Goal: Transaction & Acquisition: Purchase product/service

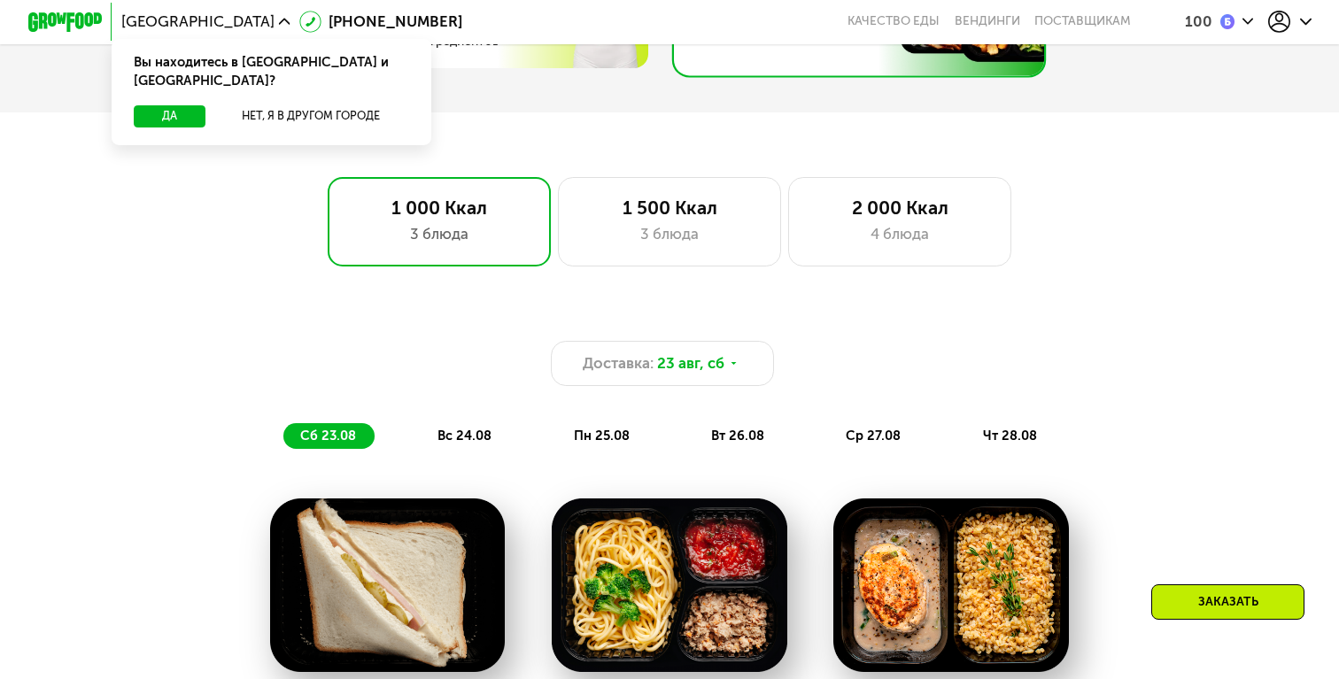
scroll to position [1034, 0]
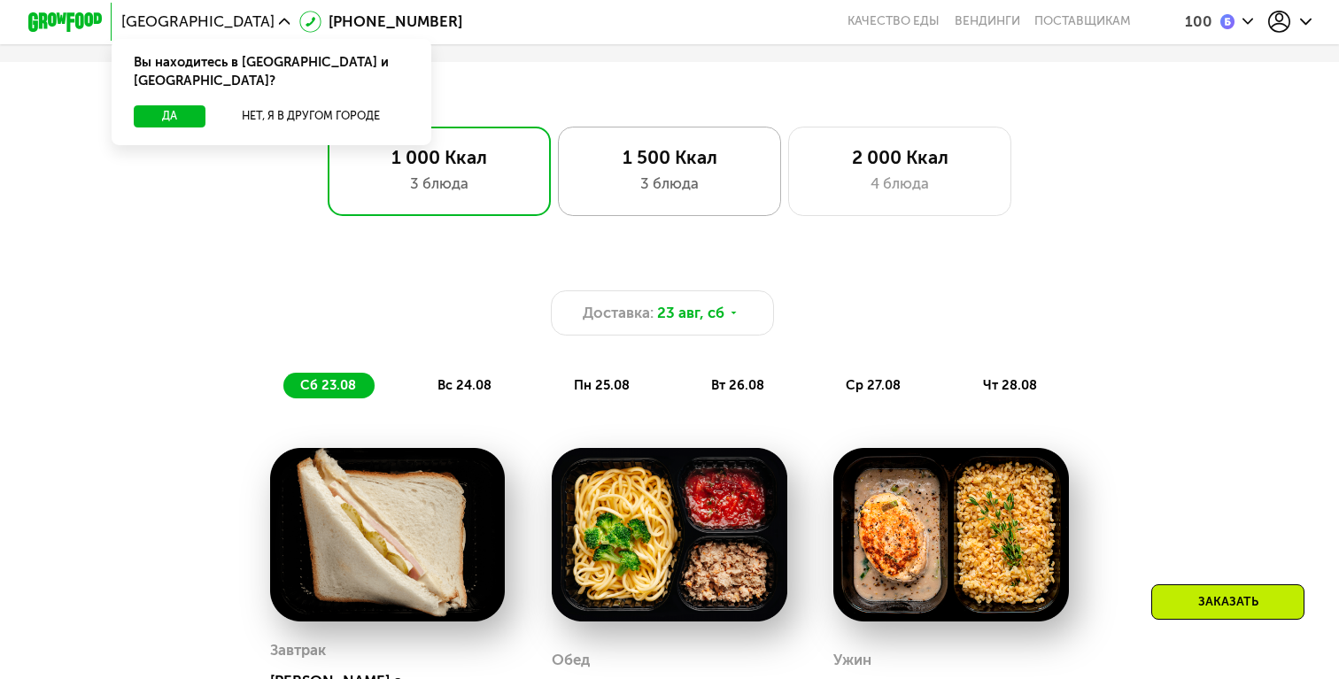
click at [697, 173] on div "3 блюда" at bounding box center [669, 184] width 184 height 22
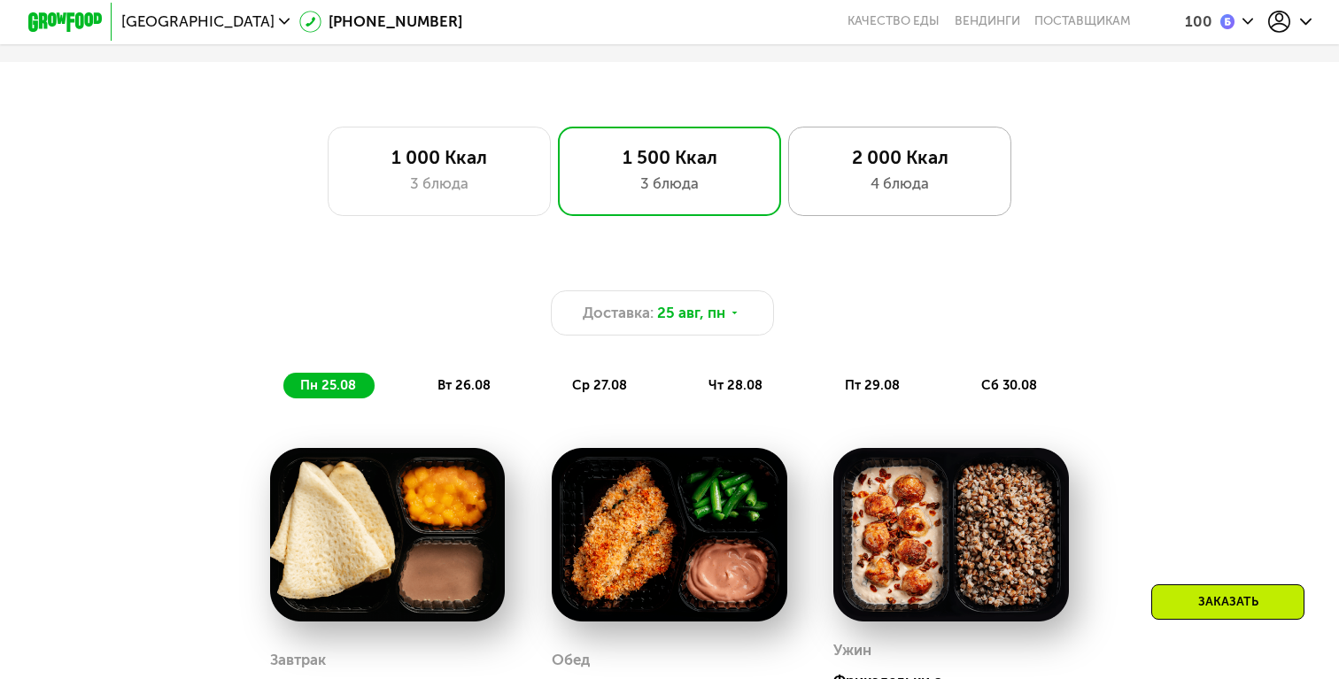
click at [940, 148] on div "2 000 Ккал" at bounding box center [900, 157] width 184 height 22
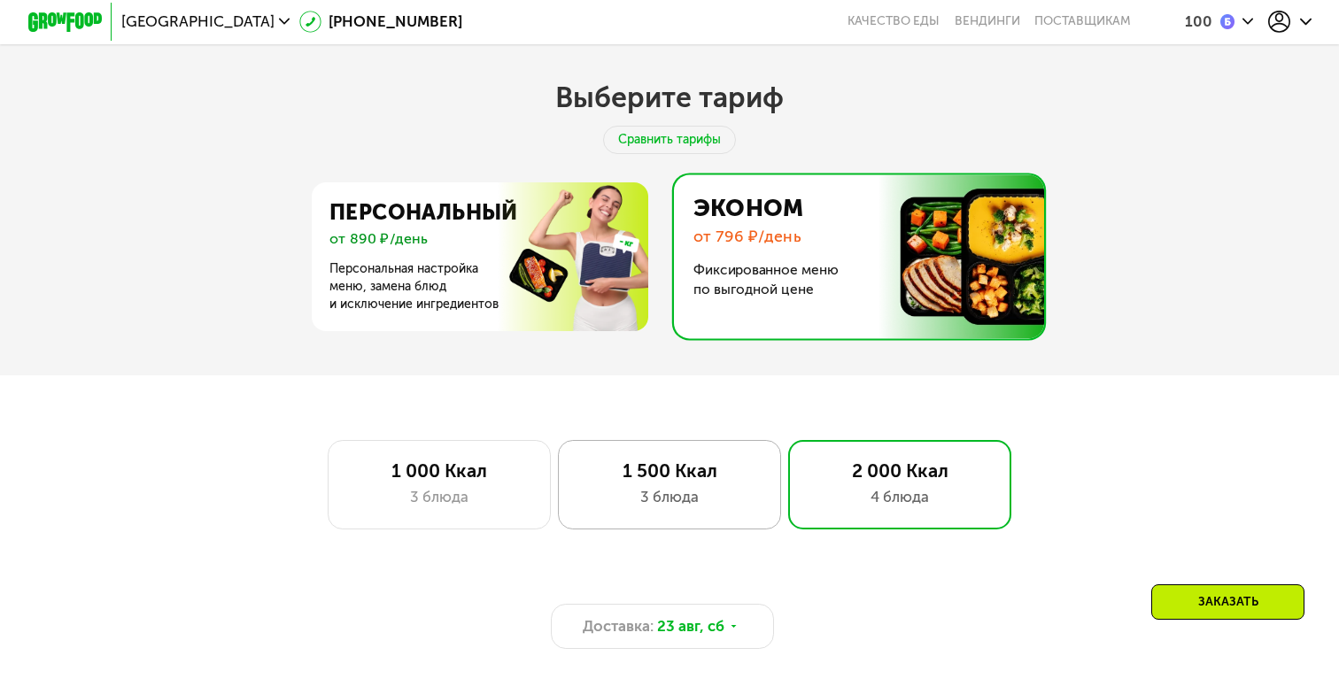
scroll to position [626, 0]
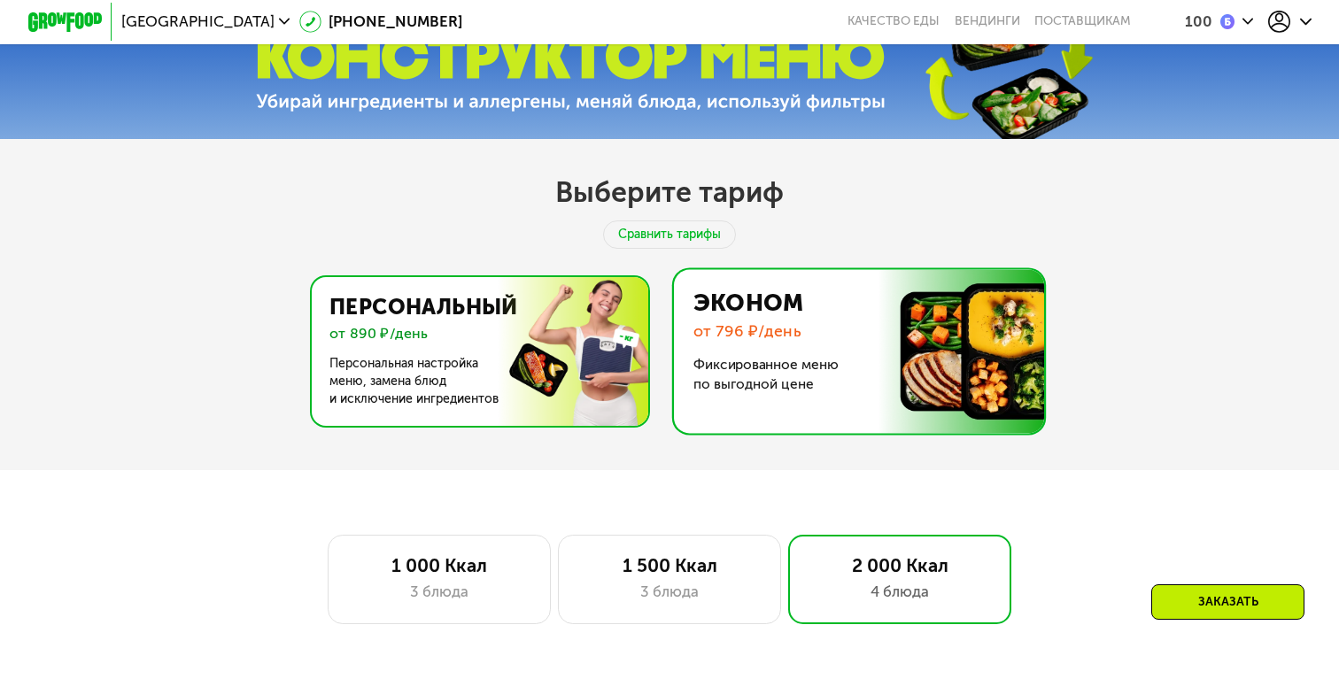
click at [533, 338] on img at bounding box center [476, 351] width 344 height 149
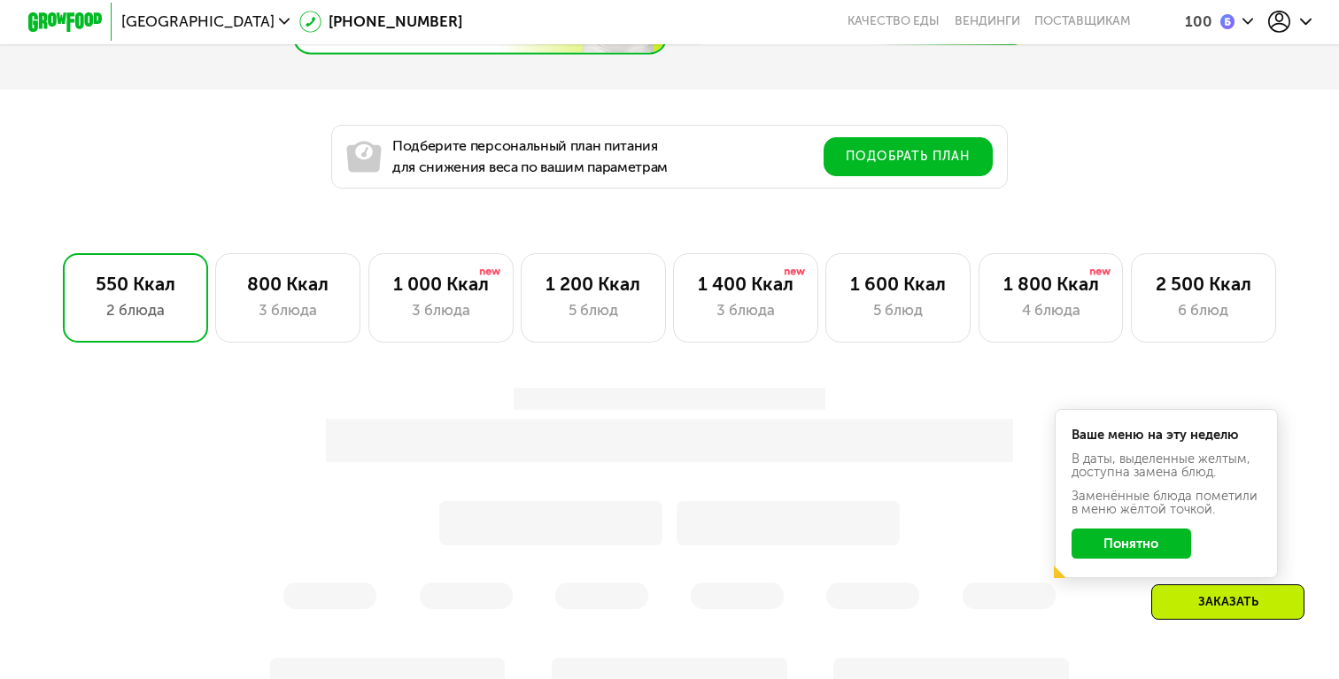
scroll to position [1039, 0]
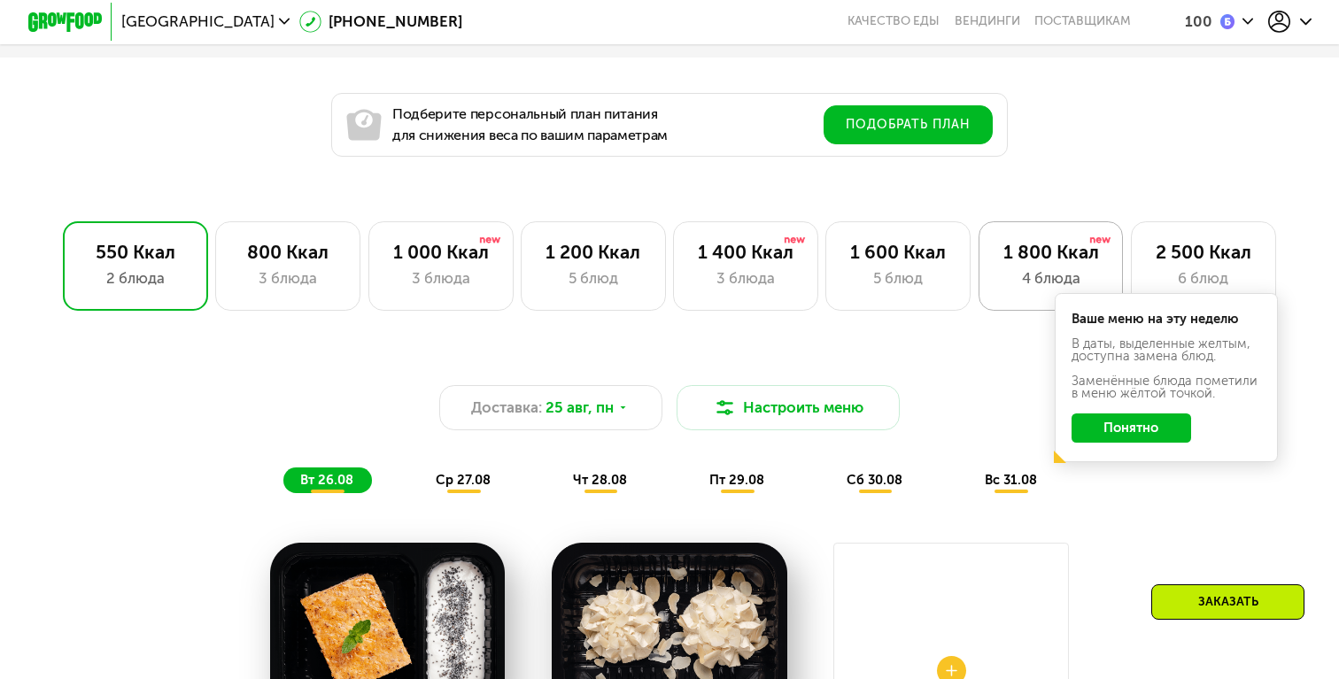
click at [1033, 268] on div "4 блюда" at bounding box center [1051, 278] width 106 height 22
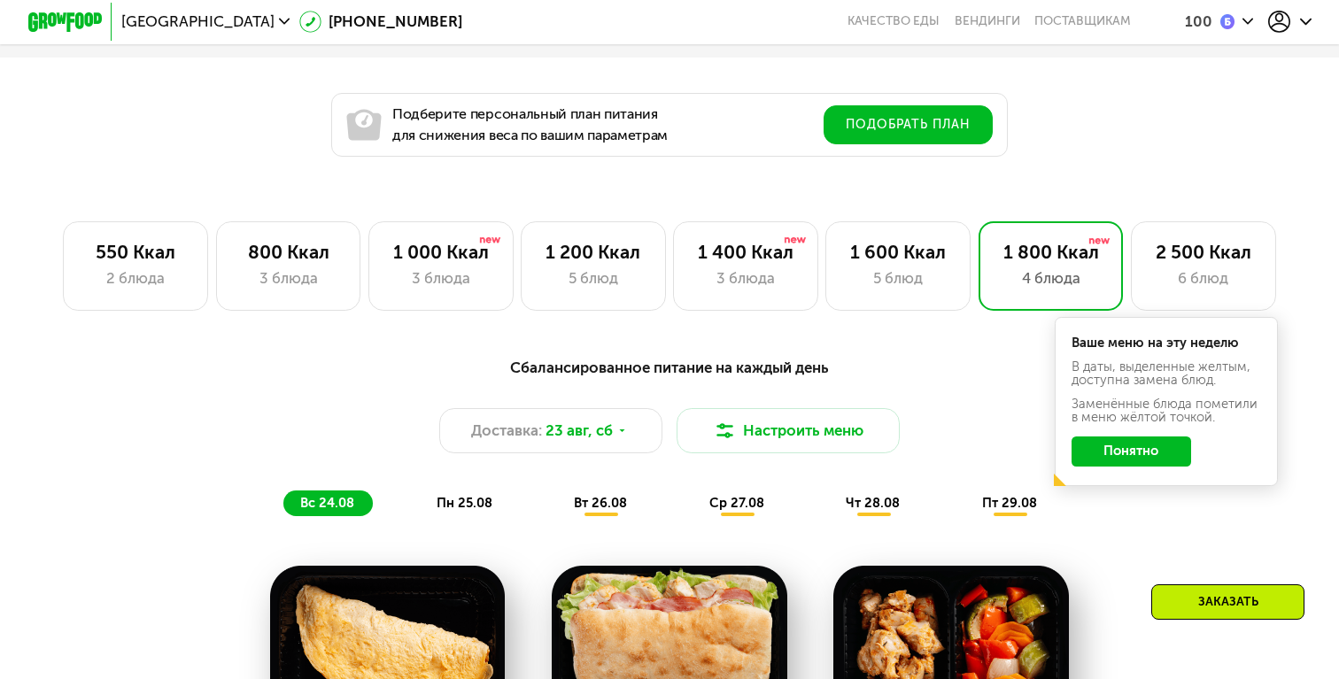
scroll to position [1058, 0]
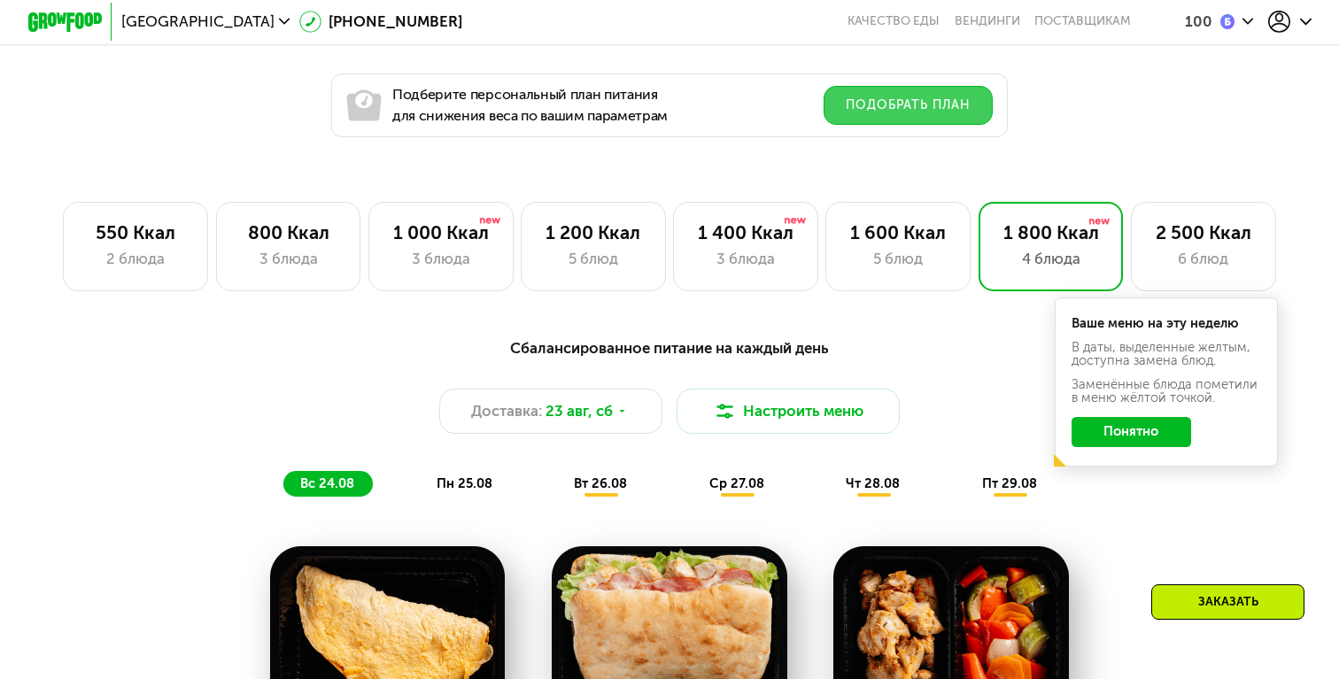
click at [916, 120] on button "Подобрать план" at bounding box center [908, 105] width 169 height 39
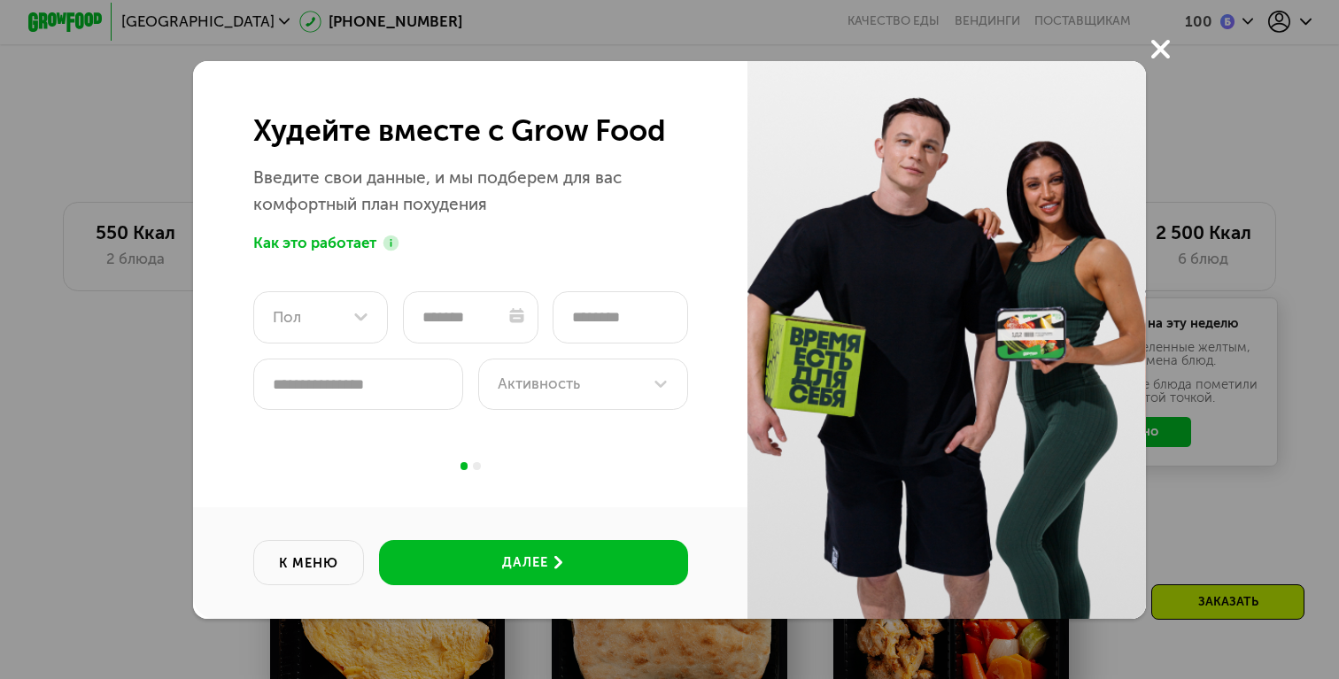
click at [1156, 45] on use at bounding box center [1160, 49] width 19 height 19
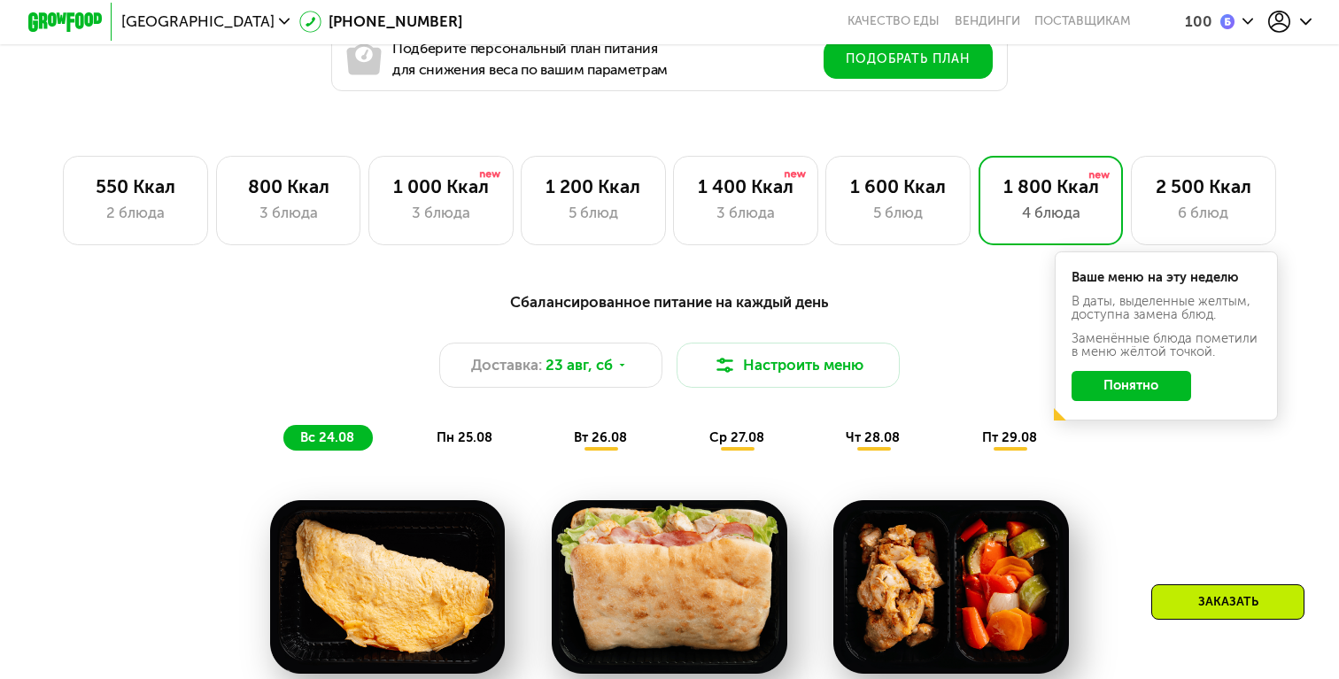
scroll to position [1139, 0]
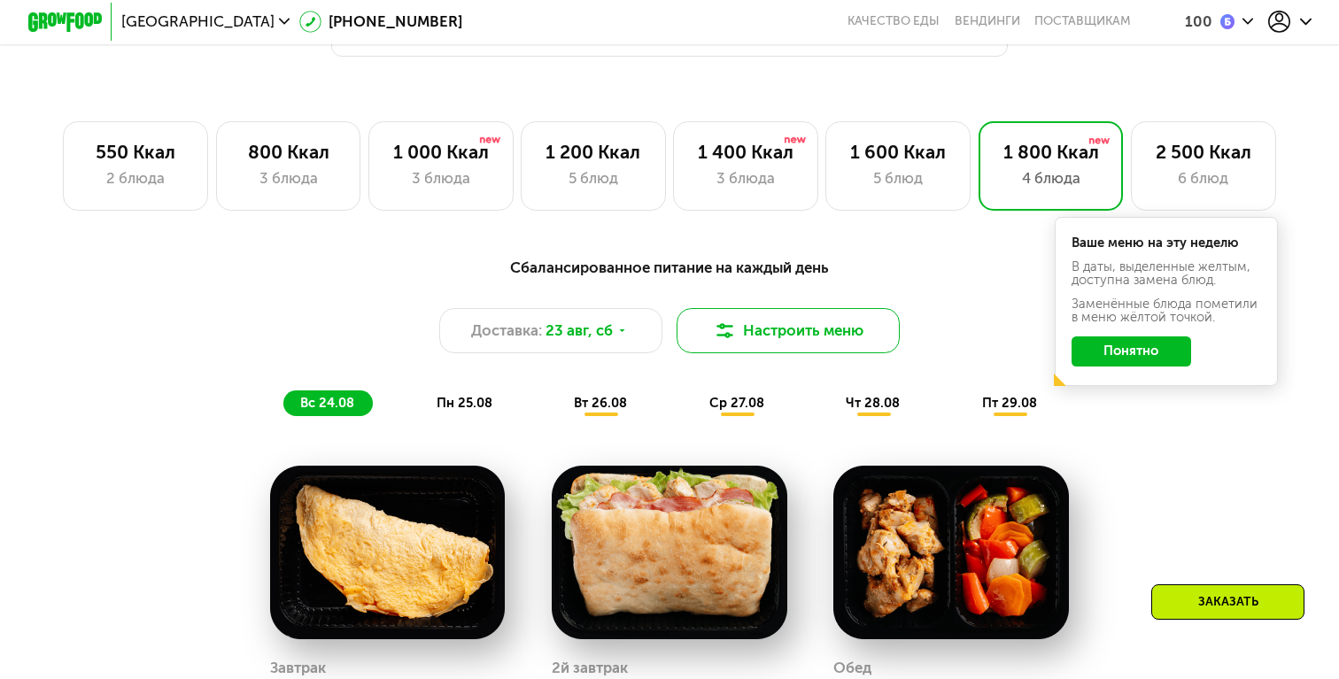
click at [722, 334] on img at bounding box center [725, 331] width 22 height 22
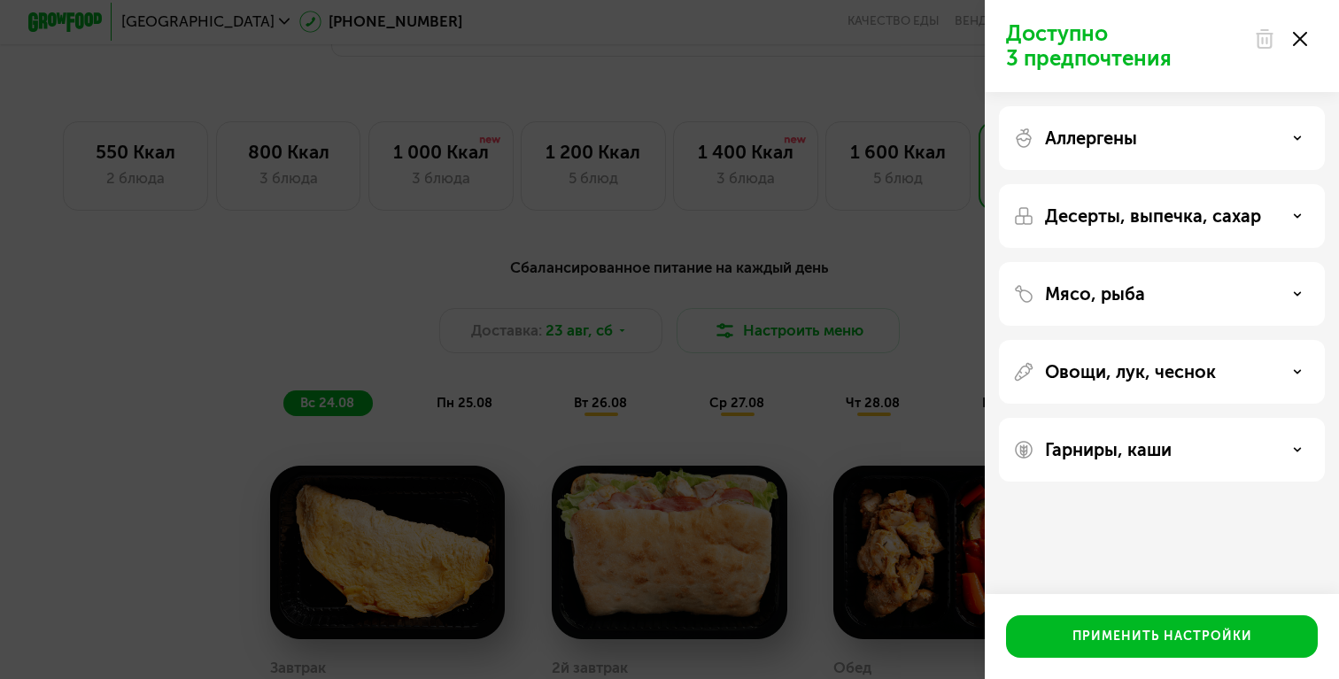
click at [1203, 142] on div "Аллергены" at bounding box center [1162, 138] width 298 height 21
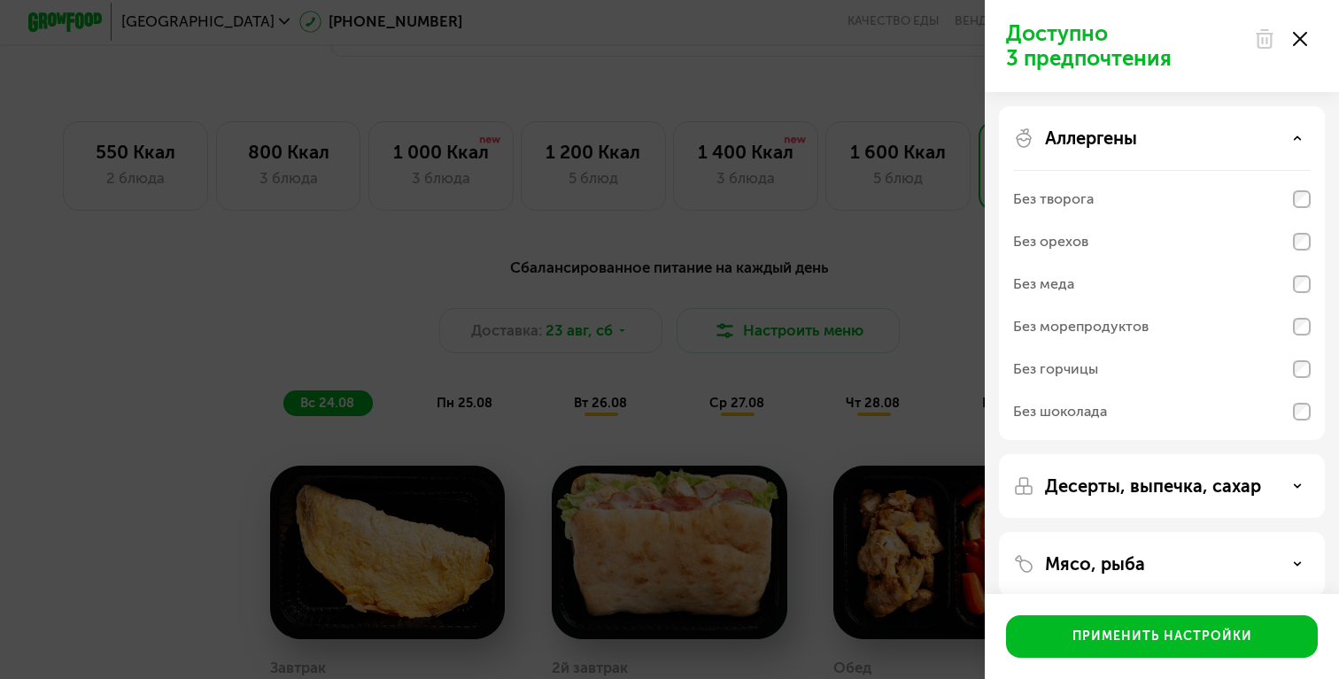
click at [1217, 142] on div "Аллергены" at bounding box center [1162, 138] width 298 height 21
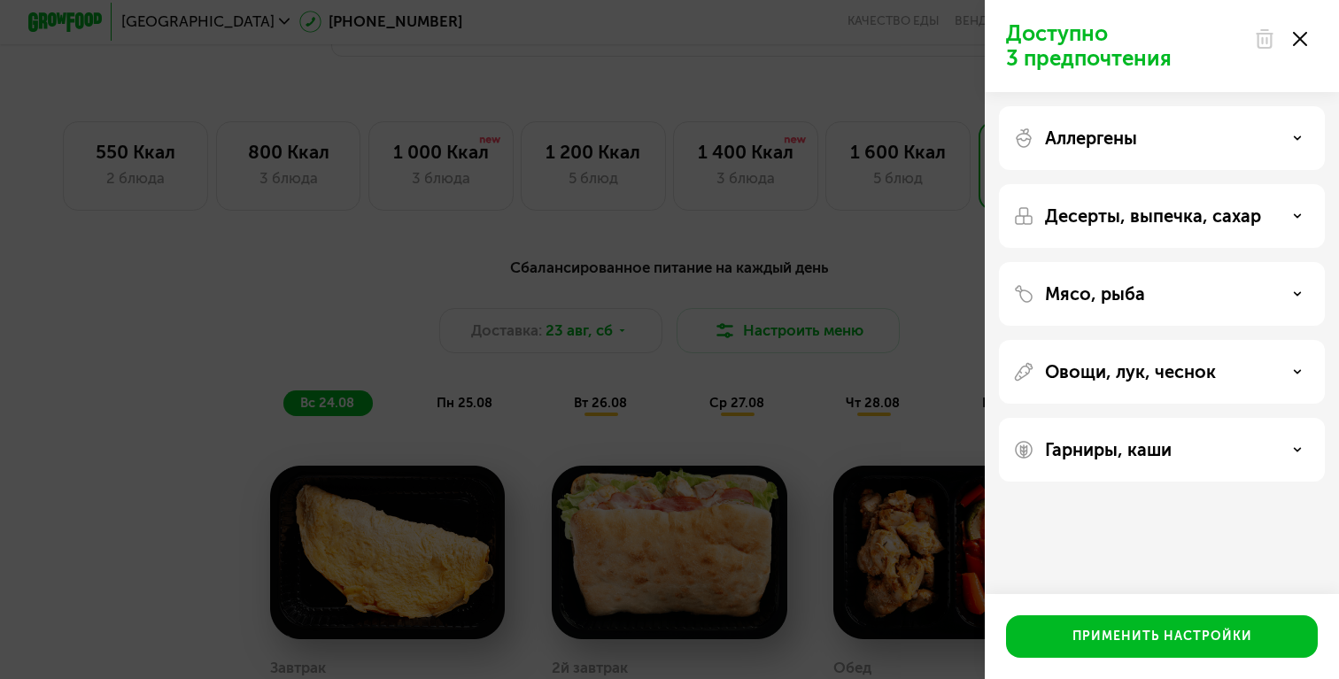
click at [1229, 262] on div "Десерты, выпечка, сахар" at bounding box center [1162, 294] width 326 height 64
click at [1232, 220] on p "Десерты, выпечка, сахар" at bounding box center [1153, 215] width 216 height 21
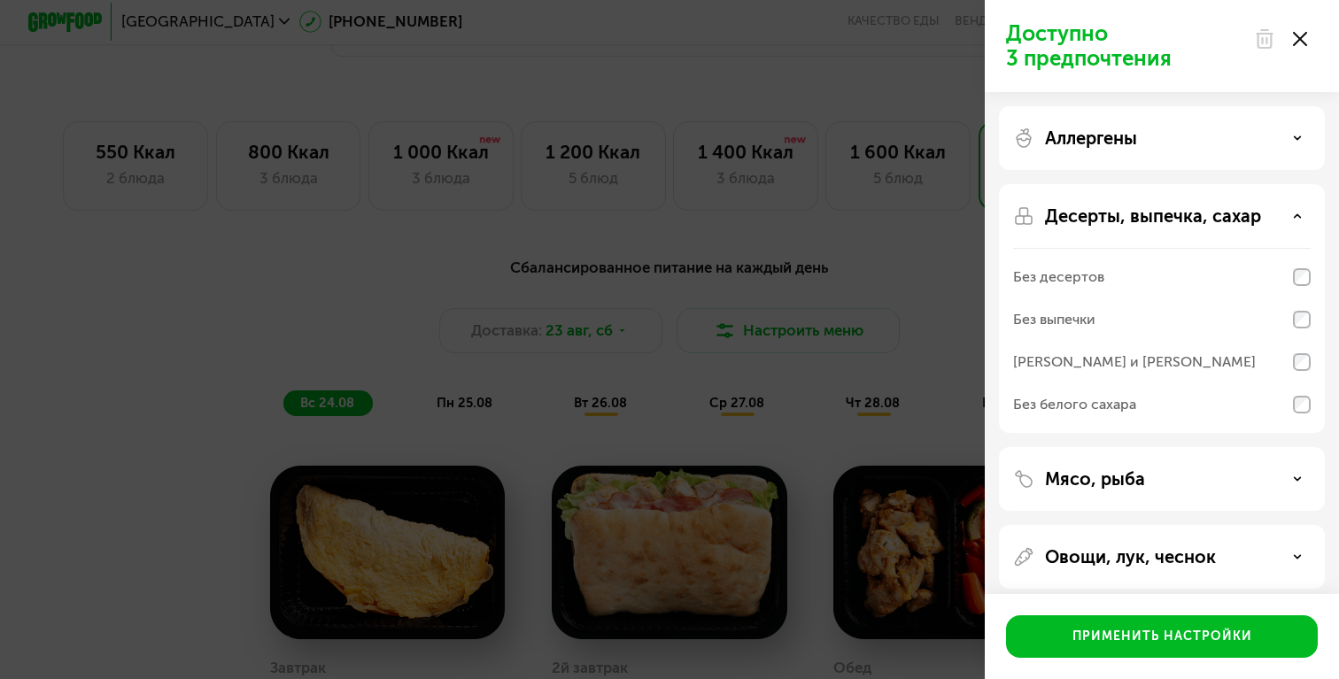
click at [1232, 220] on p "Десерты, выпечка, сахар" at bounding box center [1153, 215] width 216 height 21
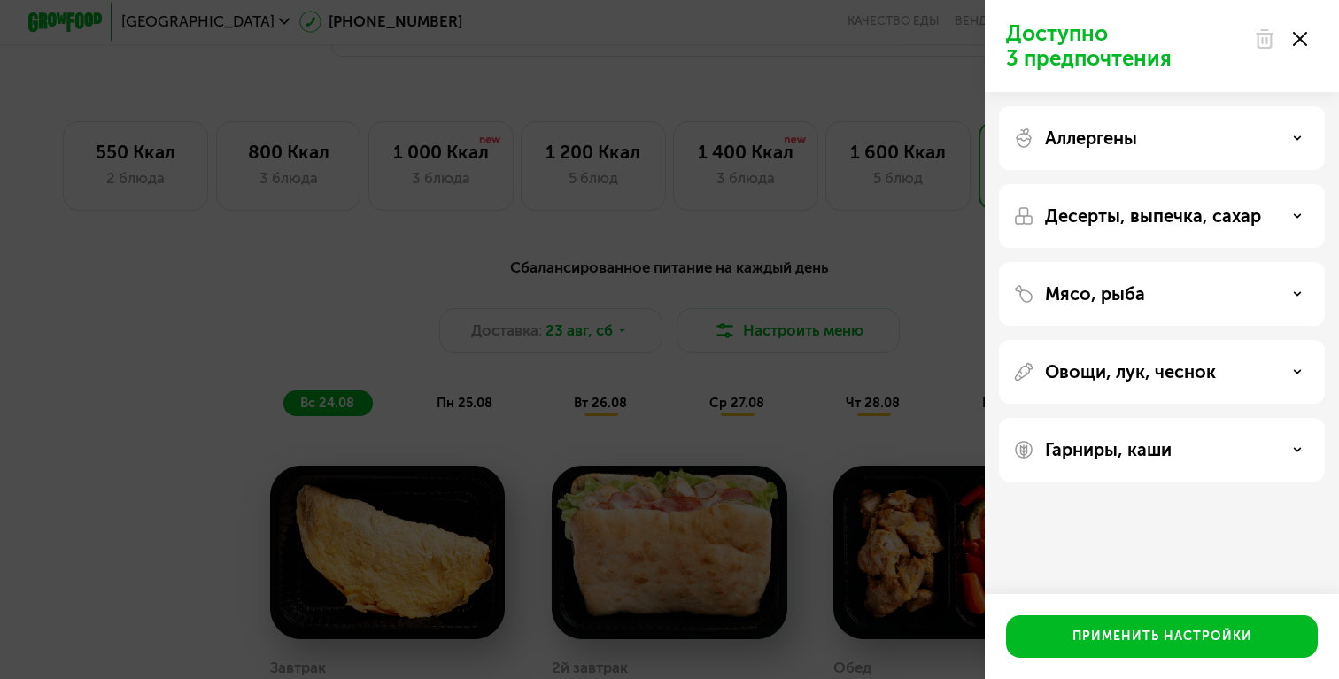
click at [1299, 49] on div at bounding box center [1280, 38] width 74 height 35
click at [1300, 36] on icon at bounding box center [1300, 39] width 14 height 14
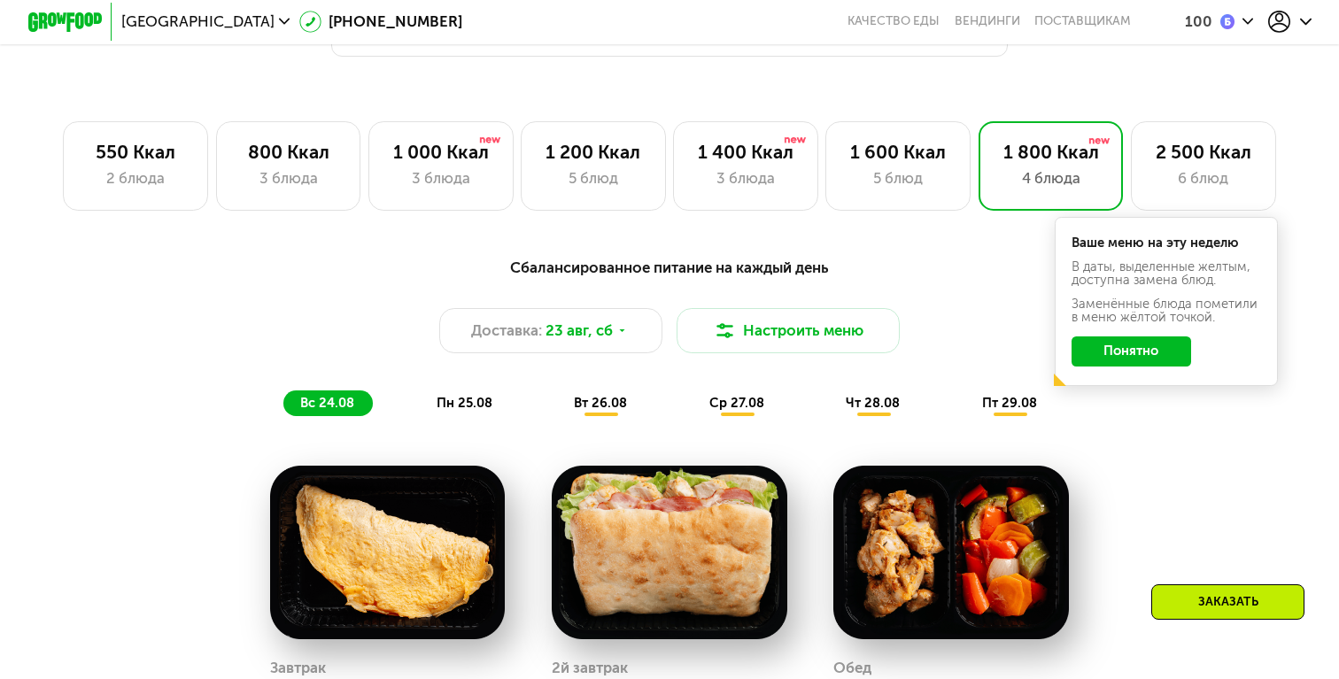
click at [478, 403] on span "пн 25.08" at bounding box center [465, 403] width 56 height 16
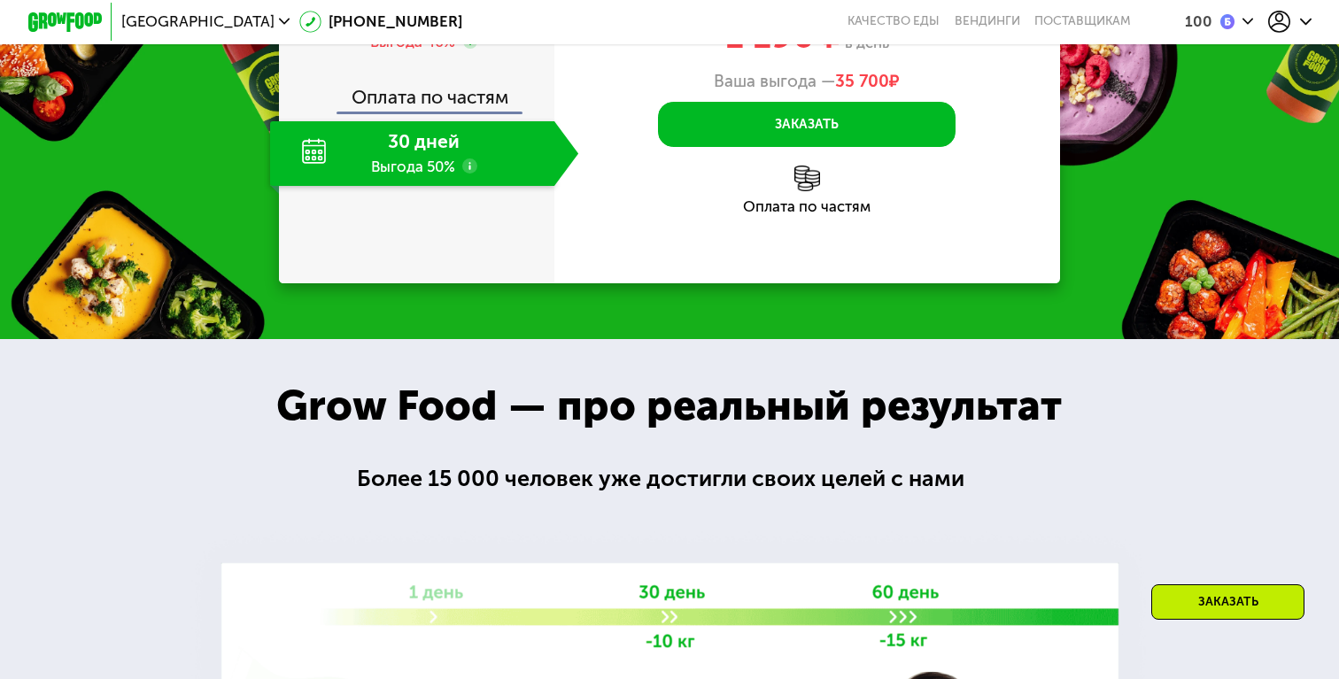
scroll to position [2316, 0]
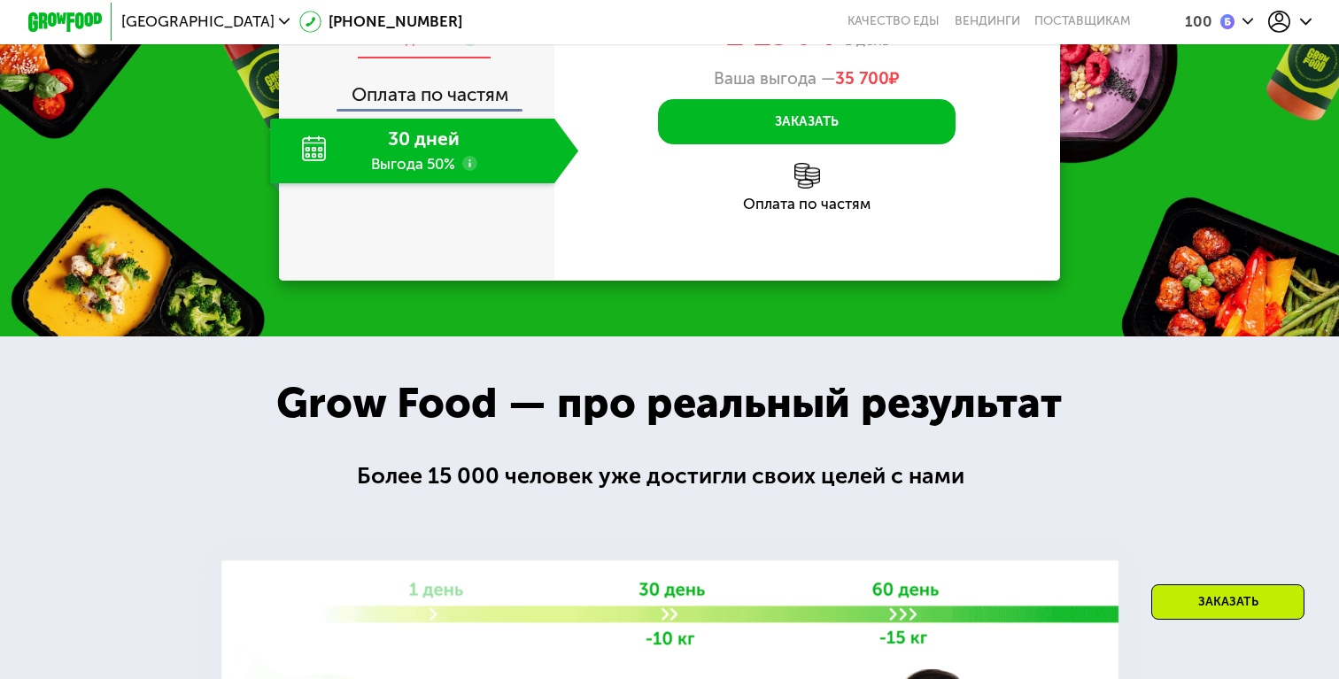
click at [417, 50] on div "Выгода 40%" at bounding box center [412, 39] width 85 height 20
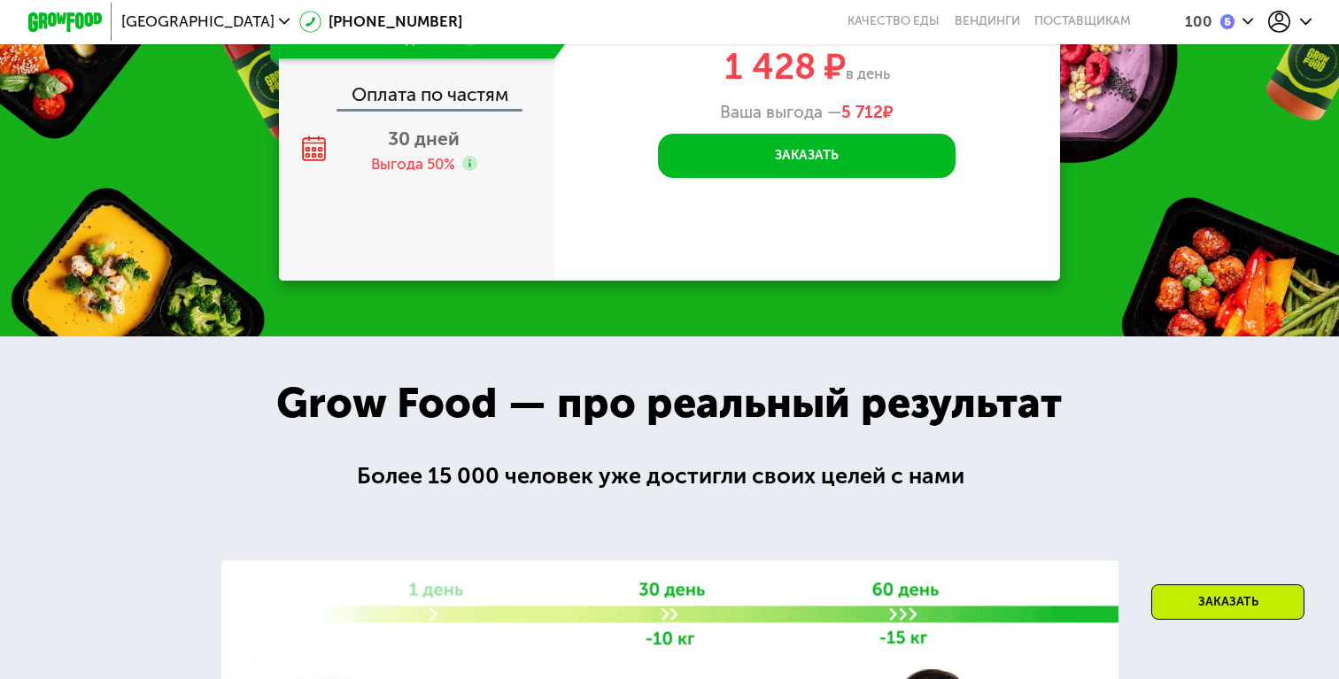
drag, startPoint x: 709, startPoint y: 310, endPoint x: 890, endPoint y: 316, distance: 180.7
click at [890, 85] on div "1 428 ₽ в день" at bounding box center [807, 67] width 506 height 35
click at [713, 85] on div "1 428 ₽ в день" at bounding box center [807, 67] width 506 height 35
drag, startPoint x: 727, startPoint y: 306, endPoint x: 836, endPoint y: 306, distance: 108.9
click at [836, 88] on span "1 428 ₽" at bounding box center [784, 66] width 121 height 43
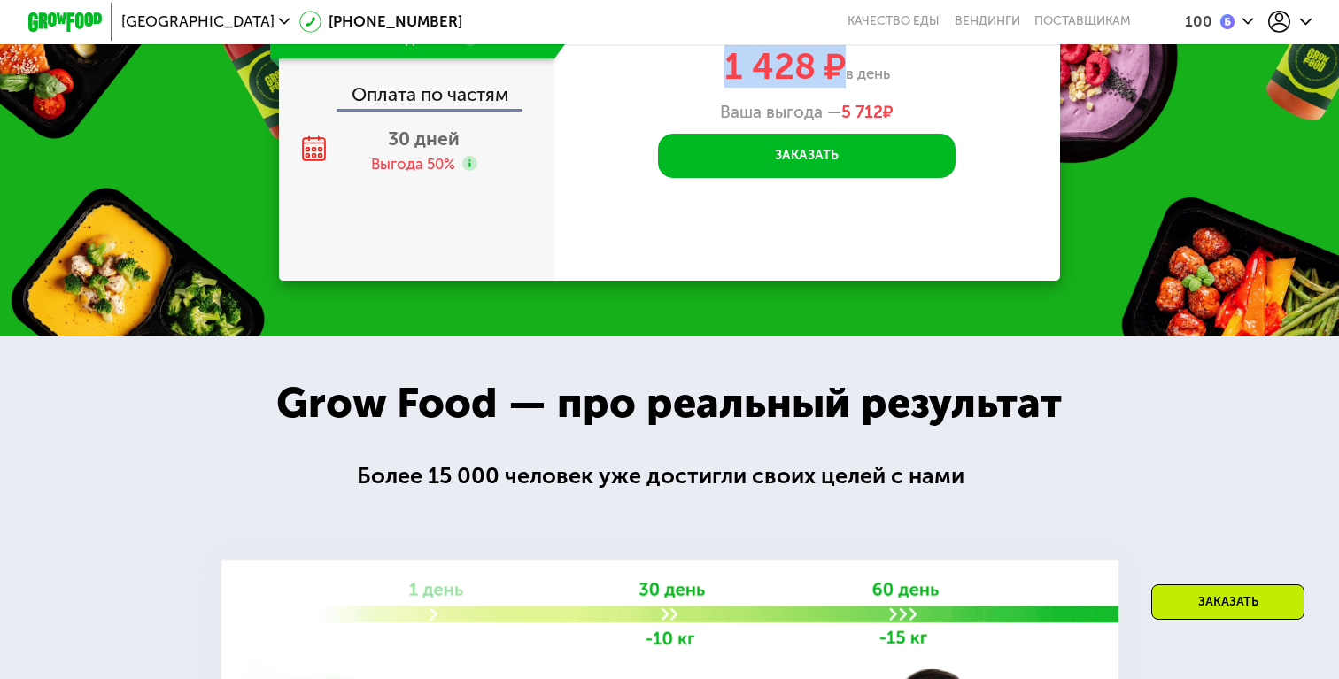
click at [824, 88] on span "1 428 ₽" at bounding box center [784, 66] width 121 height 43
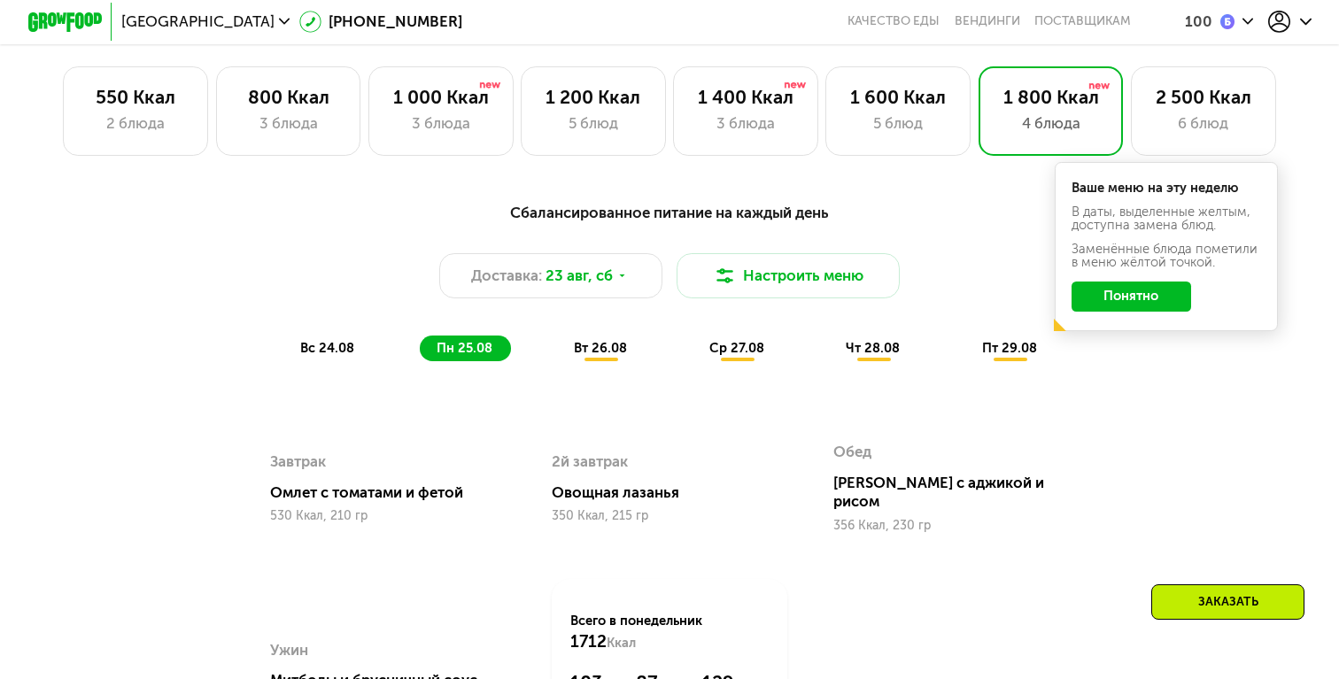
scroll to position [1195, 0]
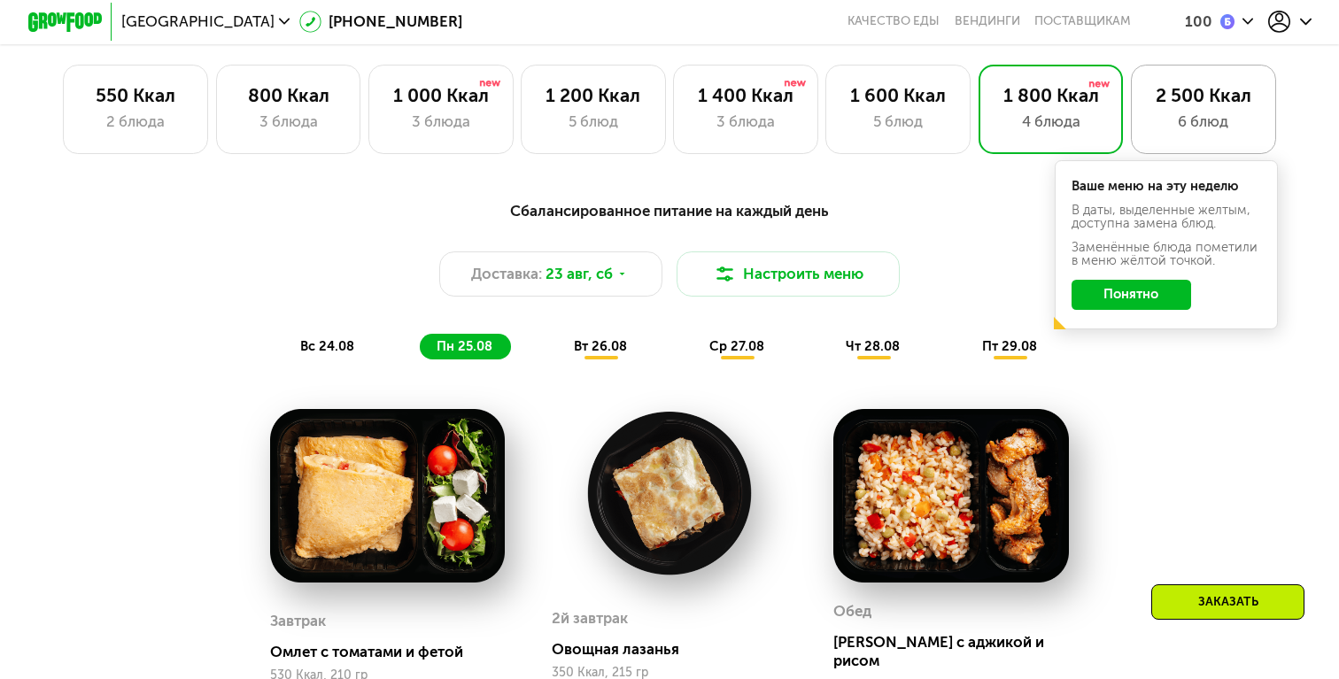
click at [1184, 97] on div "2 500 Ккал" at bounding box center [1203, 95] width 106 height 22
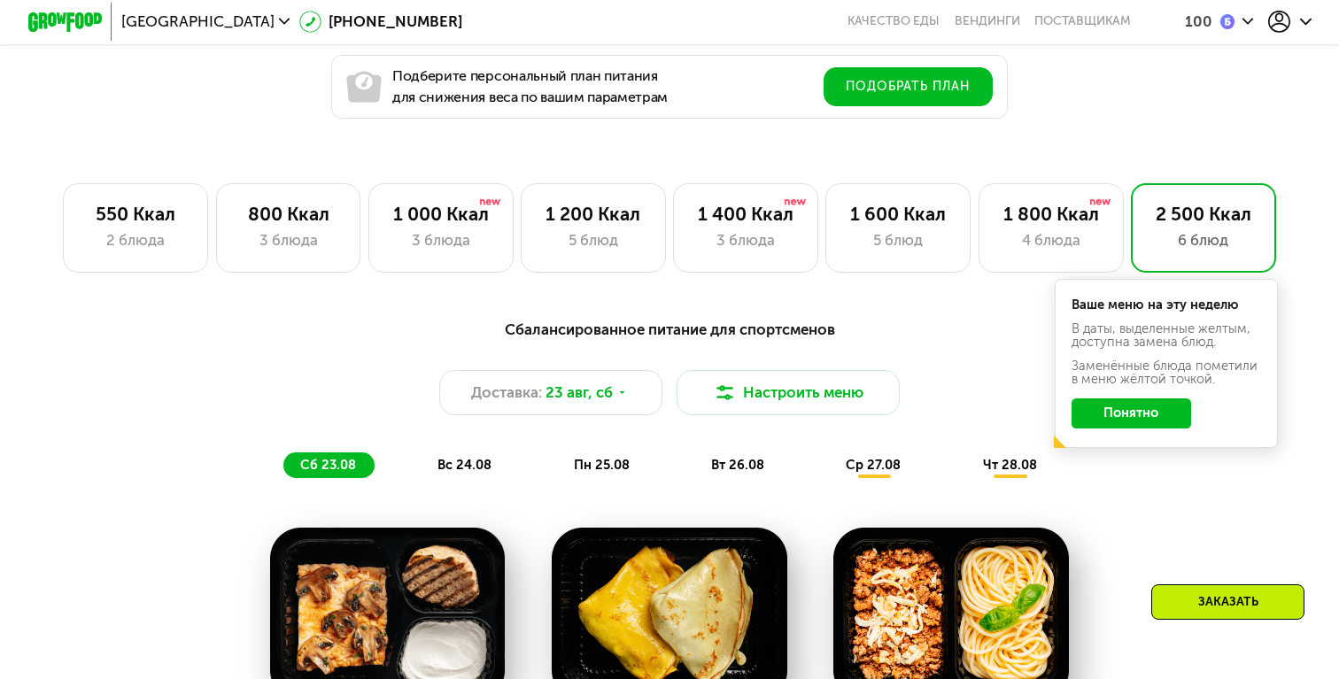
scroll to position [1066, 0]
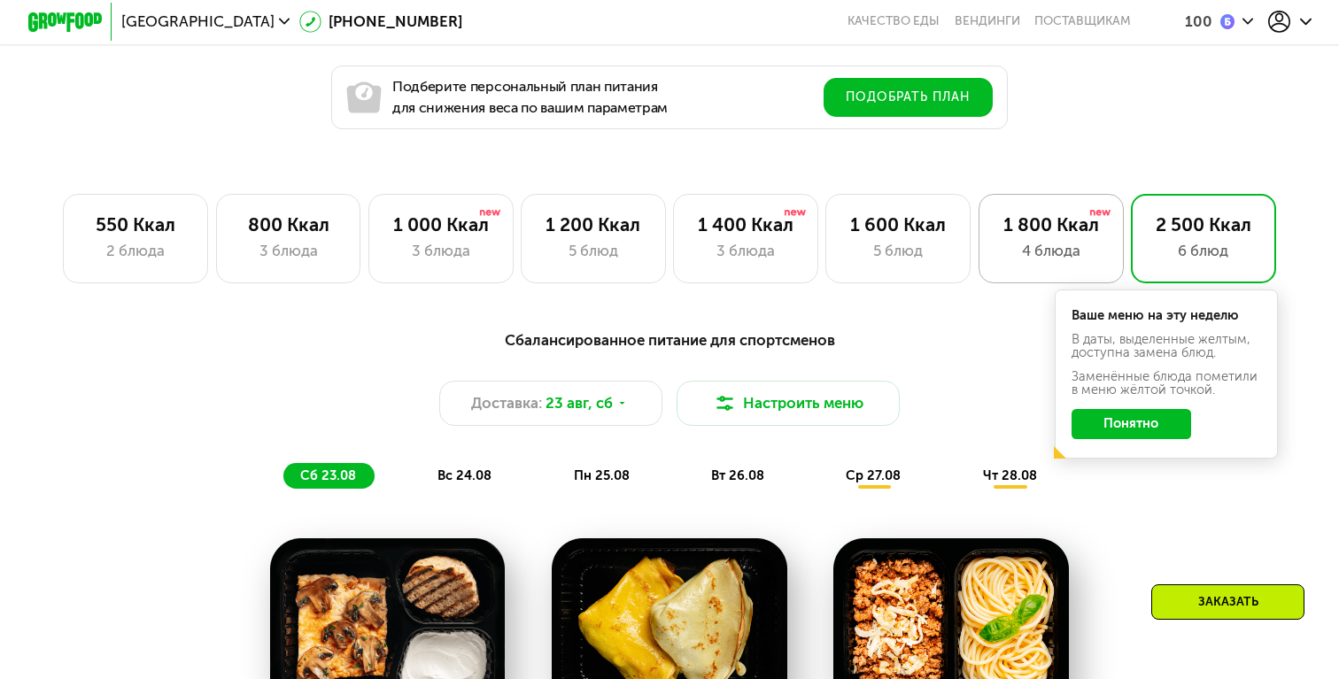
click at [1131, 263] on div "1 800 Ккал 4 блюда" at bounding box center [1203, 238] width 145 height 89
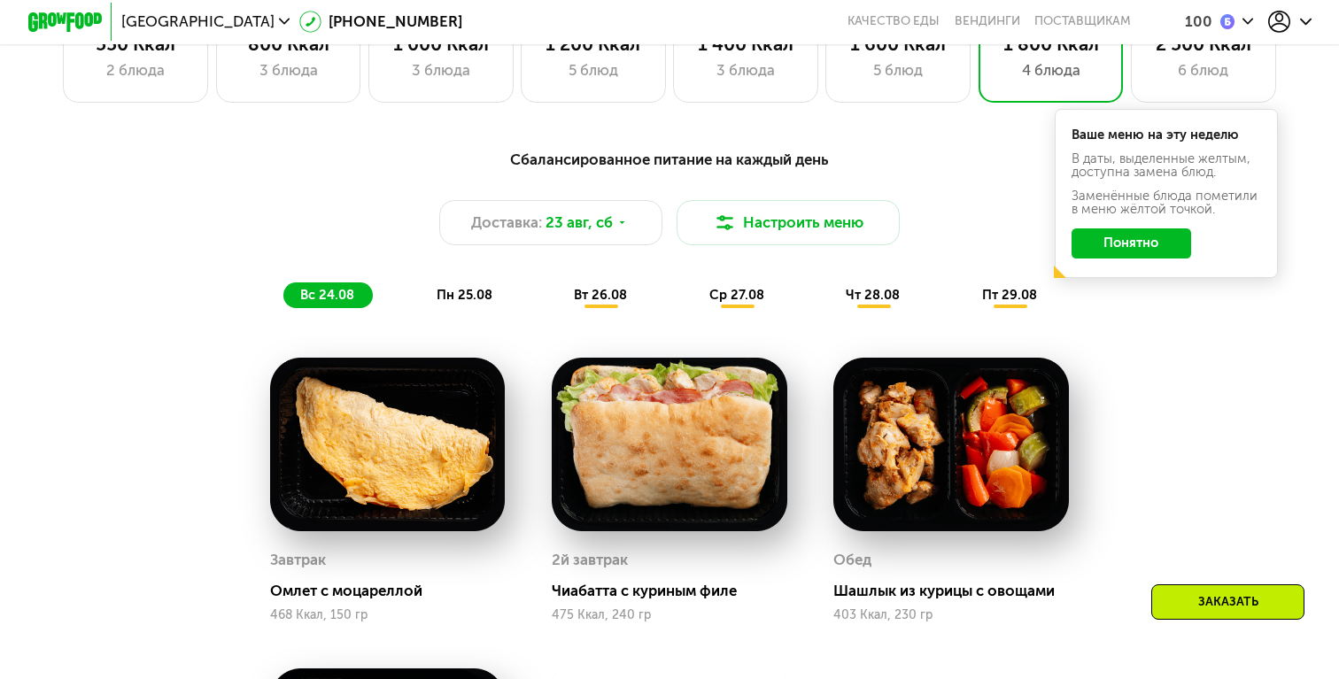
scroll to position [1252, 0]
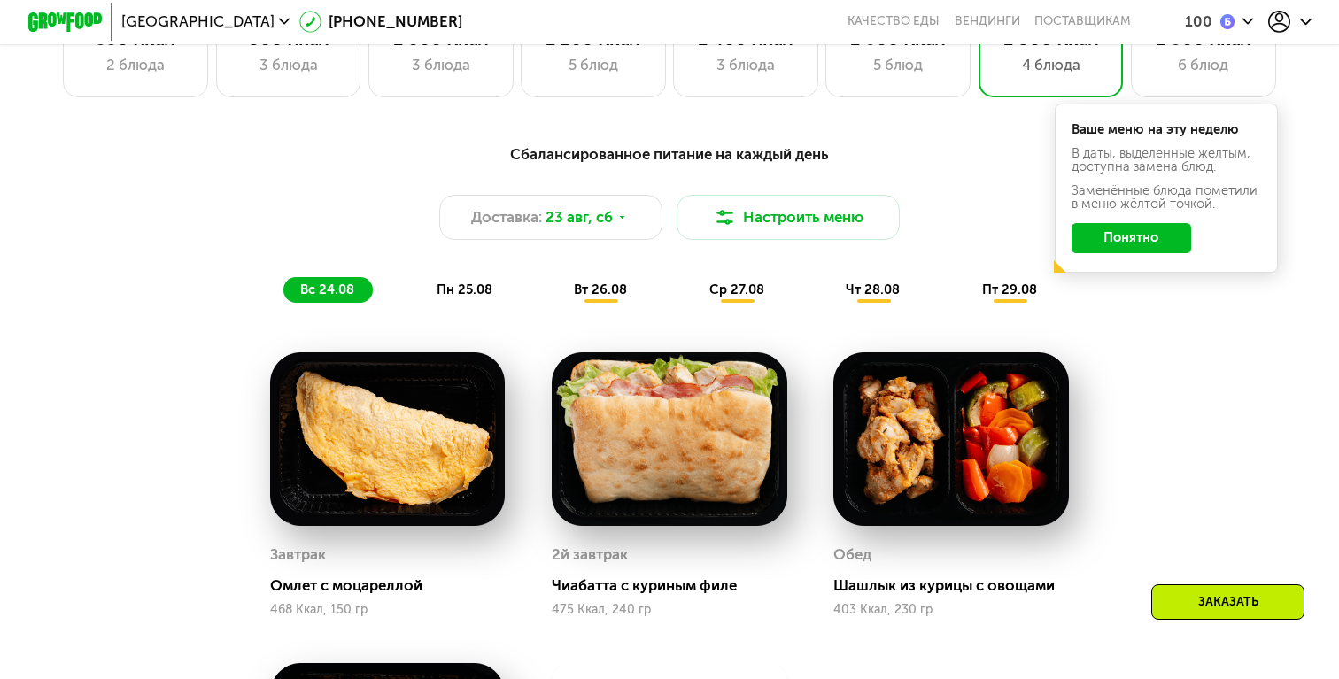
click at [488, 283] on span "пн 25.08" at bounding box center [465, 290] width 56 height 16
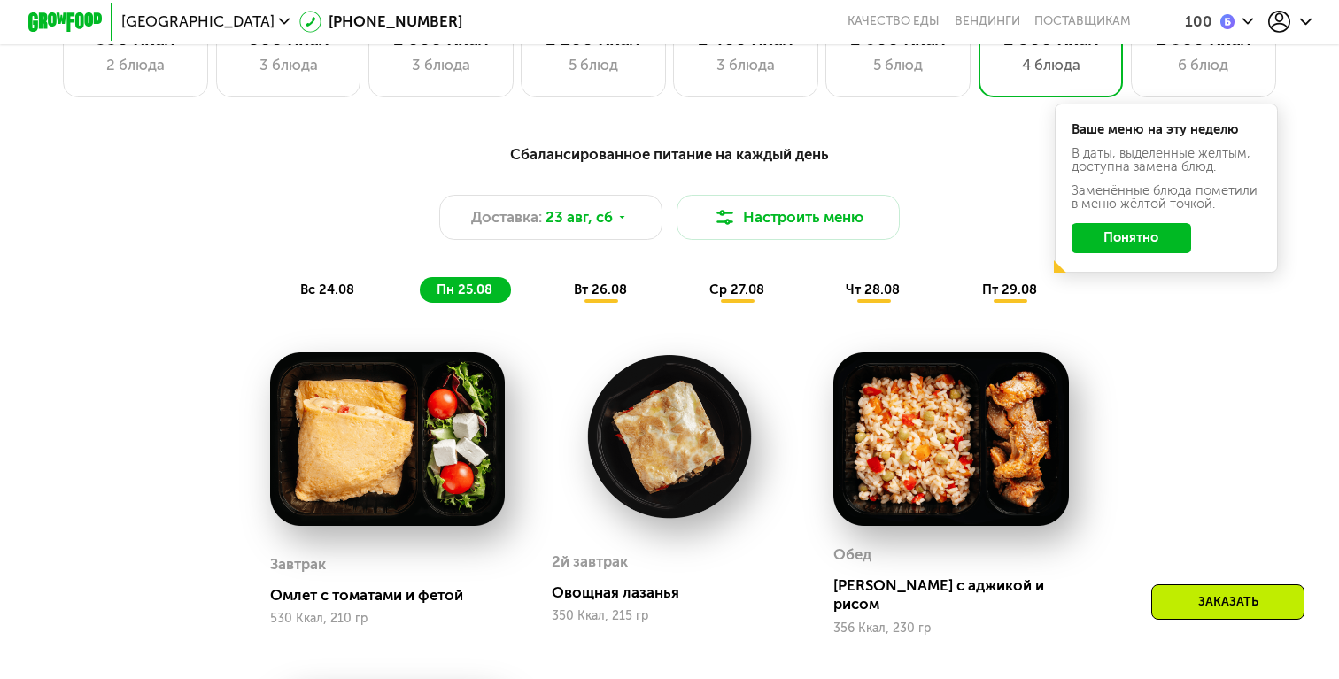
click at [624, 295] on span "вт 26.08" at bounding box center [600, 290] width 53 height 16
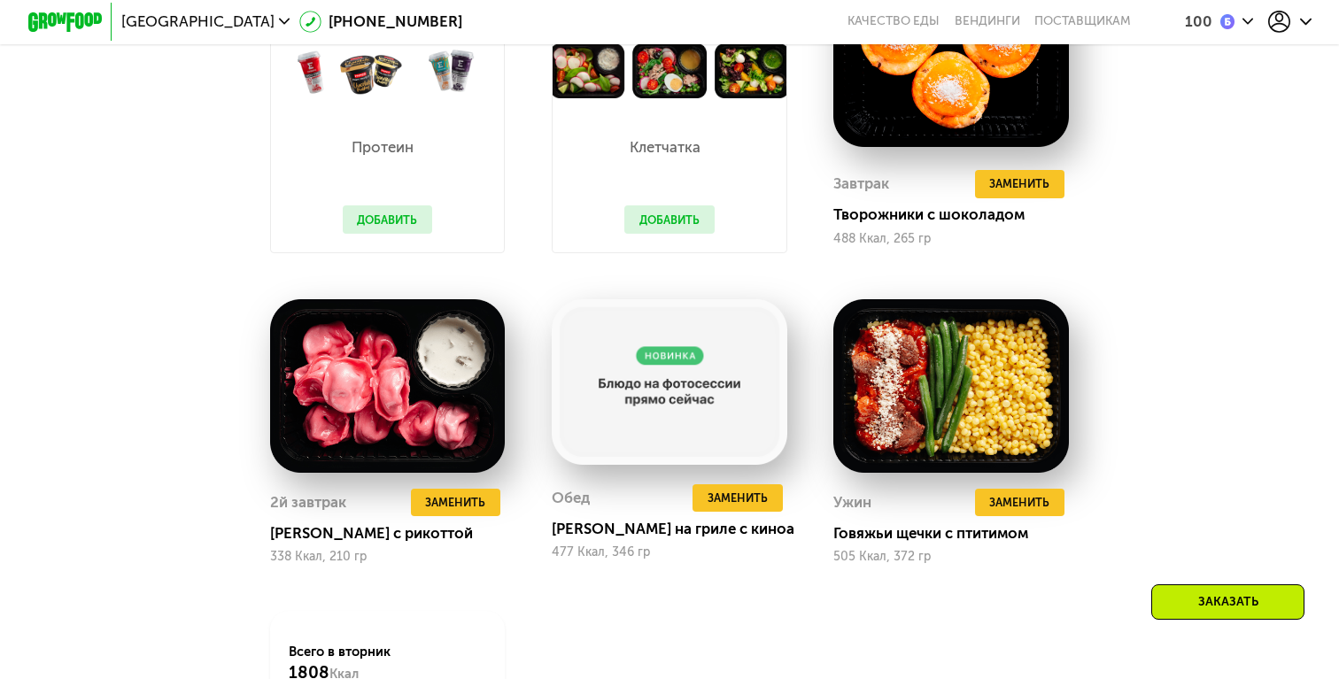
scroll to position [1653, 0]
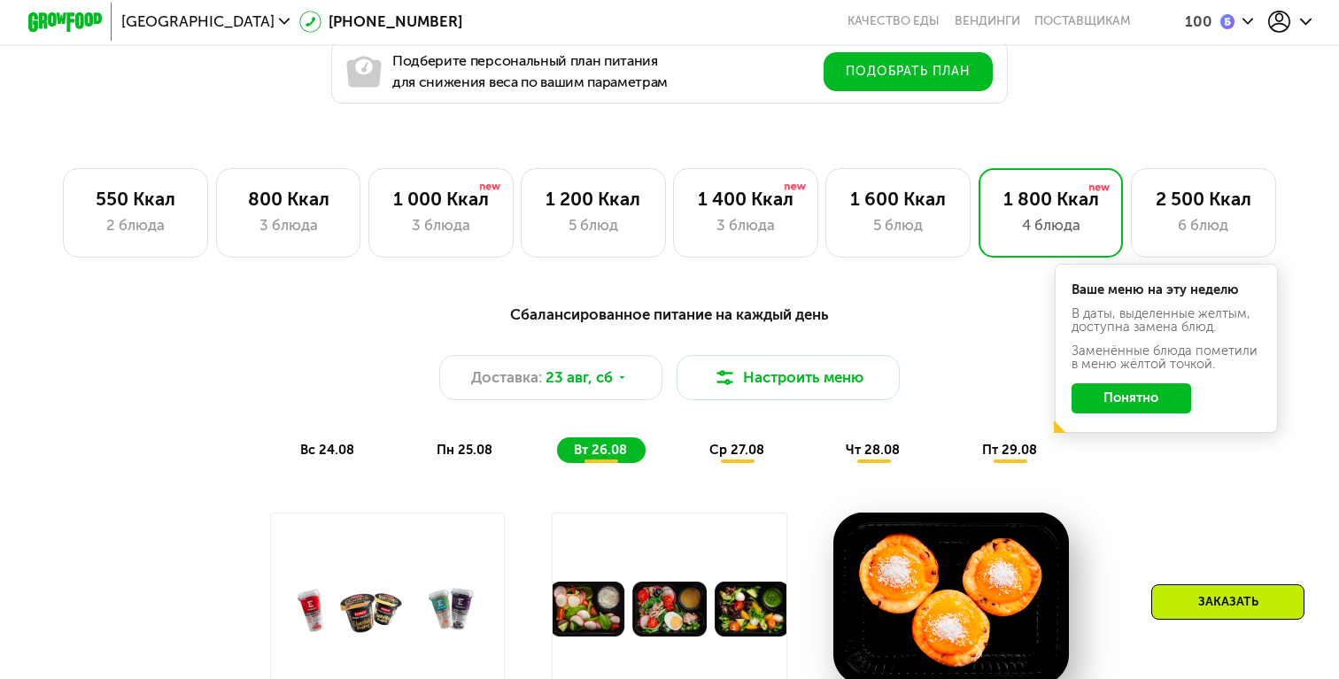
click at [475, 449] on span "пн 25.08" at bounding box center [465, 450] width 56 height 16
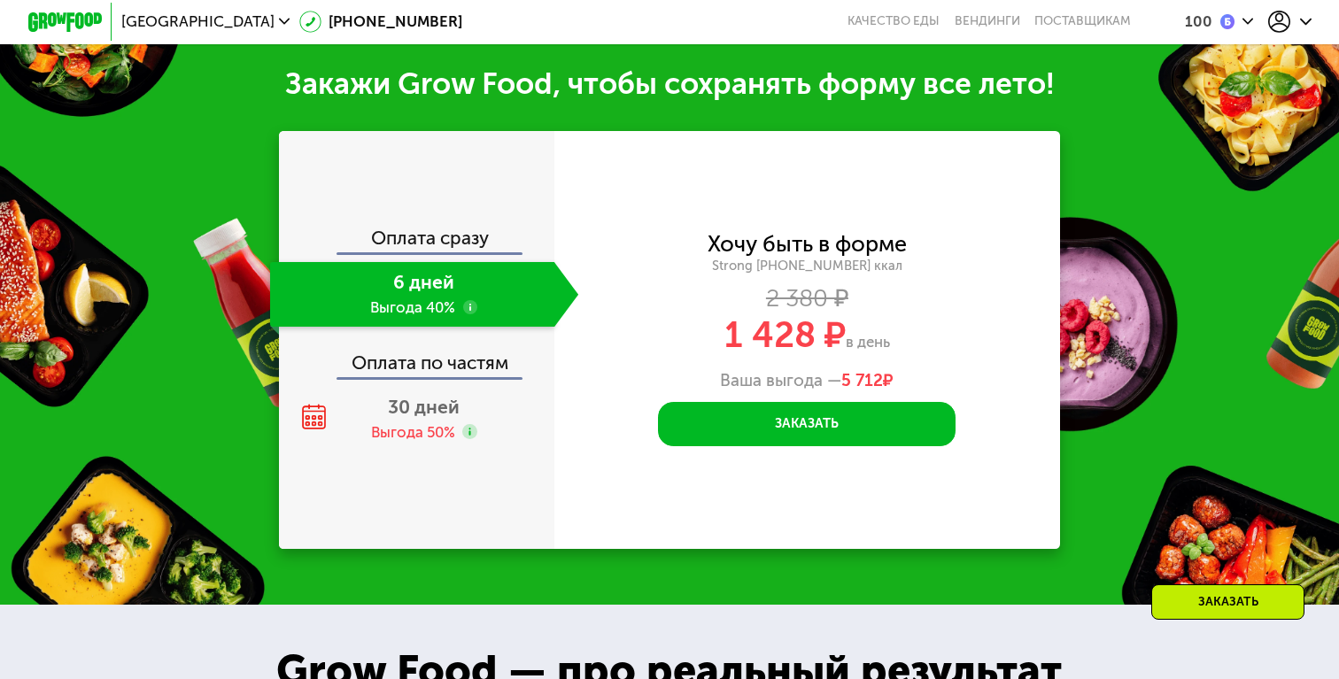
scroll to position [2315, 0]
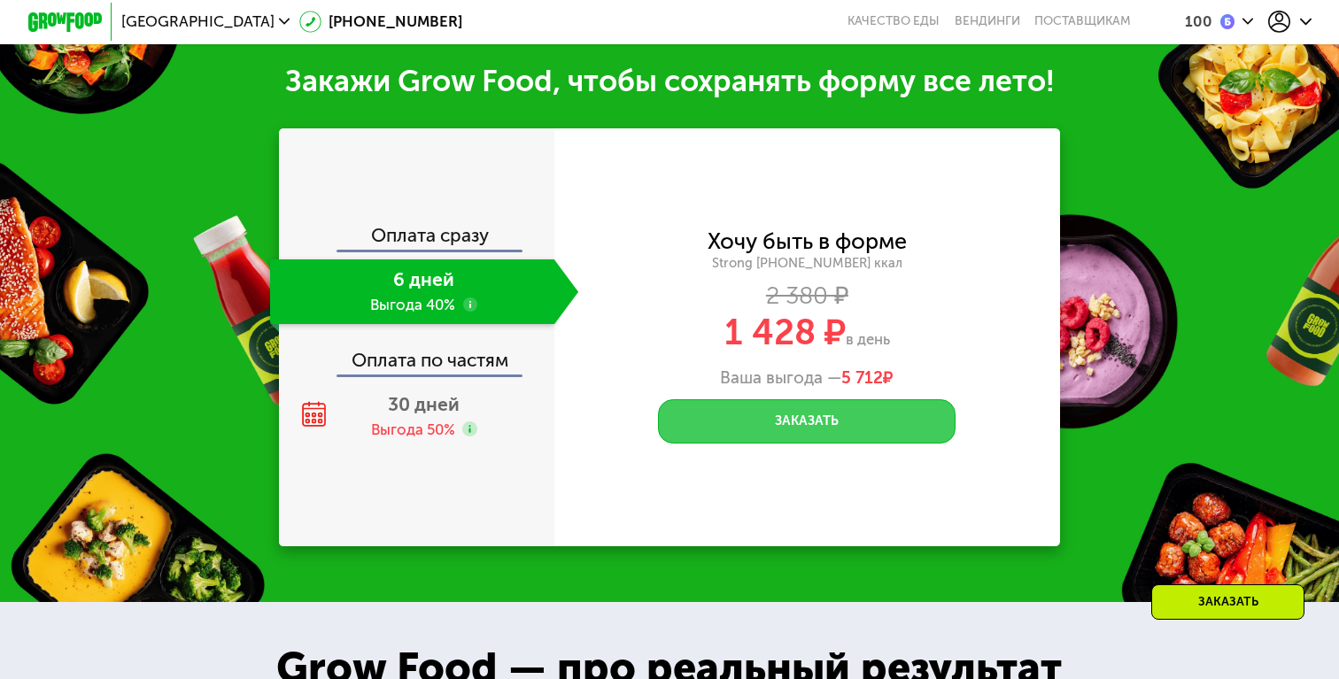
click at [789, 414] on button "Заказать" at bounding box center [807, 421] width 298 height 44
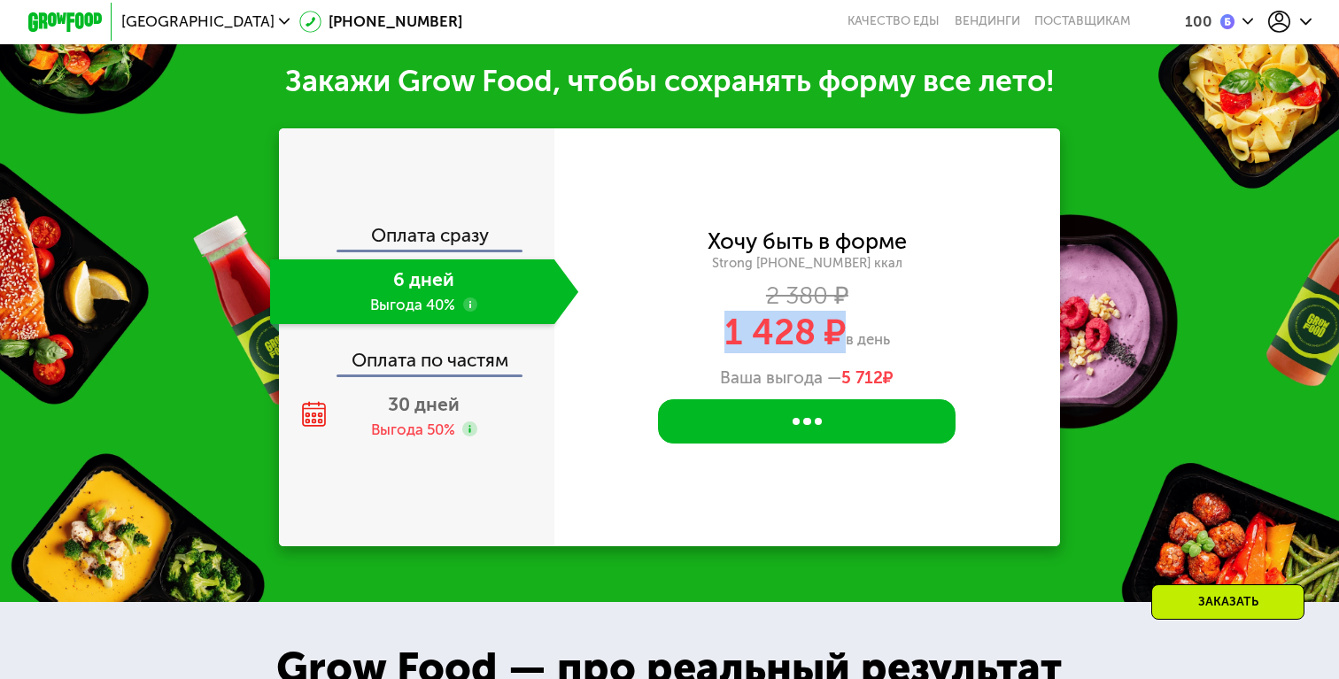
drag, startPoint x: 729, startPoint y: 319, endPoint x: 834, endPoint y: 319, distance: 105.4
click at [834, 319] on span "1 428 ₽" at bounding box center [784, 332] width 121 height 43
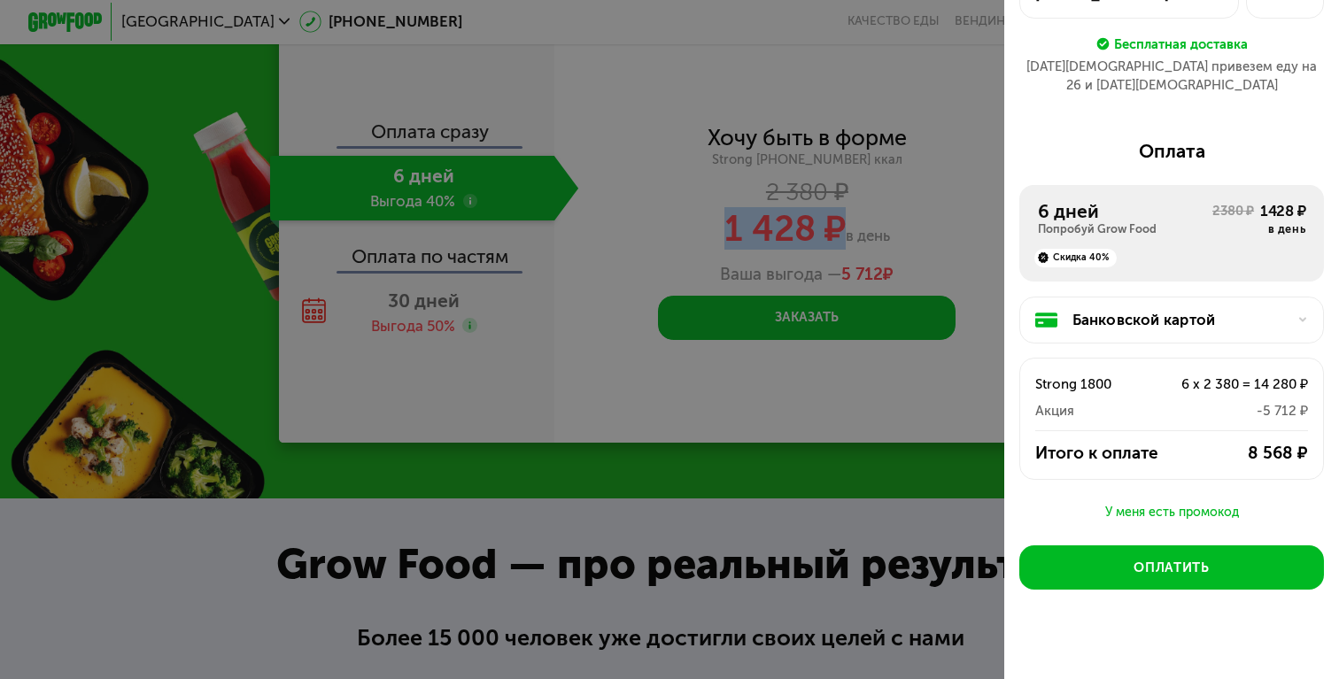
scroll to position [2419, 0]
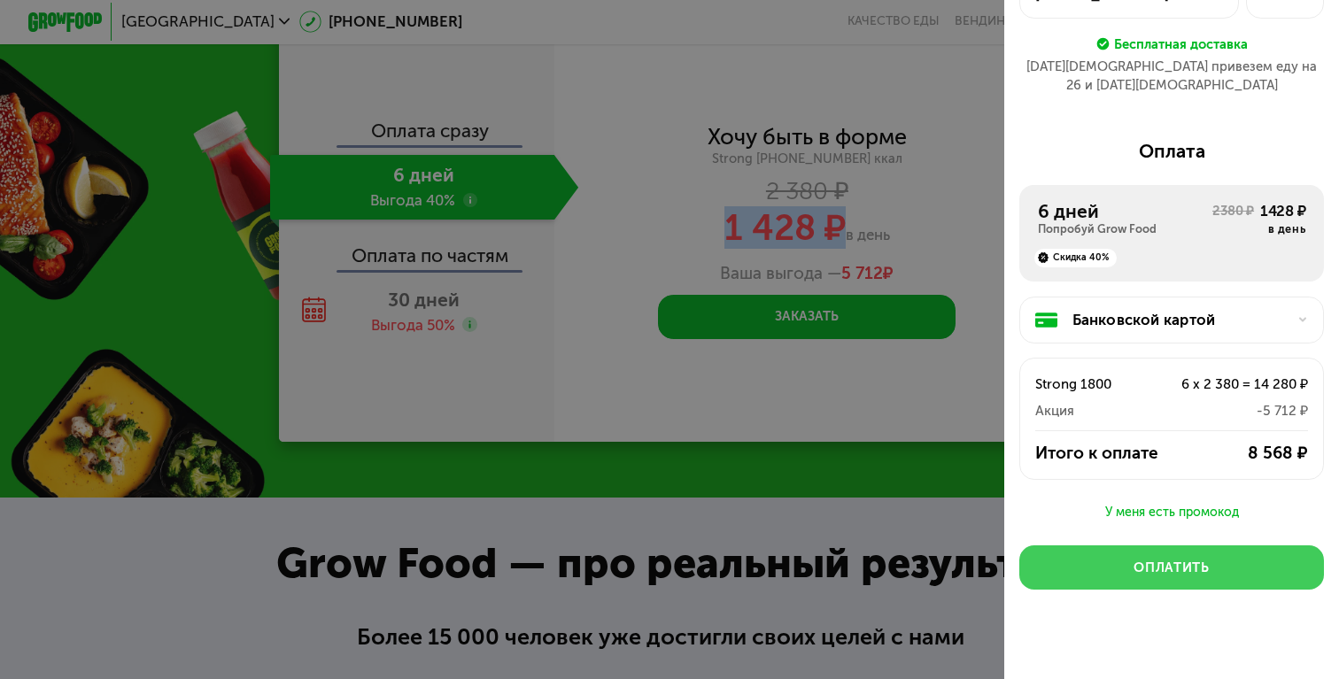
click at [1210, 546] on button "Оплатить" at bounding box center [1171, 567] width 305 height 44
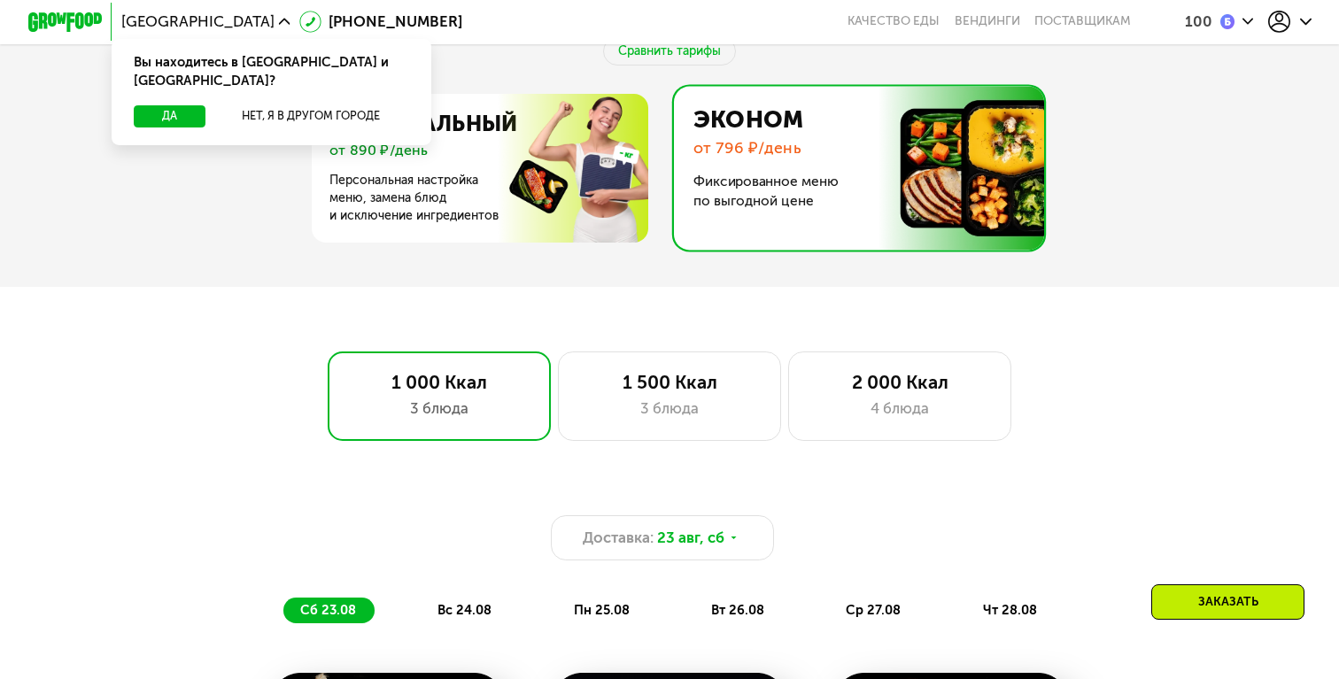
scroll to position [811, 0]
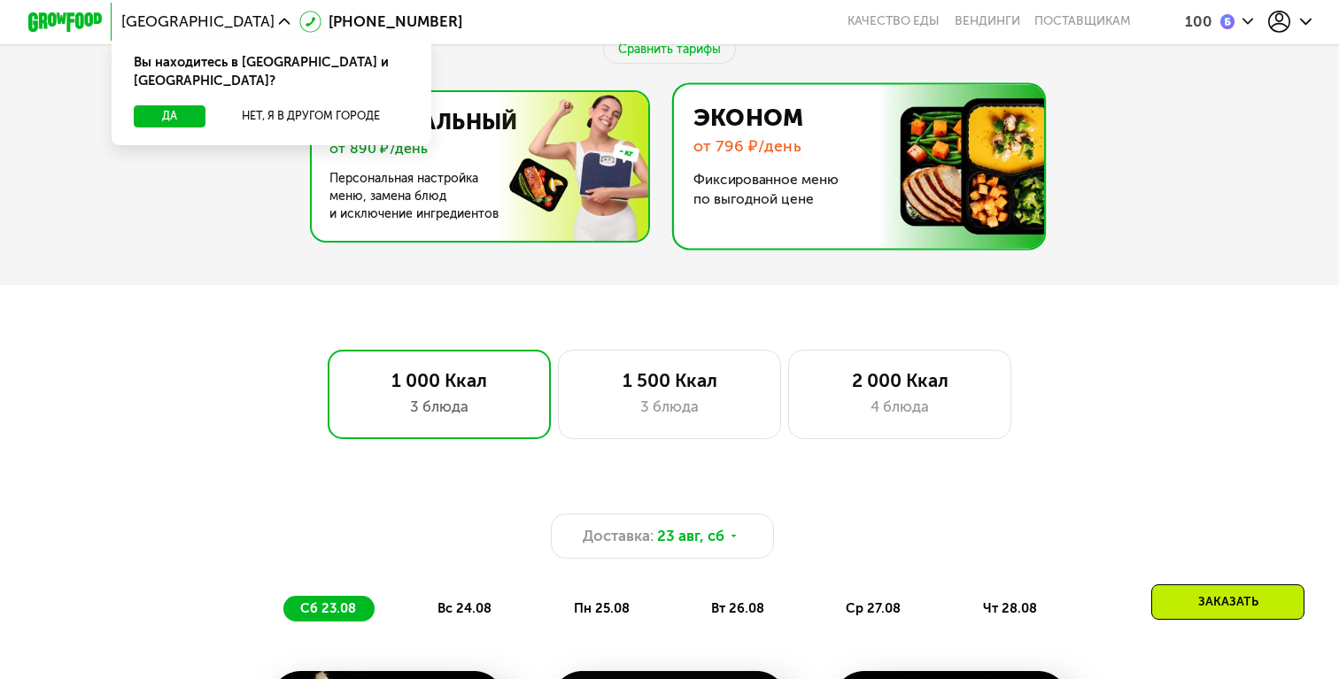
click at [568, 204] on img at bounding box center [476, 166] width 344 height 149
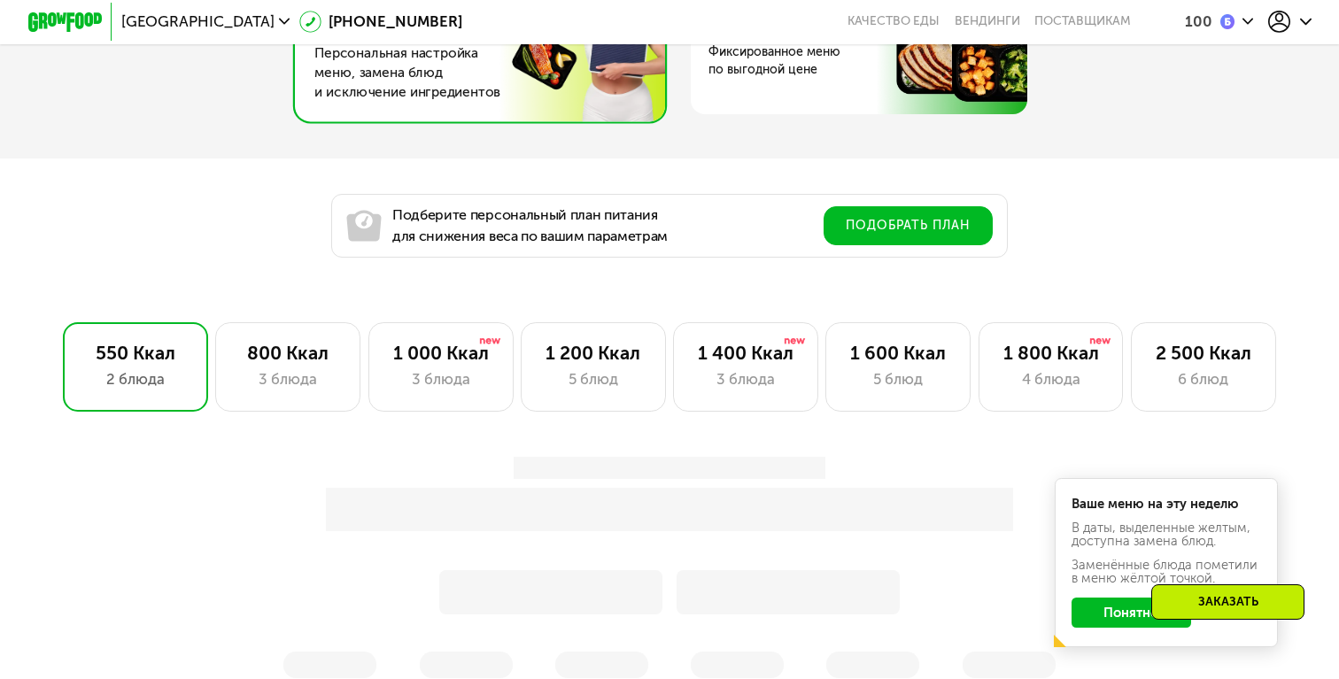
scroll to position [970, 0]
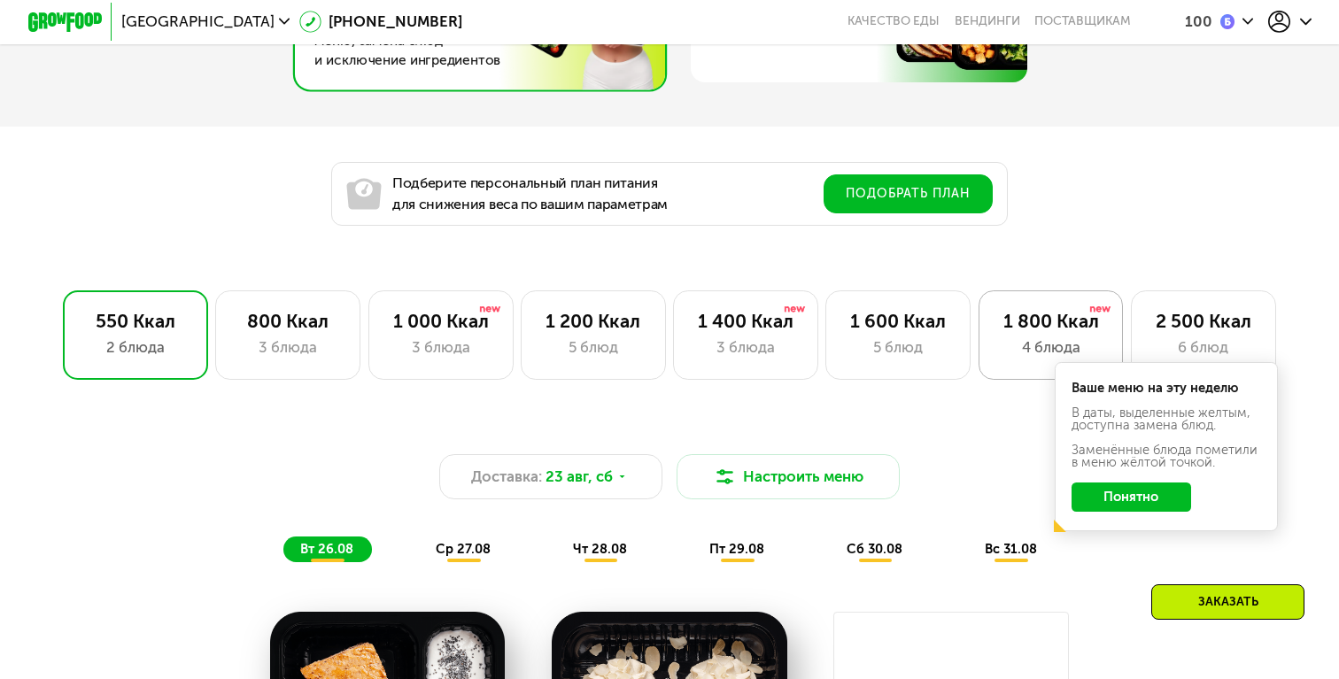
click at [1012, 336] on div "4 блюда" at bounding box center [1051, 347] width 106 height 22
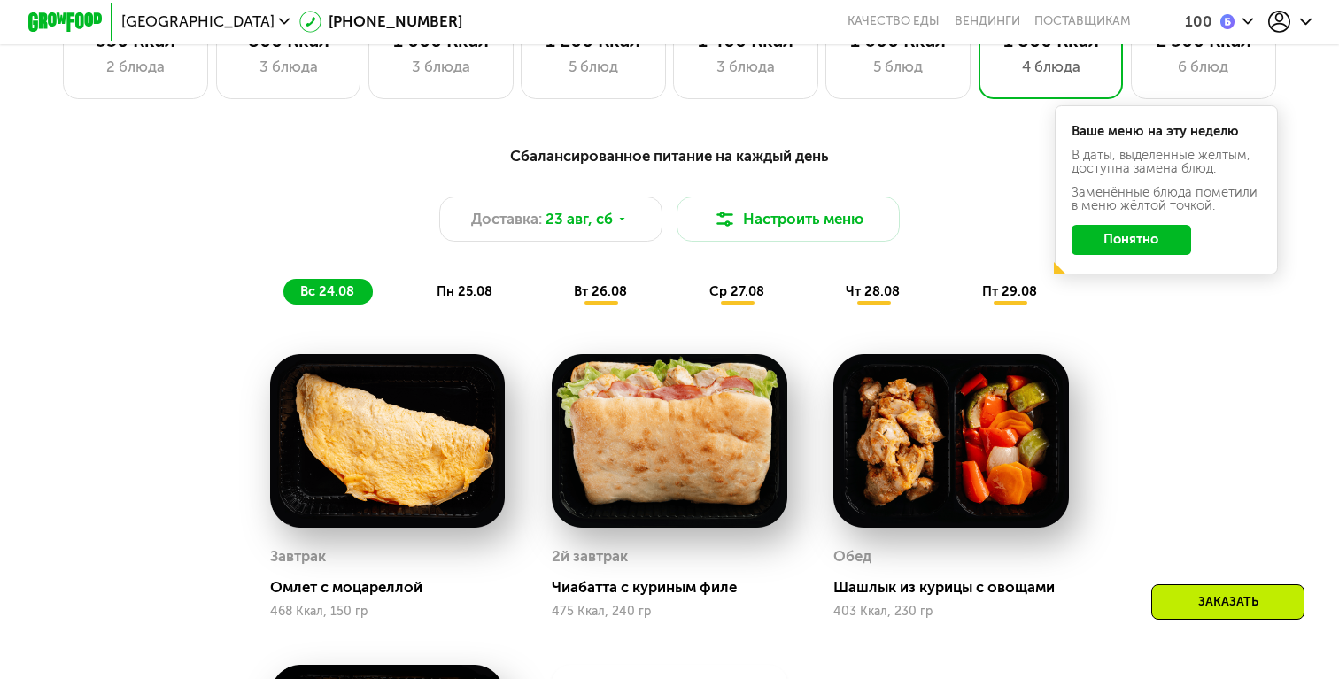
scroll to position [1245, 0]
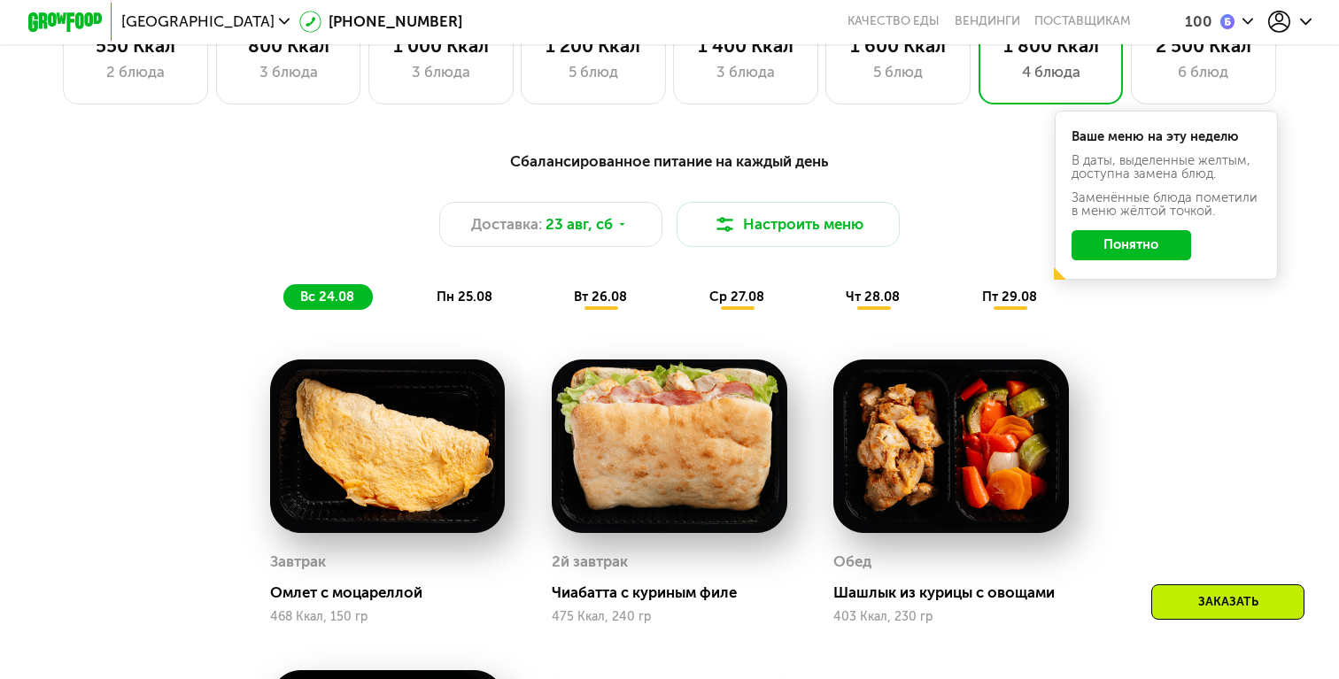
click at [1098, 237] on button "Понятно" at bounding box center [1131, 245] width 120 height 30
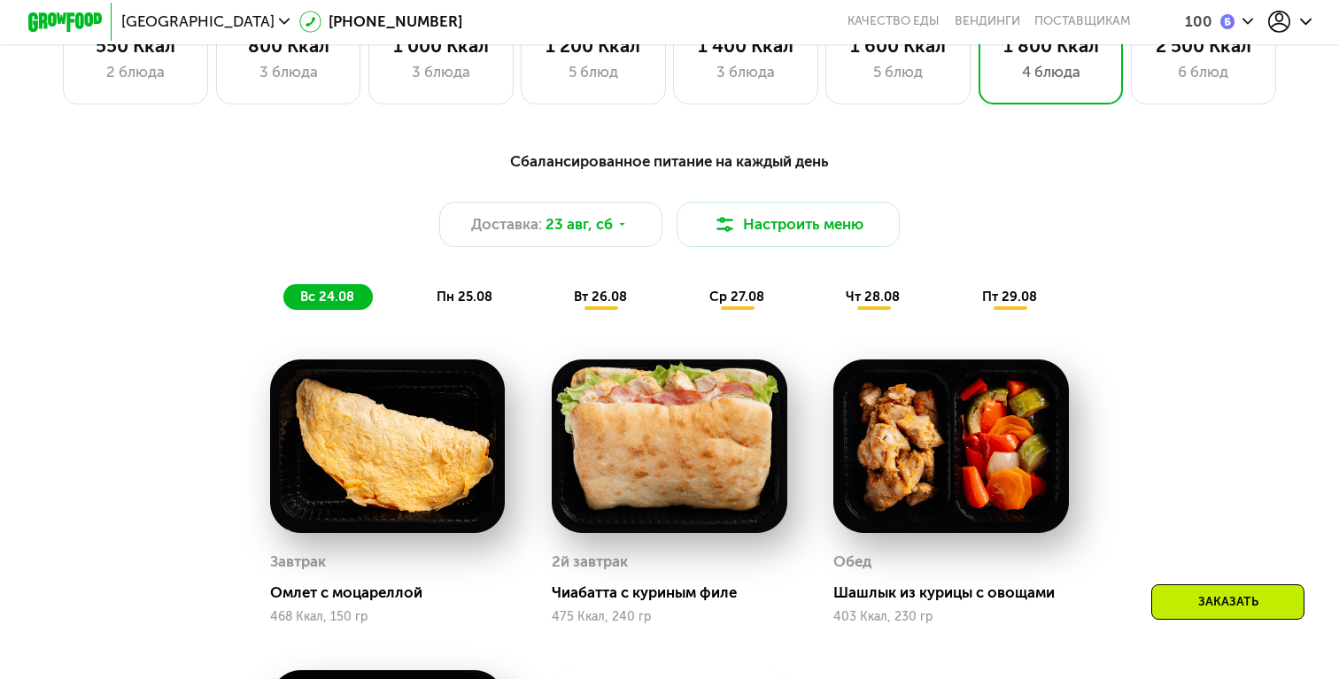
click at [610, 301] on span "вт 26.08" at bounding box center [600, 297] width 53 height 16
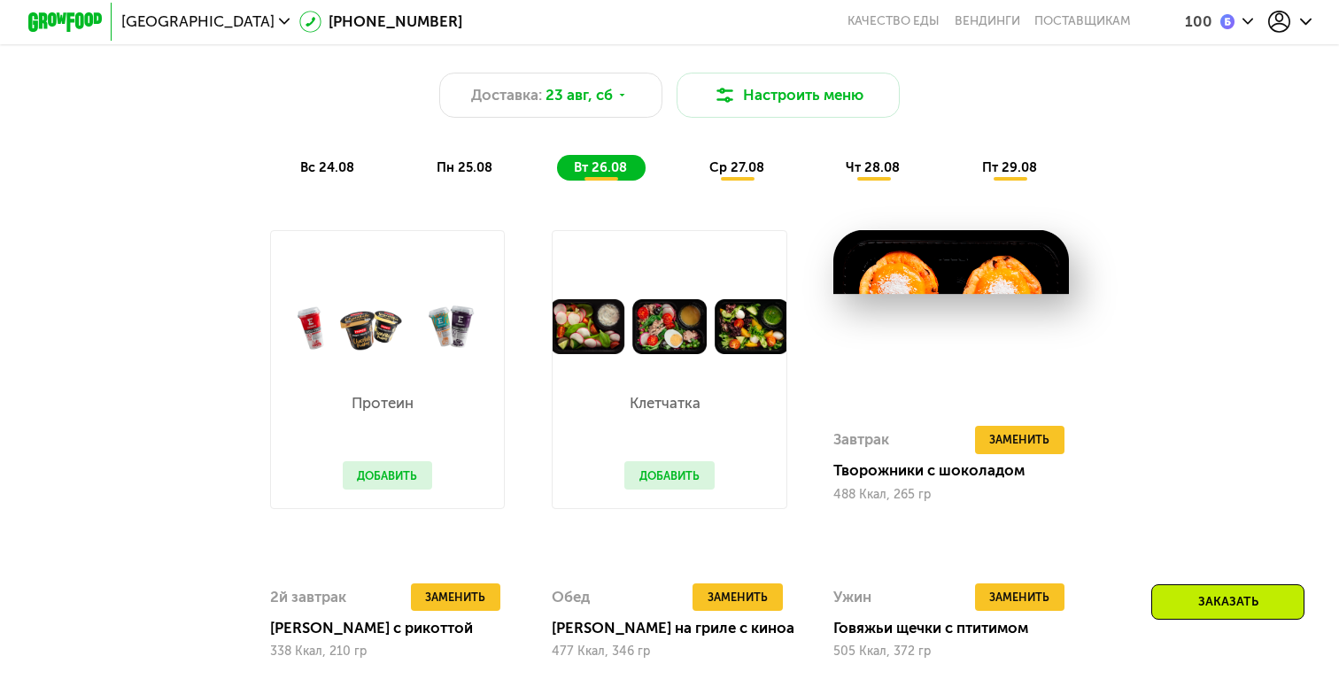
scroll to position [1395, 0]
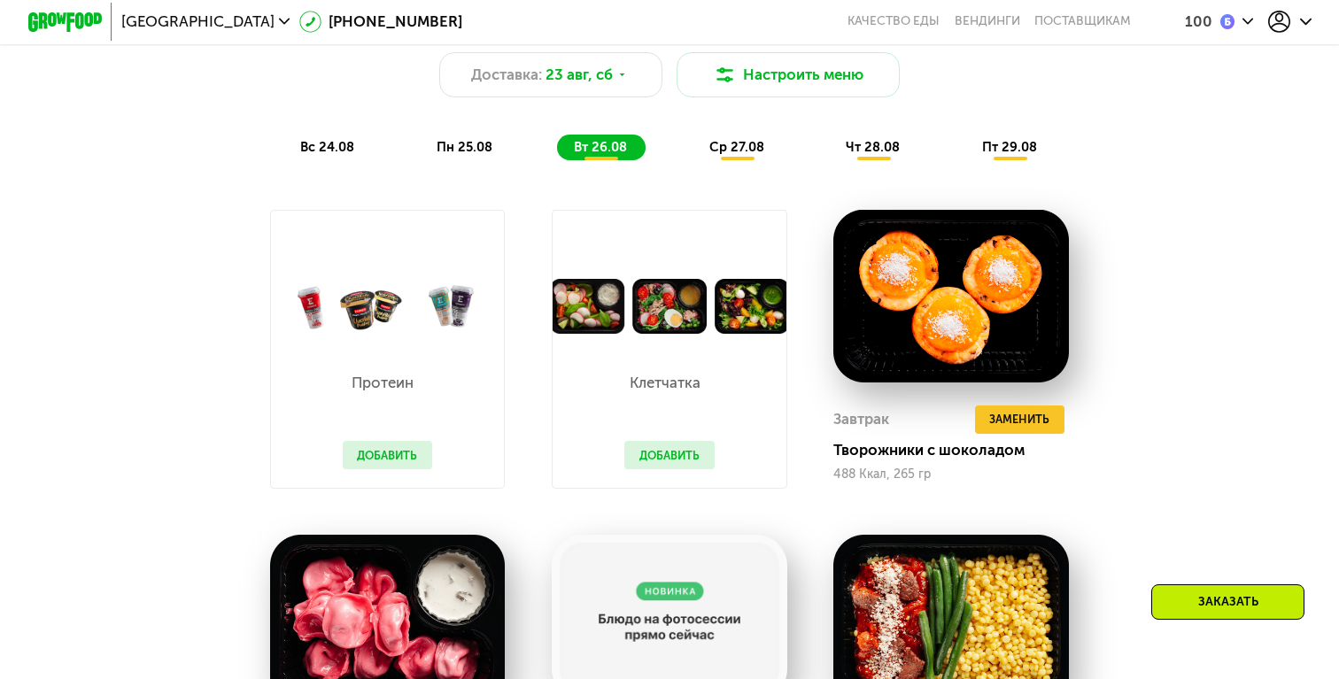
click at [690, 450] on button "Добавить" at bounding box center [669, 455] width 90 height 28
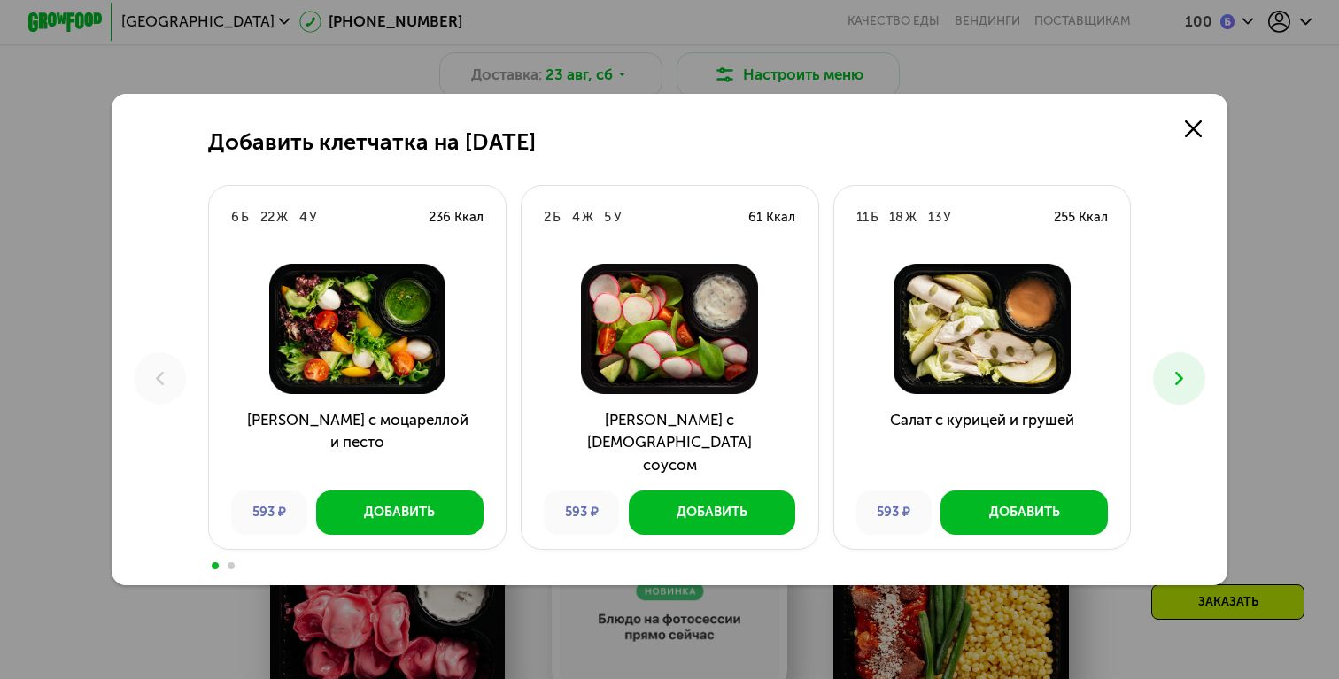
click at [1187, 383] on icon at bounding box center [1179, 378] width 22 height 22
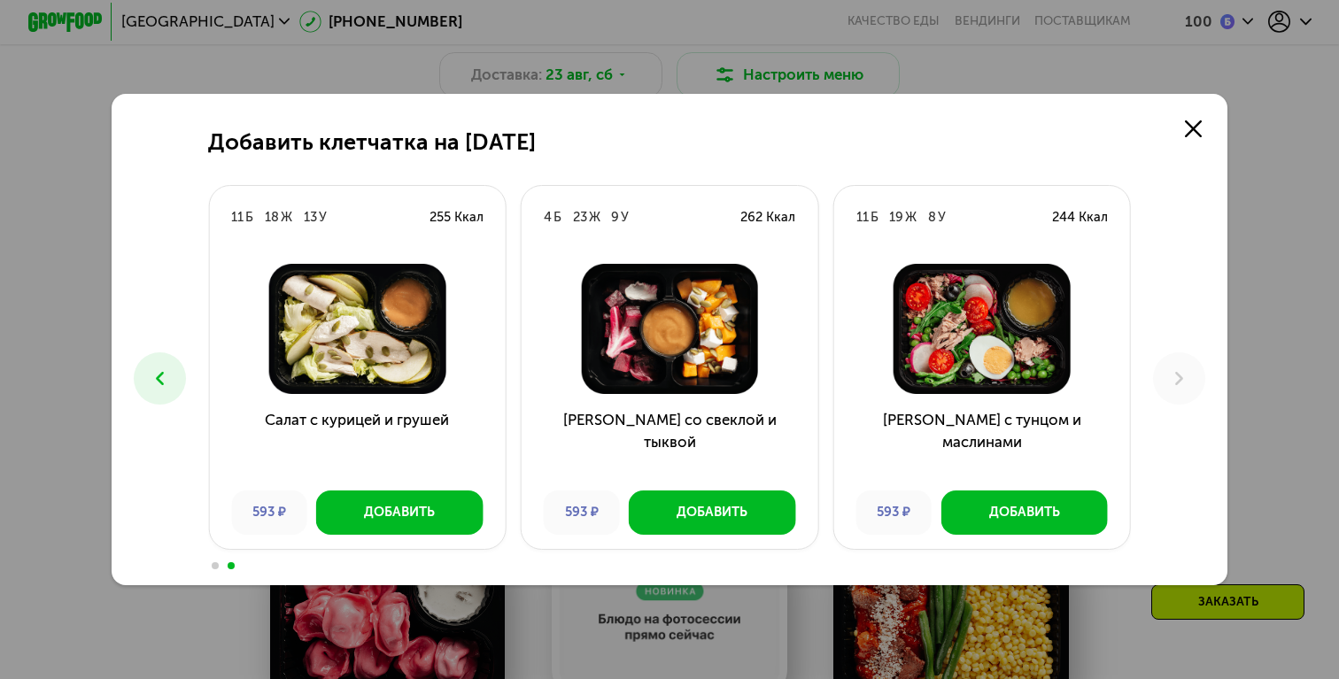
click at [166, 387] on icon at bounding box center [160, 378] width 22 height 22
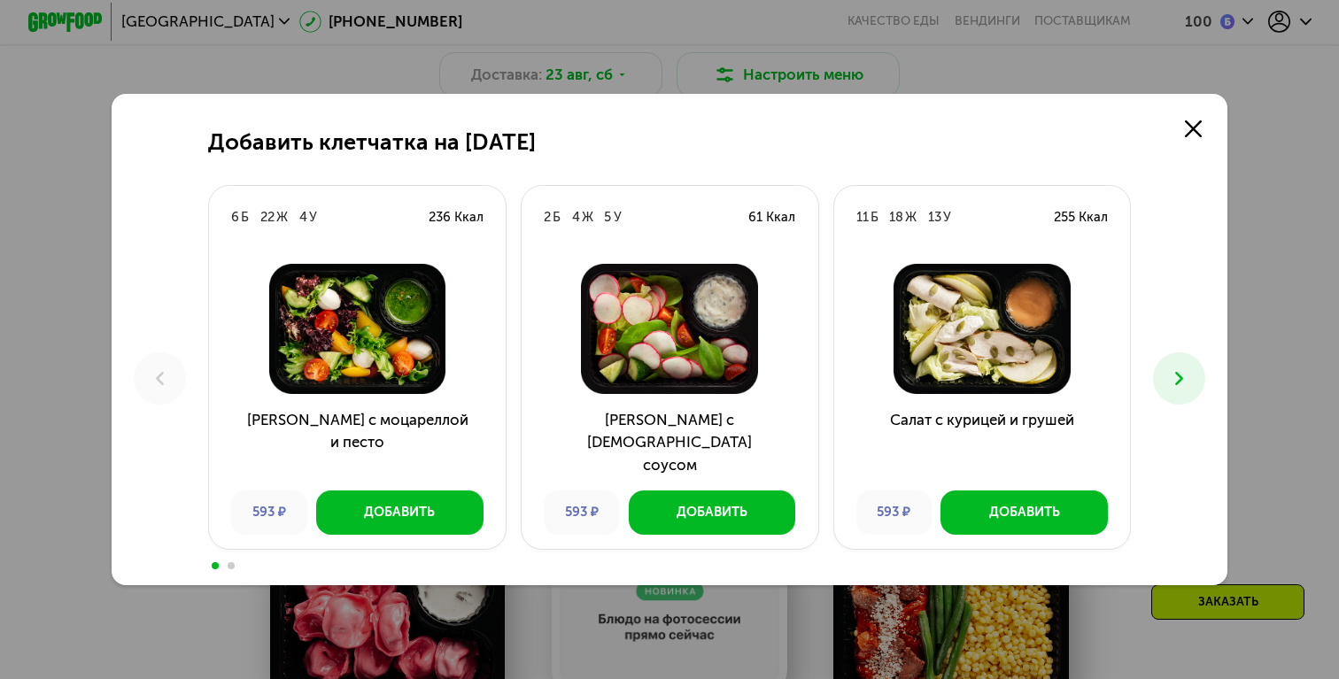
click at [1190, 386] on button at bounding box center [1179, 378] width 52 height 52
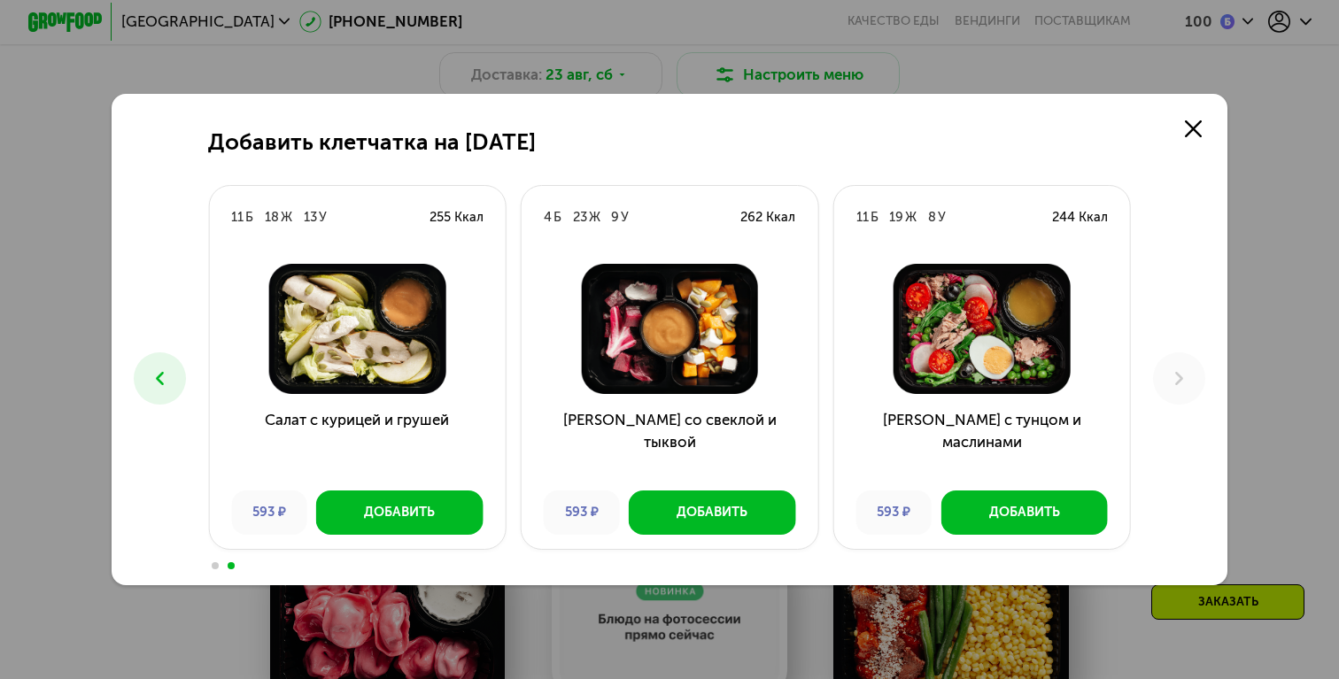
click at [174, 372] on button at bounding box center [160, 378] width 52 height 52
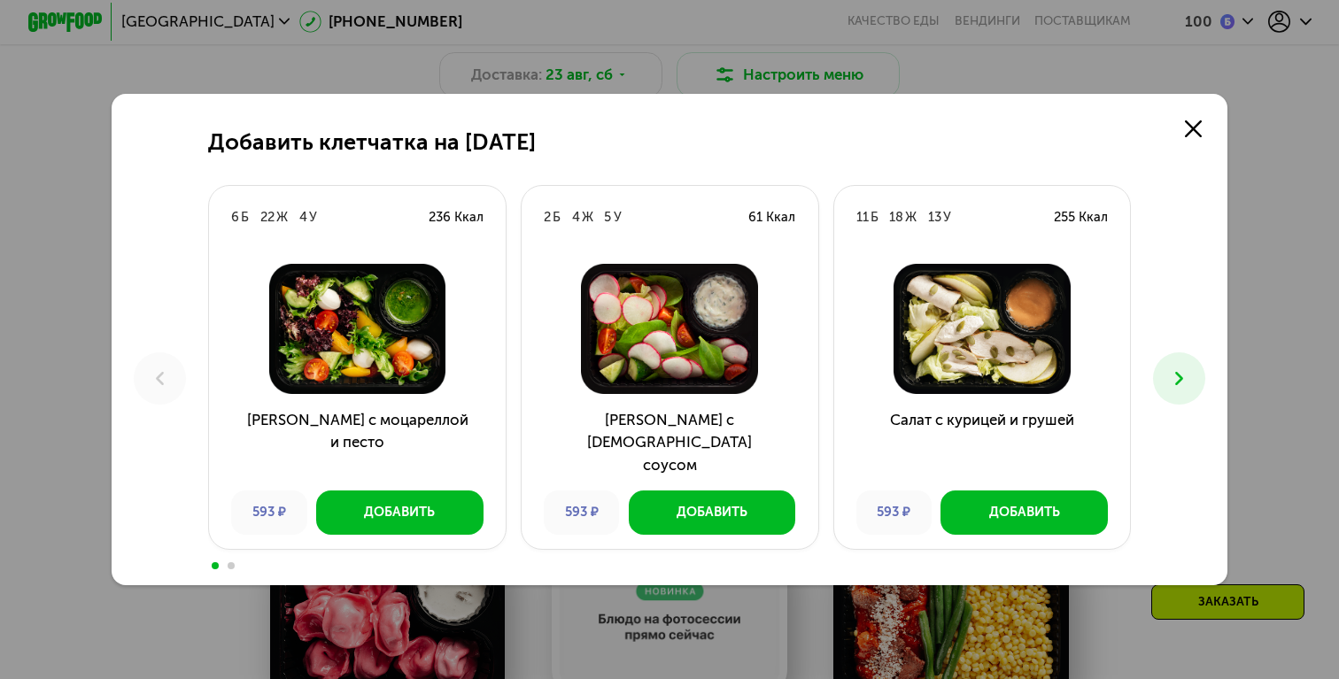
click at [1175, 388] on icon at bounding box center [1179, 378] width 22 height 22
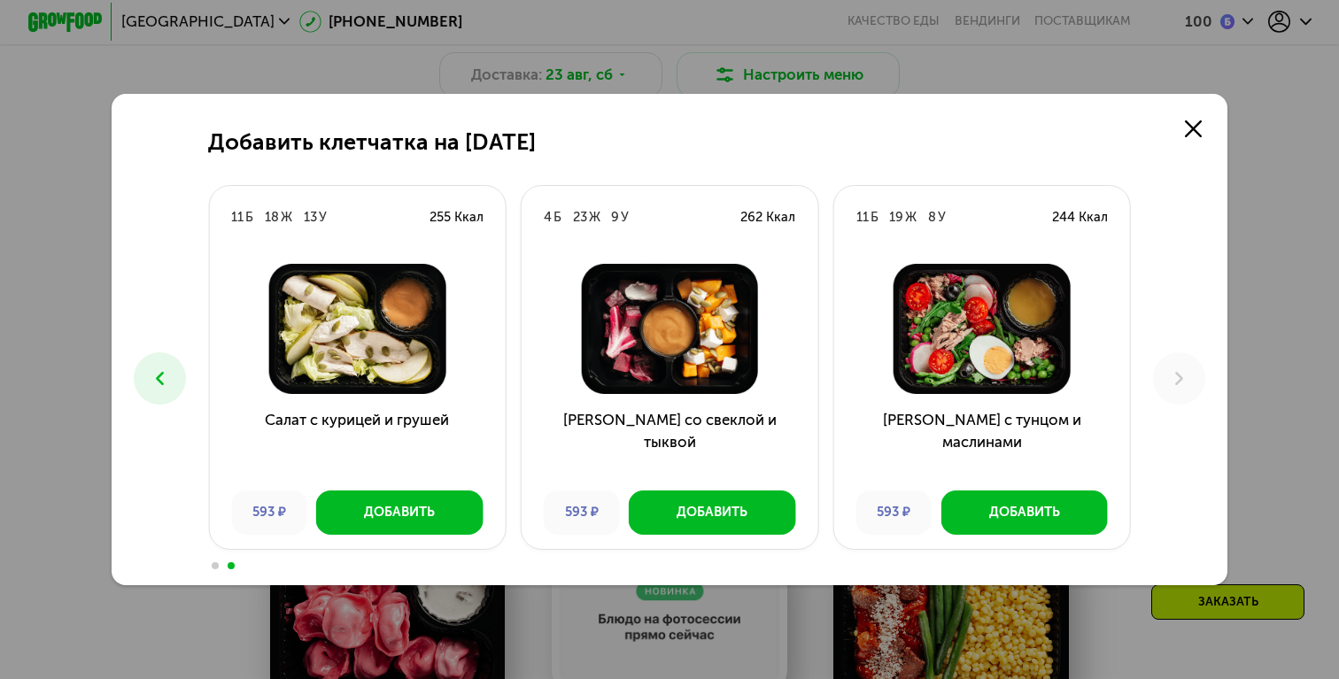
click at [168, 390] on button at bounding box center [160, 378] width 52 height 52
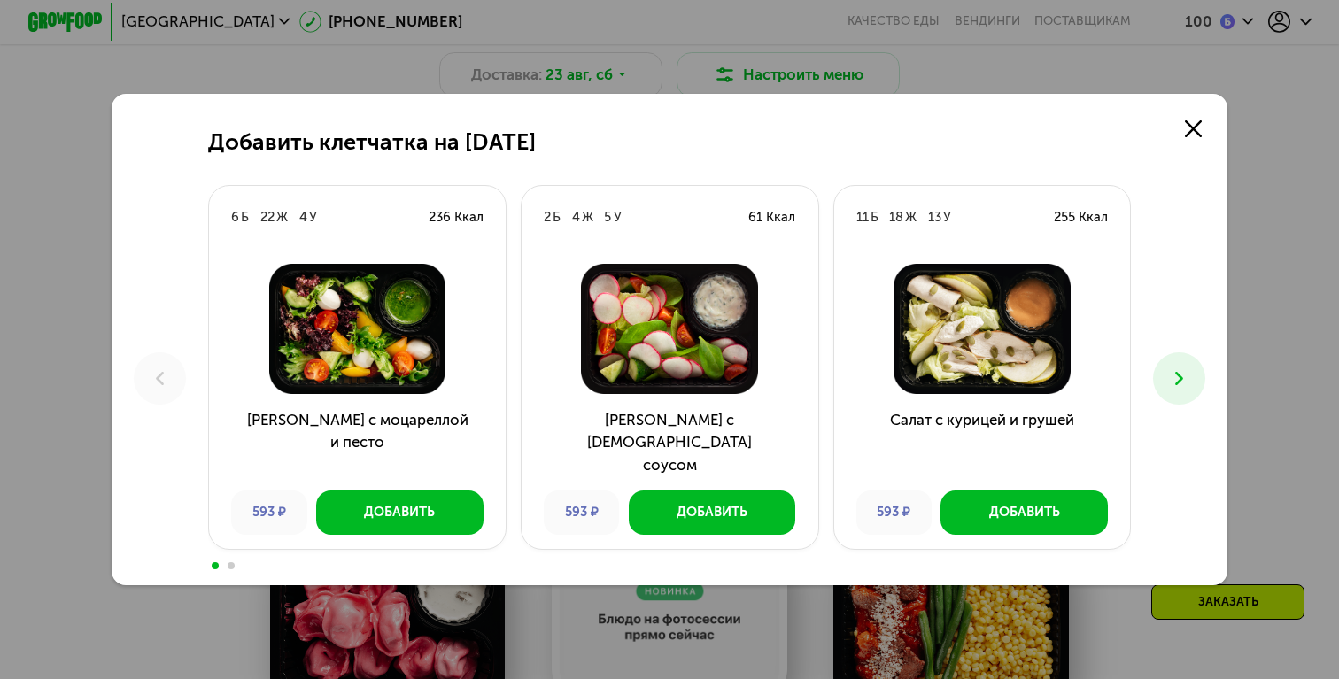
click at [1171, 391] on button at bounding box center [1179, 378] width 52 height 52
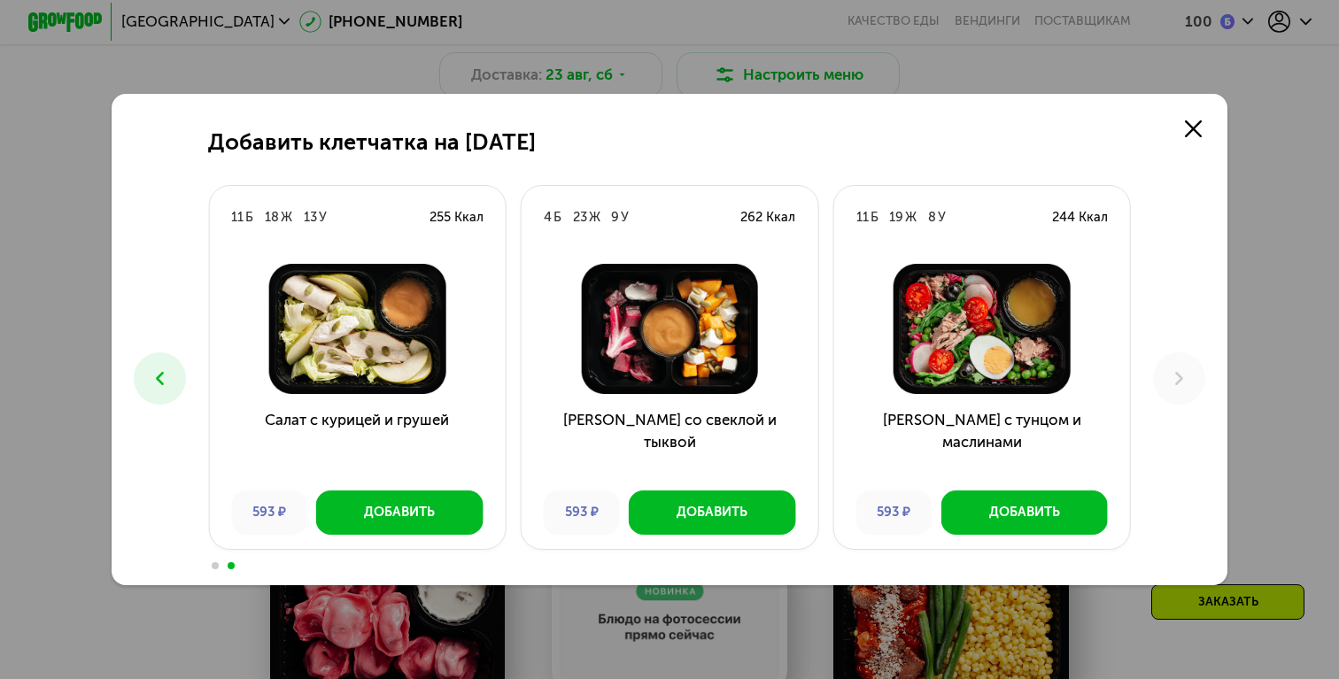
click at [164, 391] on button at bounding box center [160, 378] width 52 height 52
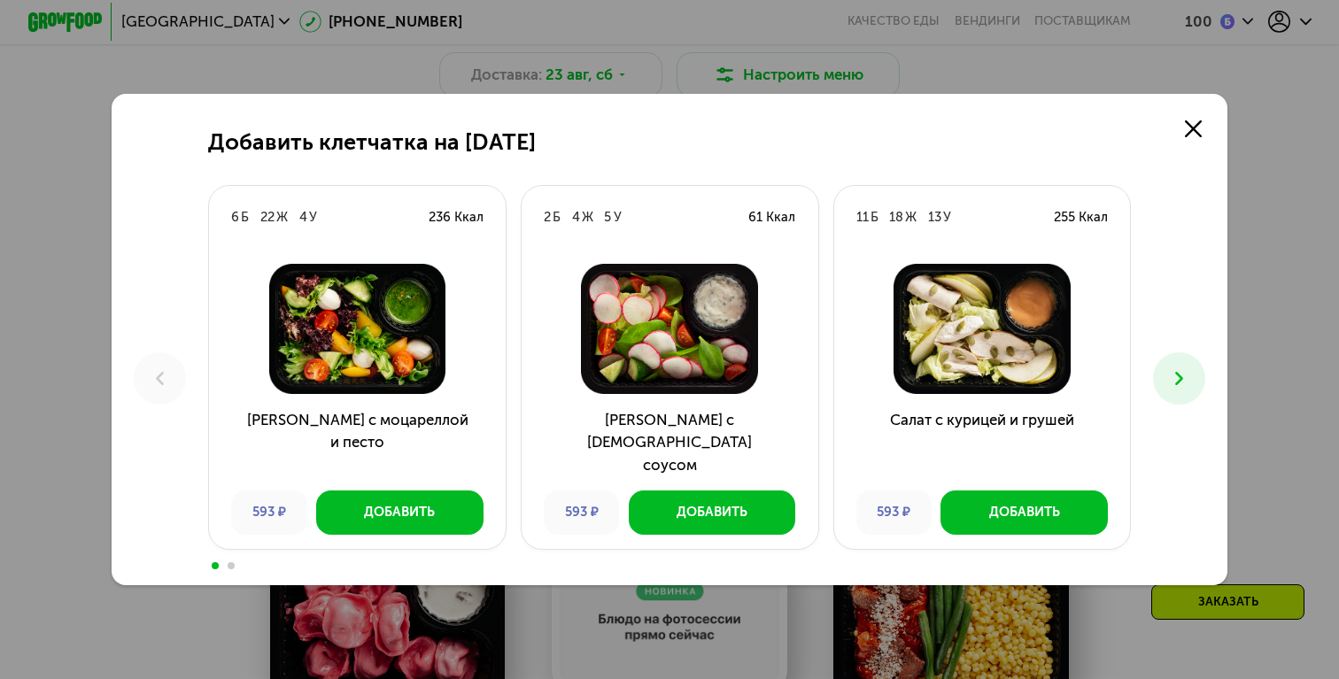
click at [1165, 381] on button at bounding box center [1179, 378] width 52 height 52
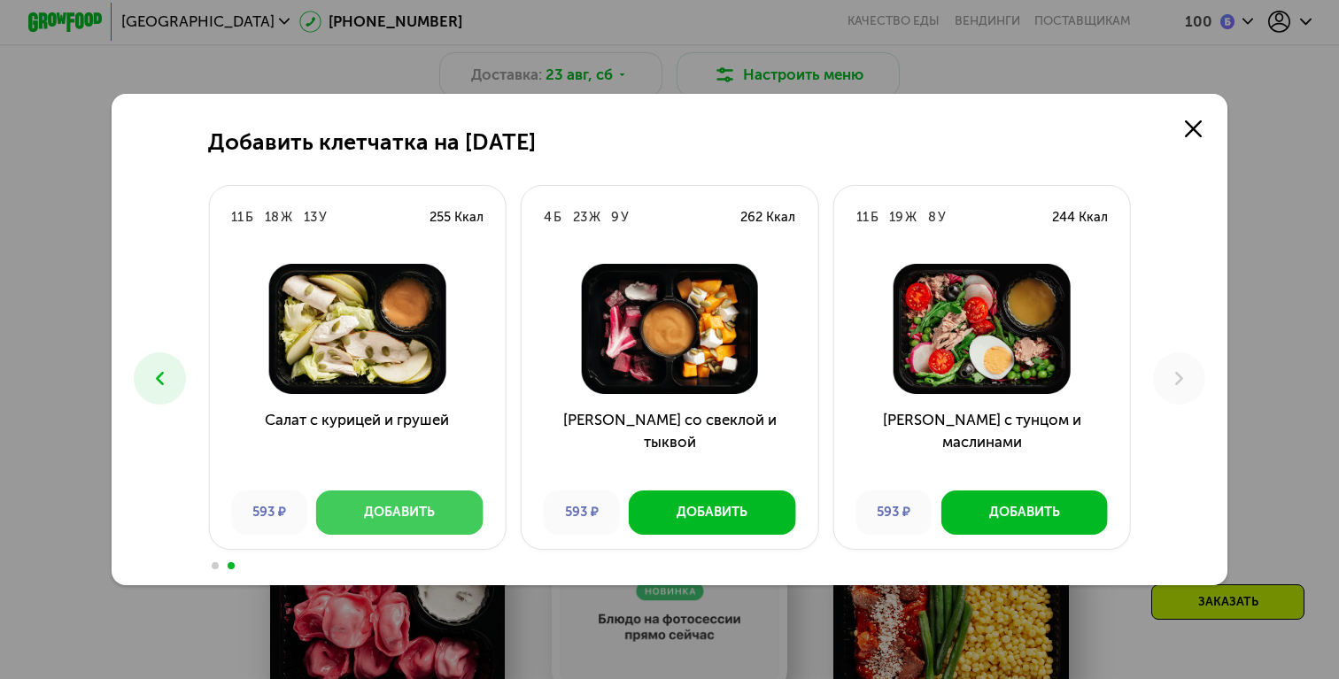
click at [439, 514] on button "Добавить" at bounding box center [399, 513] width 167 height 44
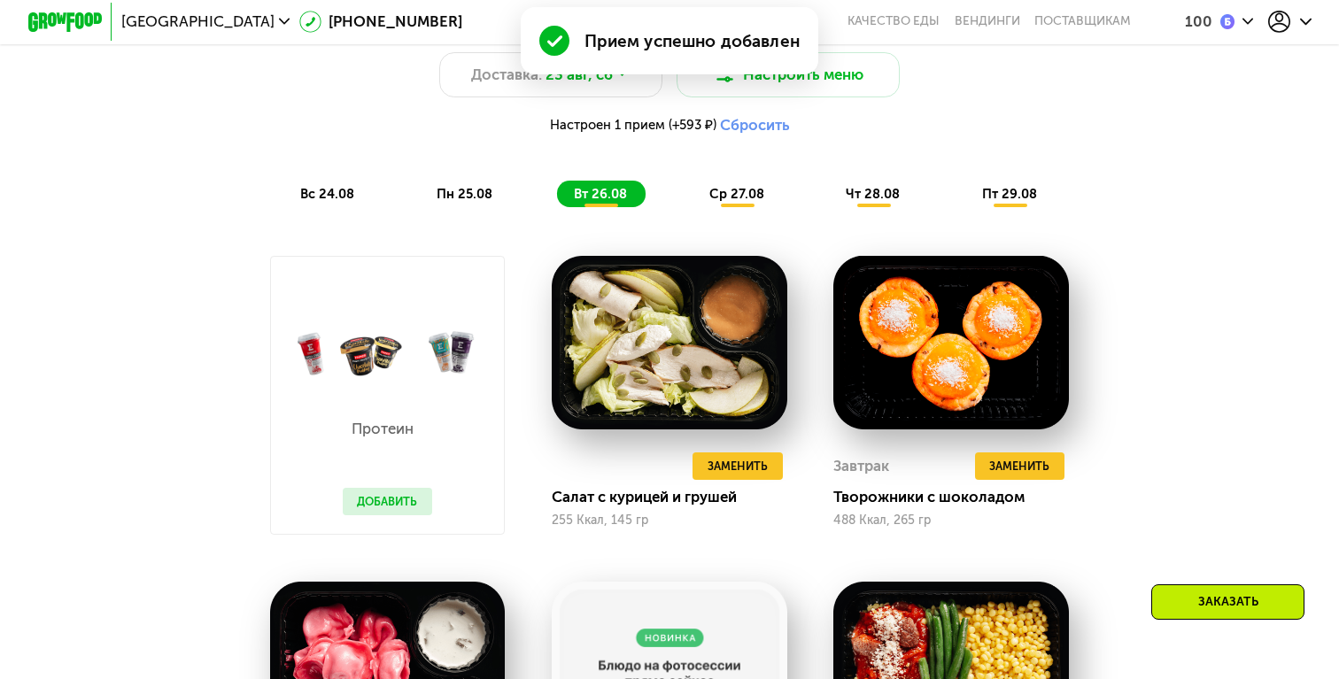
click at [394, 500] on button "Добавить" at bounding box center [388, 502] width 90 height 28
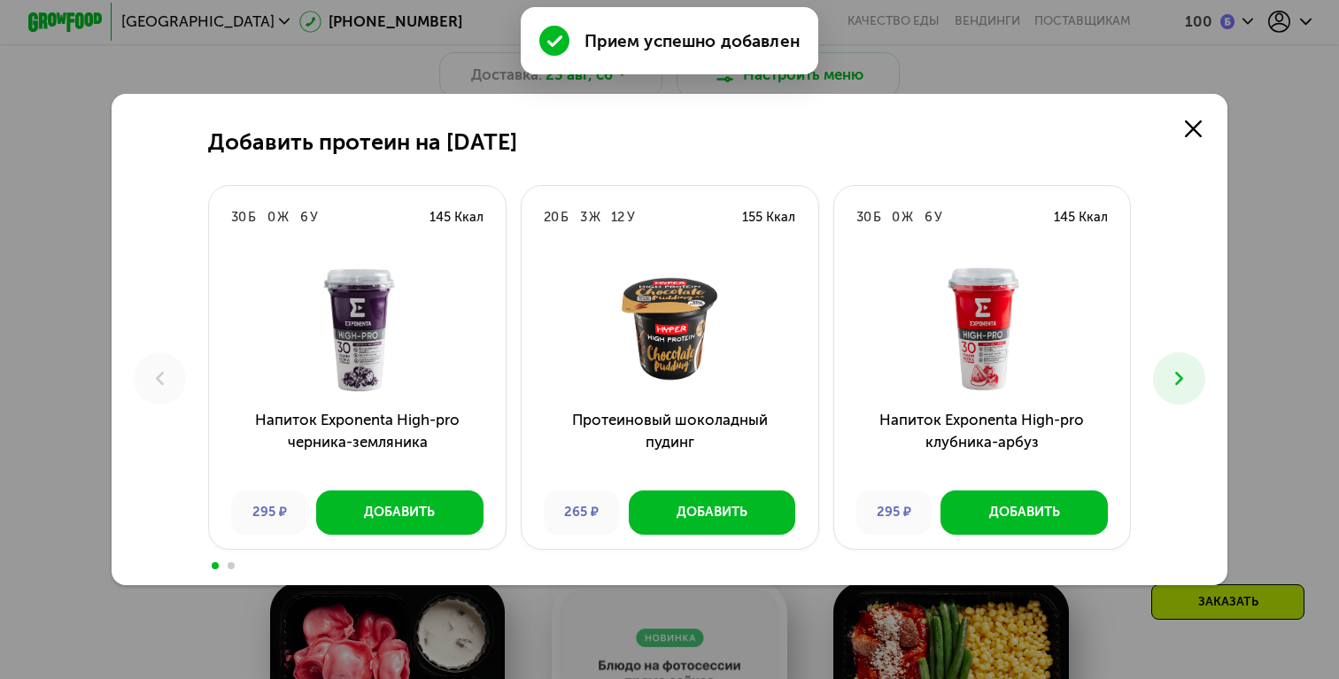
click at [1195, 388] on button at bounding box center [1179, 378] width 52 height 52
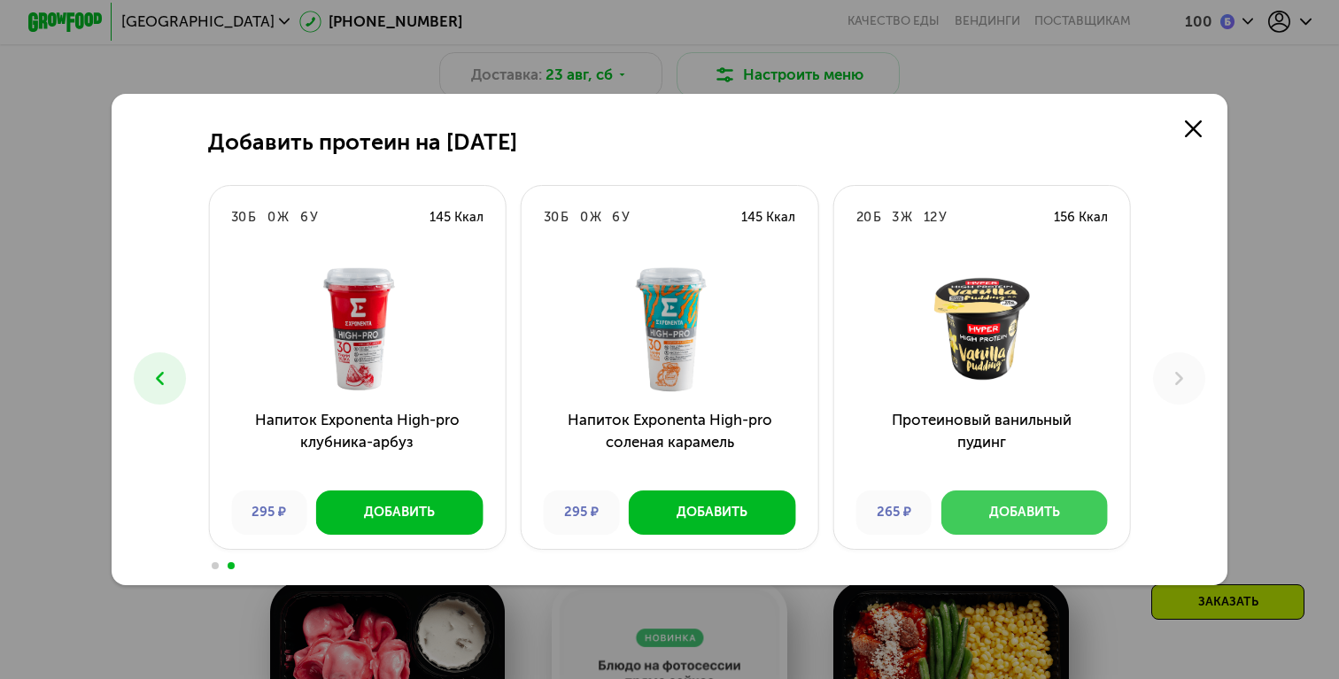
click at [1025, 511] on div "Добавить" at bounding box center [1024, 512] width 71 height 19
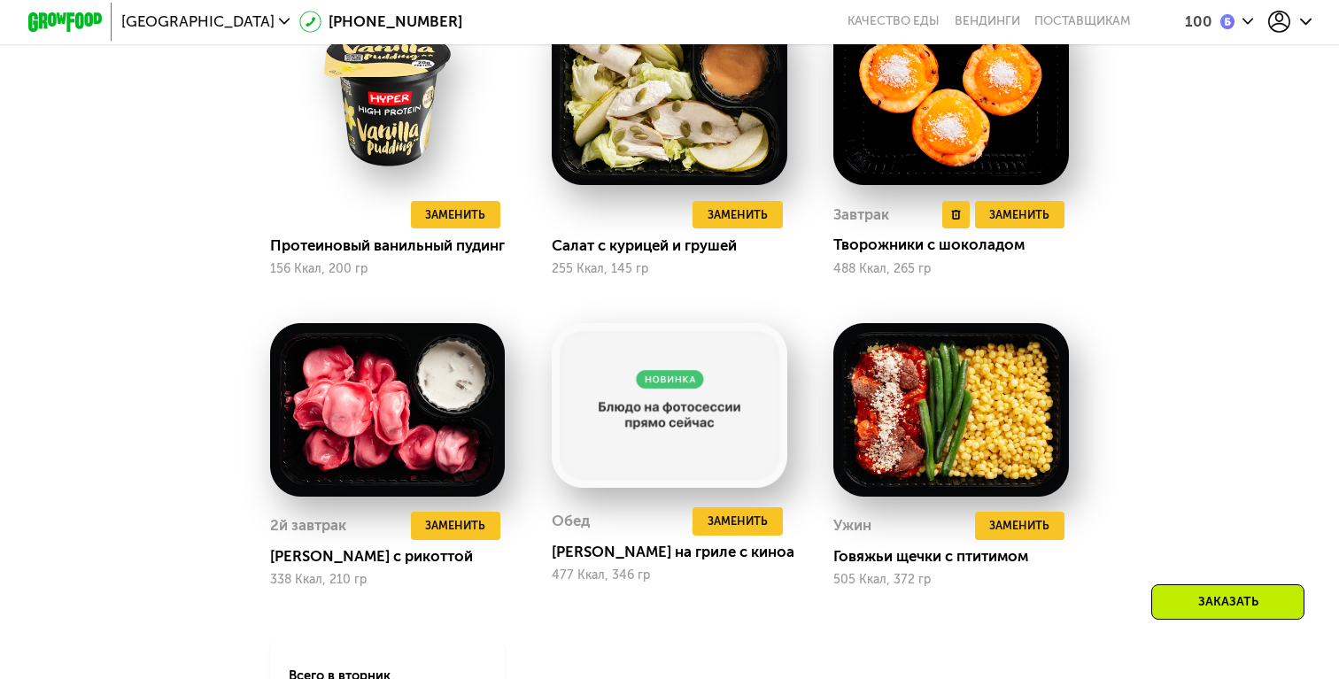
scroll to position [1643, 0]
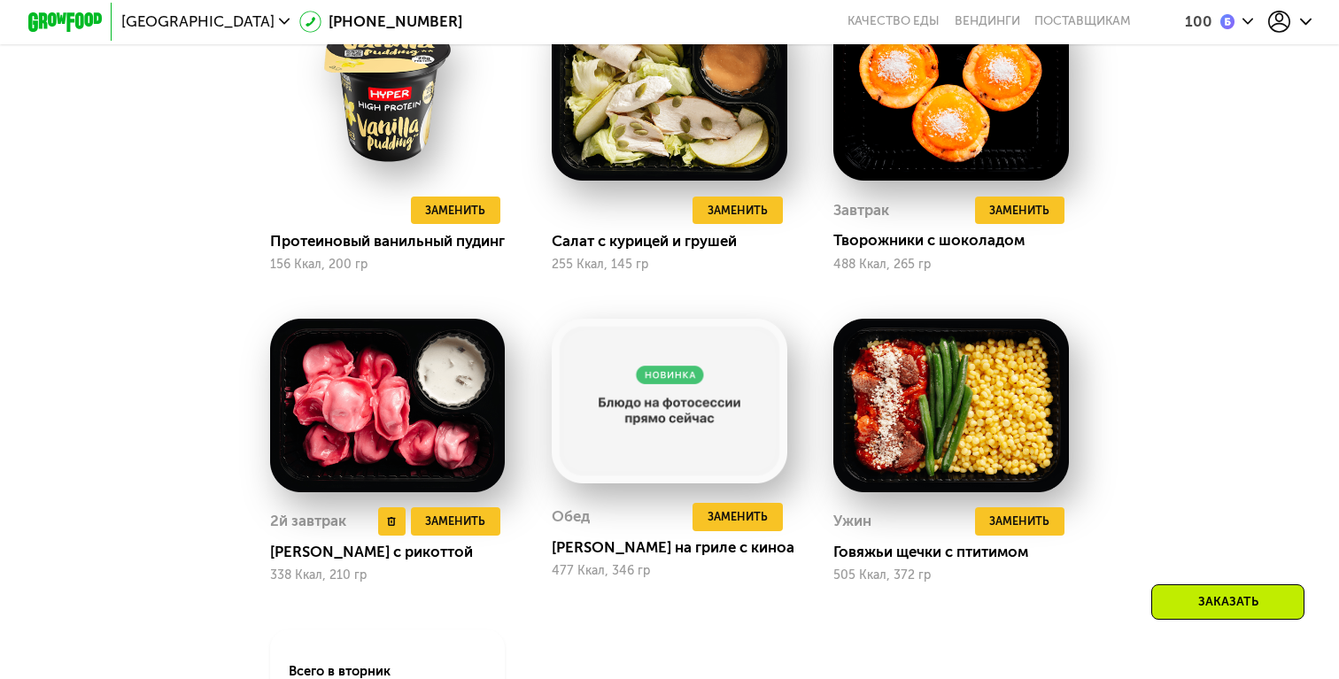
click at [391, 435] on img at bounding box center [388, 406] width 236 height 174
drag, startPoint x: 275, startPoint y: 548, endPoint x: 354, endPoint y: 554, distance: 79.9
click at [354, 554] on div "[PERSON_NAME] с рикоттой" at bounding box center [395, 552] width 251 height 19
drag, startPoint x: 452, startPoint y: 554, endPoint x: 255, endPoint y: 555, distance: 197.5
click at [255, 555] on div "2й завтрак Удалить 2й завтрак Заменить Заменить 2й завтрак Тортеллини с рикотто…" at bounding box center [387, 450] width 282 height 311
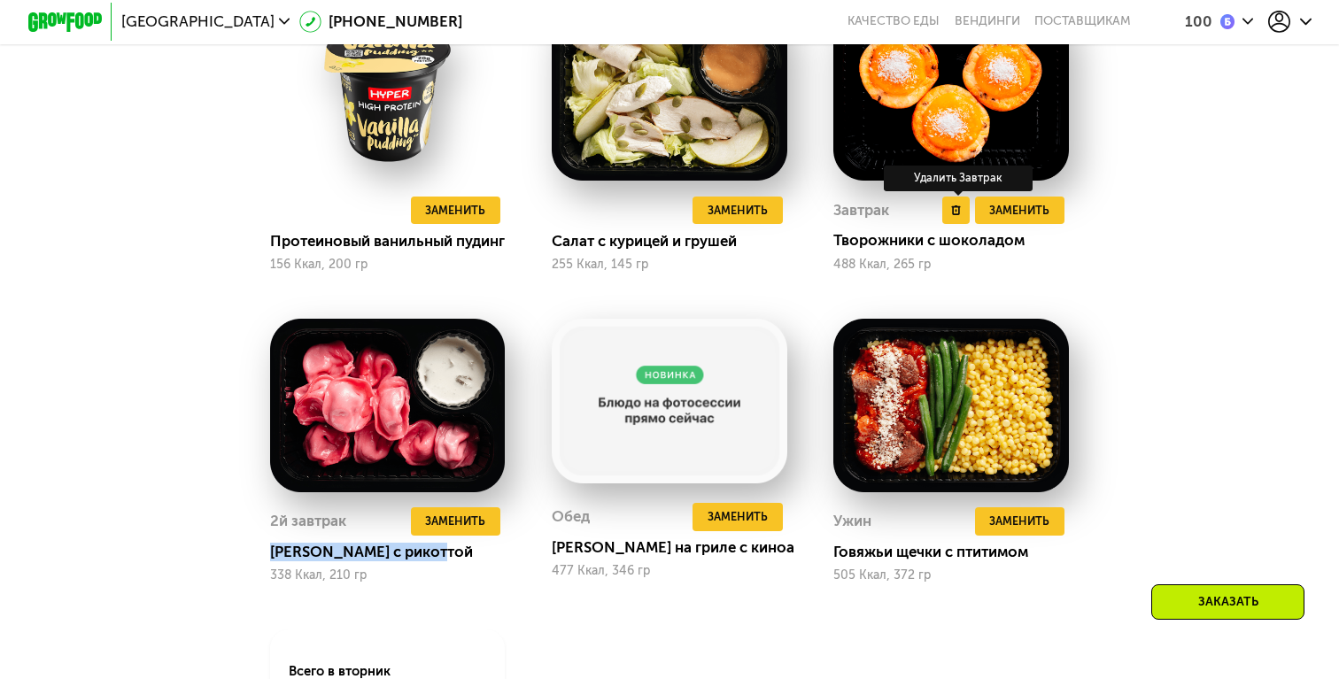
copy div "[PERSON_NAME] с рикоттой"
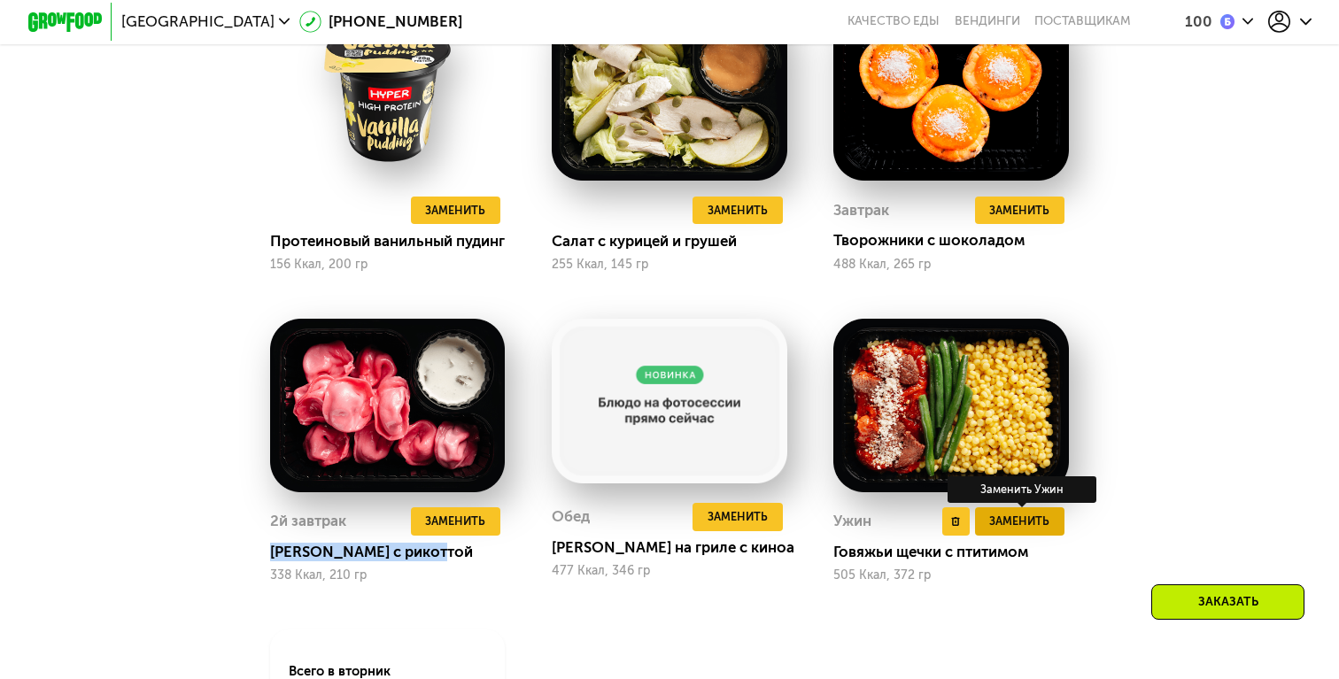
click at [1009, 513] on span "Заменить" at bounding box center [1019, 521] width 60 height 19
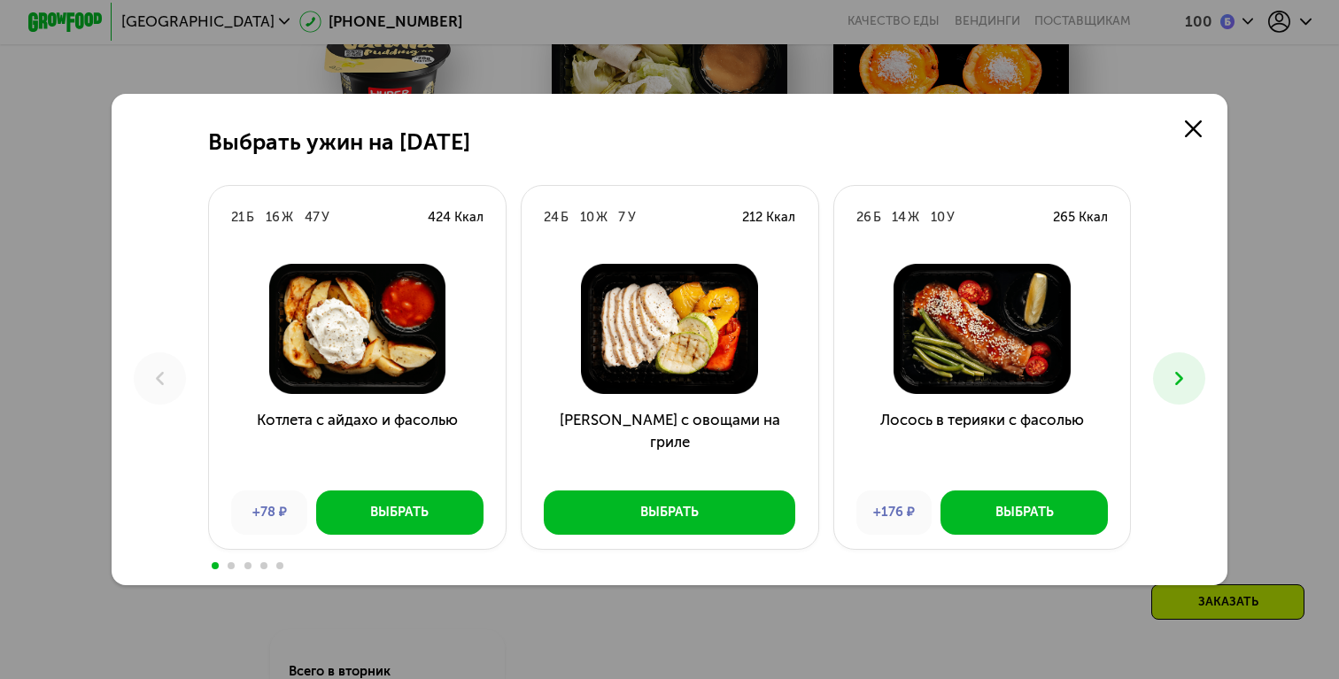
click at [949, 321] on img at bounding box center [981, 329] width 267 height 130
click at [1190, 384] on button at bounding box center [1179, 378] width 52 height 52
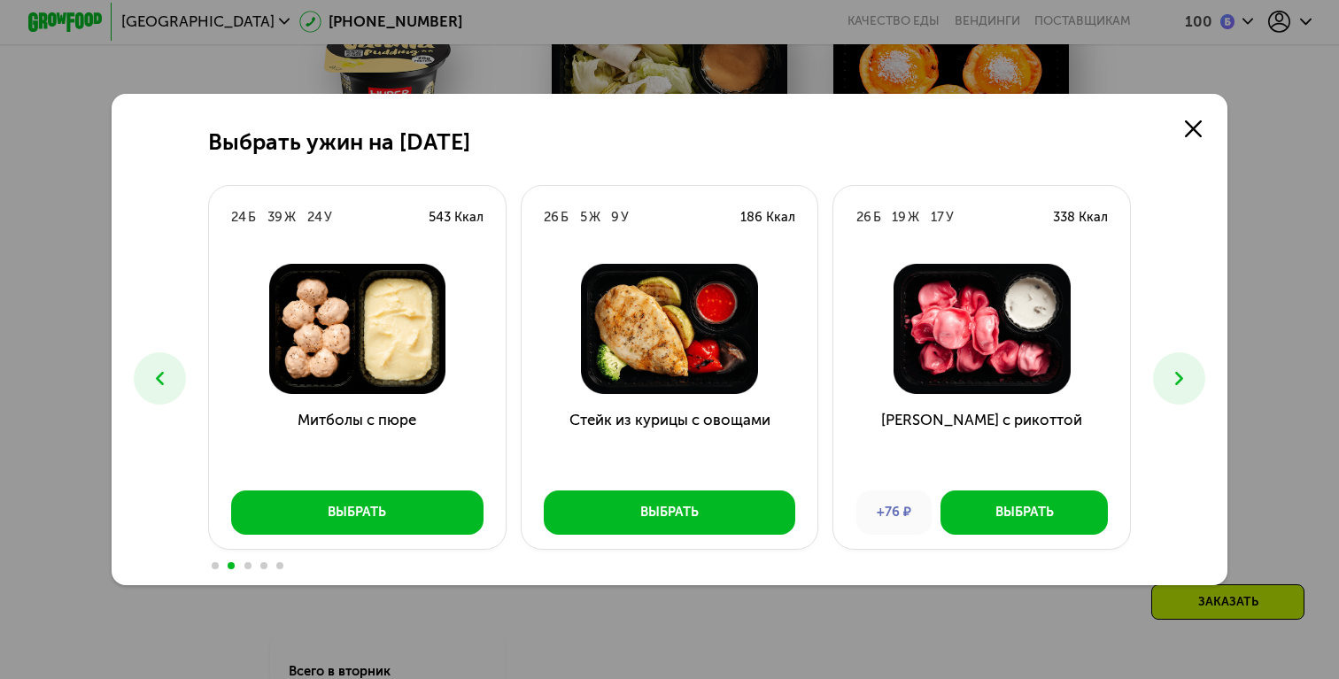
click at [1190, 383] on button at bounding box center [1179, 378] width 52 height 52
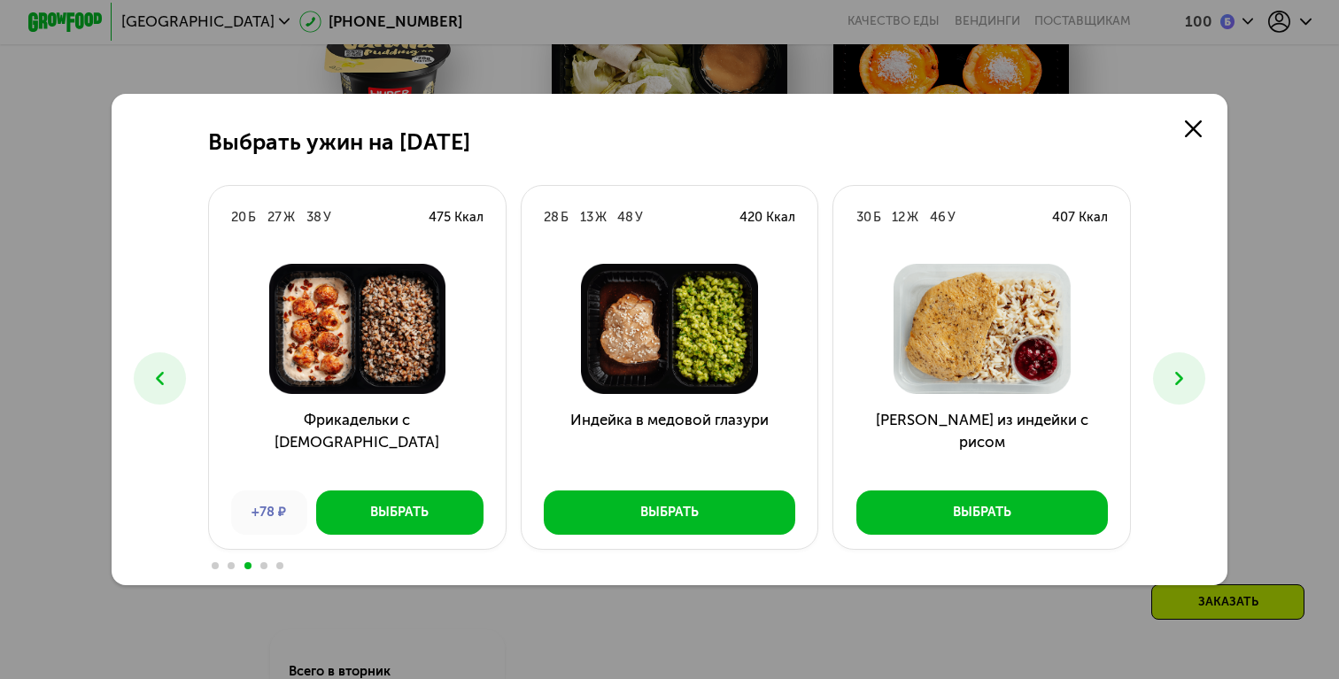
click at [1190, 383] on button at bounding box center [1179, 378] width 52 height 52
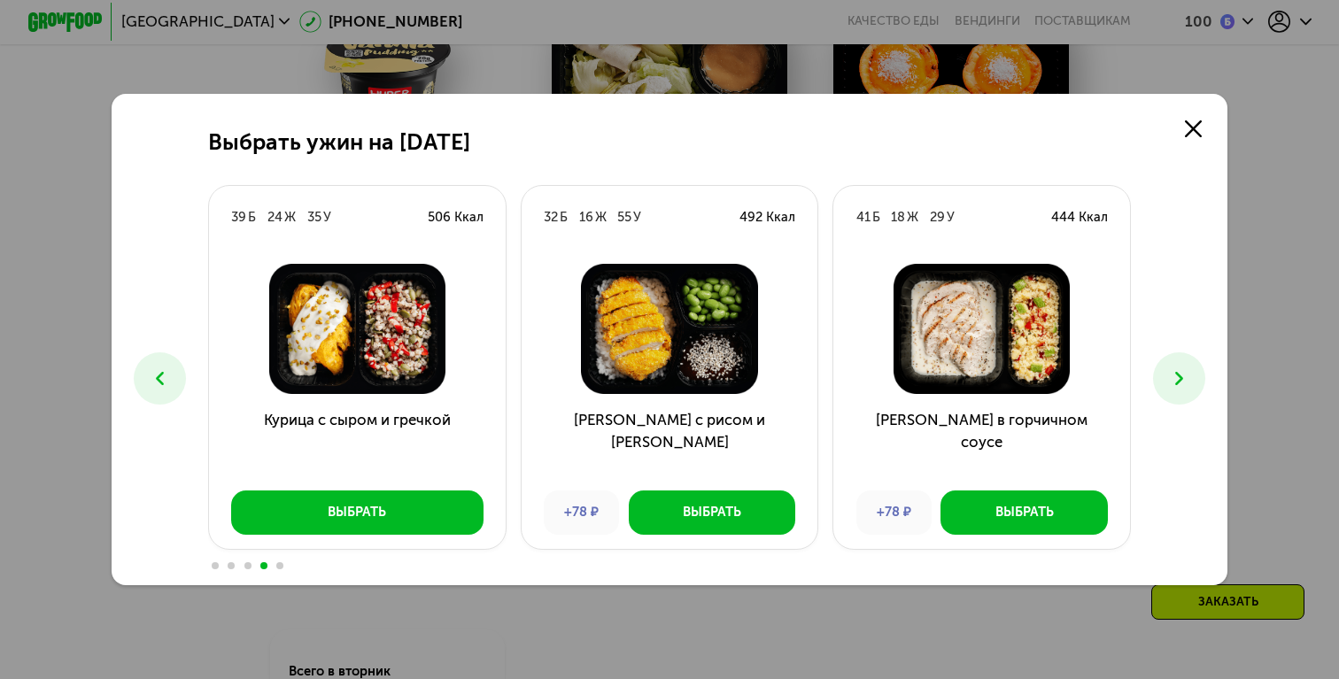
click at [1306, 331] on div "Выбрать ужин на [DATE] Б 16 Ж 47 У 424 Ккал Котлета с айдахо и фасолью +78 ₽ Вы…" at bounding box center [669, 339] width 1339 height 679
click at [1187, 134] on use at bounding box center [1193, 128] width 17 height 17
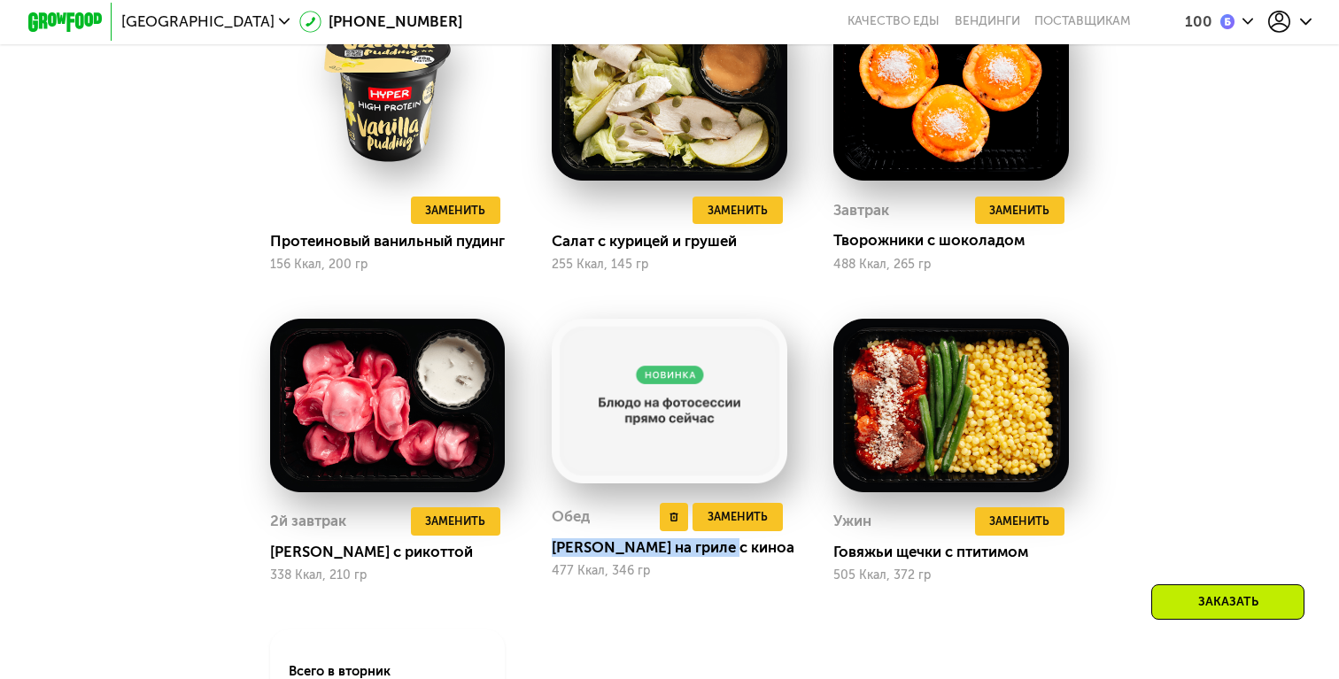
drag, startPoint x: 556, startPoint y: 543, endPoint x: 777, endPoint y: 553, distance: 220.7
click at [777, 553] on div "[PERSON_NAME] на гриле с киноа" at bounding box center [677, 547] width 251 height 19
click at [700, 561] on div "Обед Удалить Обед Заменить Заменить [PERSON_NAME] на гриле с киноа 477 Ккал, 34…" at bounding box center [670, 541] width 236 height 84
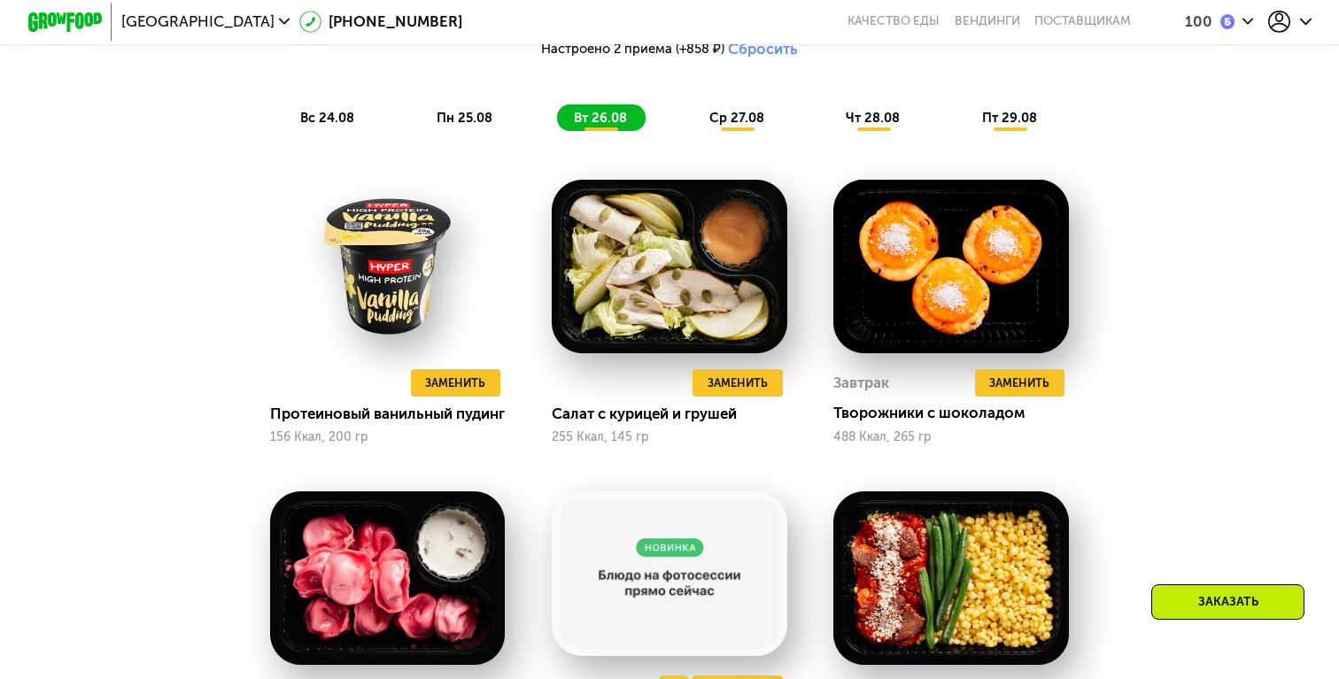
scroll to position [1460, 0]
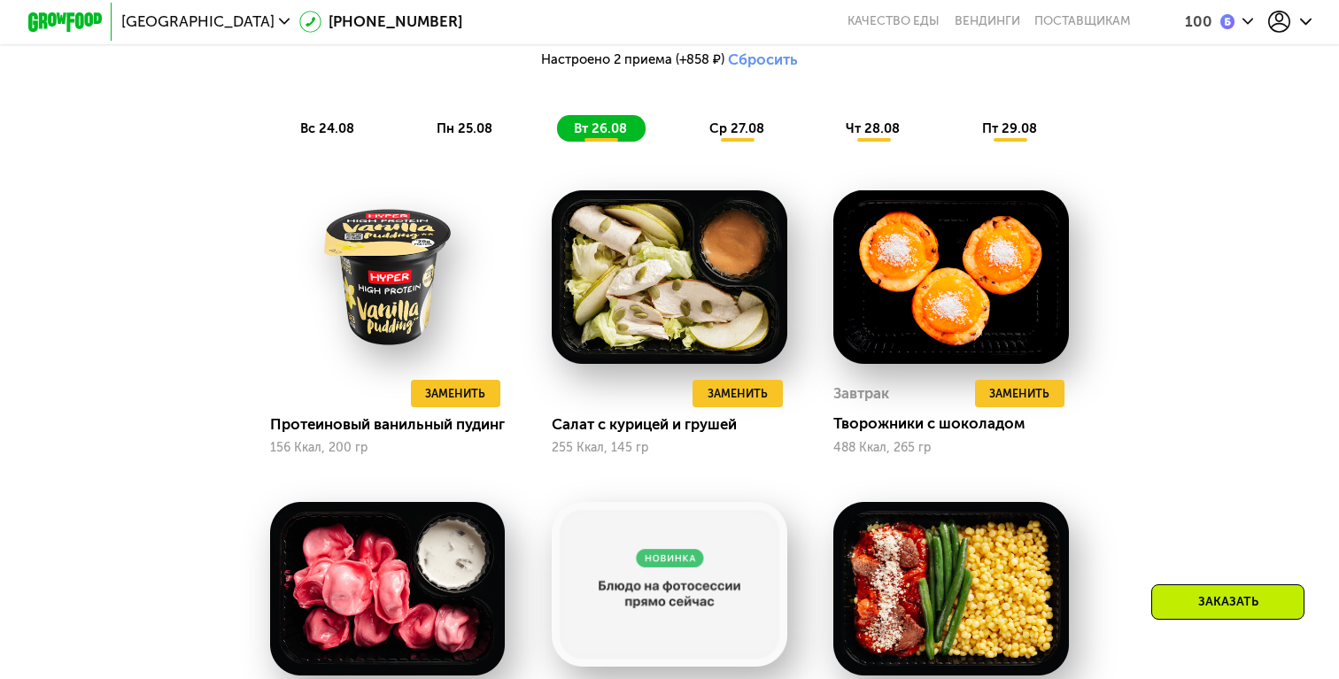
click at [481, 128] on span "пн 25.08" at bounding box center [465, 128] width 56 height 16
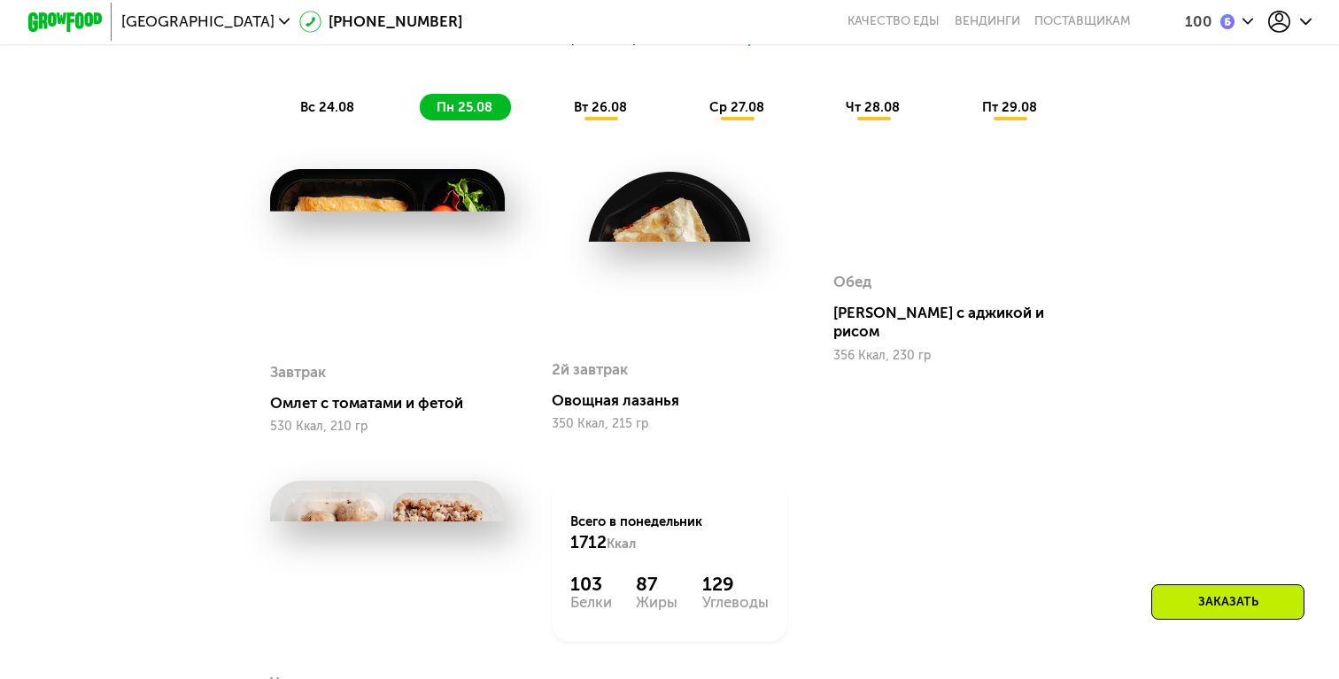
scroll to position [1484, 0]
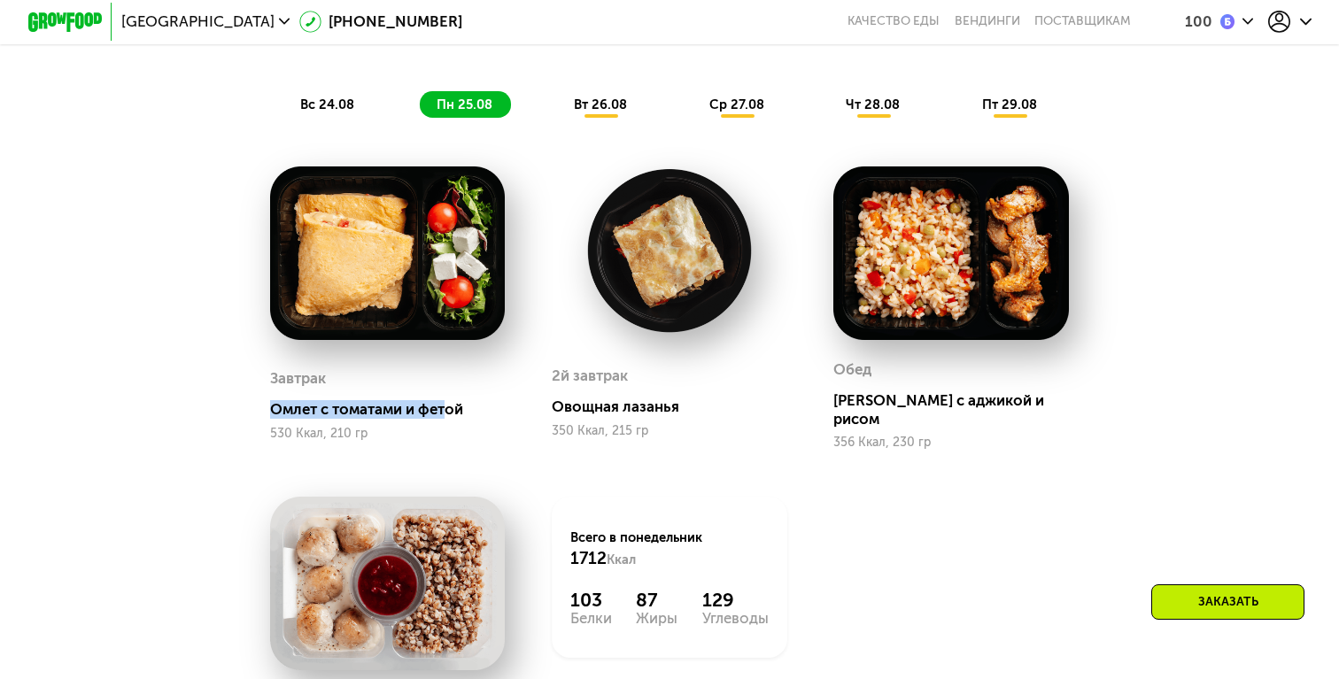
drag, startPoint x: 275, startPoint y: 398, endPoint x: 445, endPoint y: 398, distance: 170.0
click at [445, 400] on div "Омлет с томатами и фетой" at bounding box center [395, 409] width 251 height 19
click at [478, 415] on div "Завтрак Омлет с томатами и фетой 530 Ккал, 210 гр" at bounding box center [388, 403] width 236 height 94
click at [585, 103] on span "вт 26.08" at bounding box center [600, 105] width 53 height 16
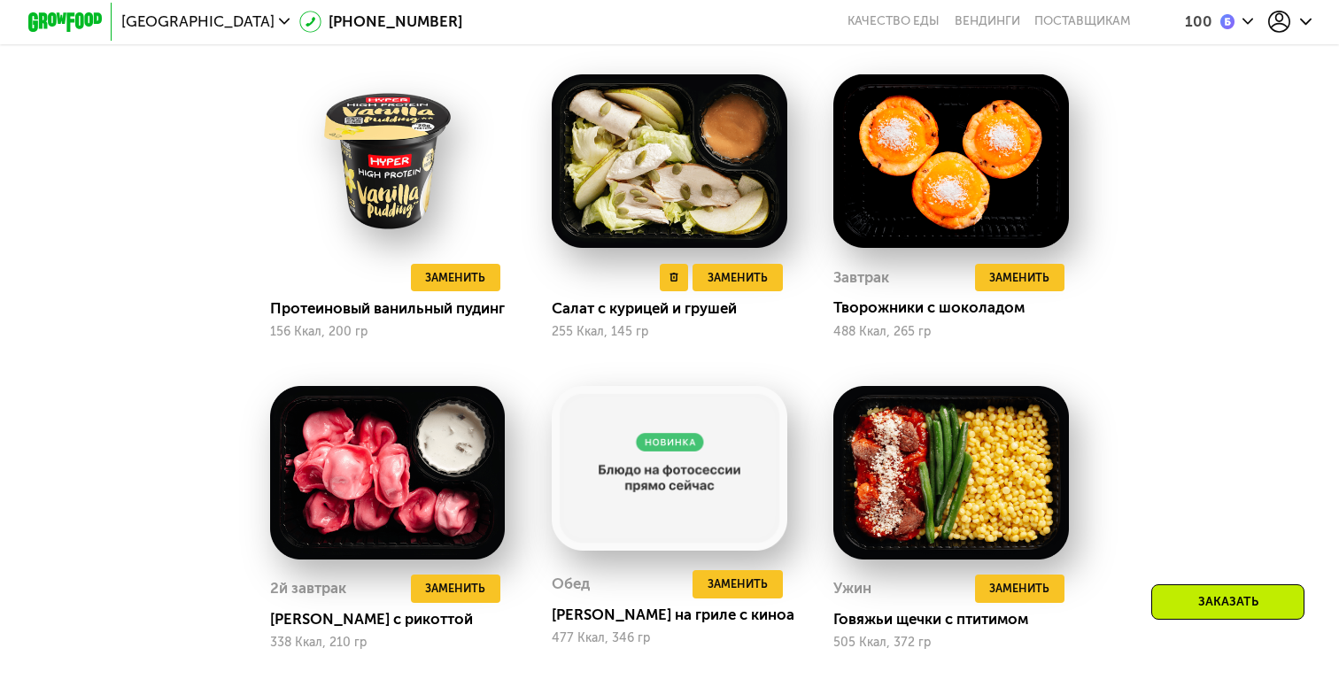
scroll to position [1571, 0]
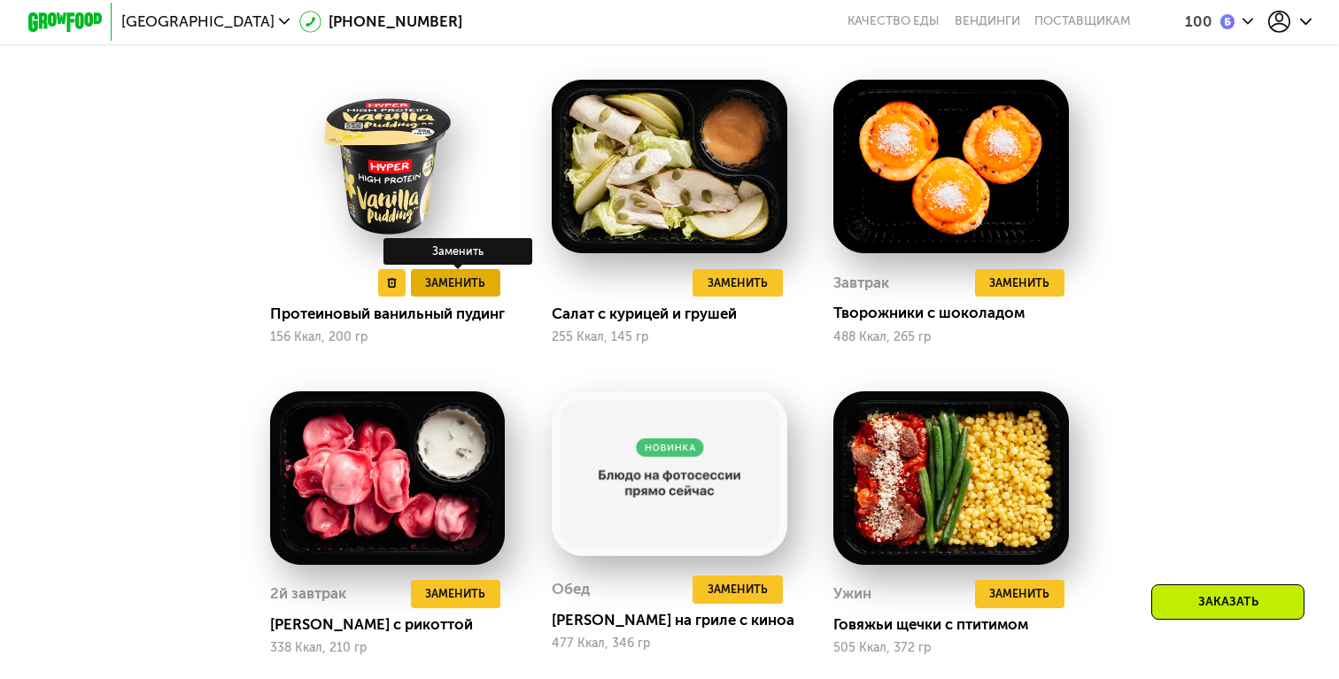
click at [456, 276] on span "Заменить" at bounding box center [455, 283] width 60 height 19
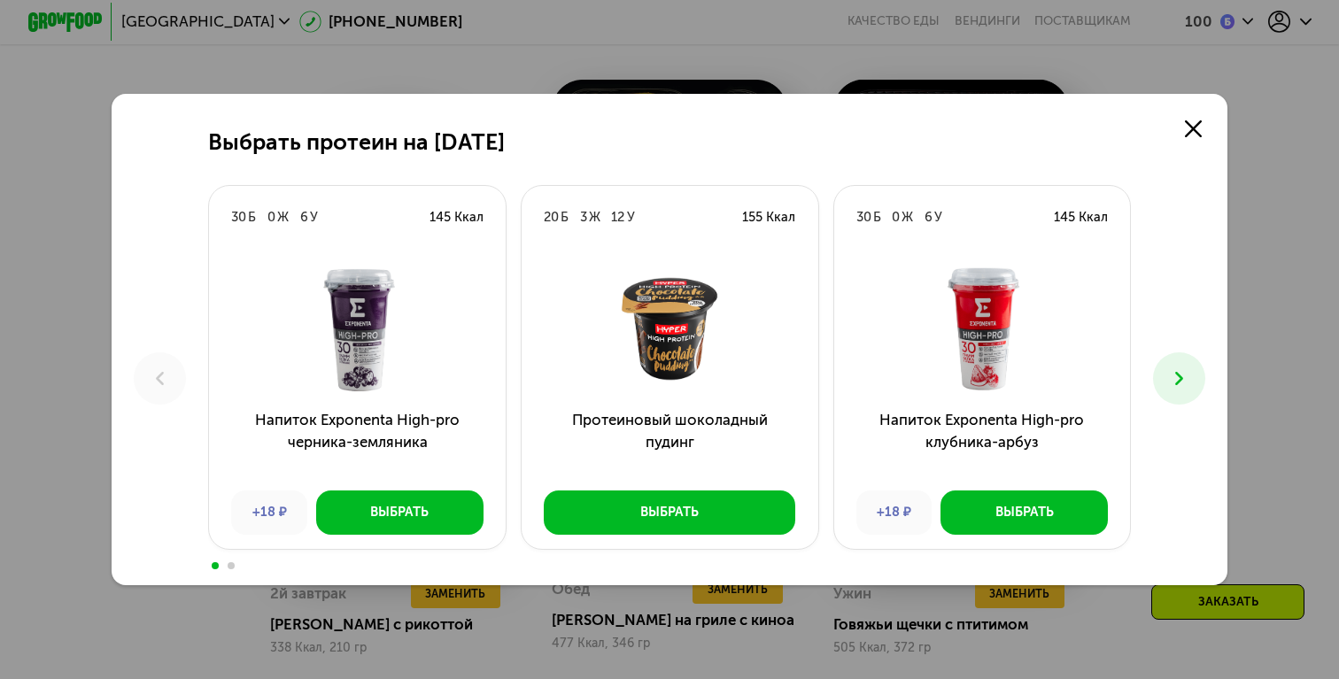
click at [1175, 385] on icon at bounding box center [1179, 378] width 22 height 22
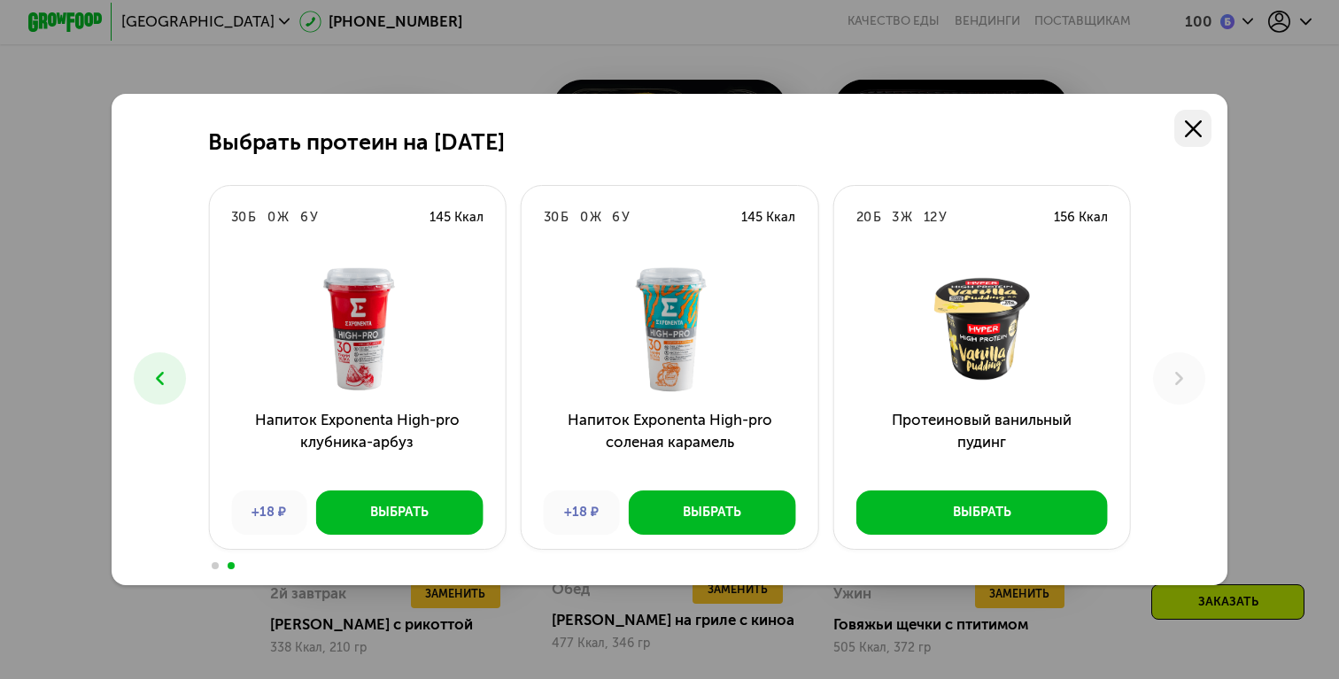
click at [1192, 130] on use at bounding box center [1193, 128] width 17 height 17
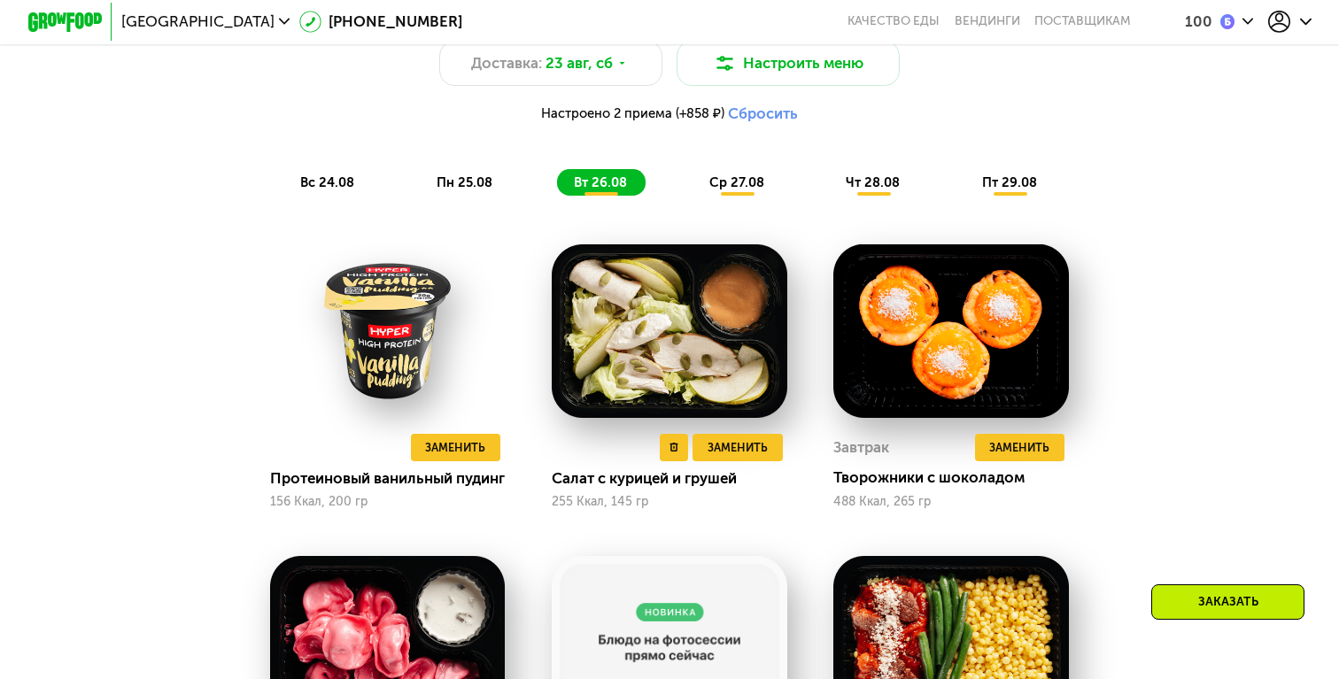
scroll to position [1398, 0]
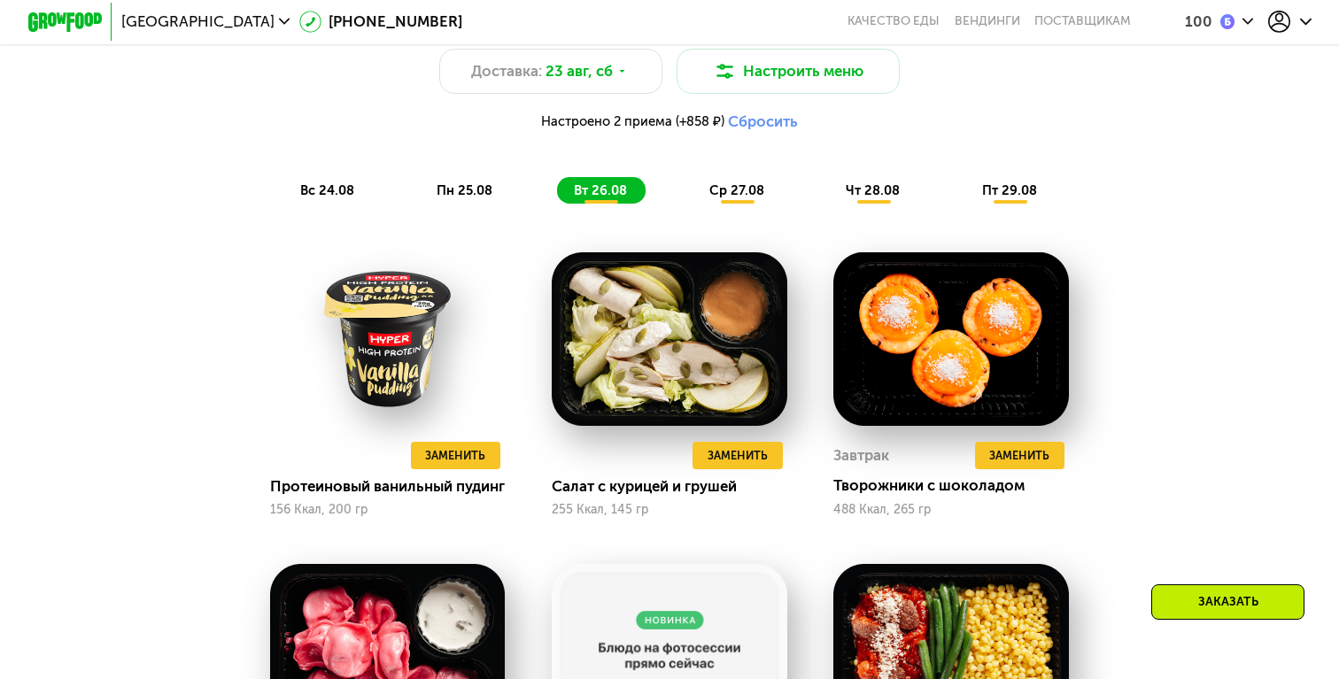
click at [491, 184] on span "пн 25.08" at bounding box center [465, 190] width 56 height 16
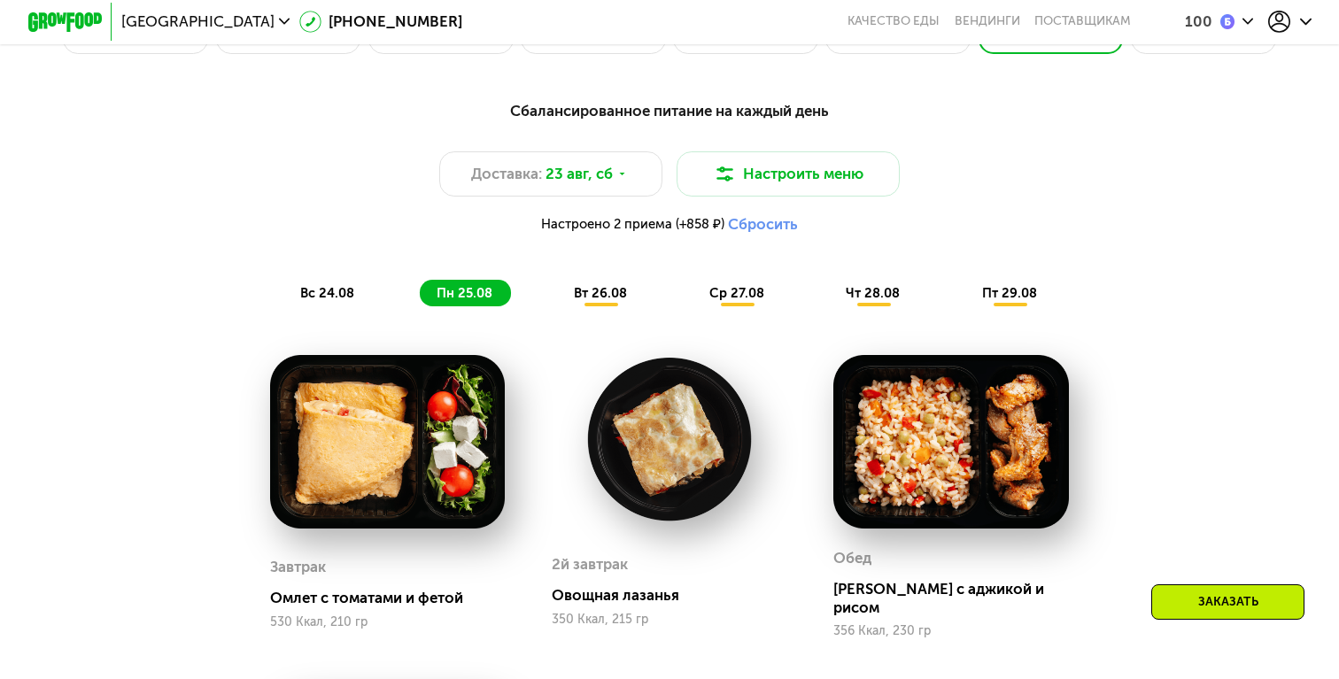
scroll to position [1294, 0]
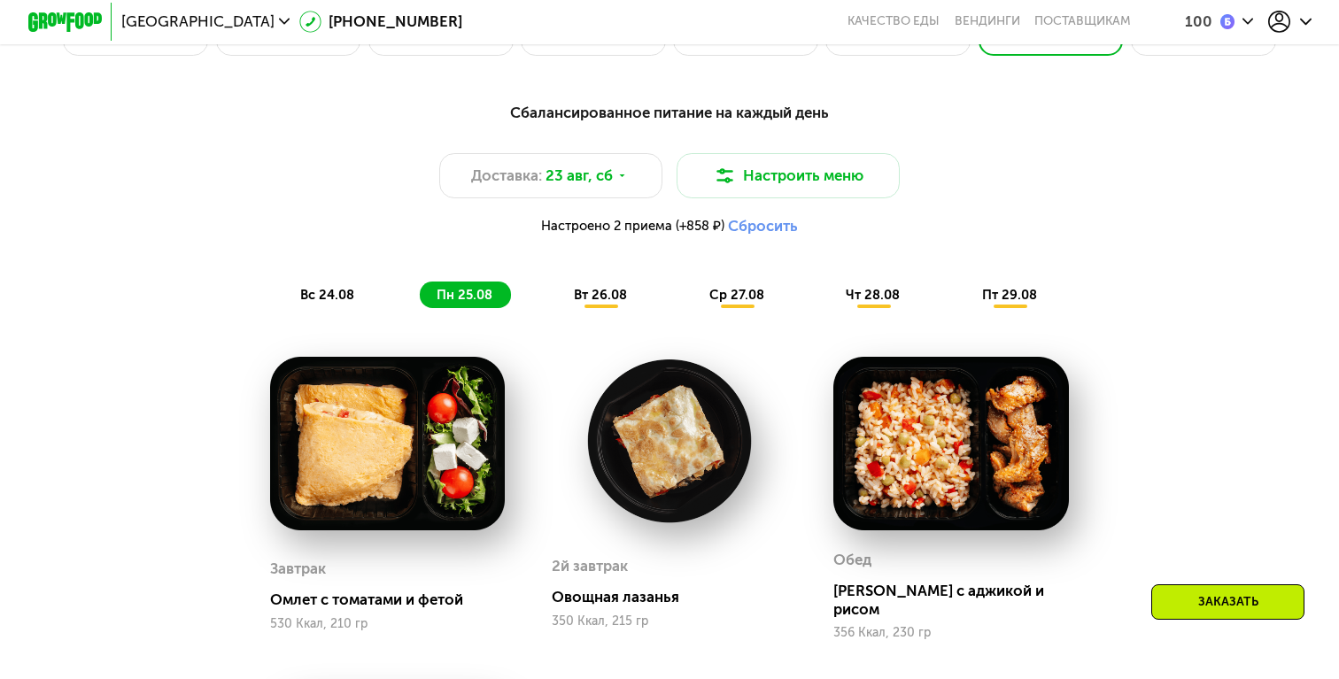
click at [600, 287] on span "вт 26.08" at bounding box center [600, 295] width 53 height 16
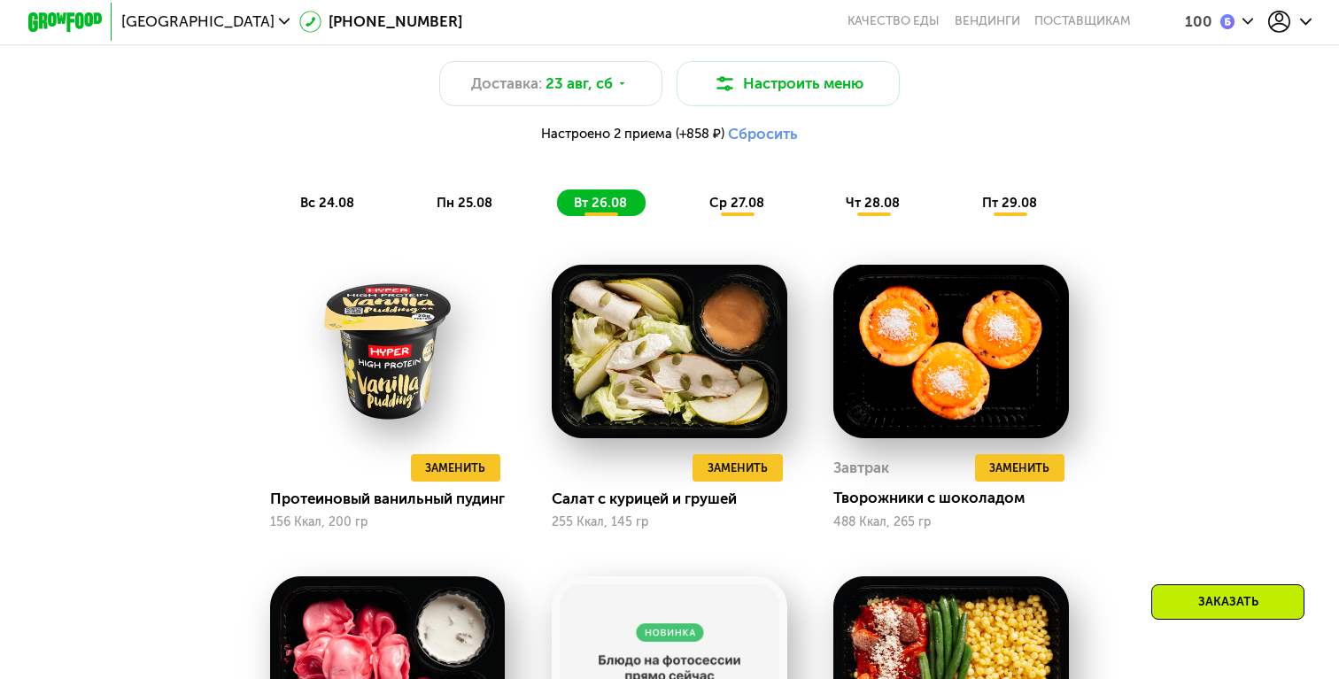
scroll to position [1380, 0]
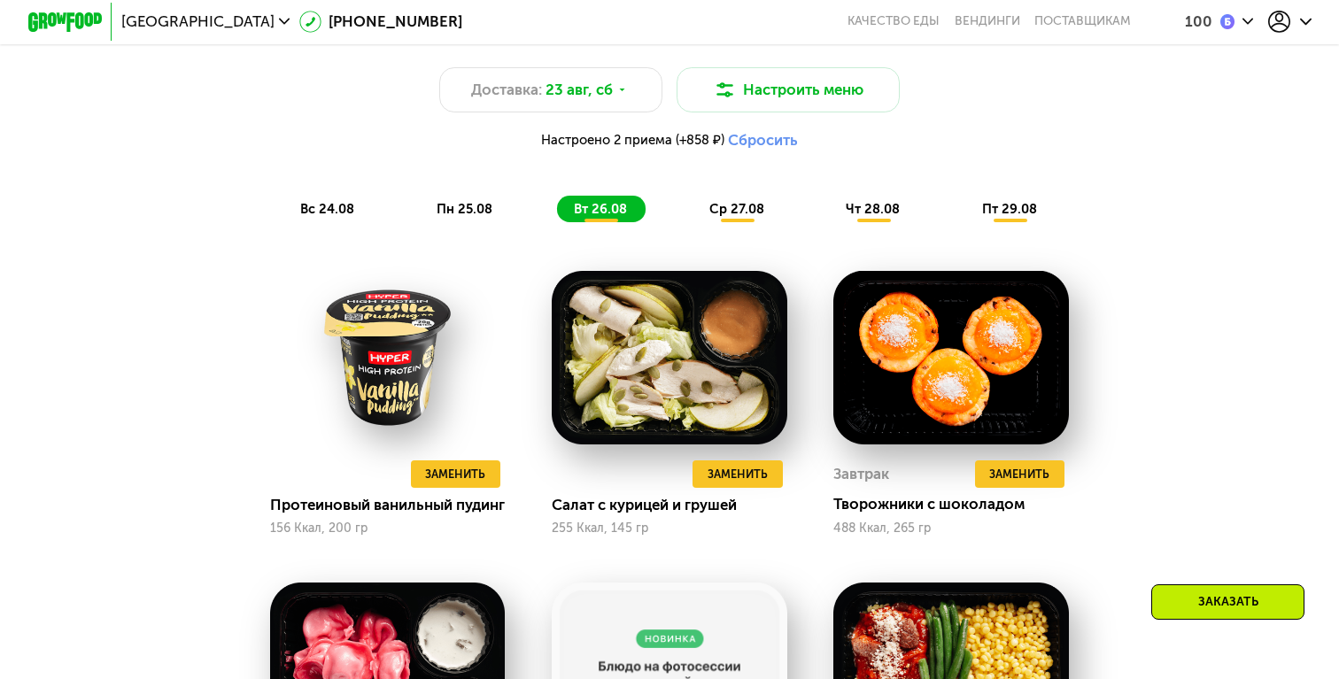
click at [750, 213] on span "ср 27.08" at bounding box center [736, 209] width 55 height 16
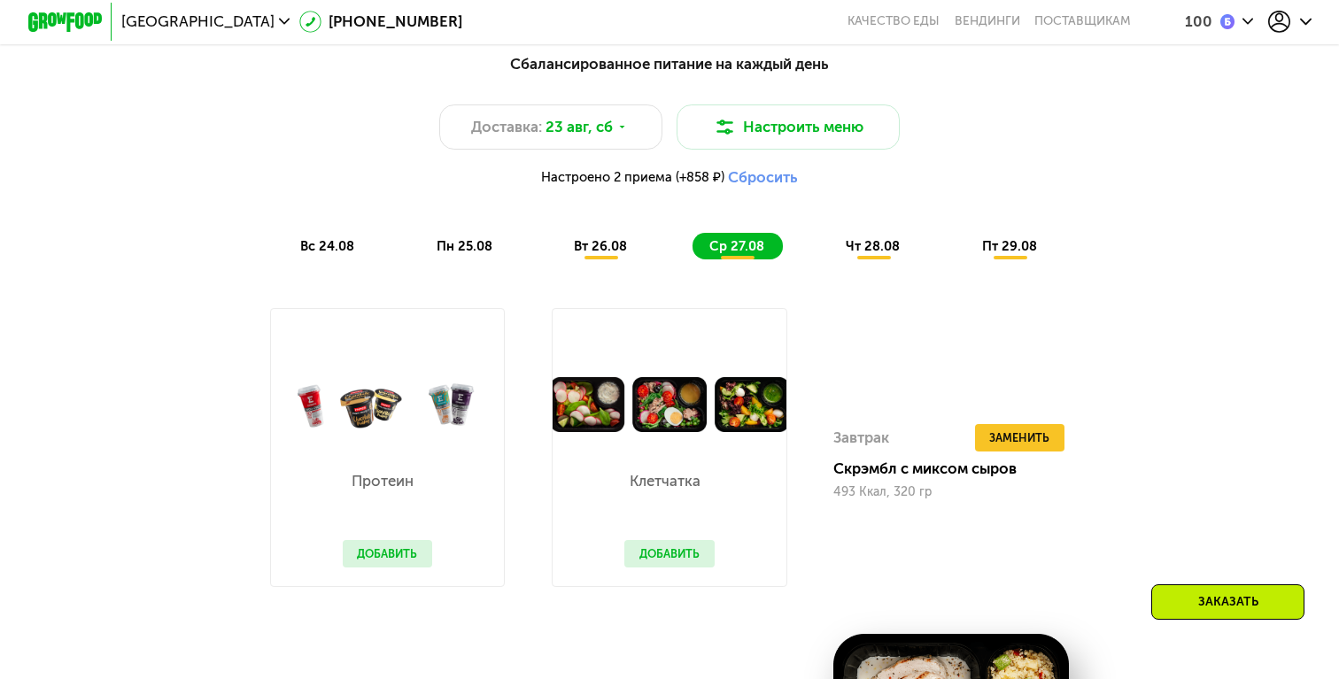
scroll to position [1321, 0]
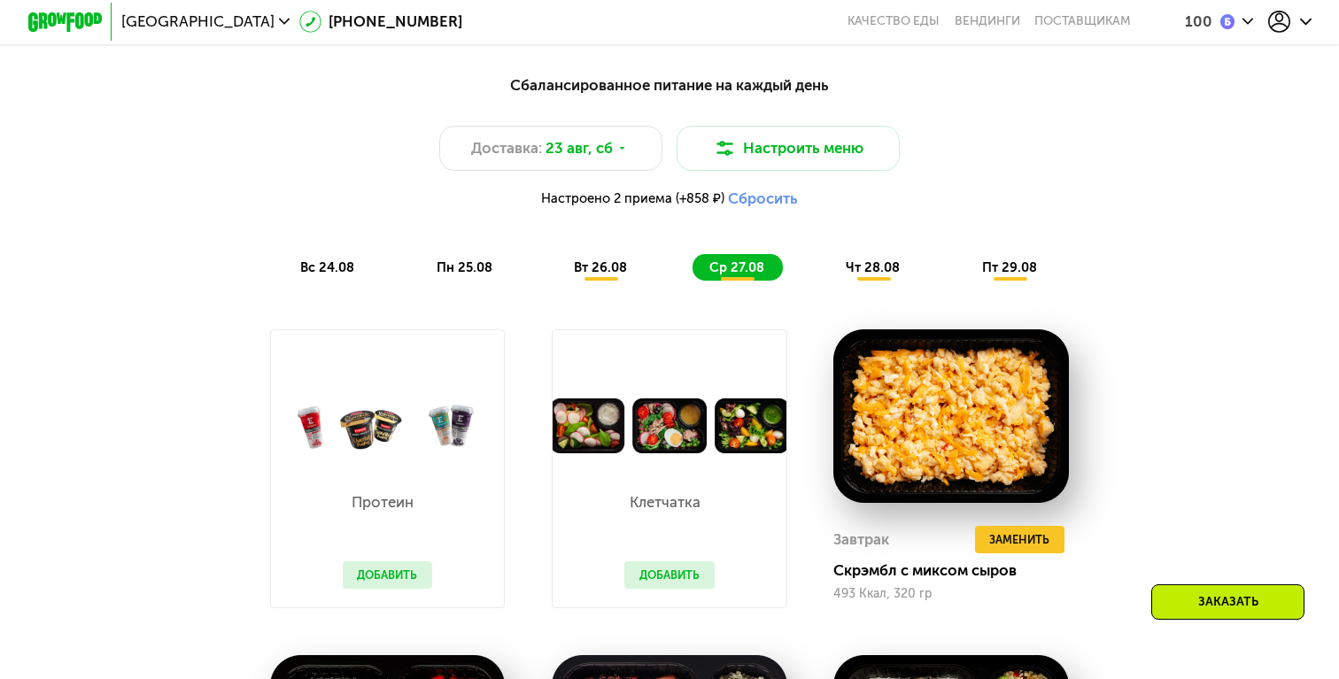
click at [692, 278] on div "вт 26.08" at bounding box center [737, 267] width 90 height 26
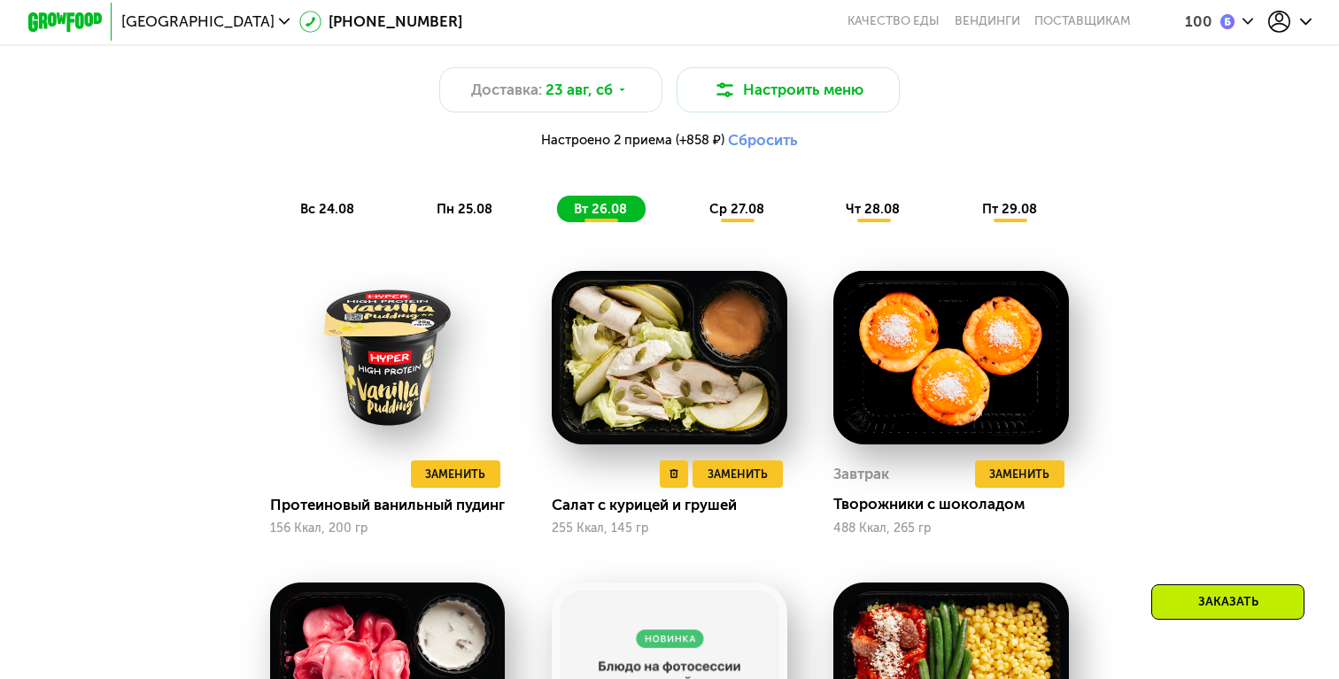
scroll to position [1382, 0]
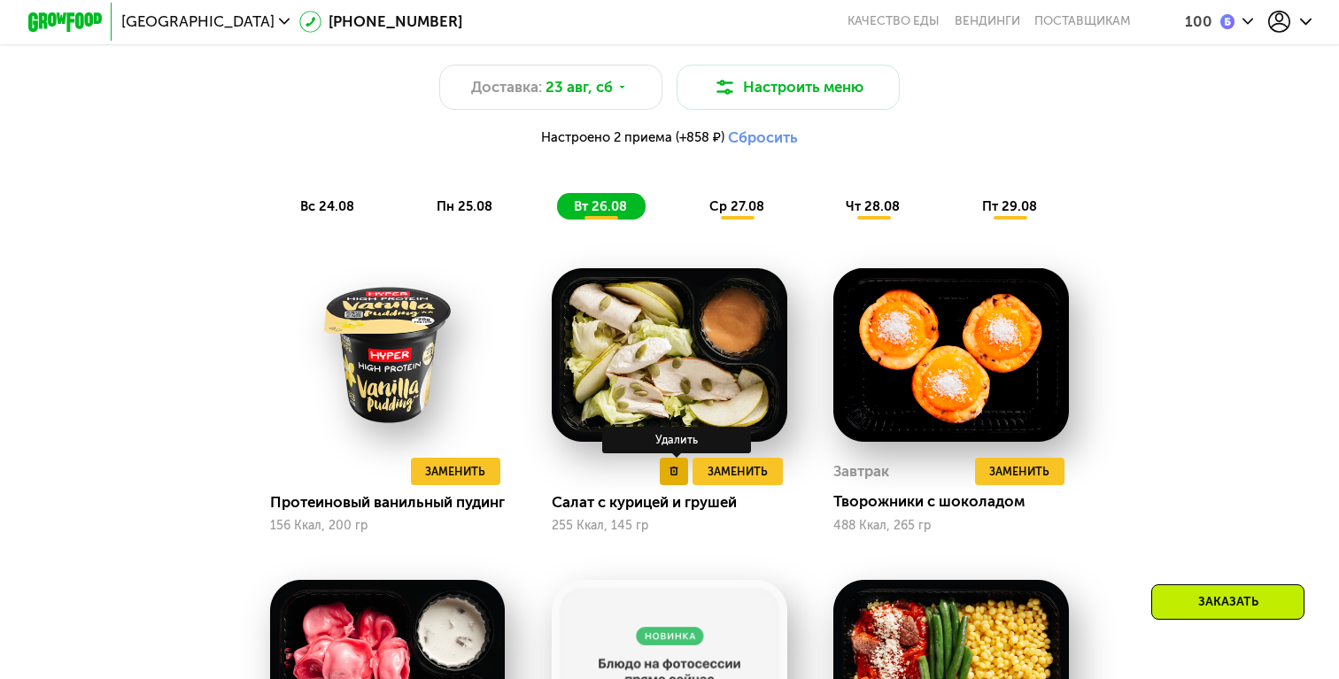
click at [672, 472] on use at bounding box center [673, 472] width 9 height 10
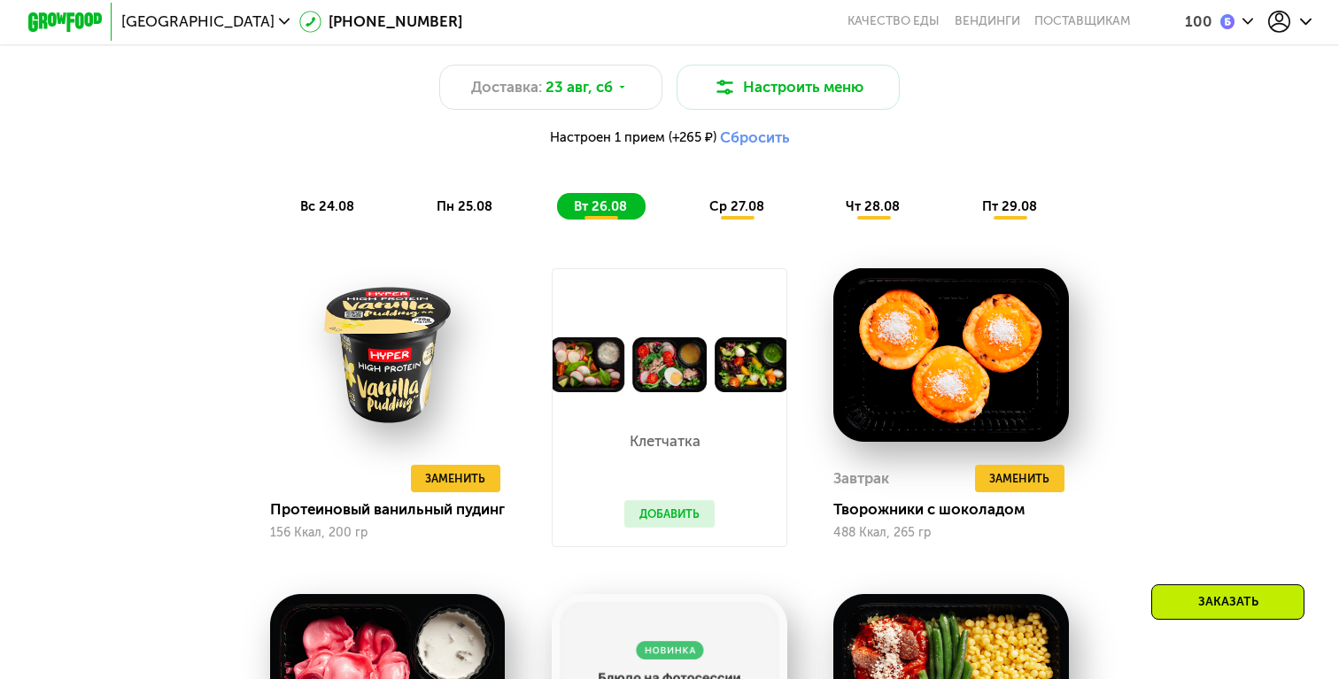
click at [748, 209] on span "ср 27.08" at bounding box center [736, 206] width 55 height 16
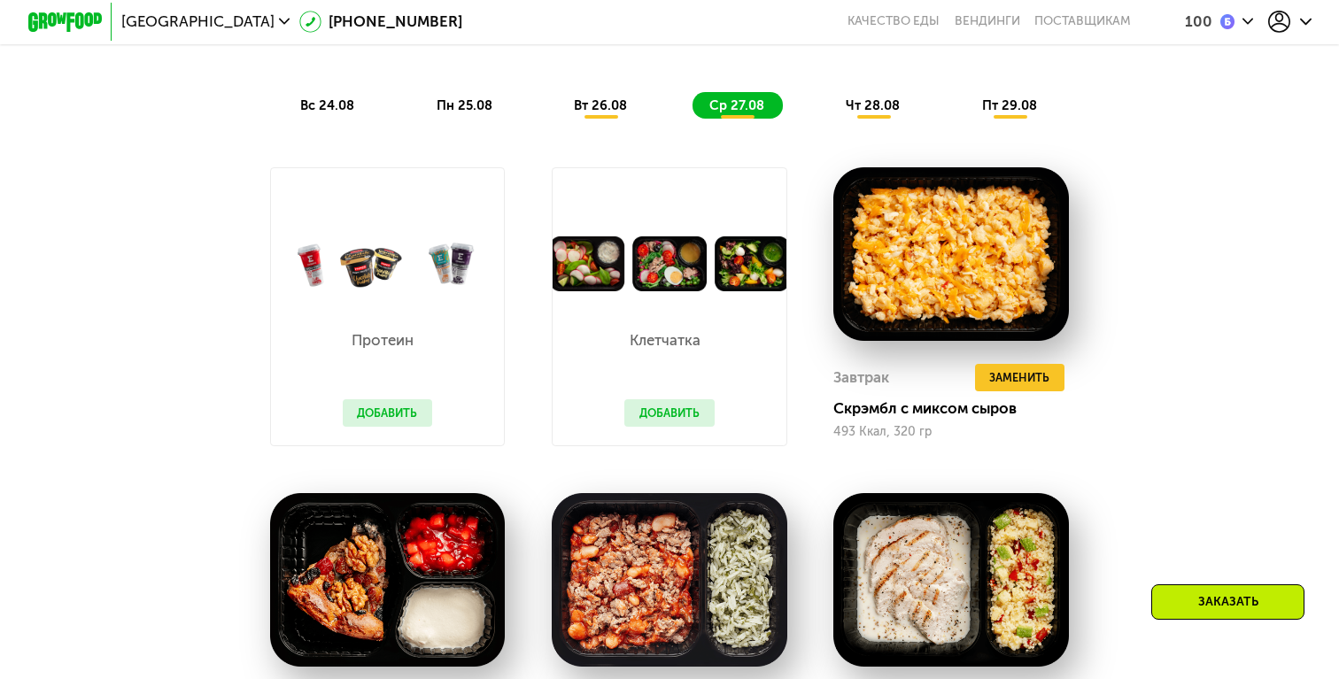
scroll to position [1489, 0]
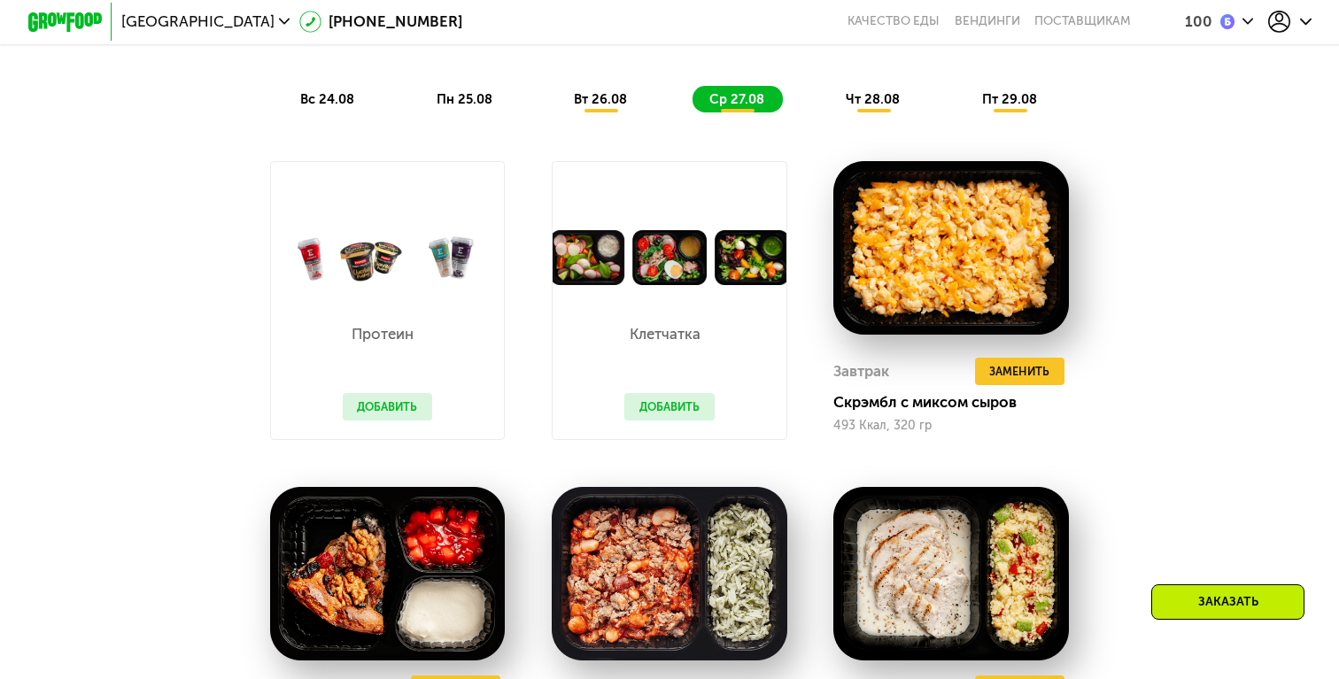
click at [600, 105] on span "вт 26.08" at bounding box center [600, 99] width 53 height 16
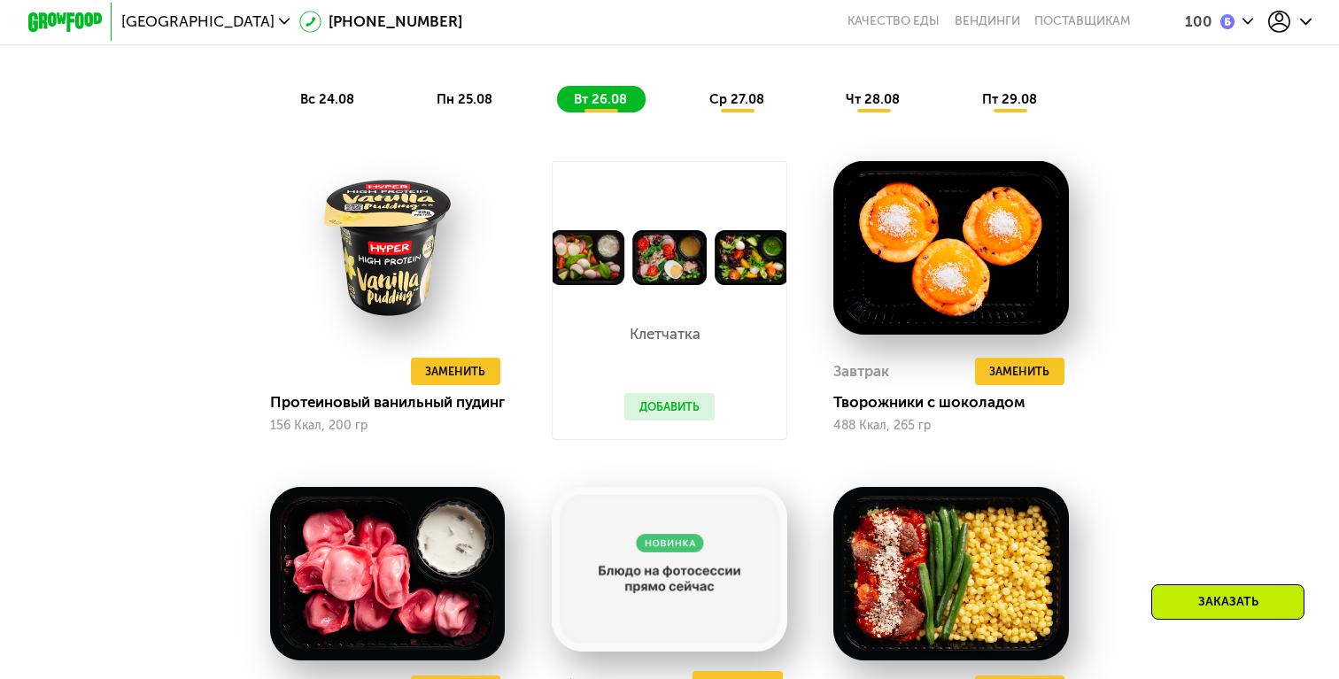
click at [661, 408] on button "Добавить" at bounding box center [669, 407] width 90 height 28
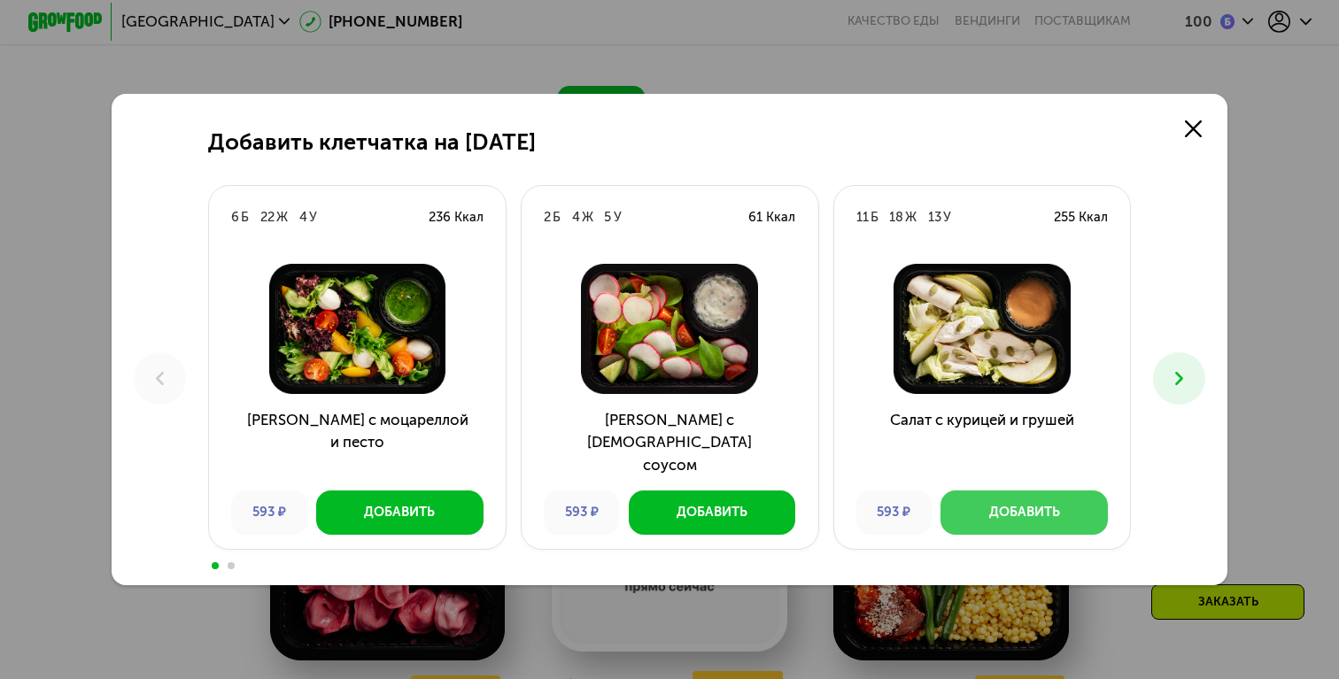
click at [1036, 513] on div "Добавить" at bounding box center [1024, 512] width 71 height 19
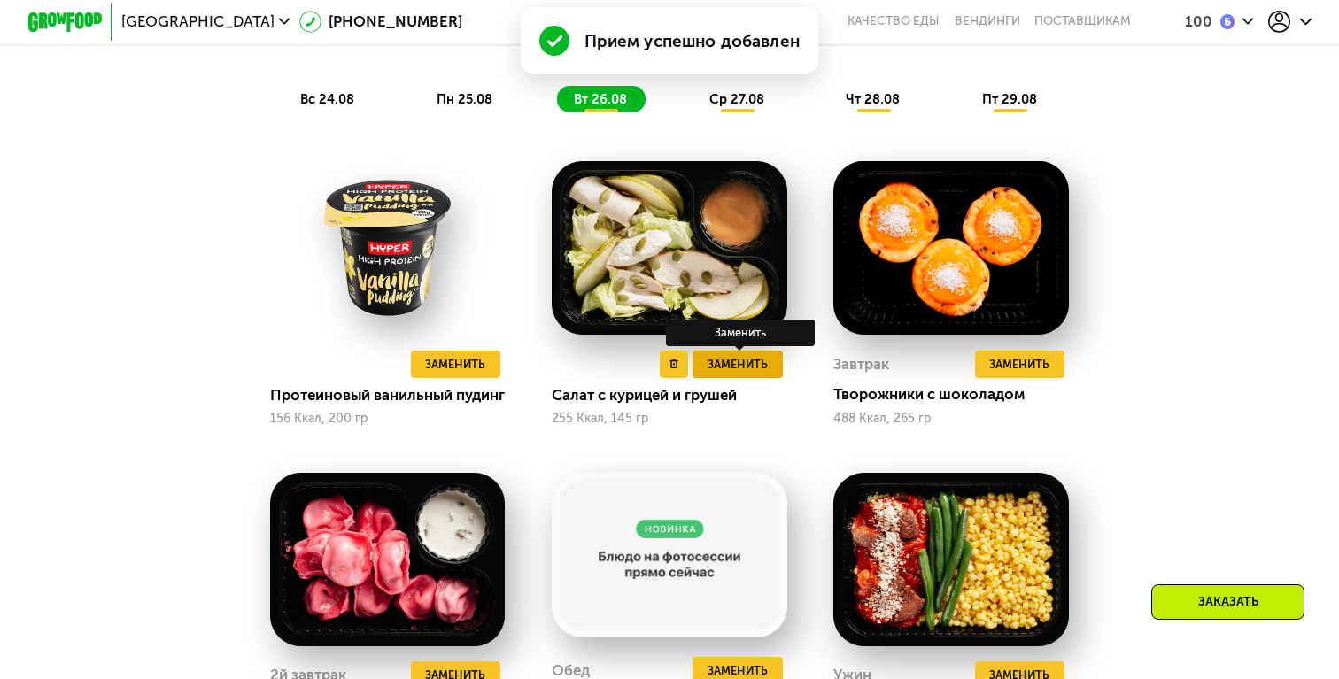
click at [719, 375] on button "Заменить" at bounding box center [737, 365] width 90 height 28
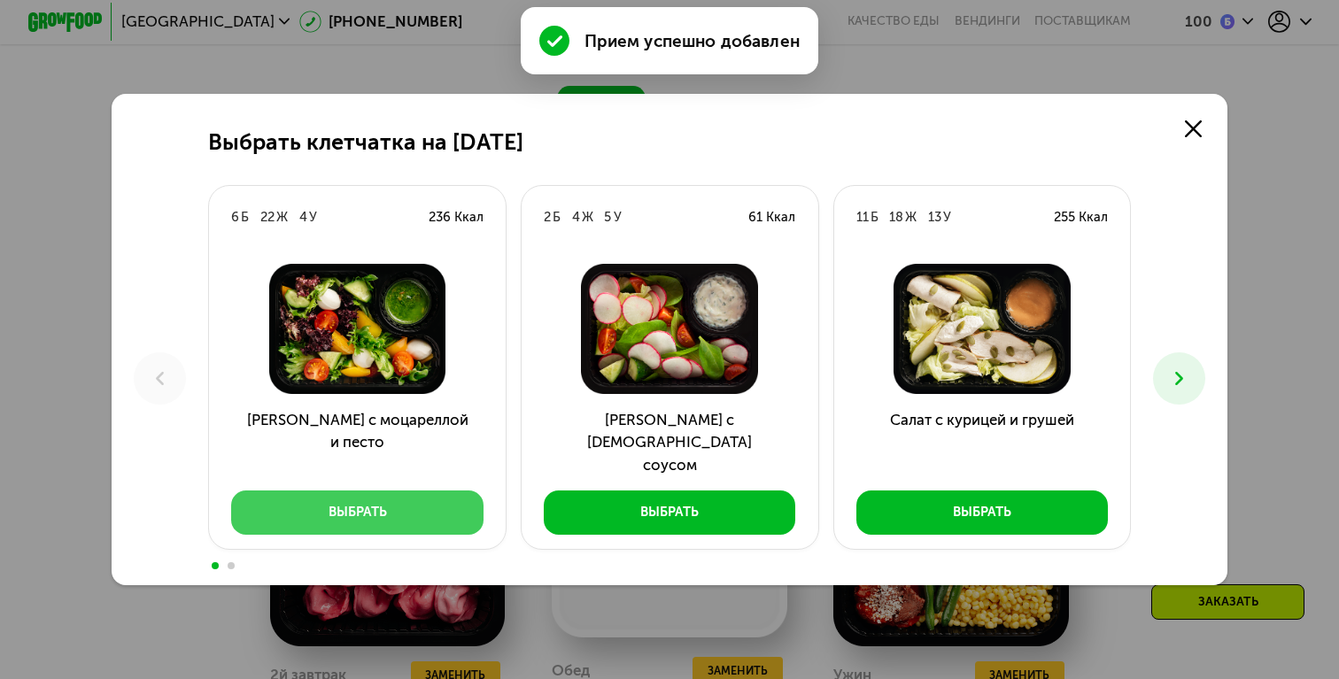
click at [420, 514] on button "Выбрать" at bounding box center [356, 513] width 251 height 44
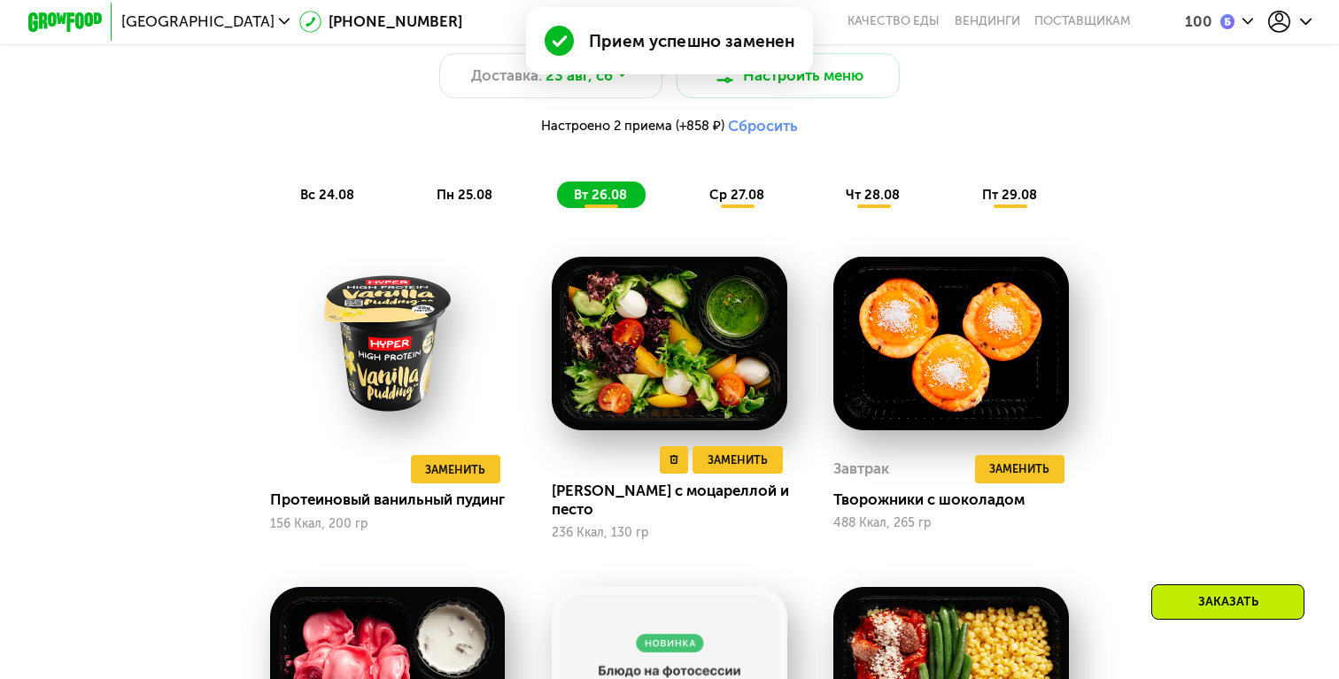
scroll to position [1391, 0]
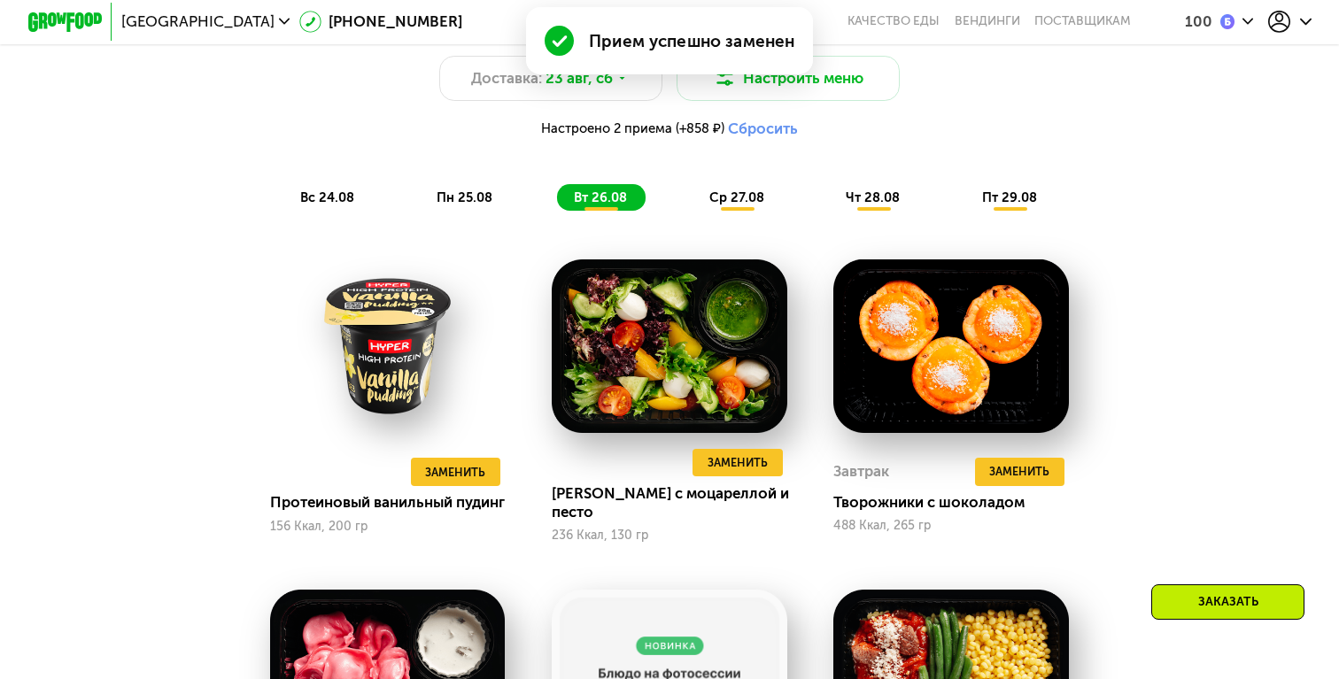
click at [746, 194] on span "ср 27.08" at bounding box center [736, 197] width 55 height 16
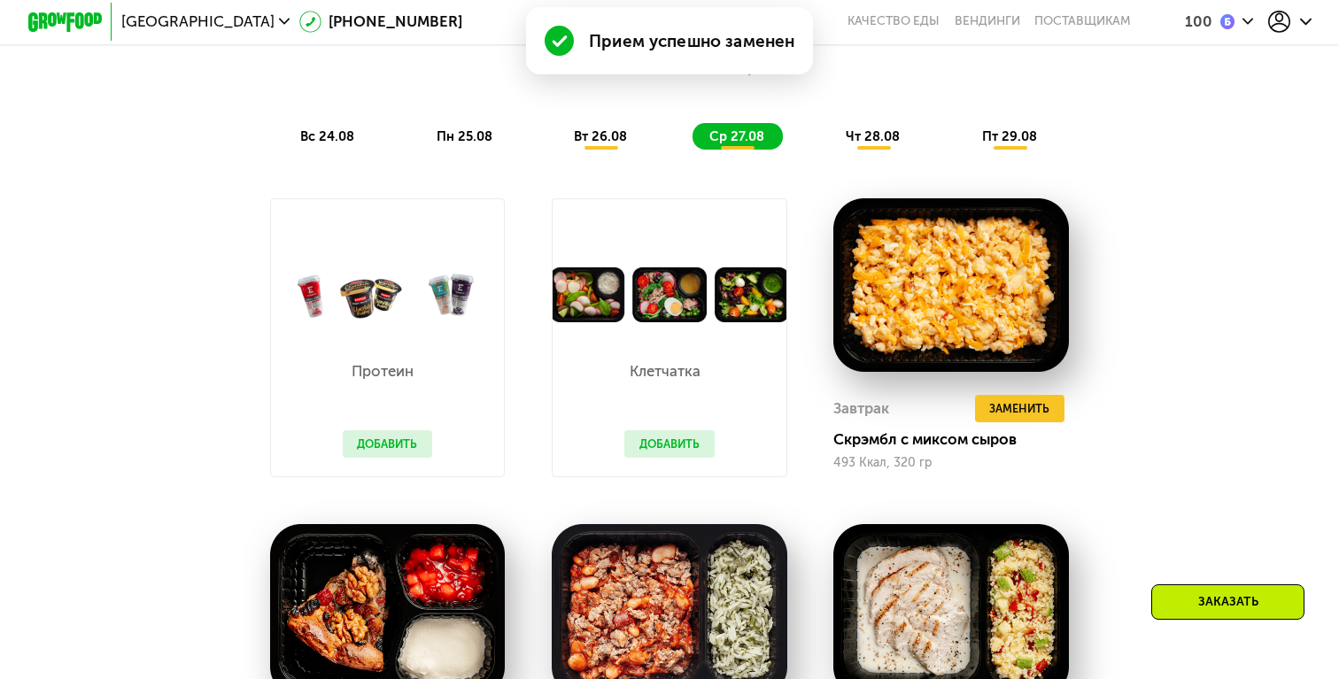
scroll to position [1453, 0]
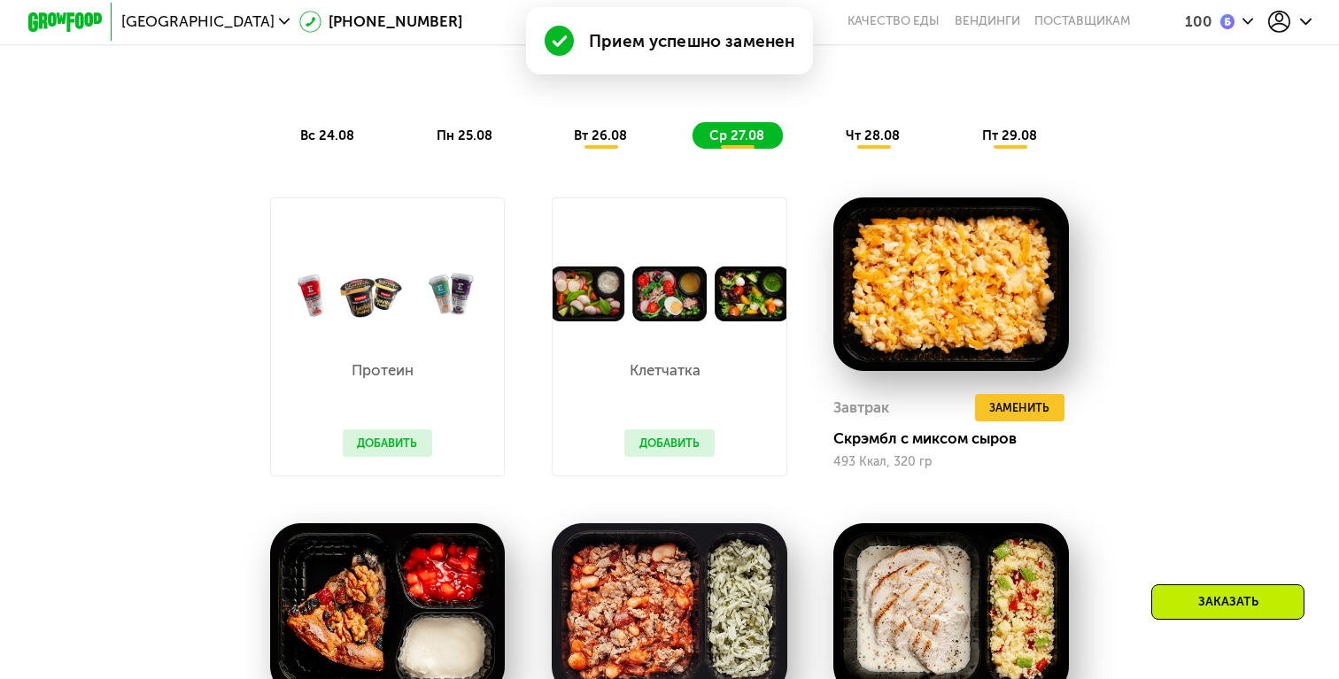
click at [684, 441] on button "Добавить" at bounding box center [669, 443] width 90 height 28
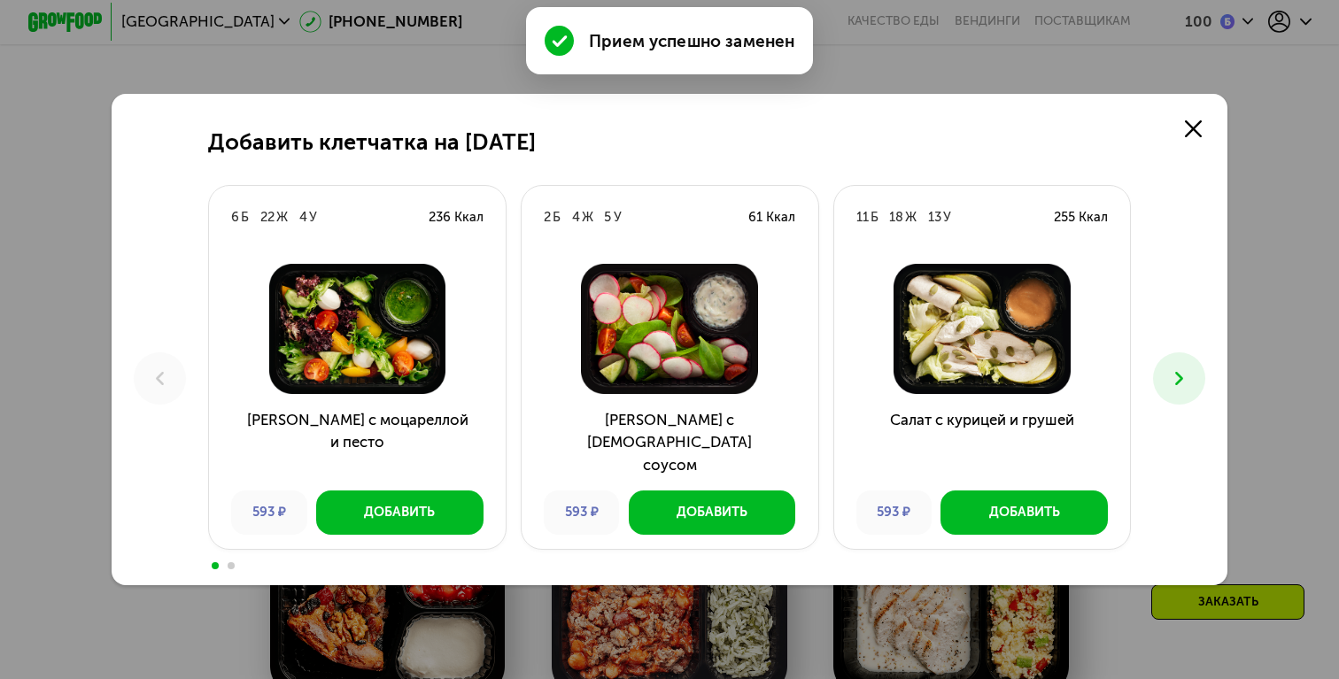
scroll to position [1476, 0]
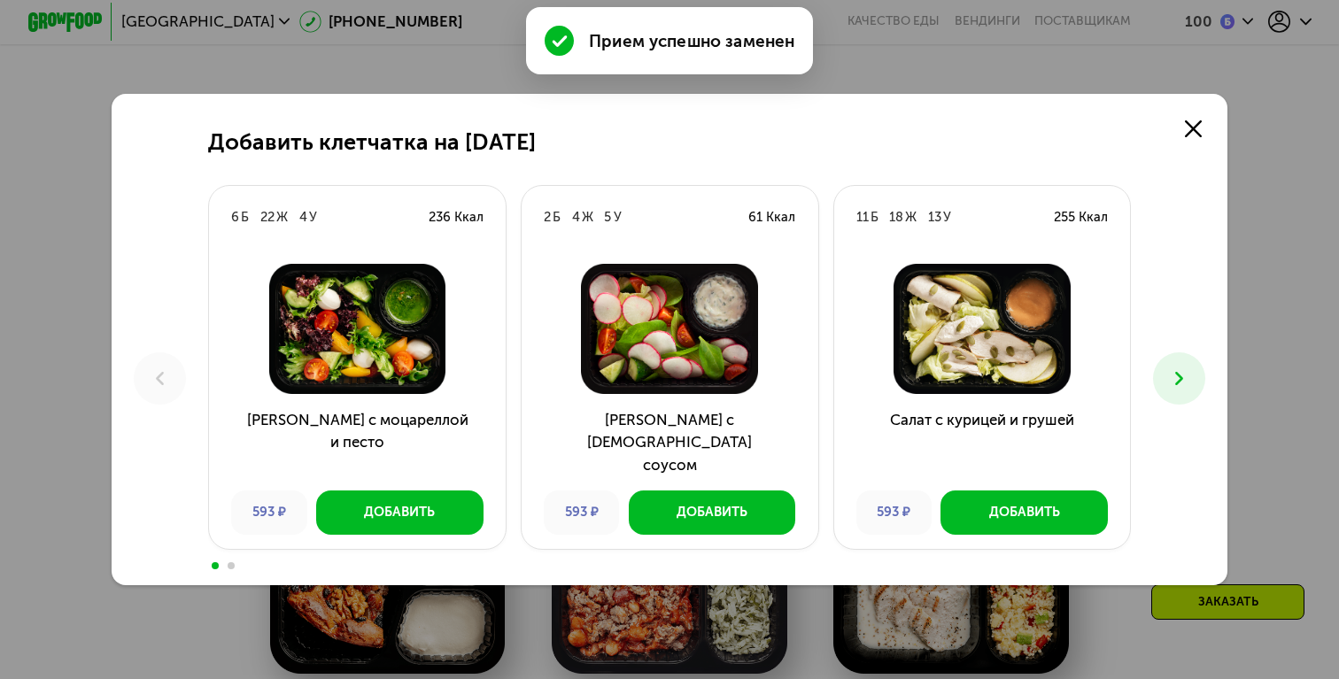
click at [1185, 372] on icon at bounding box center [1179, 378] width 22 height 22
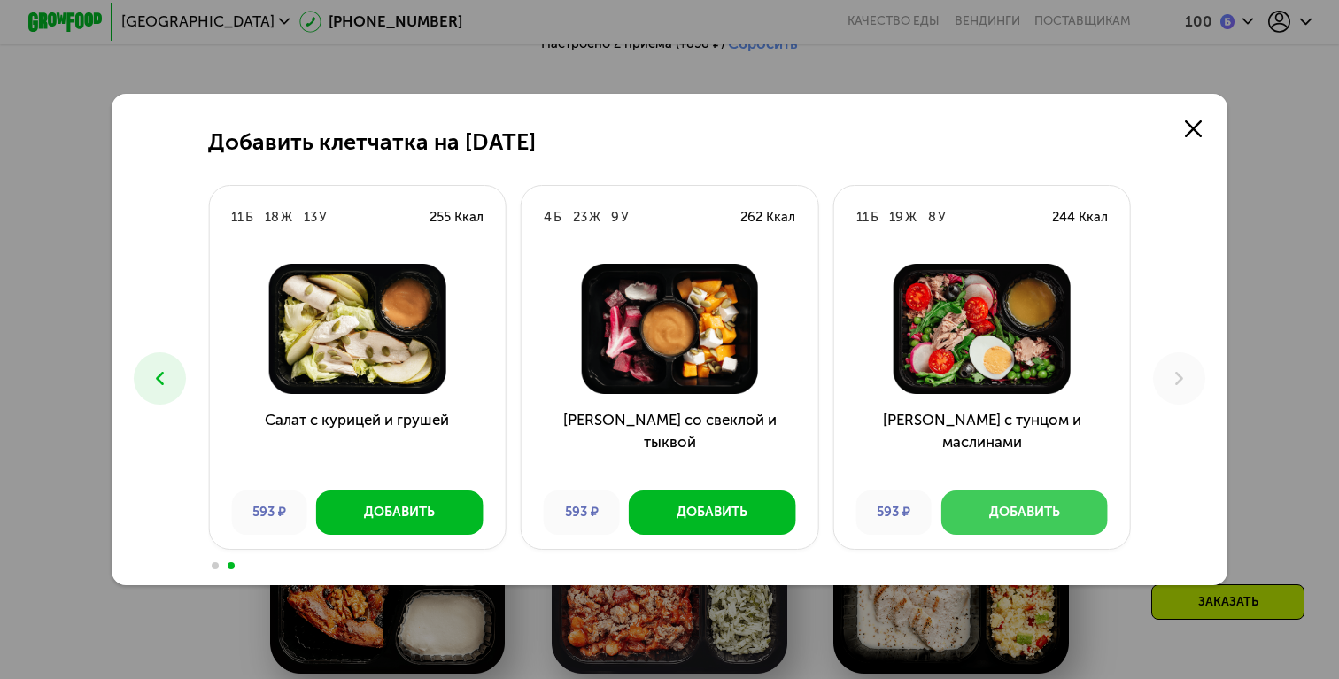
click at [1049, 509] on div "Добавить" at bounding box center [1024, 512] width 71 height 19
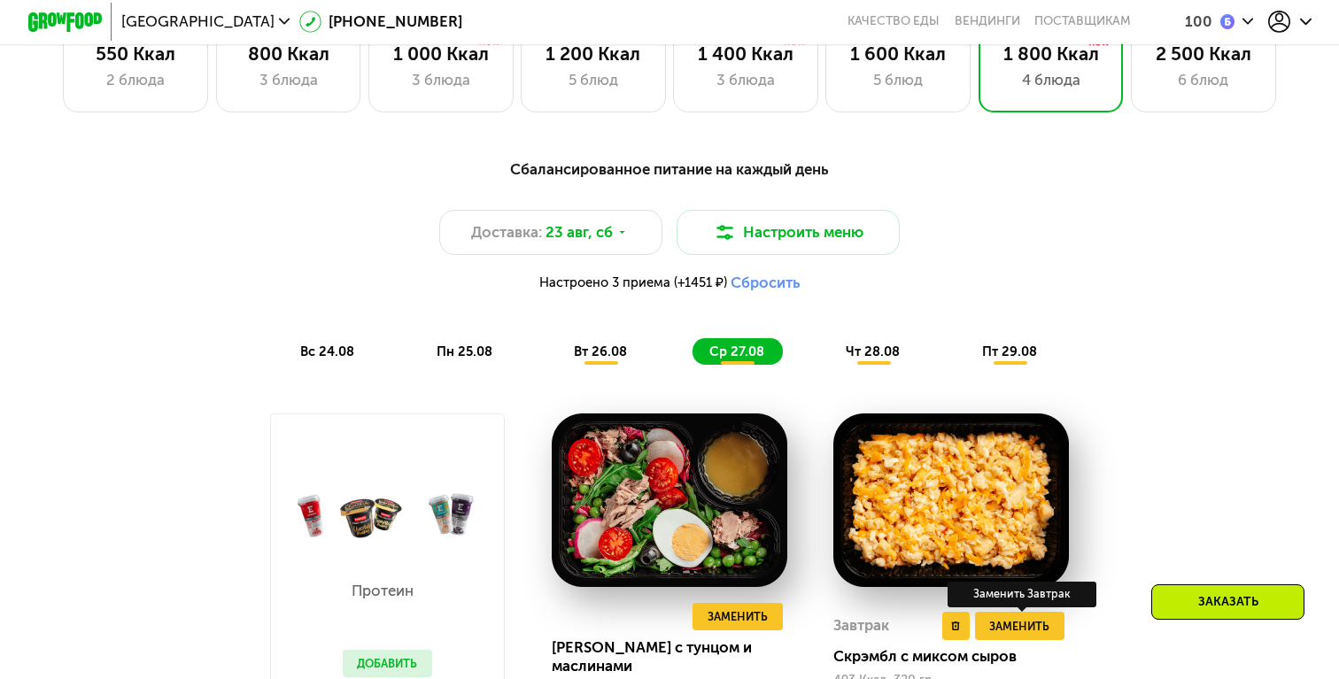
scroll to position [1235, 0]
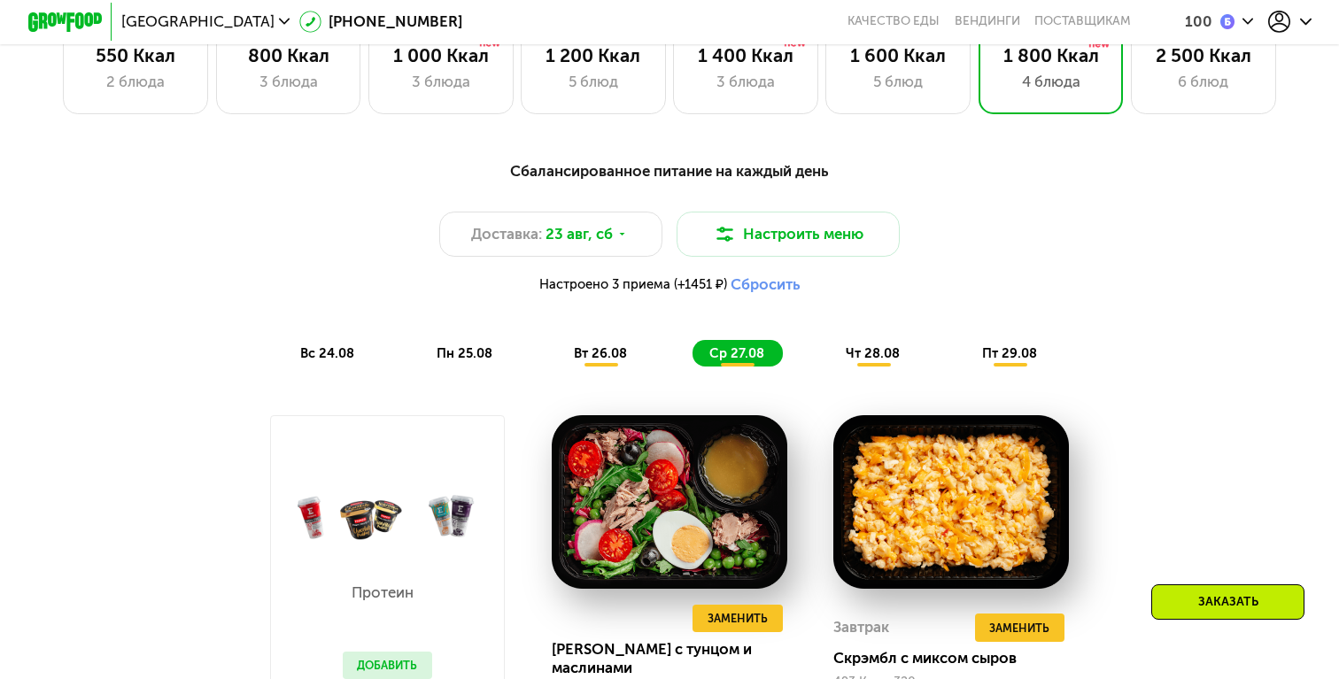
click at [870, 337] on div "Сбалансированное питание на каждый день Доставка: [DATE] Настроить меню Настрое…" at bounding box center [669, 262] width 1101 height 207
click at [871, 348] on span "чт 28.08" at bounding box center [873, 353] width 54 height 16
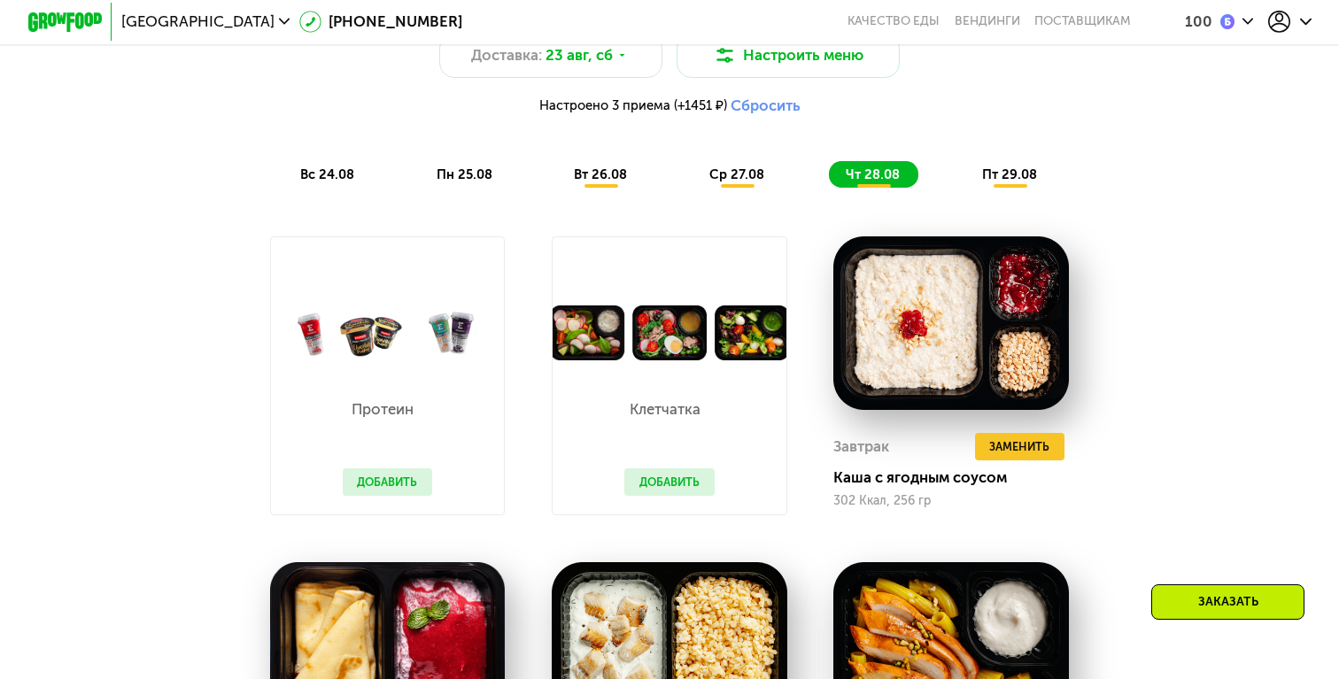
scroll to position [1407, 0]
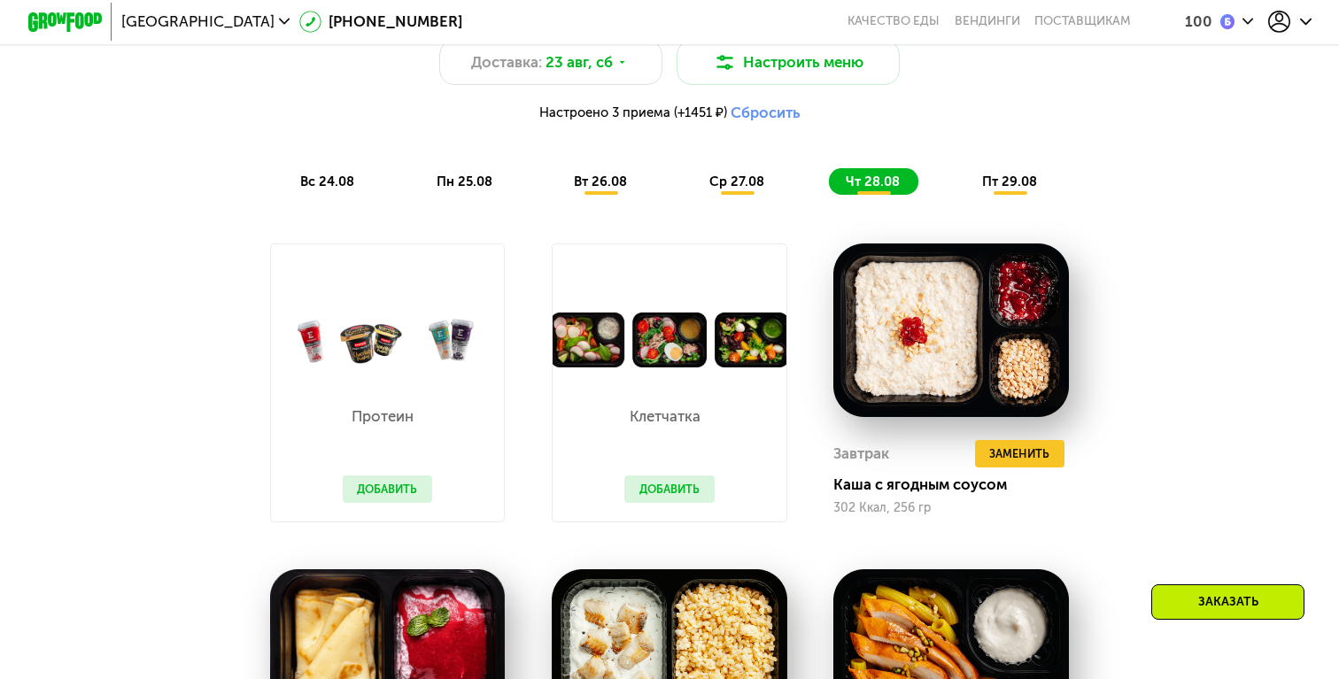
click at [1013, 182] on span "пт 29.08" at bounding box center [1009, 182] width 55 height 16
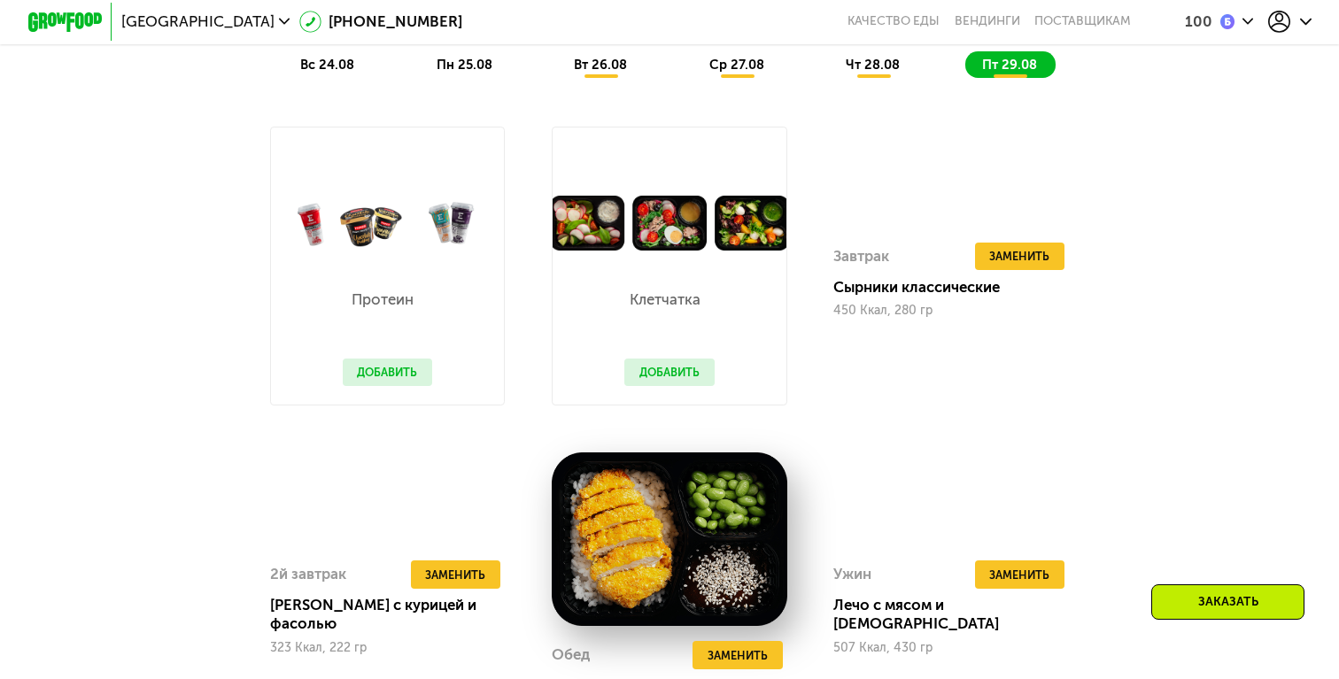
scroll to position [1521, 0]
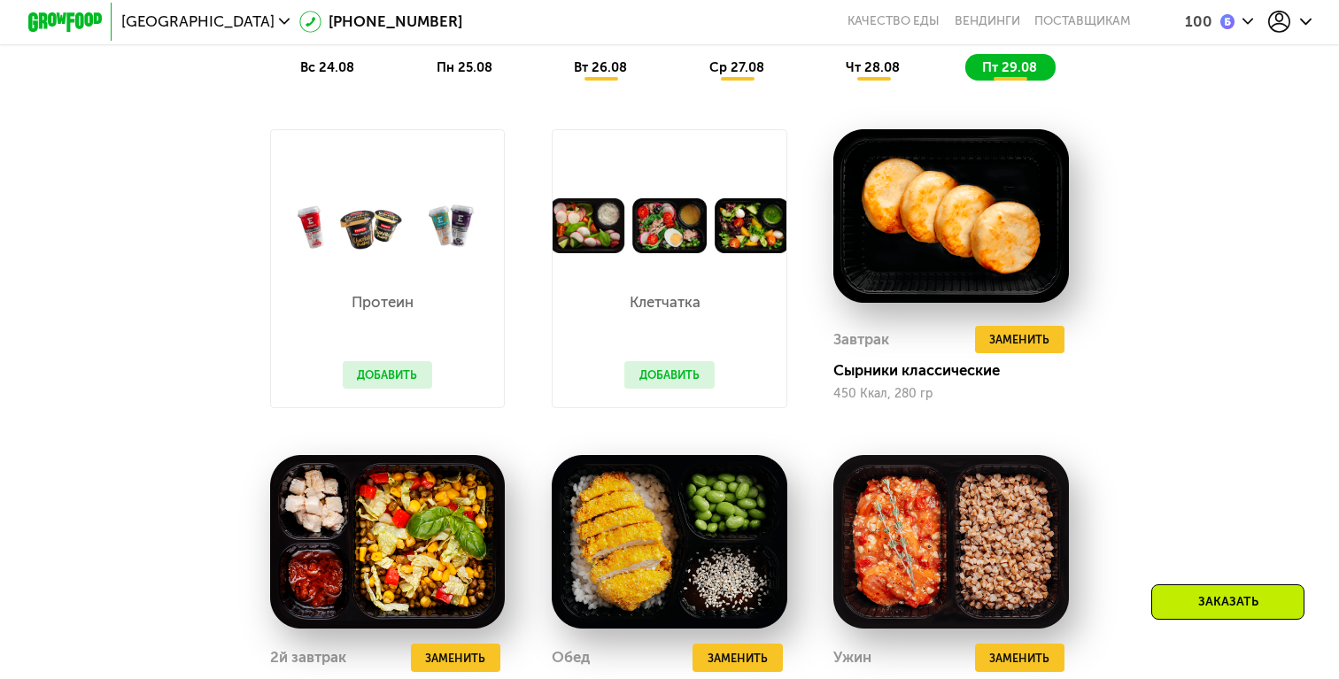
click at [965, 79] on div "чт 28.08" at bounding box center [1010, 67] width 90 height 26
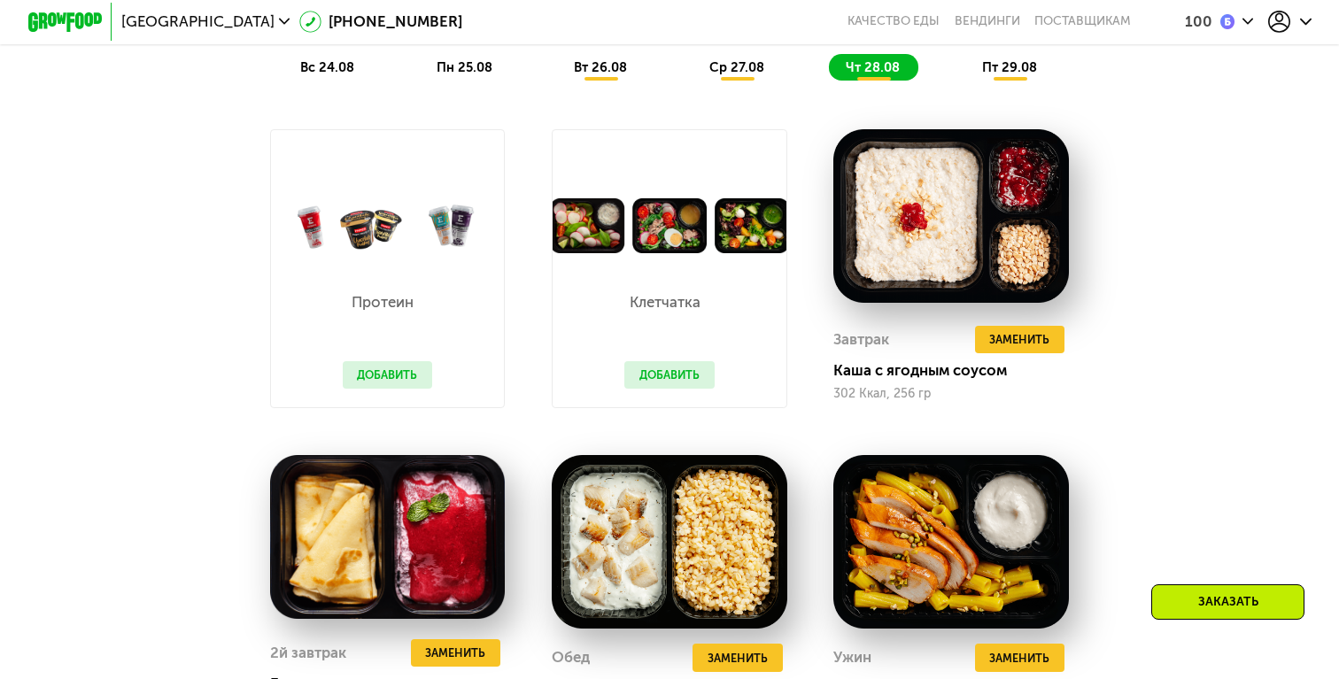
click at [686, 379] on button "Добавить" at bounding box center [669, 375] width 90 height 28
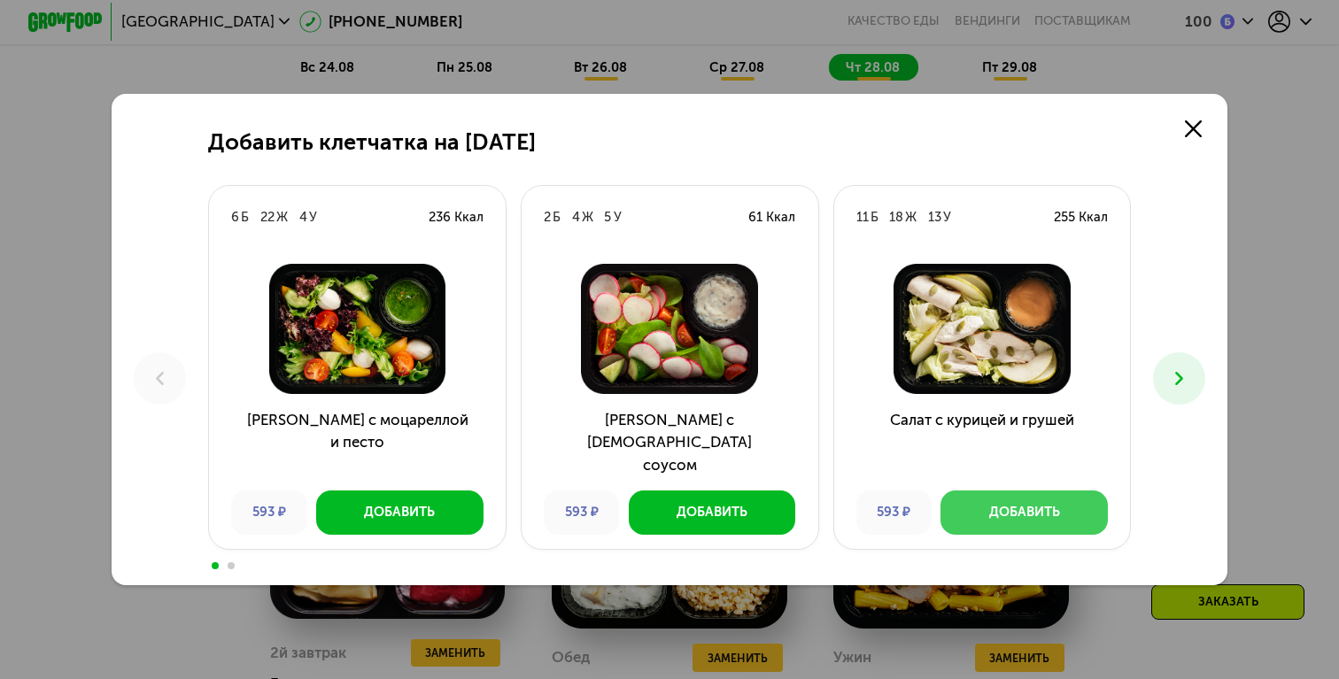
click at [1051, 507] on div "Добавить" at bounding box center [1024, 512] width 71 height 19
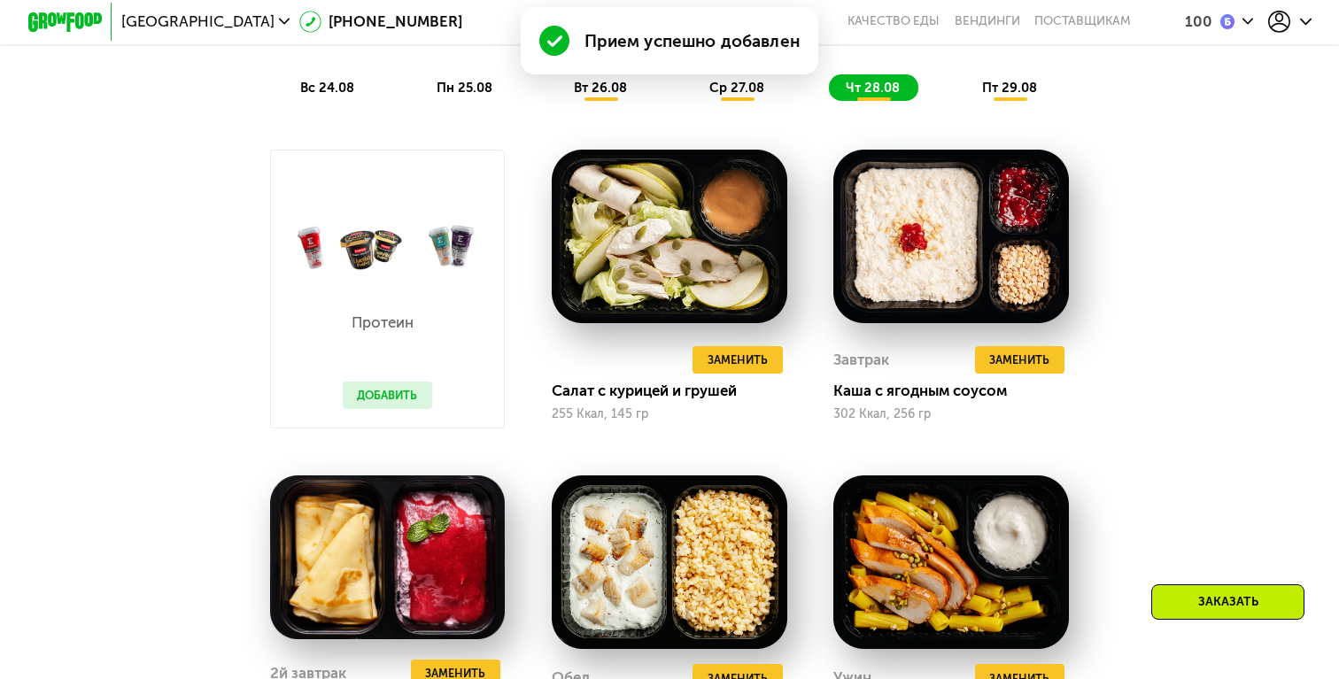
scroll to position [1498, 0]
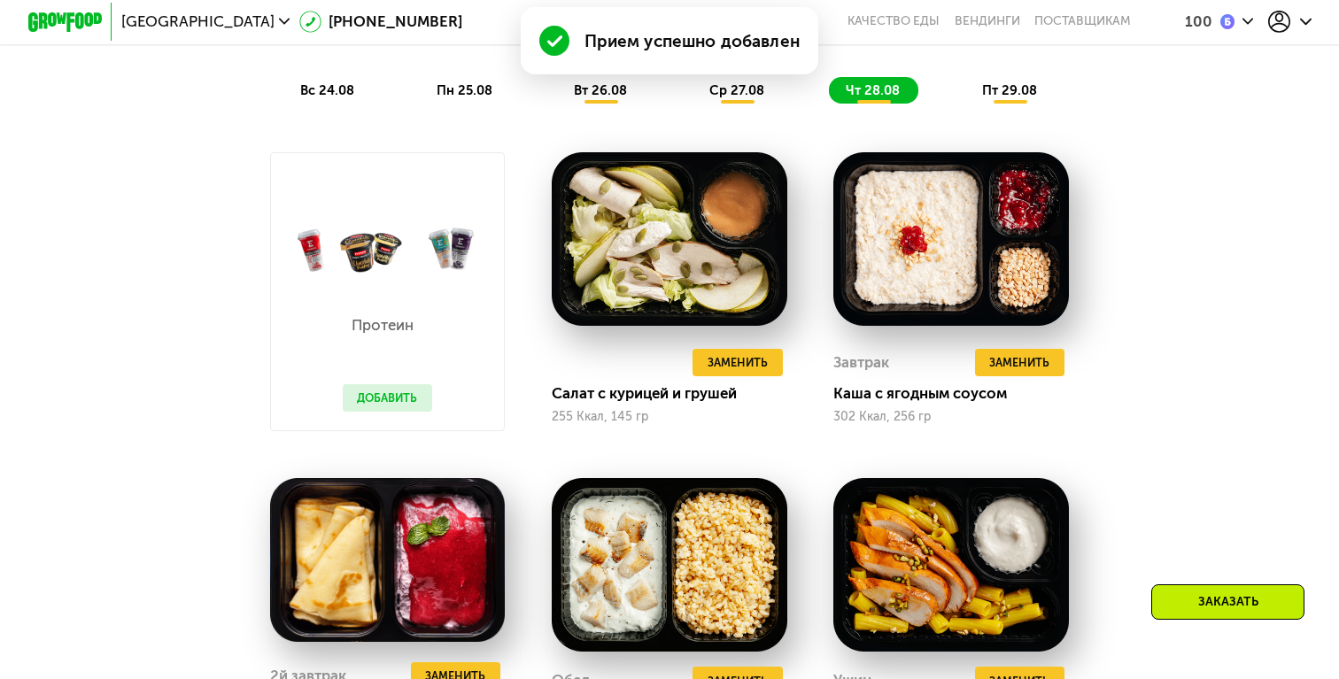
click at [1012, 79] on div "пт 29.08" at bounding box center [1010, 90] width 90 height 26
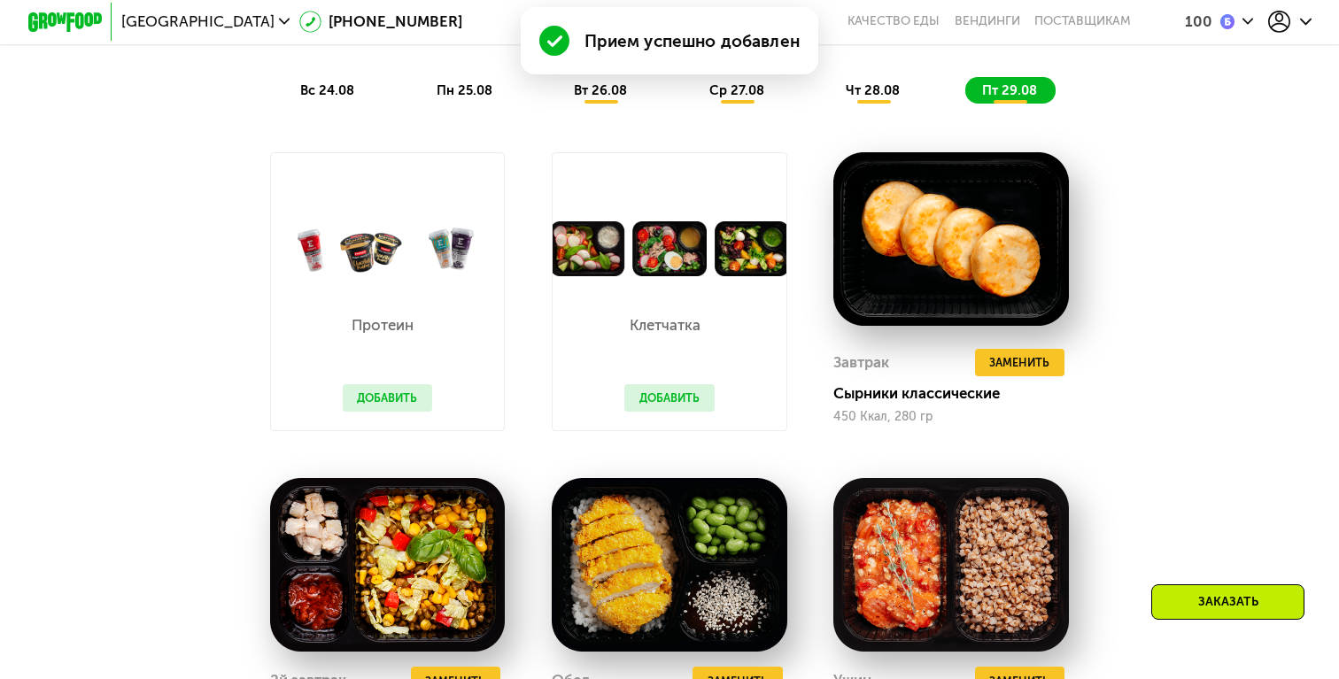
click at [684, 384] on button "Добавить" at bounding box center [669, 398] width 90 height 28
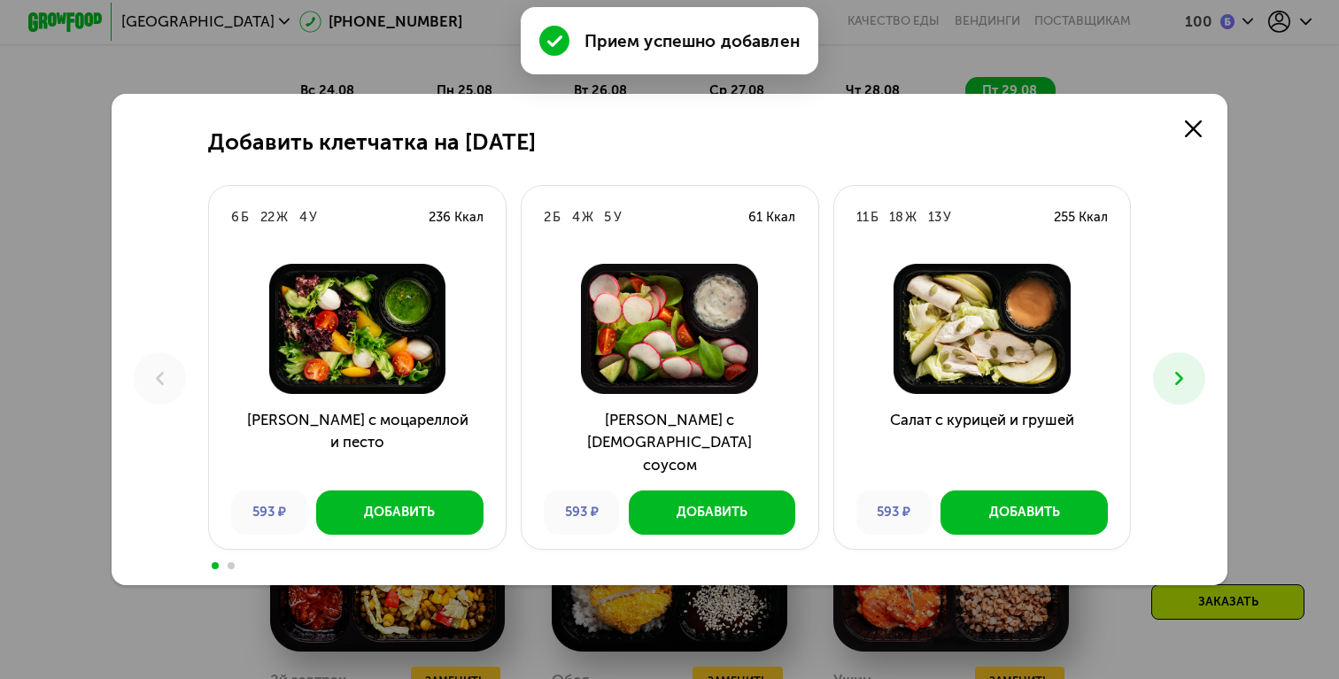
click at [1183, 395] on button at bounding box center [1179, 378] width 52 height 52
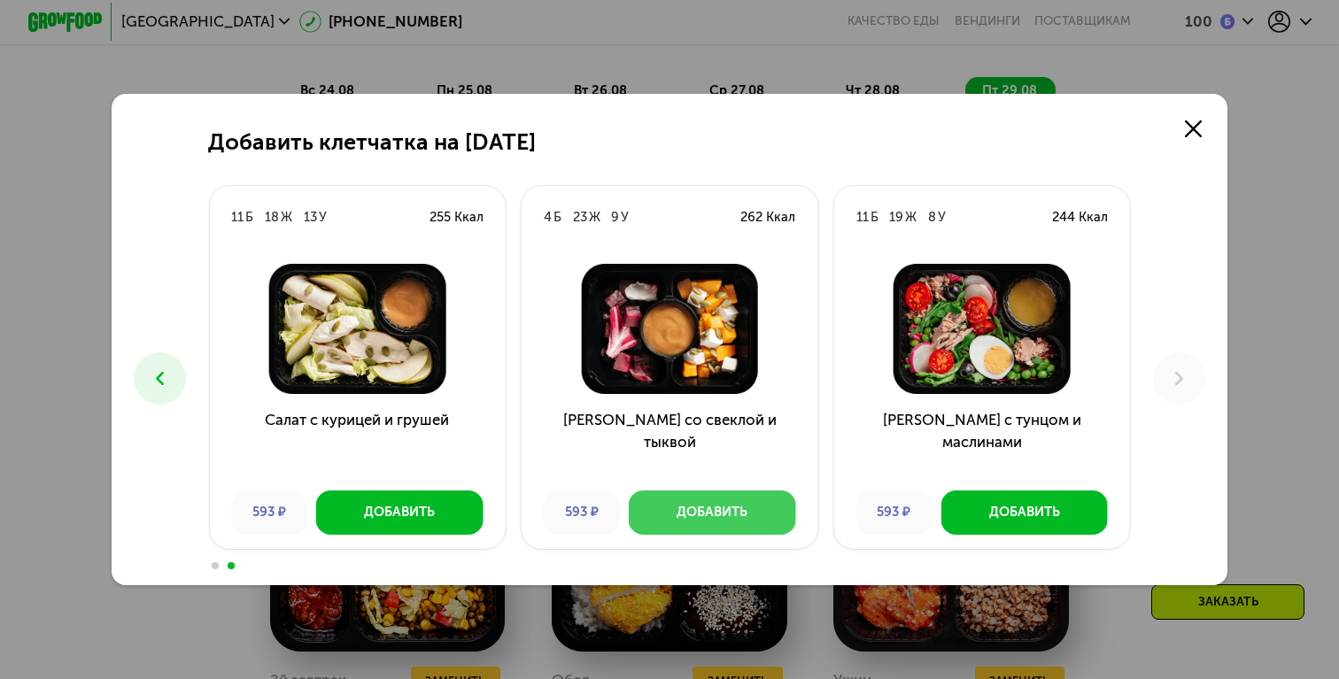
click at [724, 514] on div "Добавить" at bounding box center [712, 512] width 71 height 19
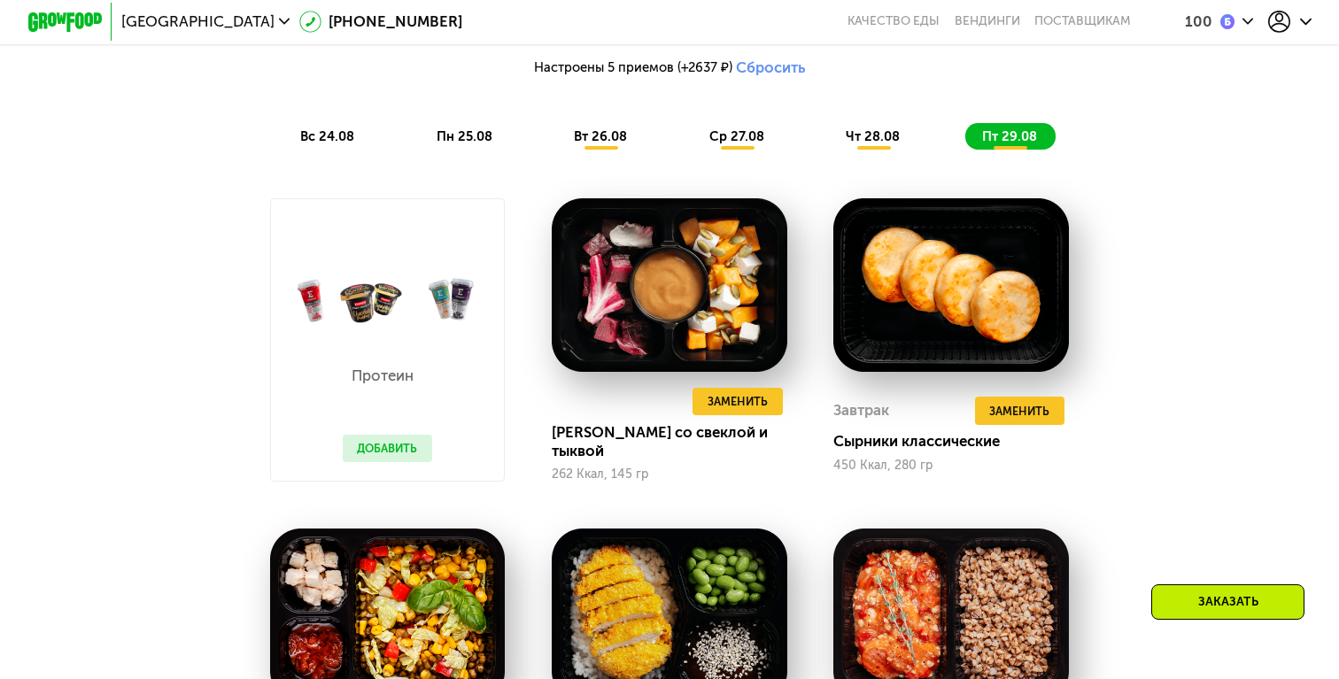
scroll to position [1460, 0]
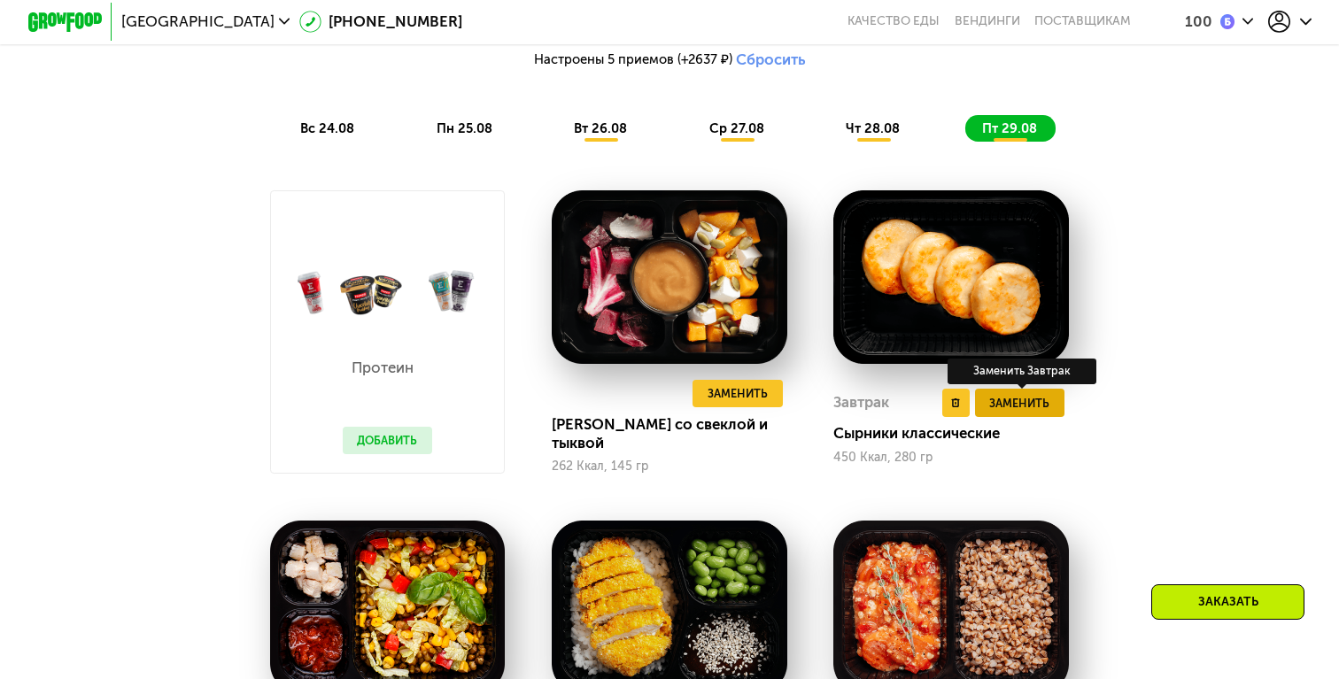
click at [1009, 402] on span "Заменить" at bounding box center [1019, 403] width 60 height 19
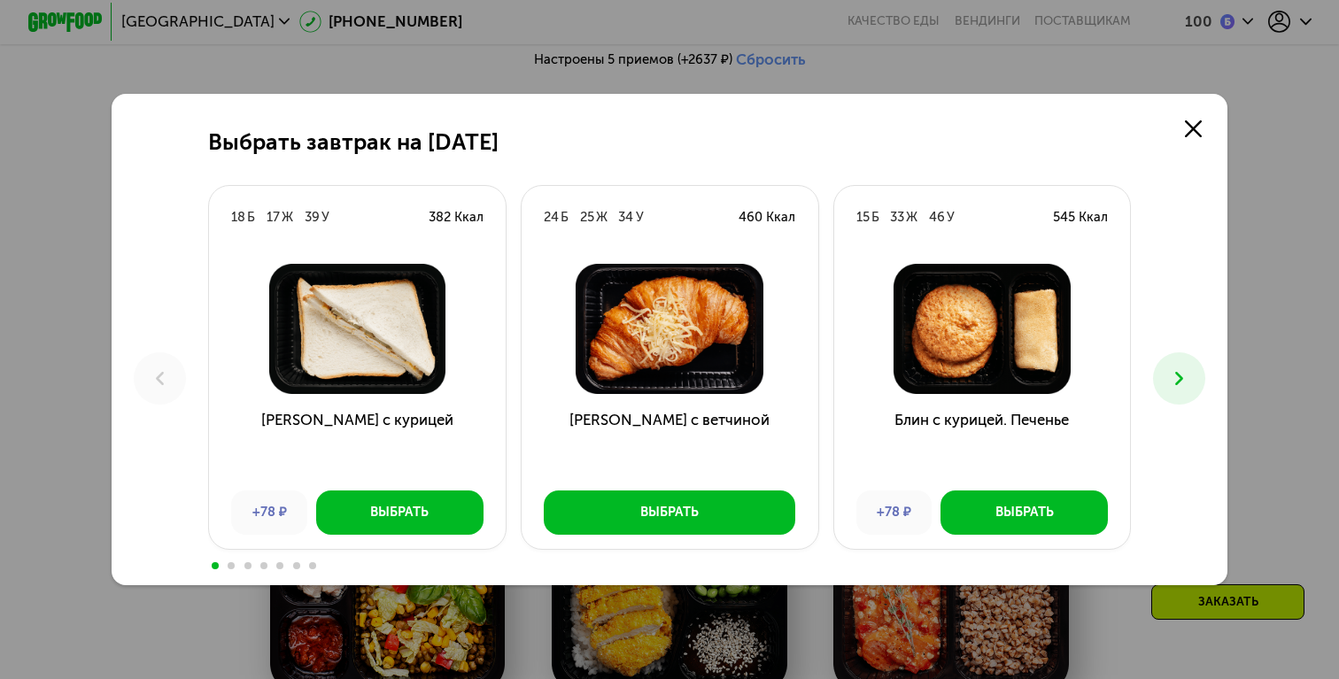
click at [1183, 389] on icon at bounding box center [1179, 378] width 22 height 22
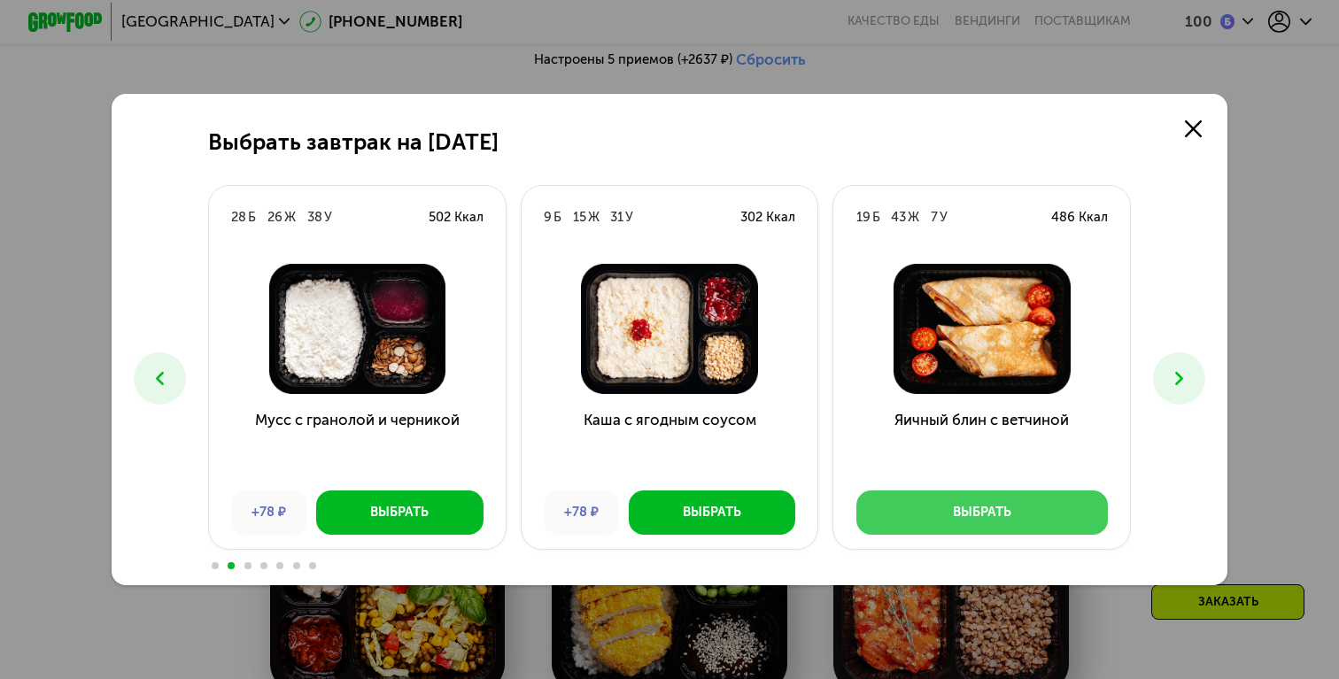
click at [1004, 498] on button "Выбрать" at bounding box center [981, 513] width 251 height 44
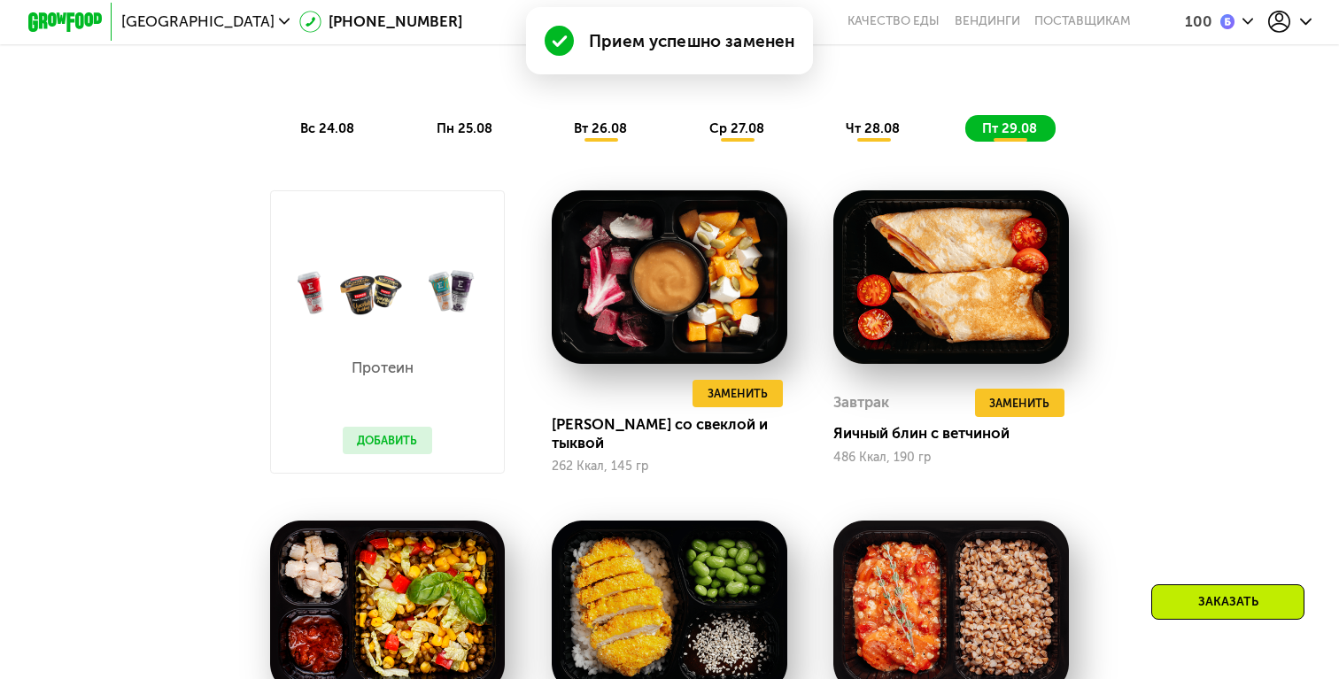
click at [965, 137] on div "чт 28.08" at bounding box center [1010, 128] width 90 height 26
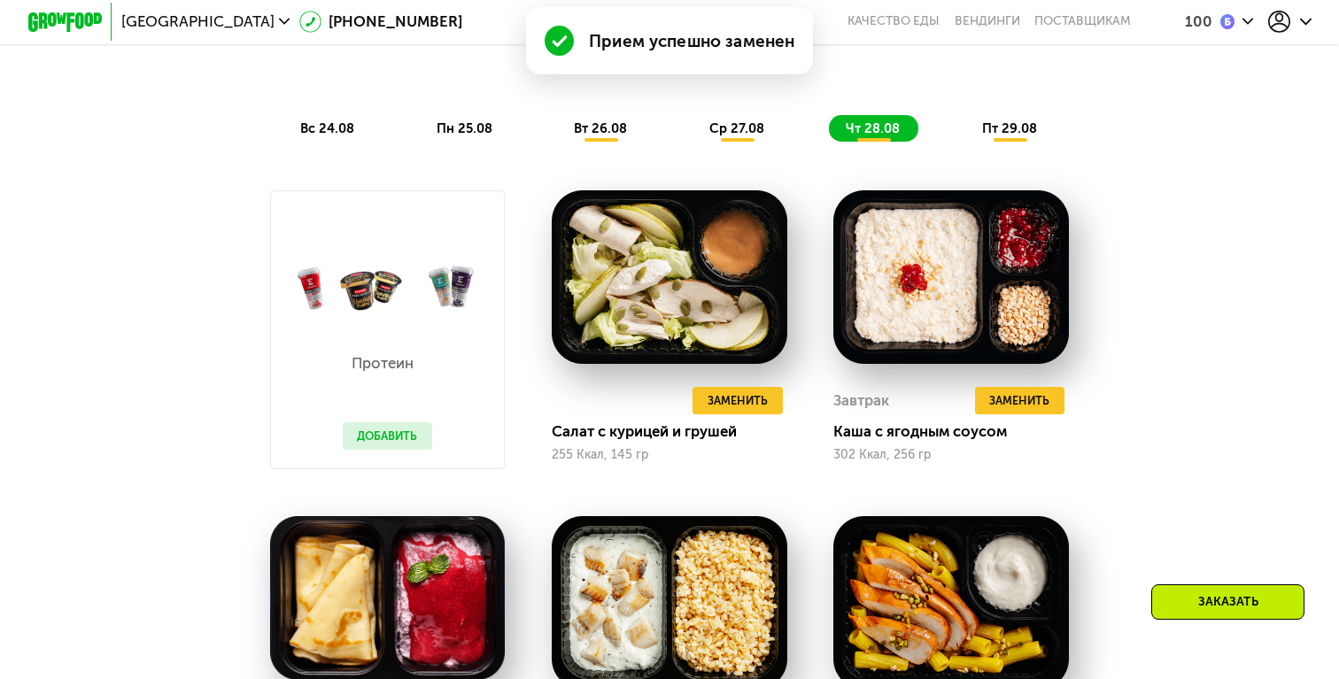
click at [754, 122] on span "ср 27.08" at bounding box center [736, 128] width 55 height 16
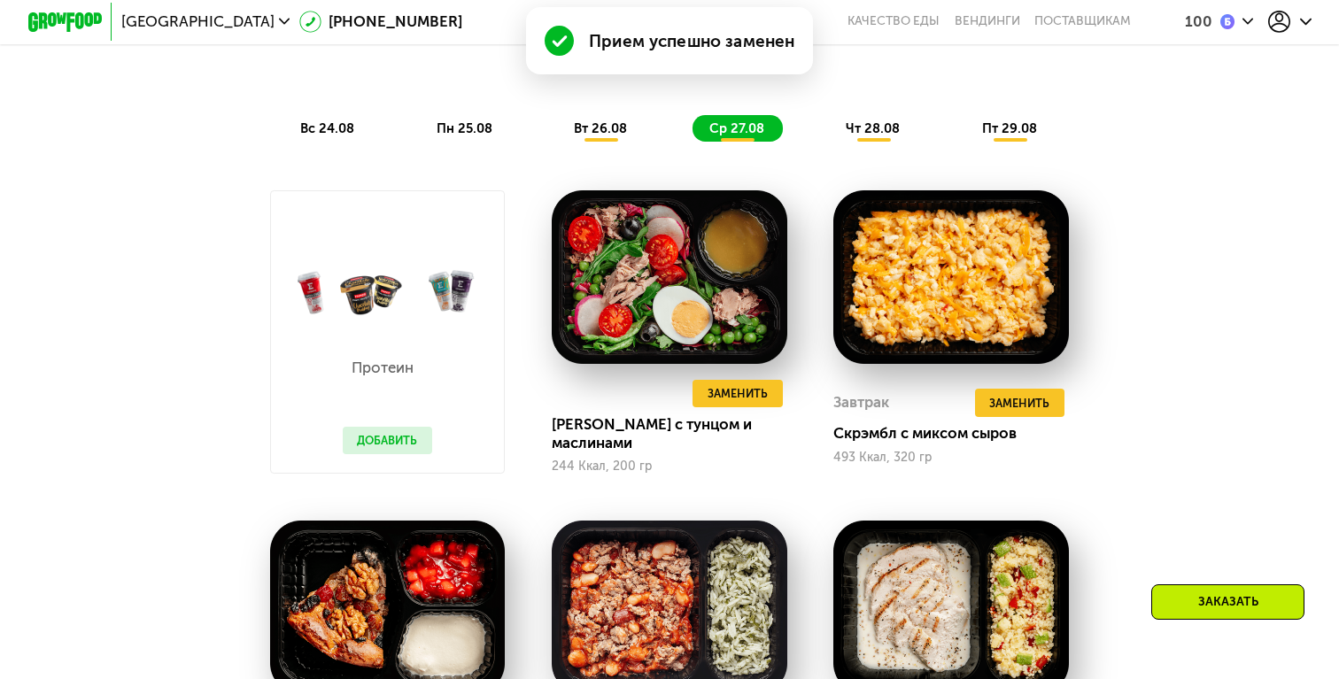
click at [847, 130] on span "чт 28.08" at bounding box center [873, 128] width 54 height 16
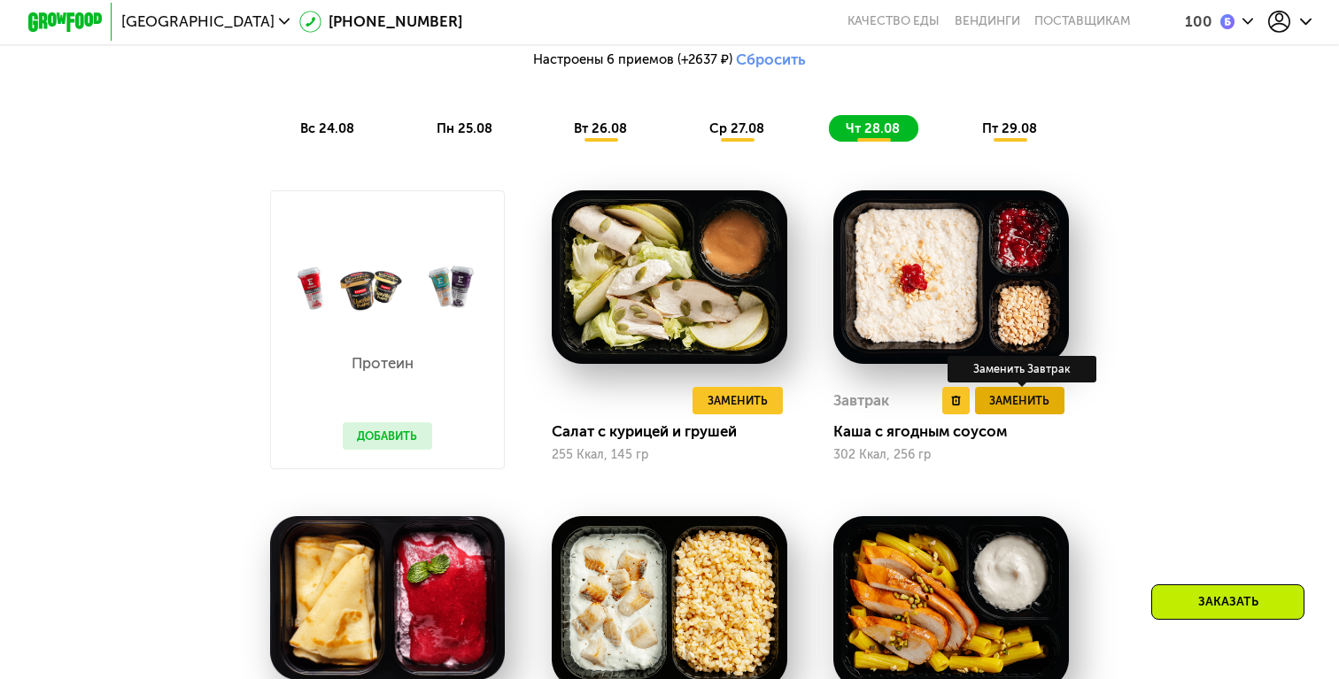
click at [995, 399] on span "Заменить" at bounding box center [1019, 400] width 60 height 19
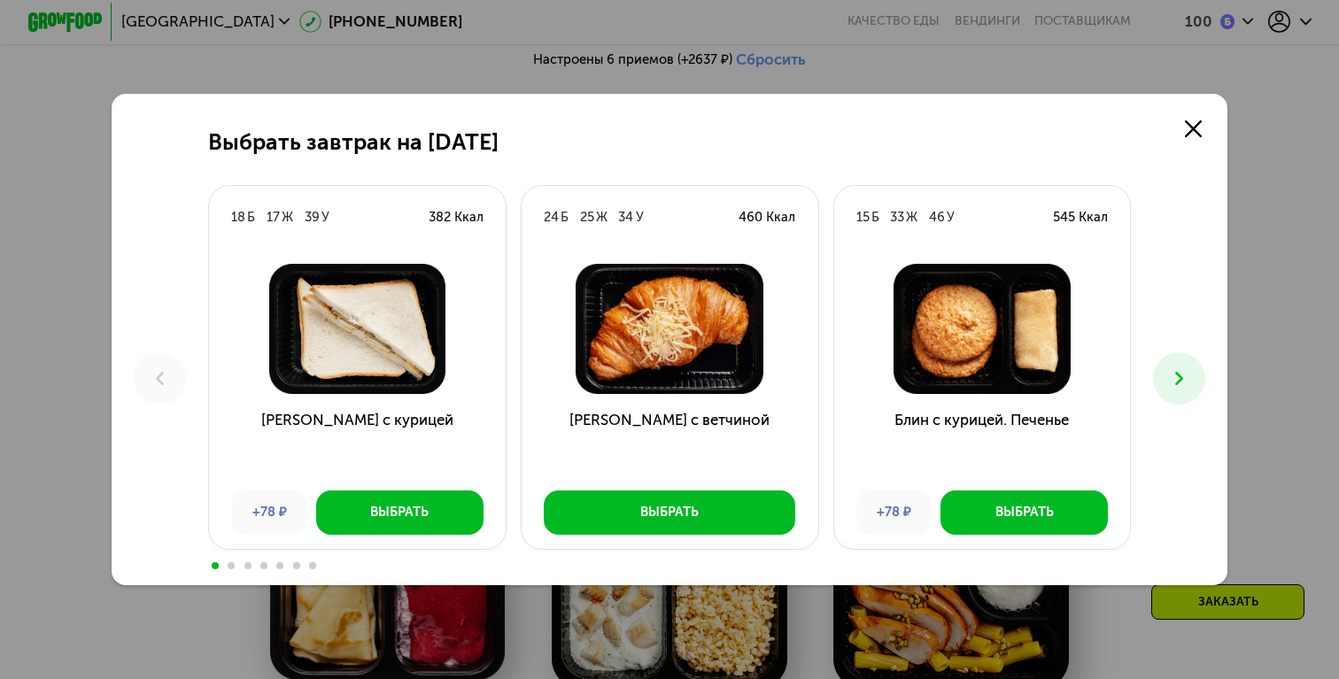
click at [1169, 390] on button at bounding box center [1179, 378] width 52 height 52
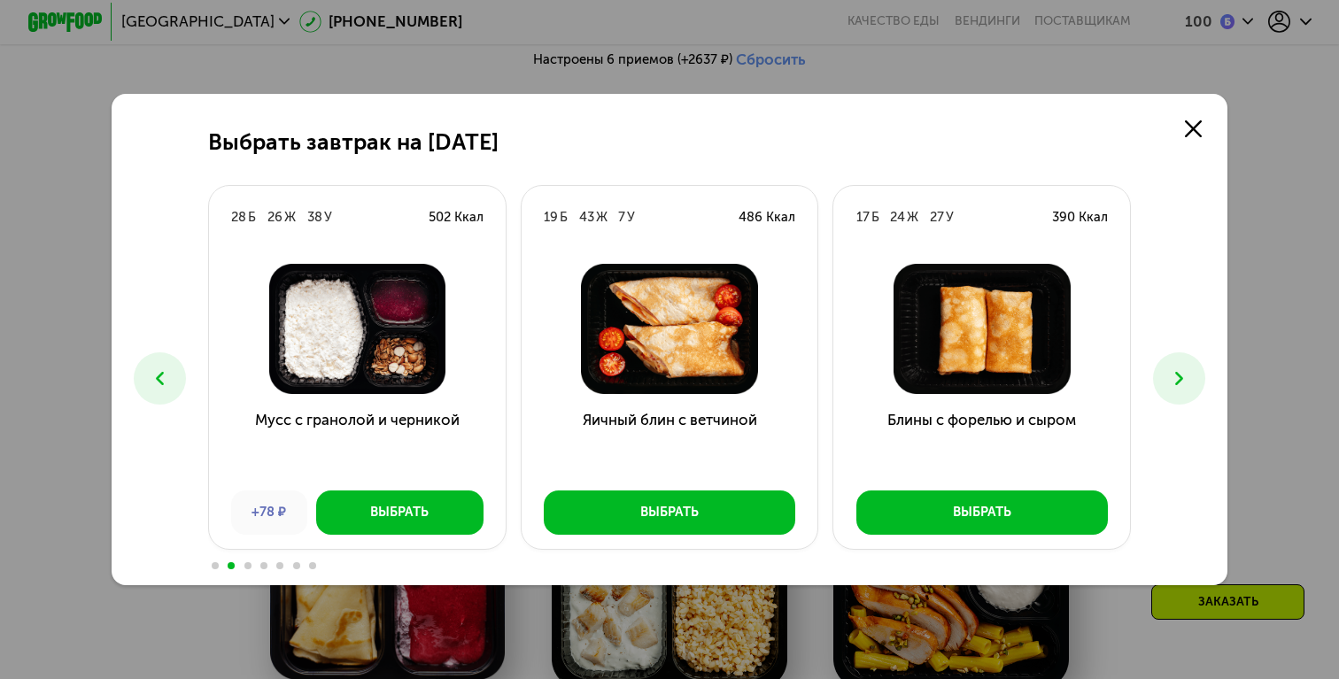
click at [1177, 388] on icon at bounding box center [1179, 378] width 22 height 22
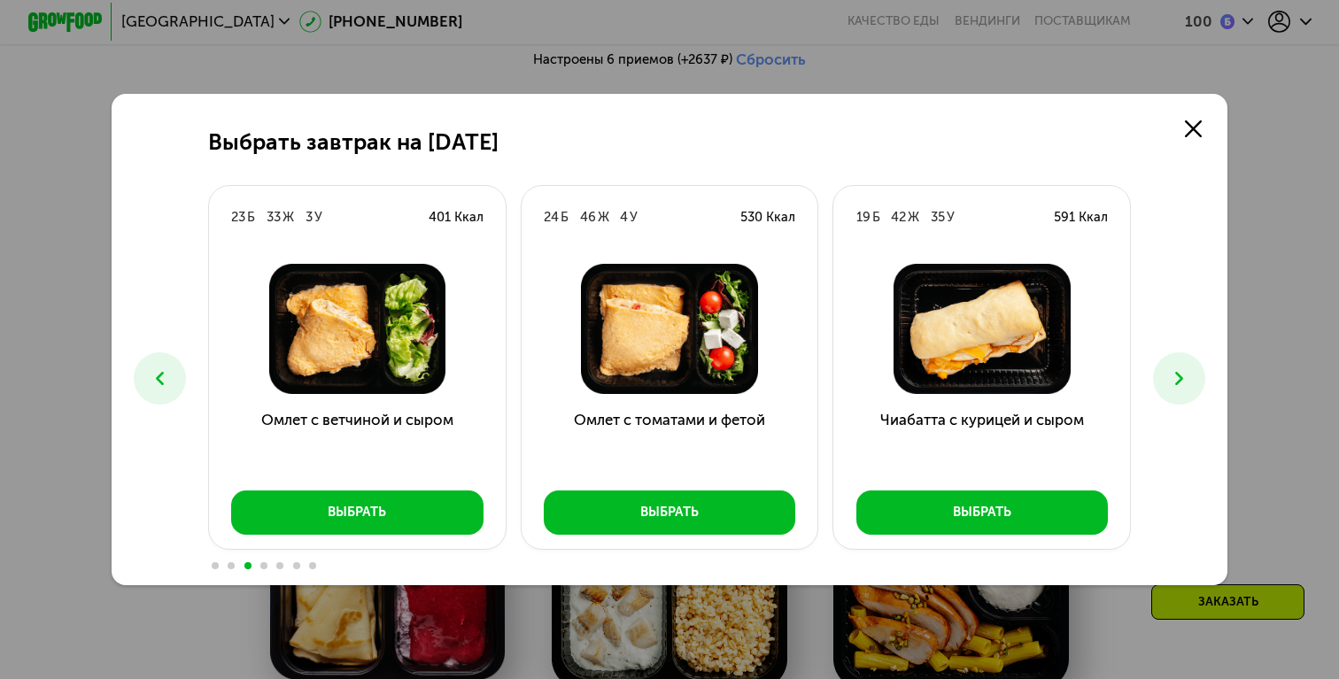
click at [1177, 388] on icon at bounding box center [1179, 378] width 22 height 22
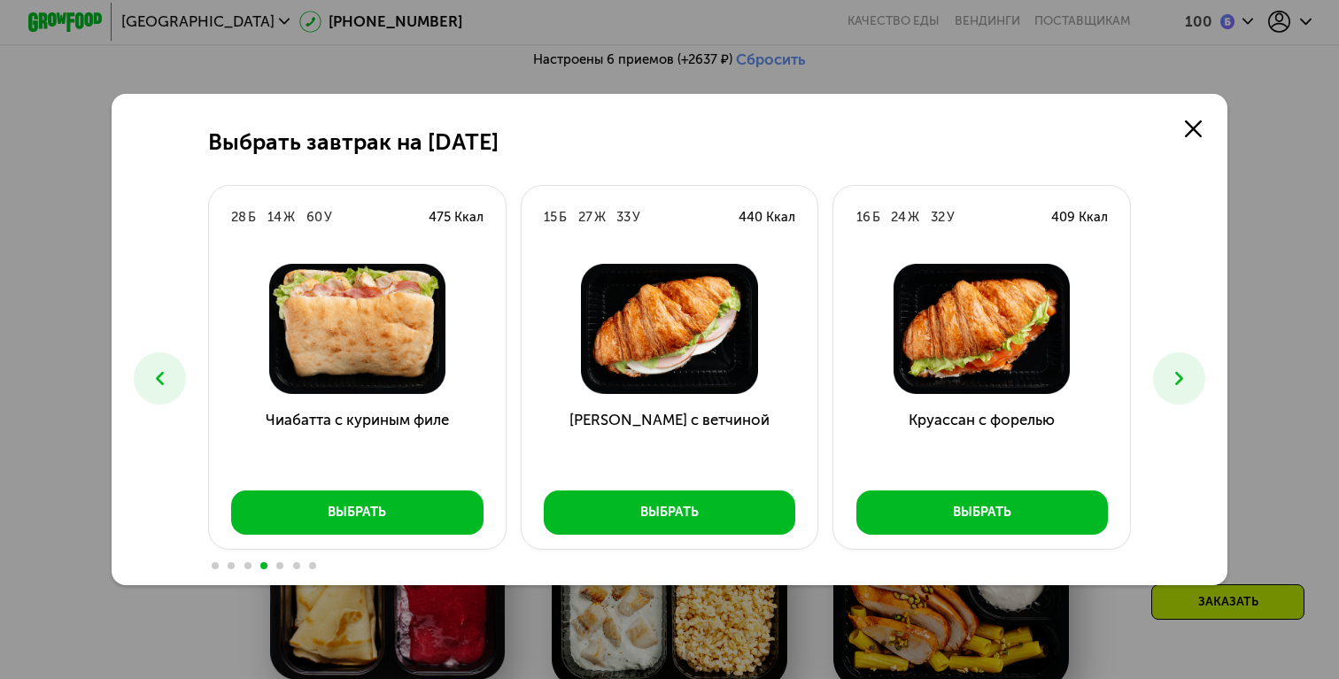
click at [1177, 388] on icon at bounding box center [1179, 378] width 22 height 22
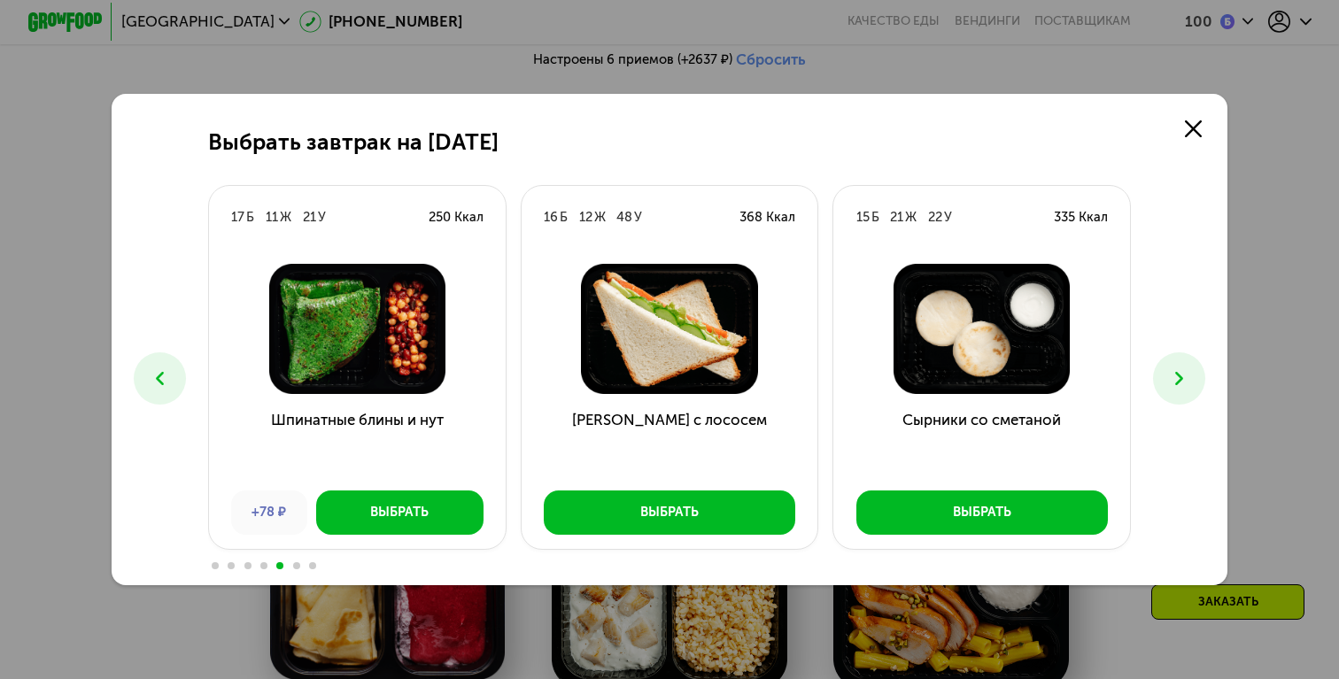
click at [1187, 389] on icon at bounding box center [1179, 378] width 22 height 22
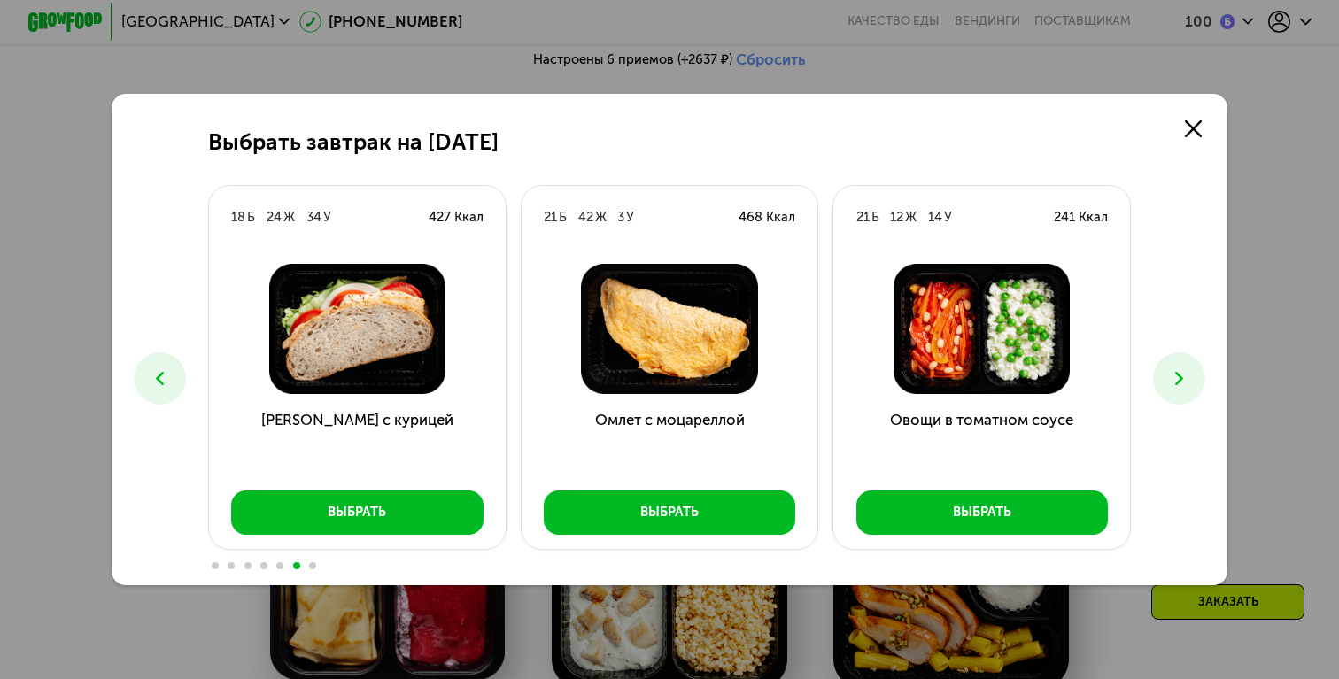
click at [1177, 382] on use at bounding box center [1179, 378] width 8 height 13
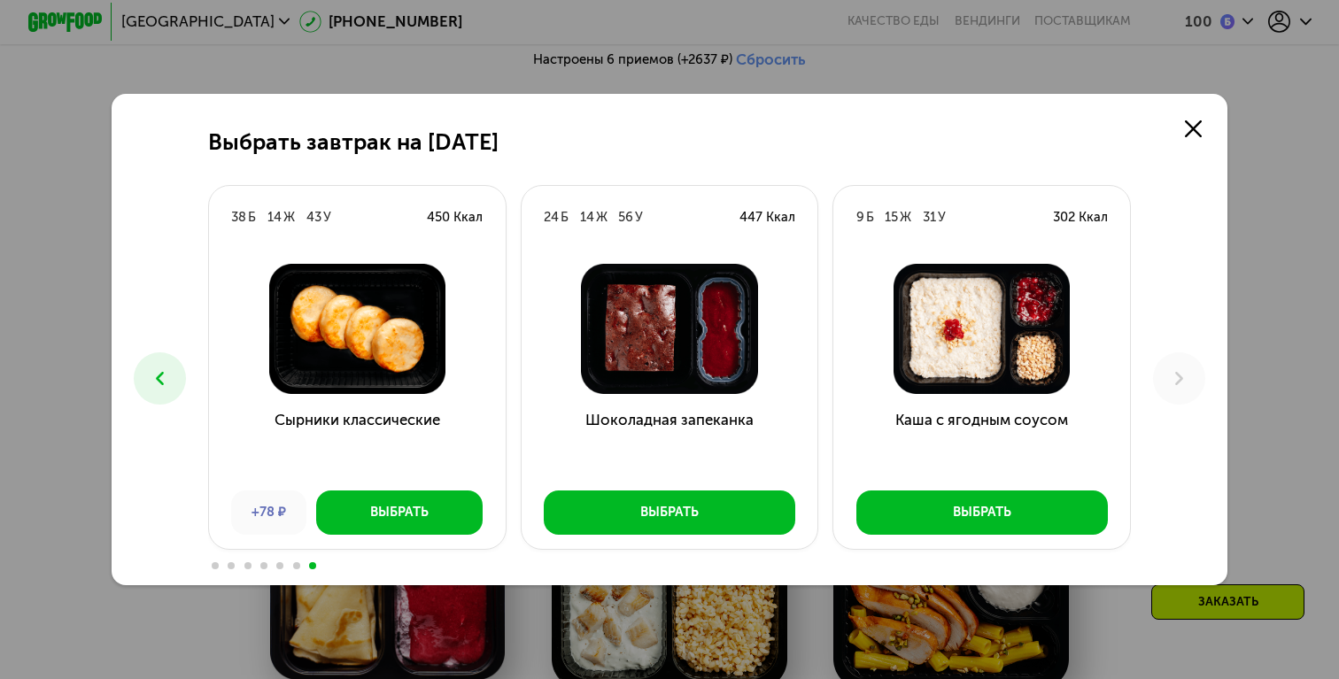
click at [163, 380] on icon at bounding box center [160, 378] width 22 height 22
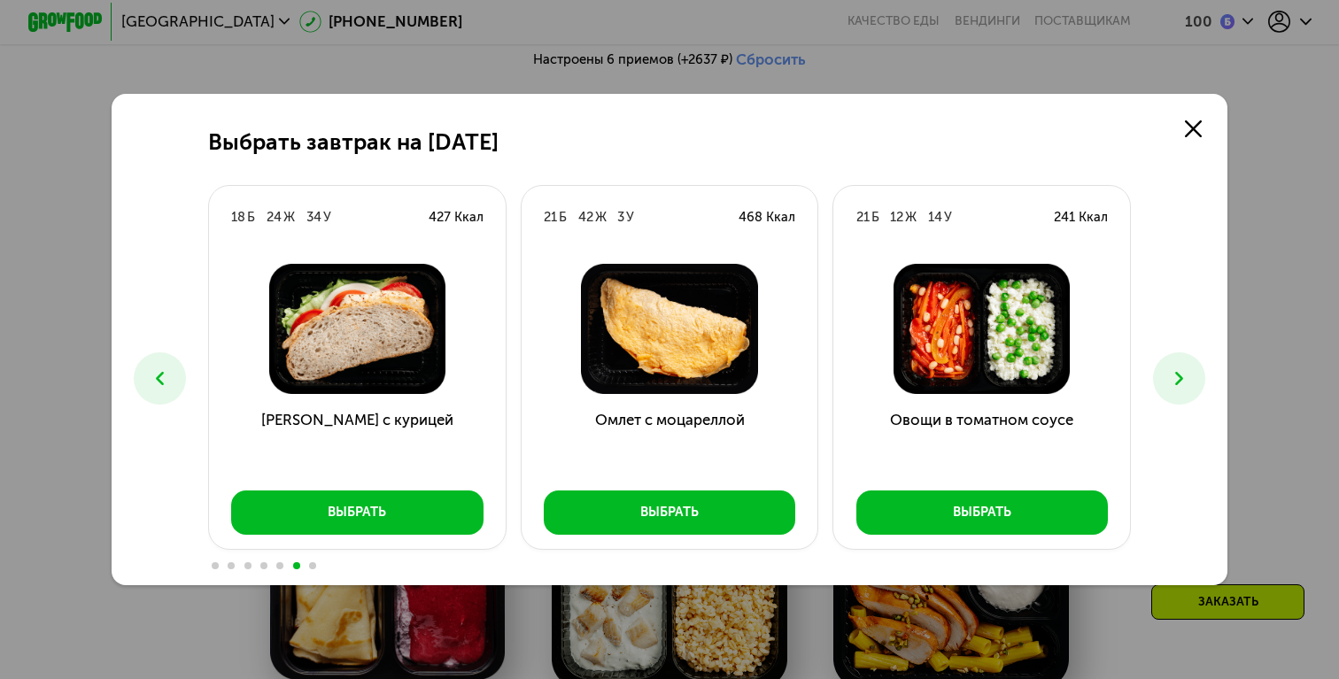
click at [154, 377] on icon at bounding box center [160, 378] width 22 height 22
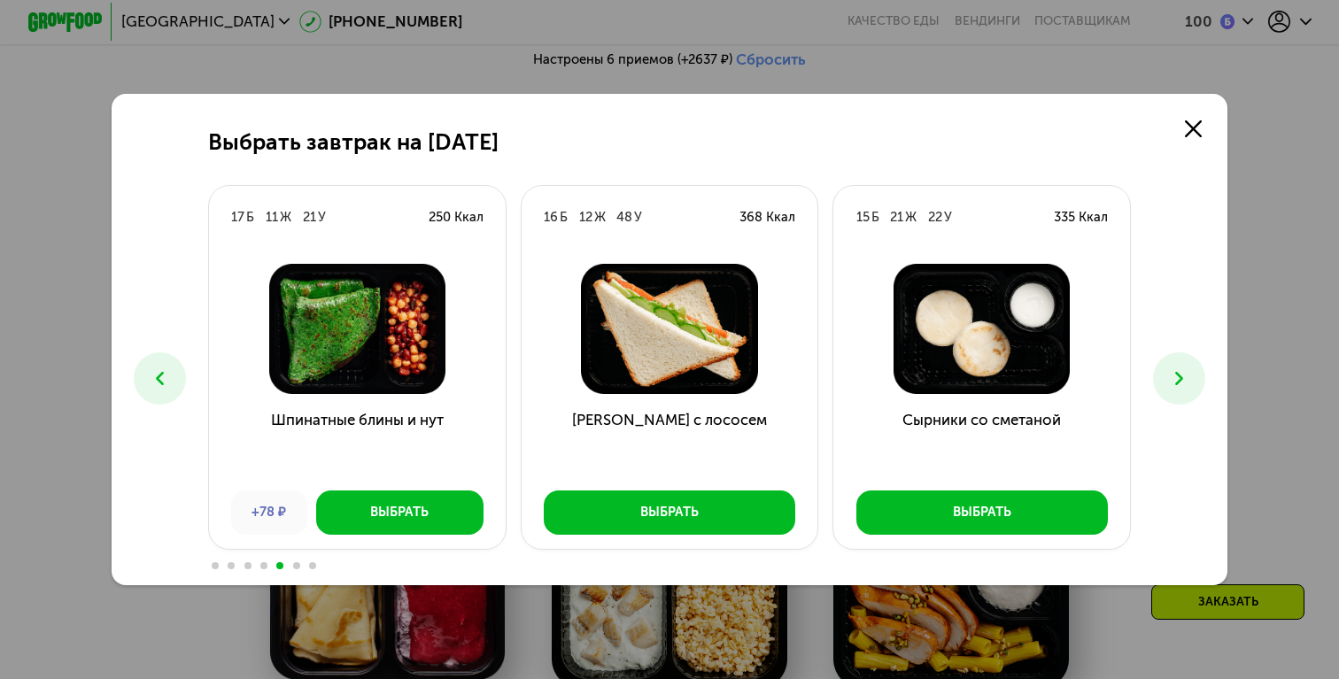
click at [154, 377] on icon at bounding box center [160, 378] width 22 height 22
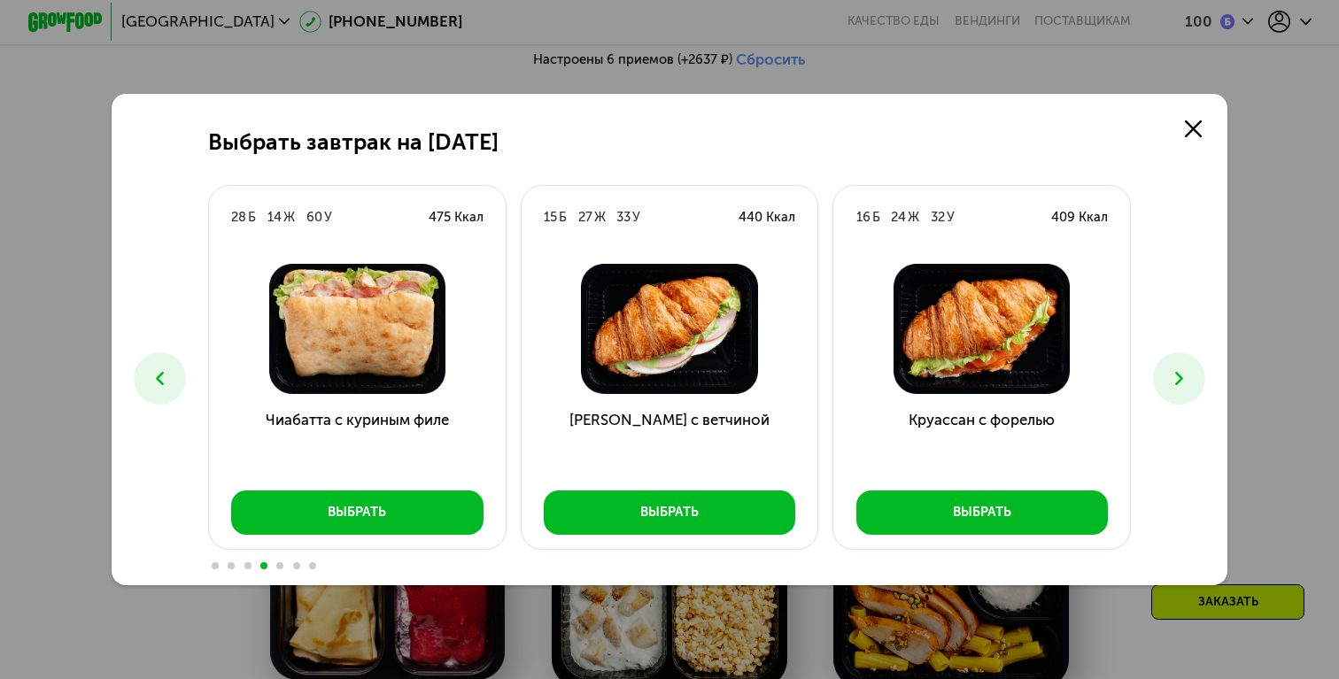
click at [154, 377] on icon at bounding box center [160, 378] width 22 height 22
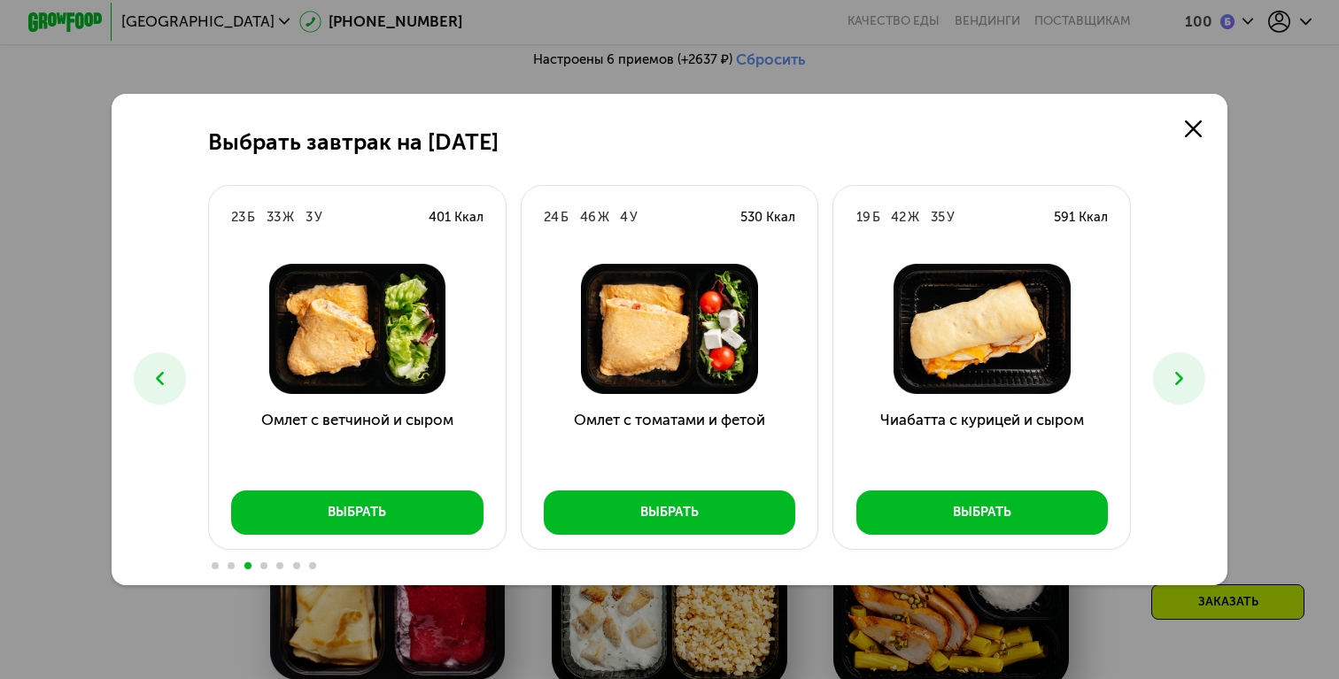
click at [154, 377] on icon at bounding box center [160, 378] width 22 height 22
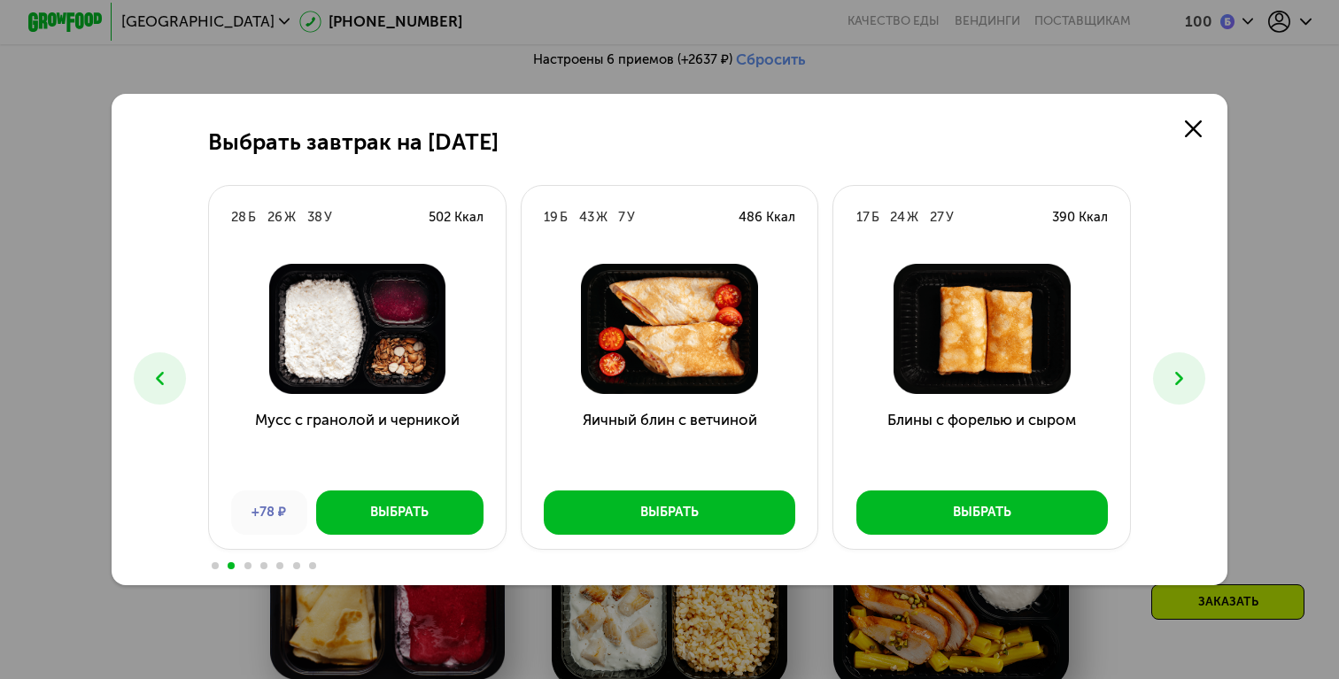
click at [166, 388] on icon at bounding box center [160, 378] width 22 height 22
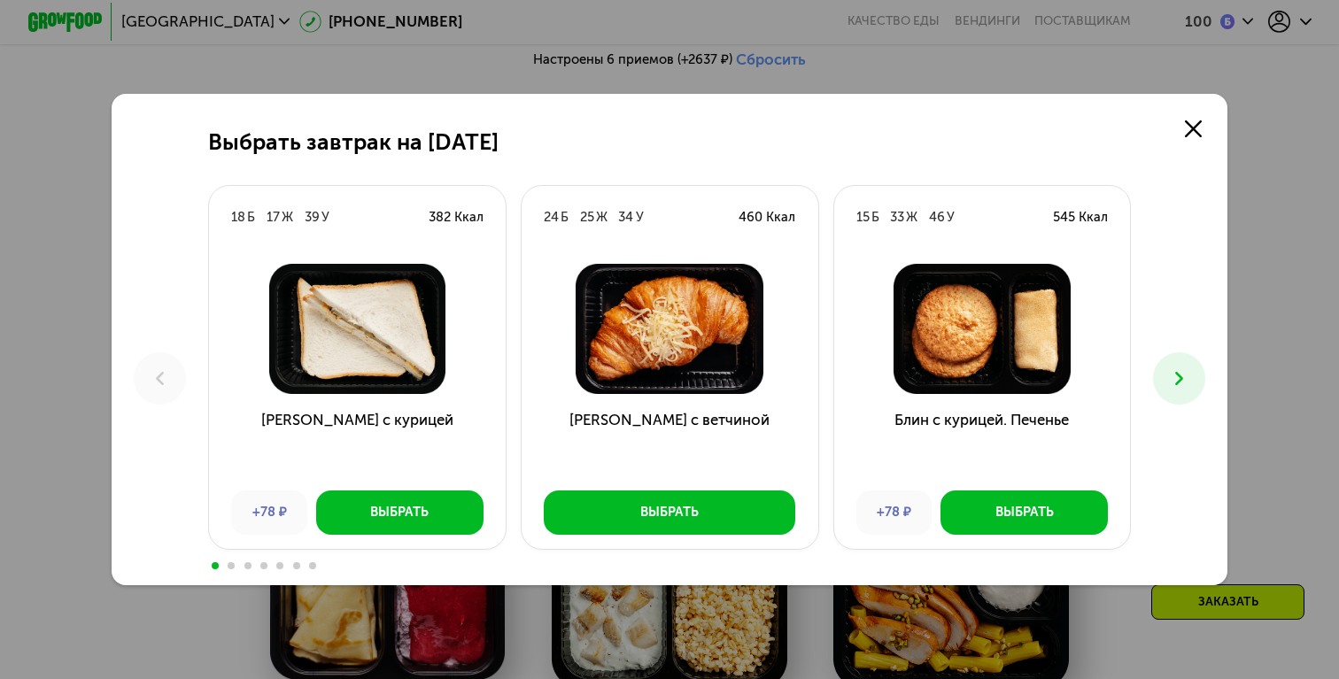
click at [1181, 373] on icon at bounding box center [1179, 378] width 22 height 22
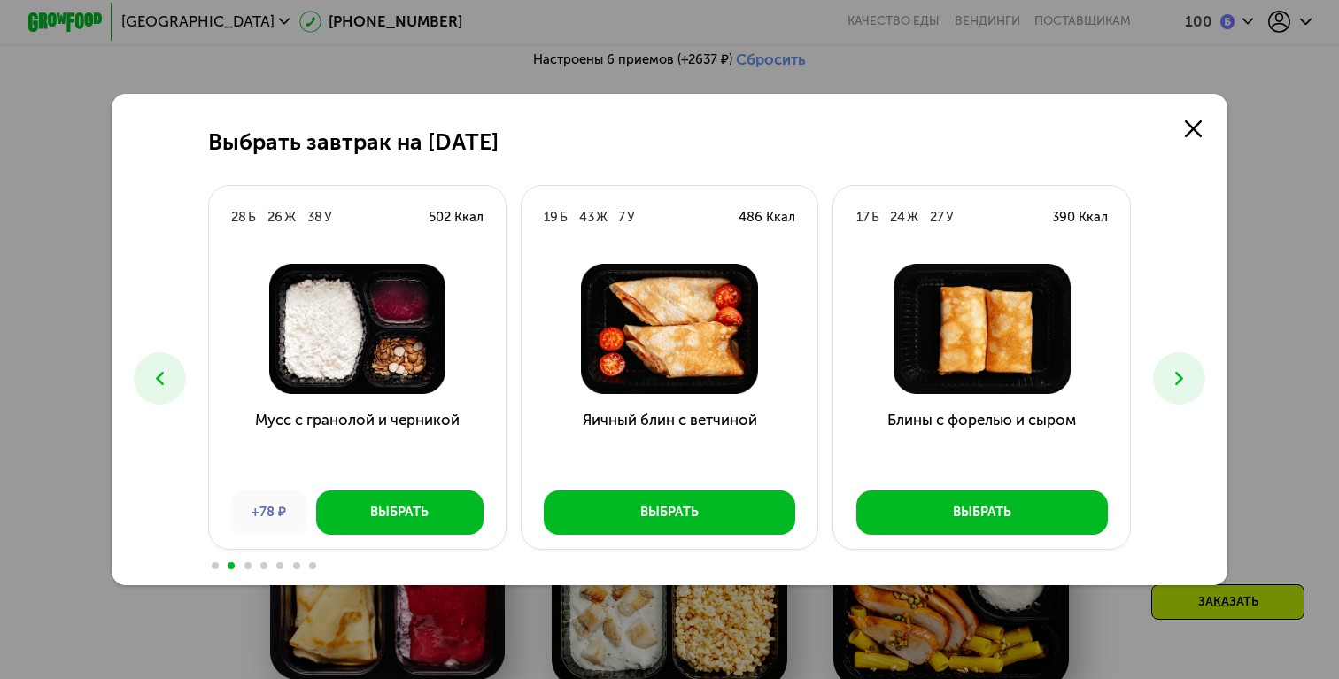
click at [1192, 369] on button at bounding box center [1179, 378] width 52 height 52
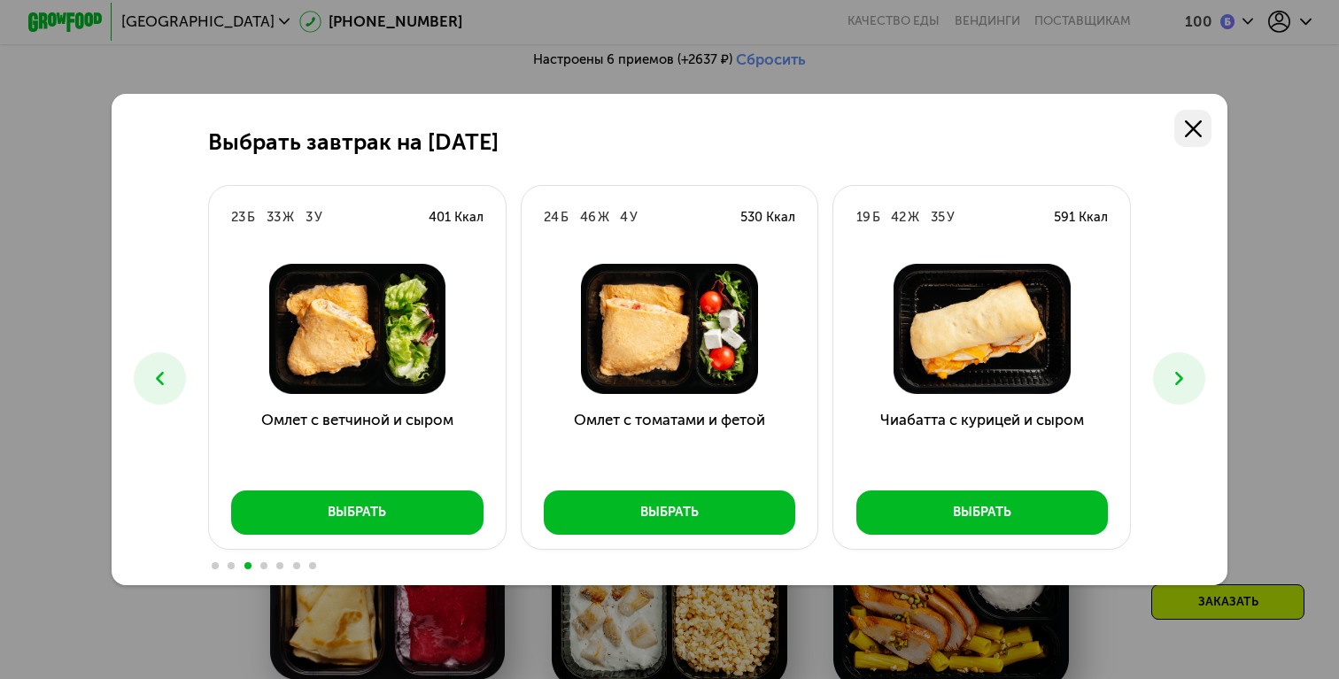
click at [1195, 134] on icon at bounding box center [1193, 128] width 17 height 17
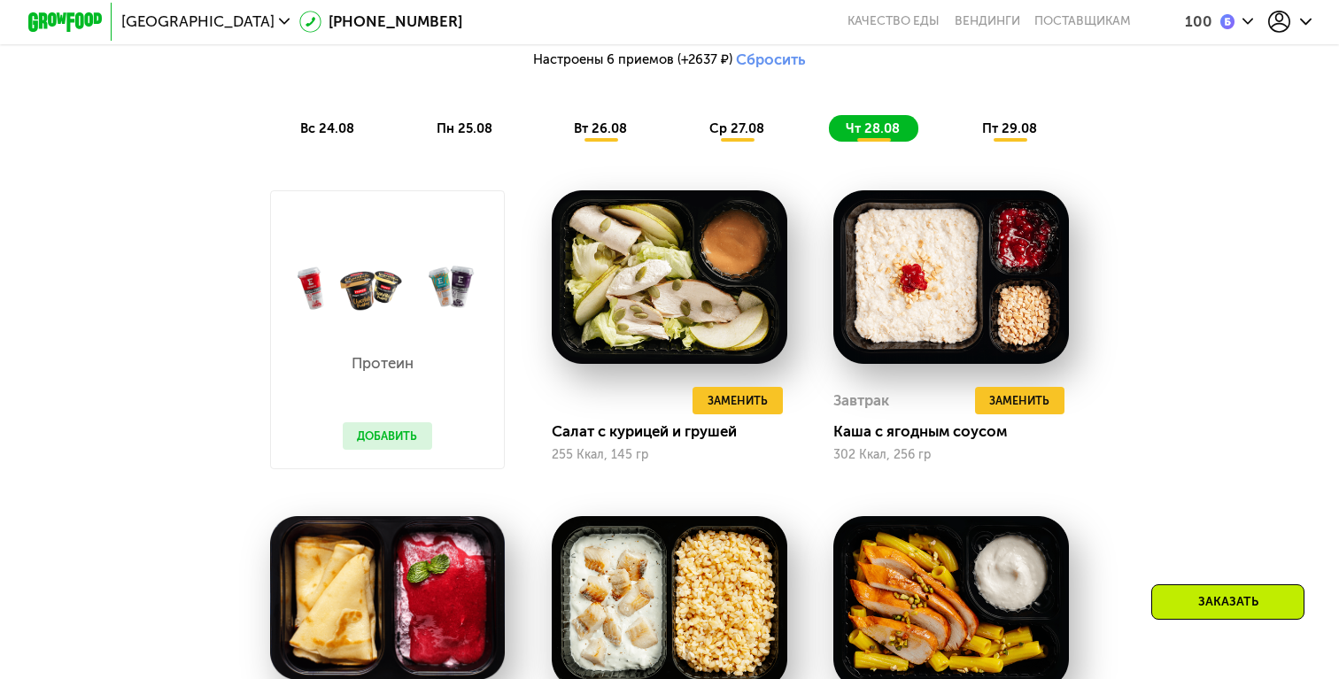
scroll to position [1482, 0]
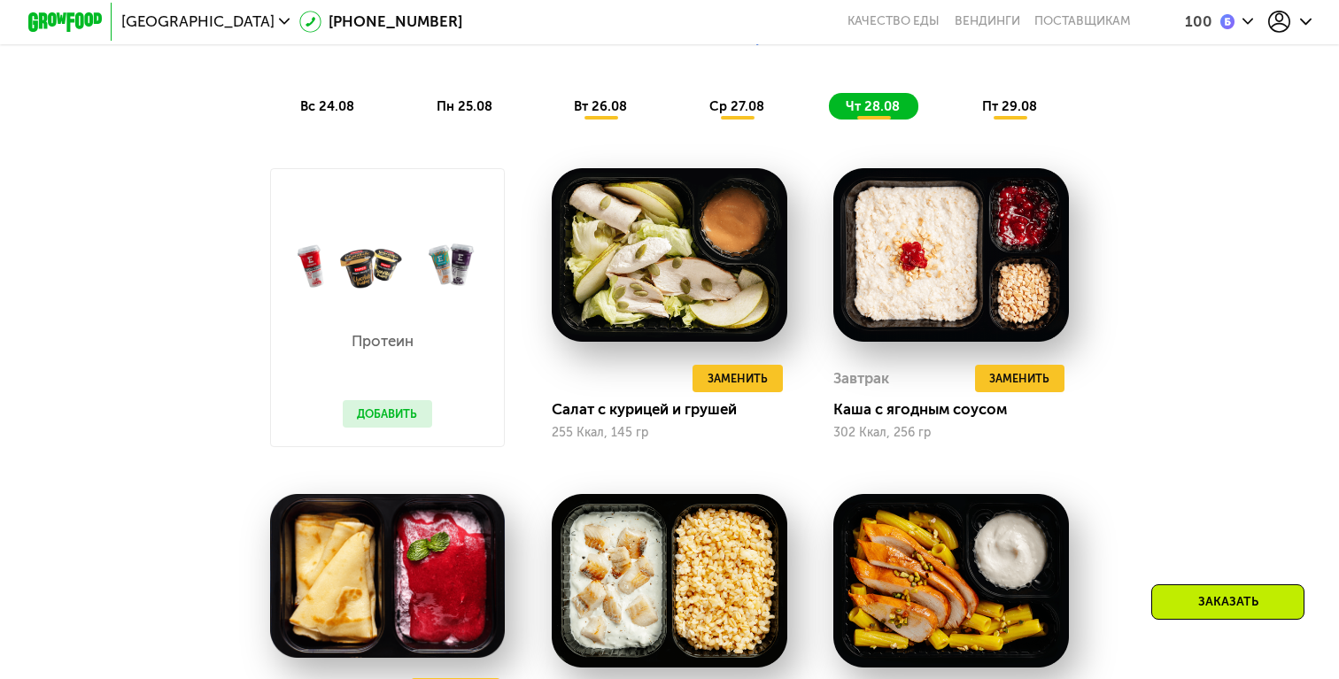
click at [726, 100] on span "ср 27.08" at bounding box center [736, 106] width 55 height 16
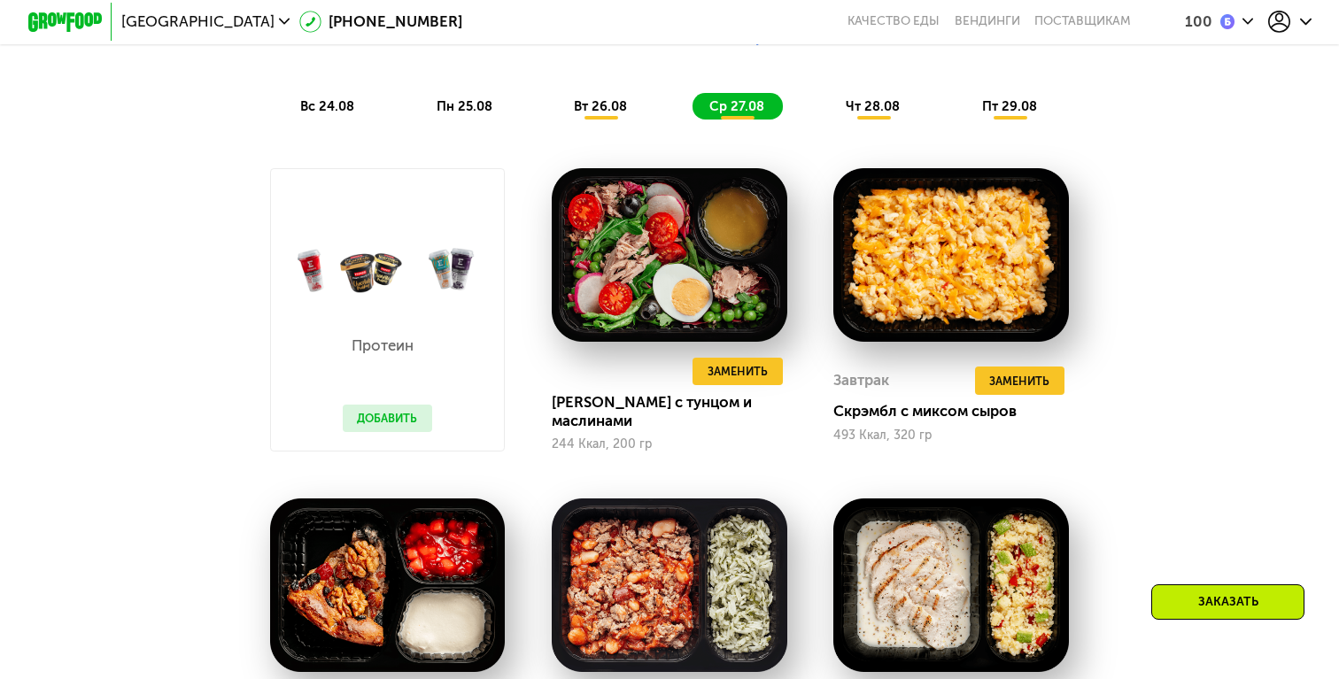
click at [603, 110] on span "вт 26.08" at bounding box center [600, 106] width 53 height 16
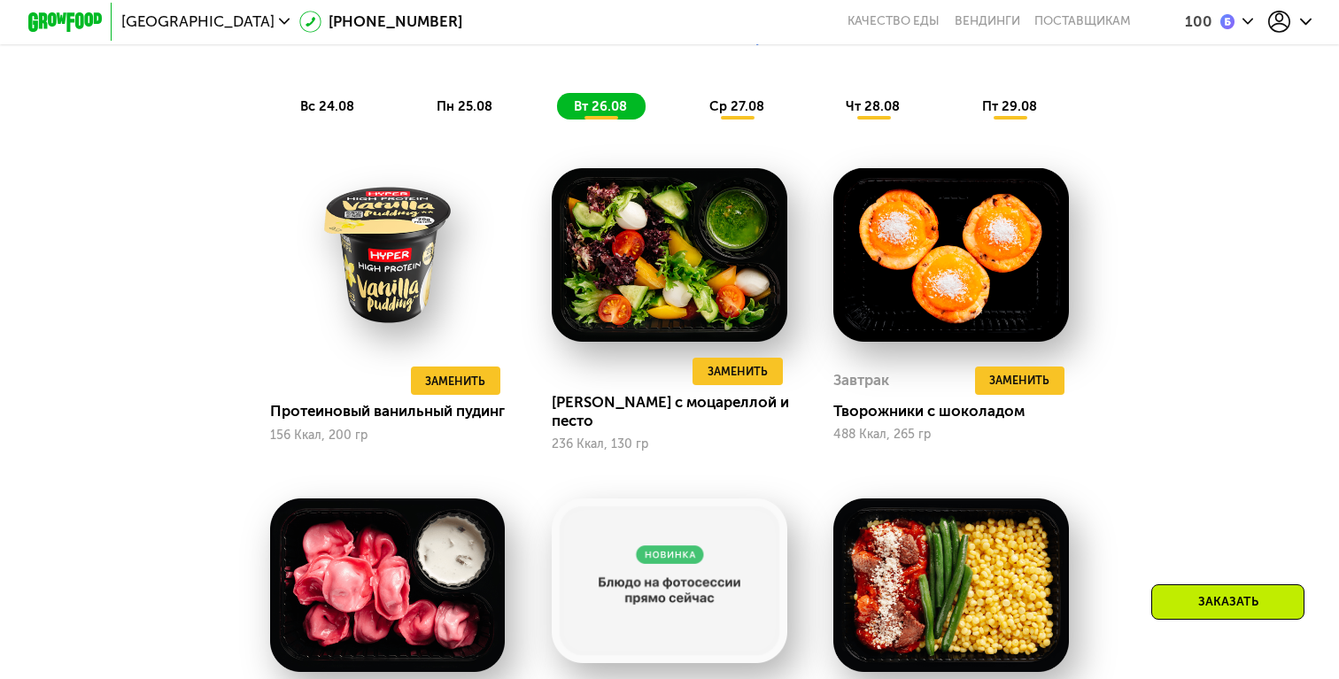
click at [518, 106] on div "вс 24.08 пн 25.08 вт 26.08 ср 27.08 чт 28.08 пт 29.08" at bounding box center [669, 106] width 772 height 26
click at [491, 106] on span "пн 25.08" at bounding box center [465, 106] width 56 height 16
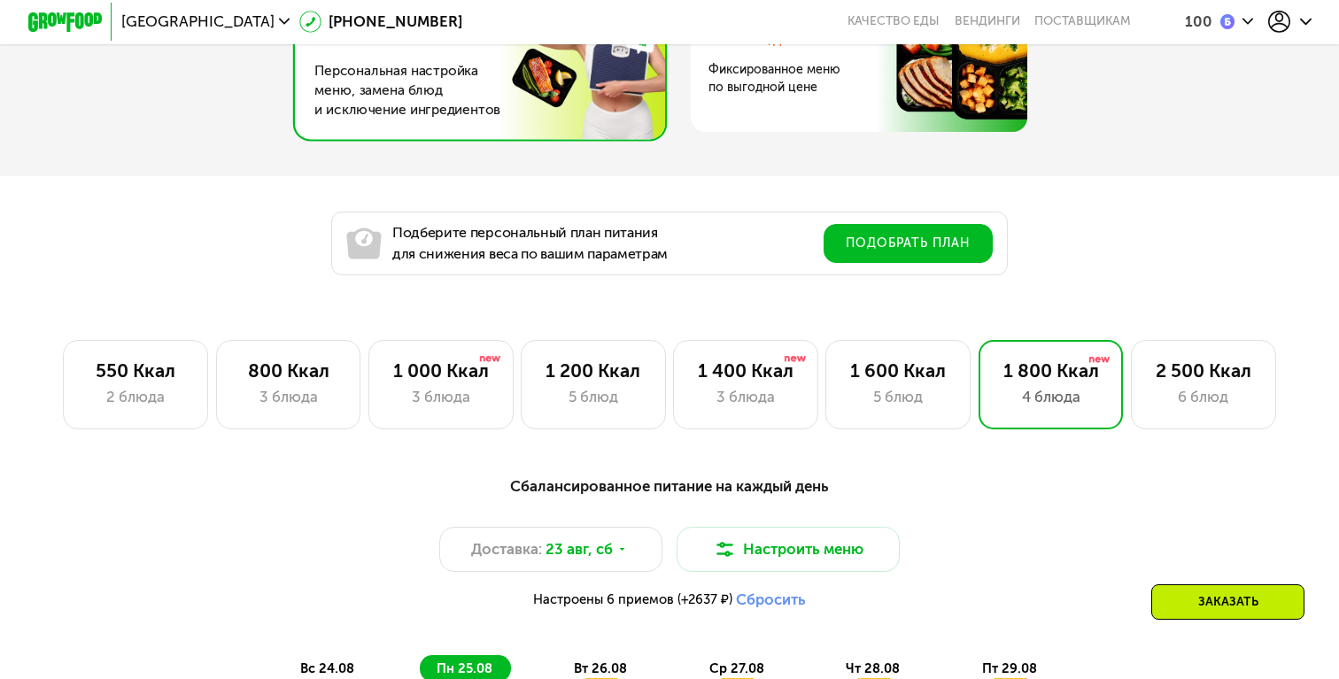
scroll to position [943, 0]
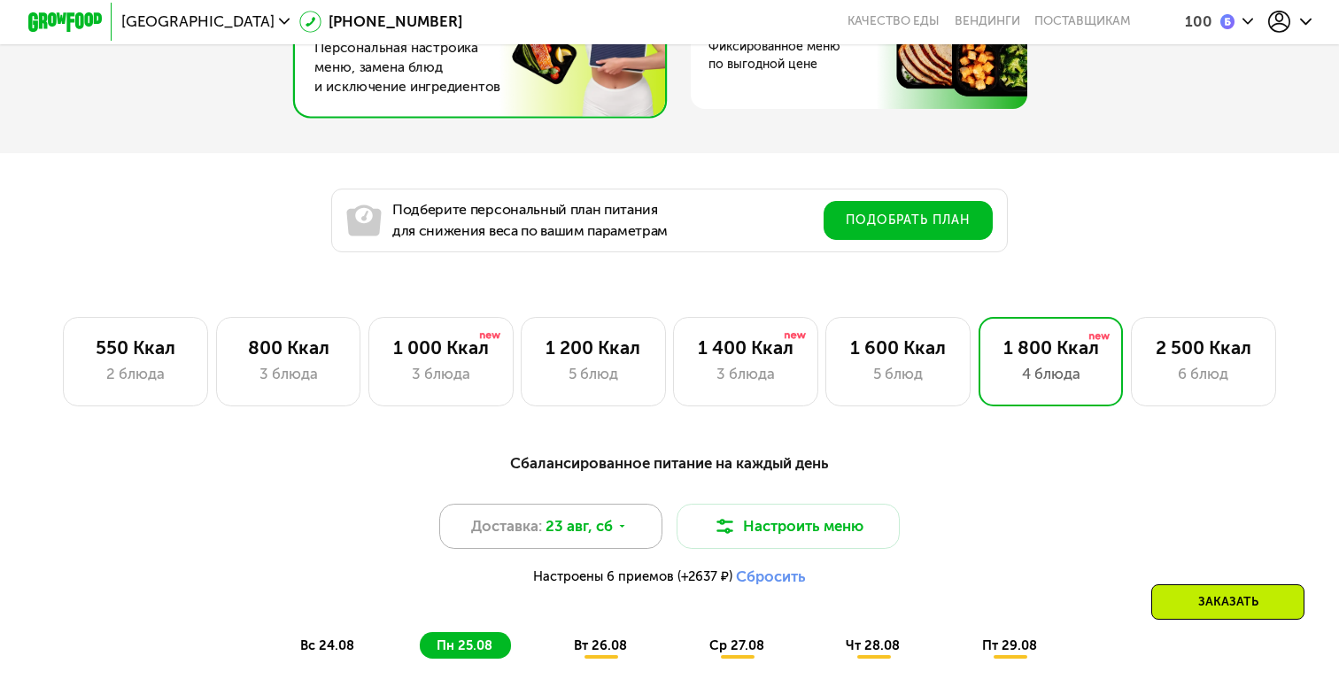
click at [605, 518] on span "23 авг, сб" at bounding box center [578, 526] width 67 height 22
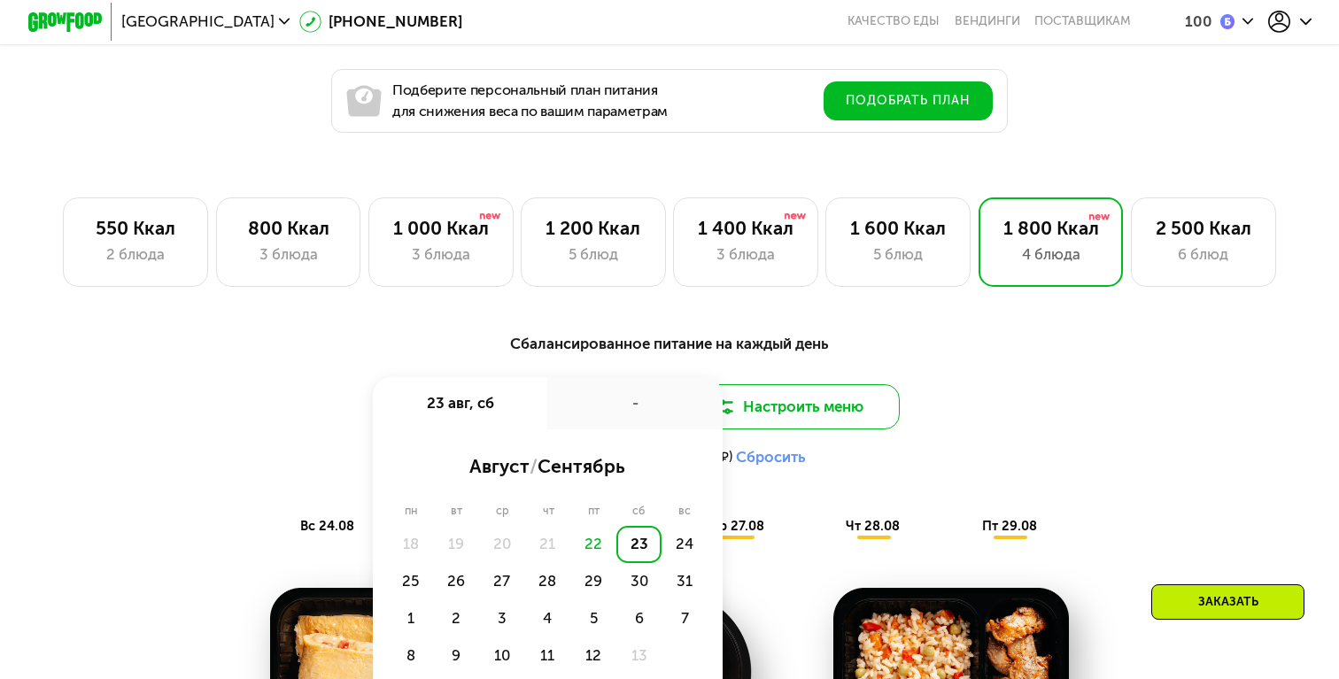
scroll to position [1064, 0]
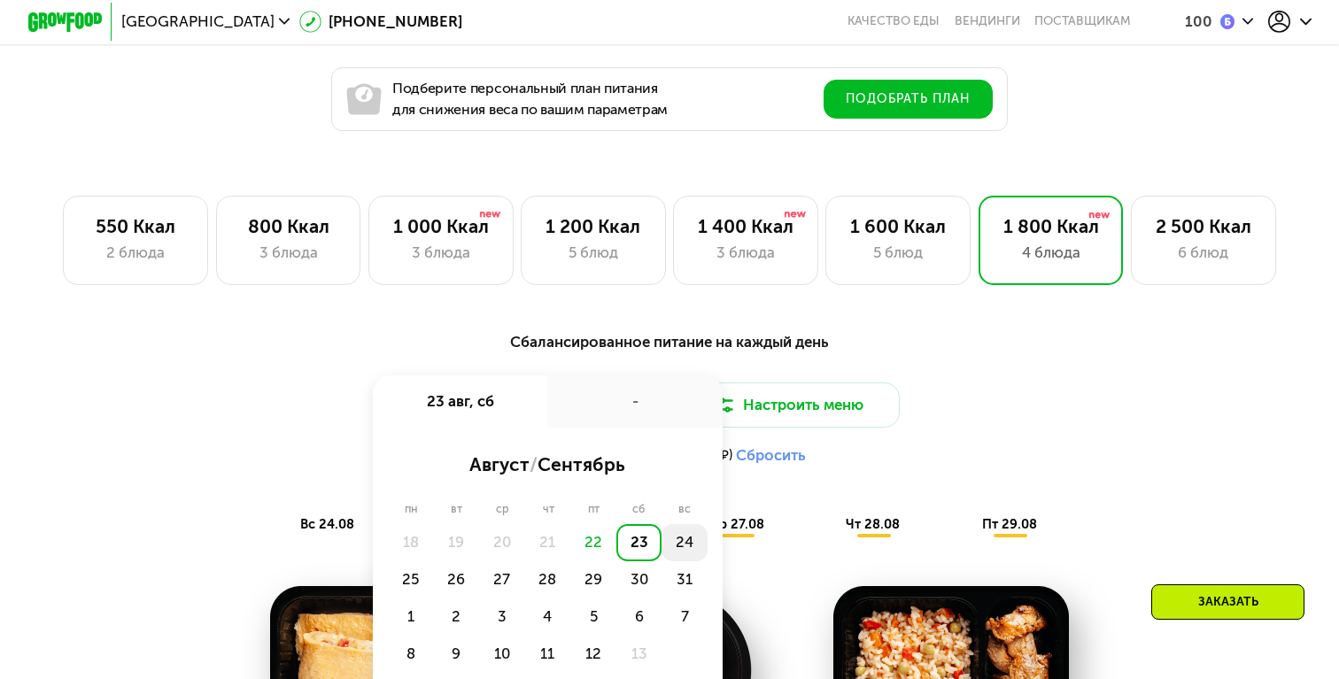
click at [434, 561] on div "24" at bounding box center [411, 579] width 46 height 37
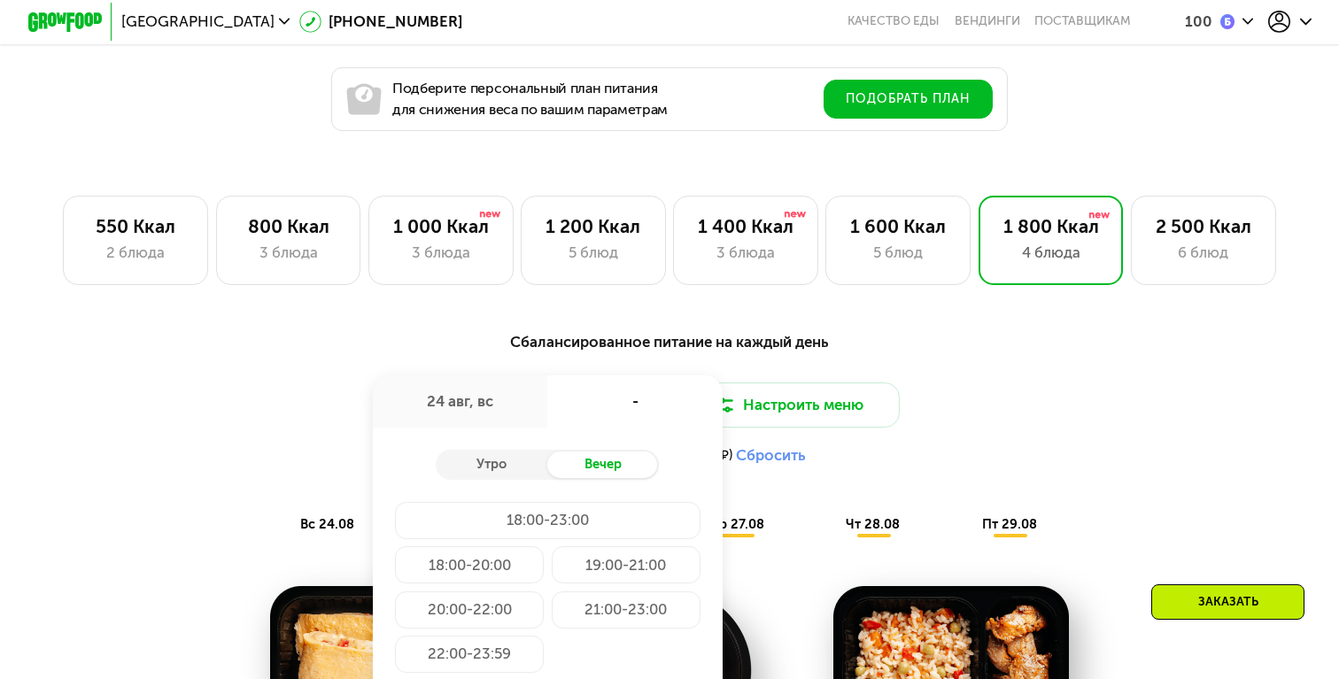
click at [503, 404] on div "24 авг, вс" at bounding box center [460, 401] width 174 height 52
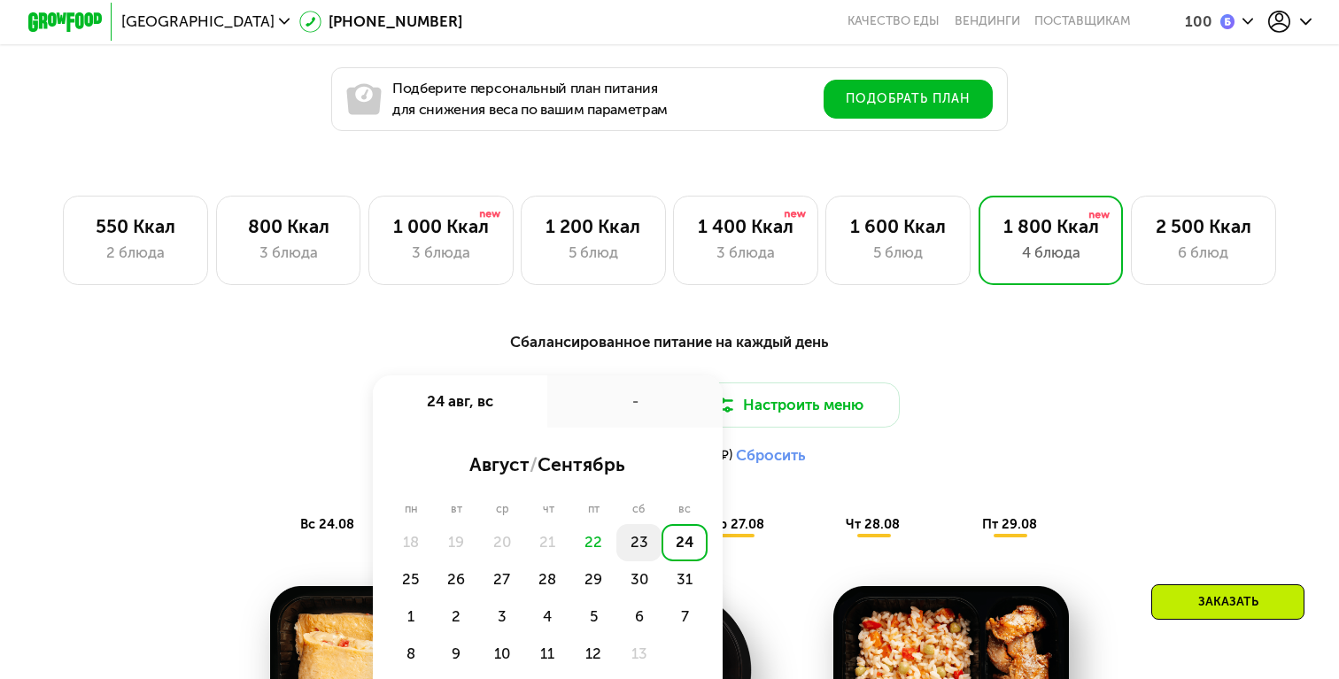
click at [661, 545] on div "23" at bounding box center [684, 542] width 46 height 37
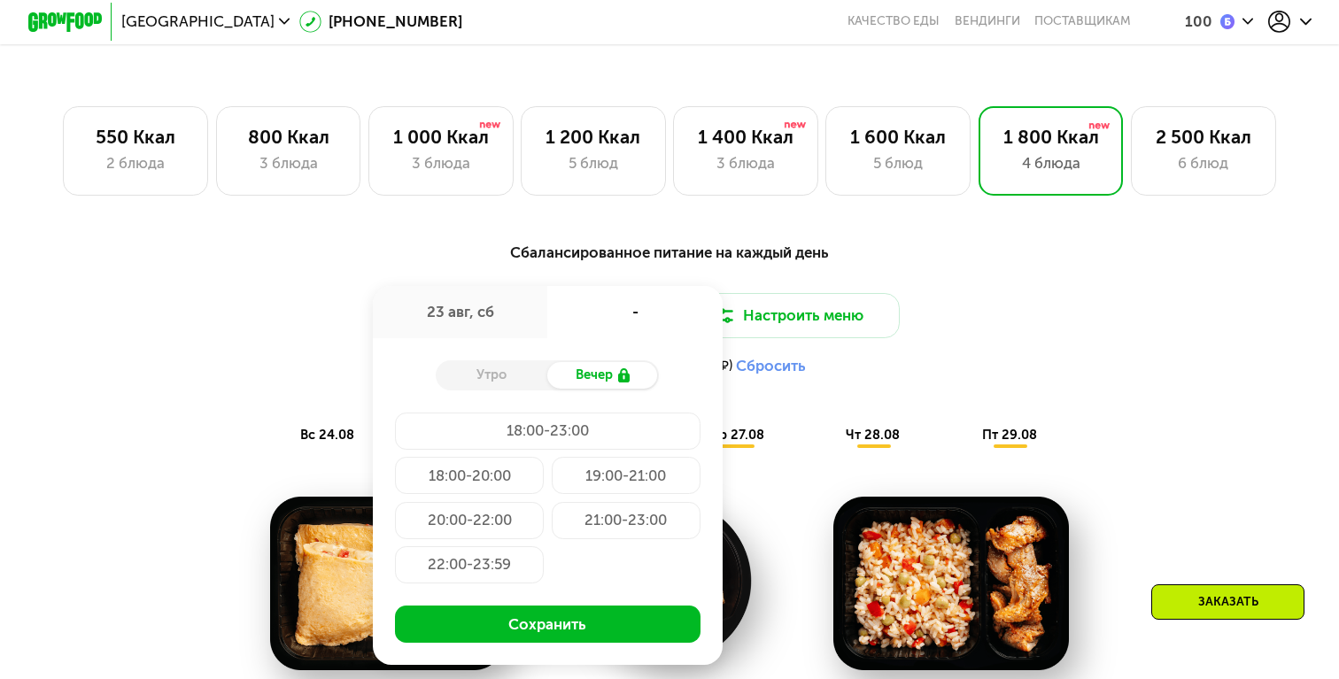
scroll to position [1157, 0]
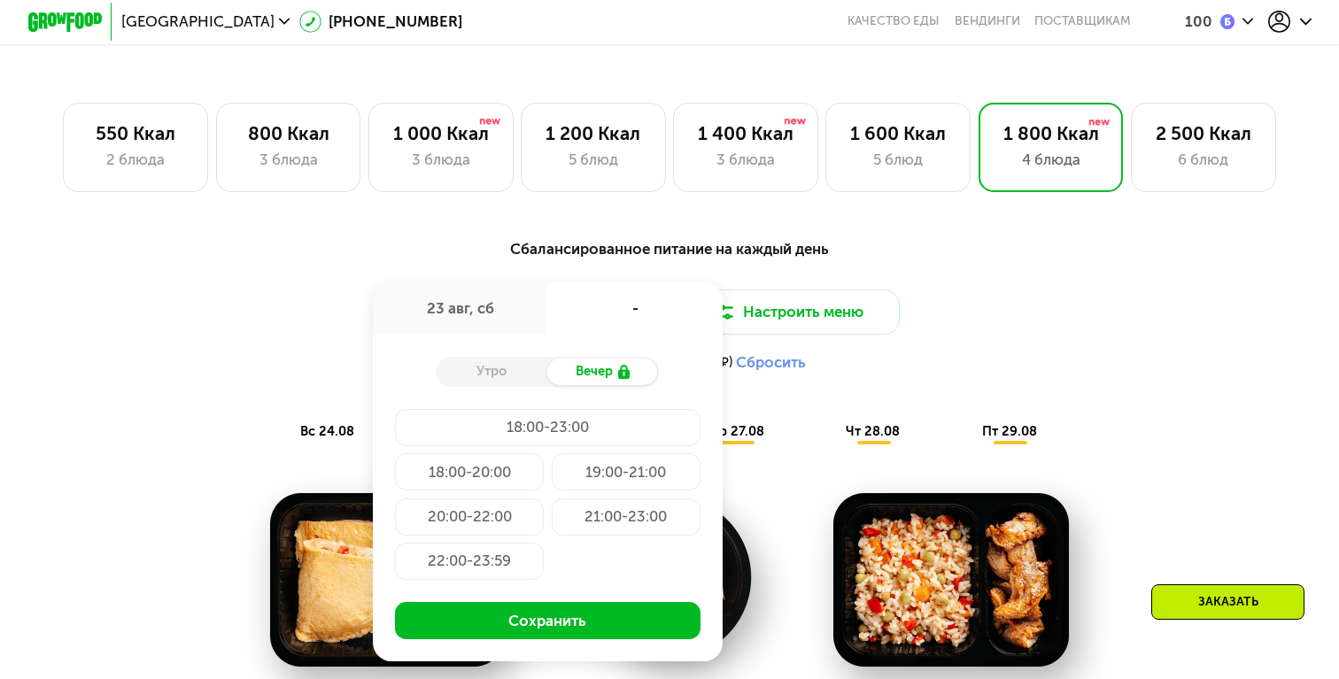
click at [527, 453] on div "18:00-23:00" at bounding box center [469, 471] width 149 height 37
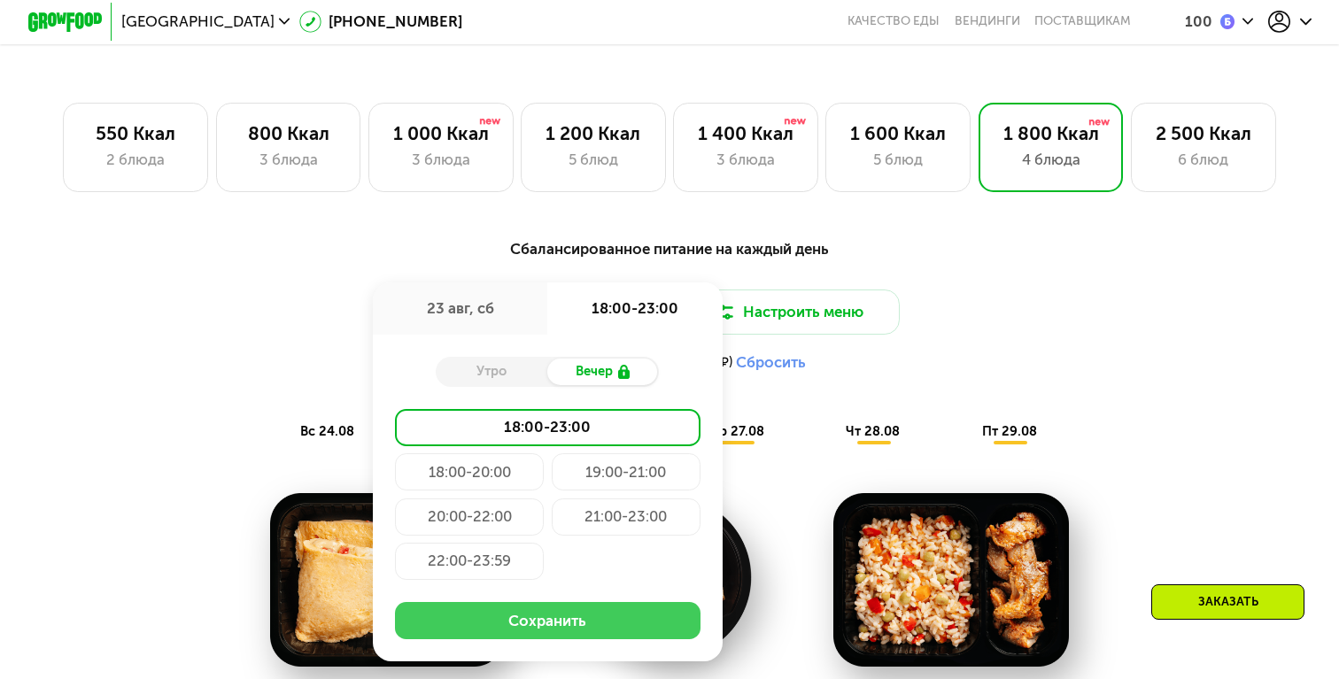
click at [556, 622] on button "Сохранить" at bounding box center [547, 620] width 305 height 37
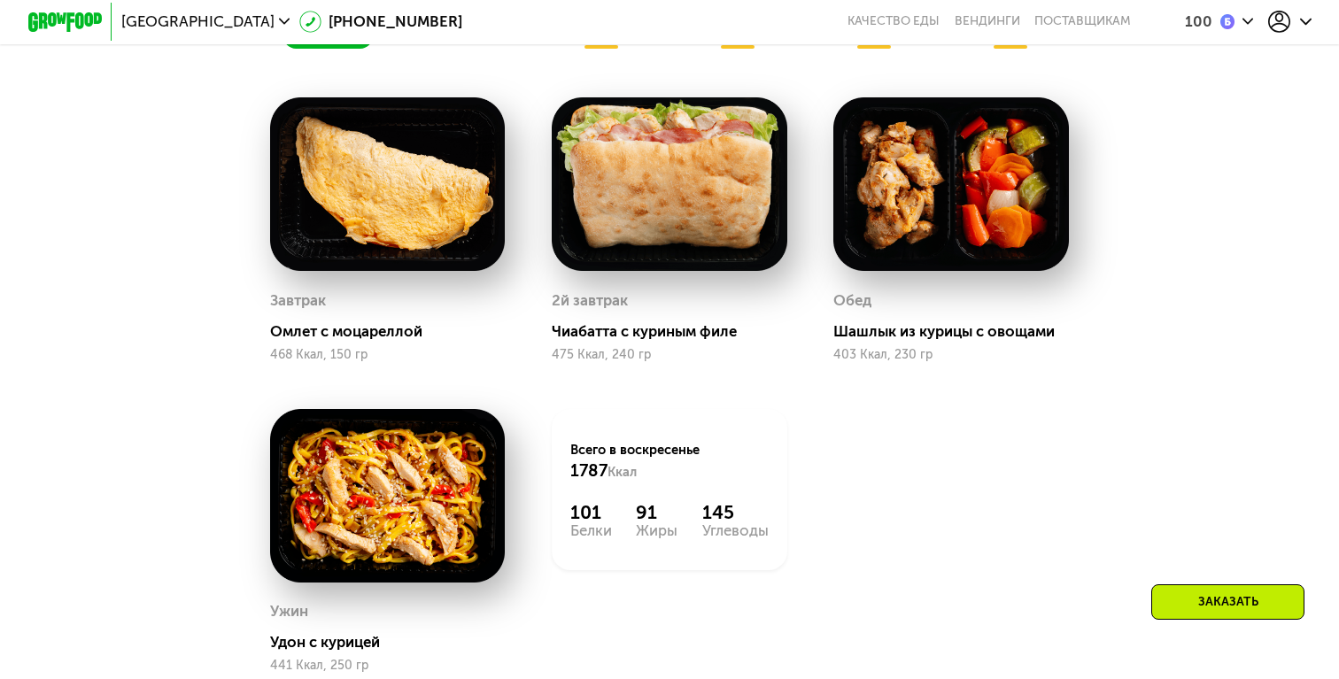
scroll to position [1588, 0]
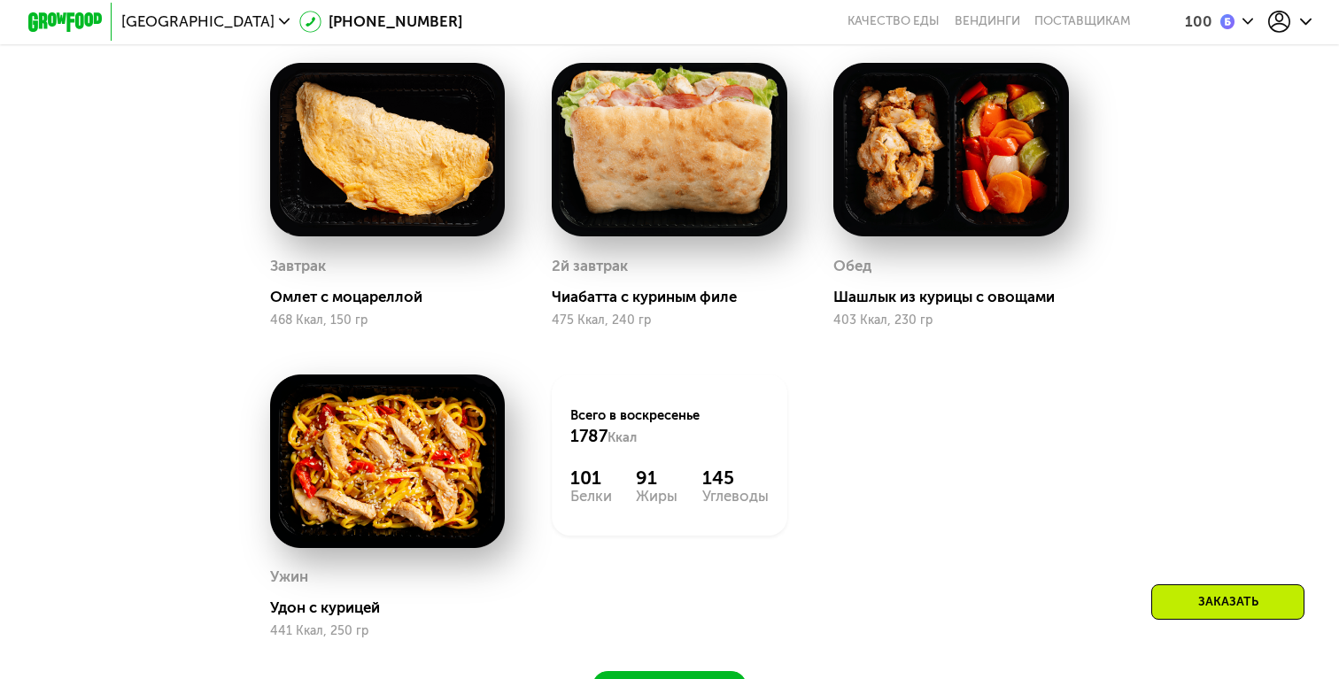
click at [1214, 607] on div "Заказать" at bounding box center [1227, 601] width 153 height 35
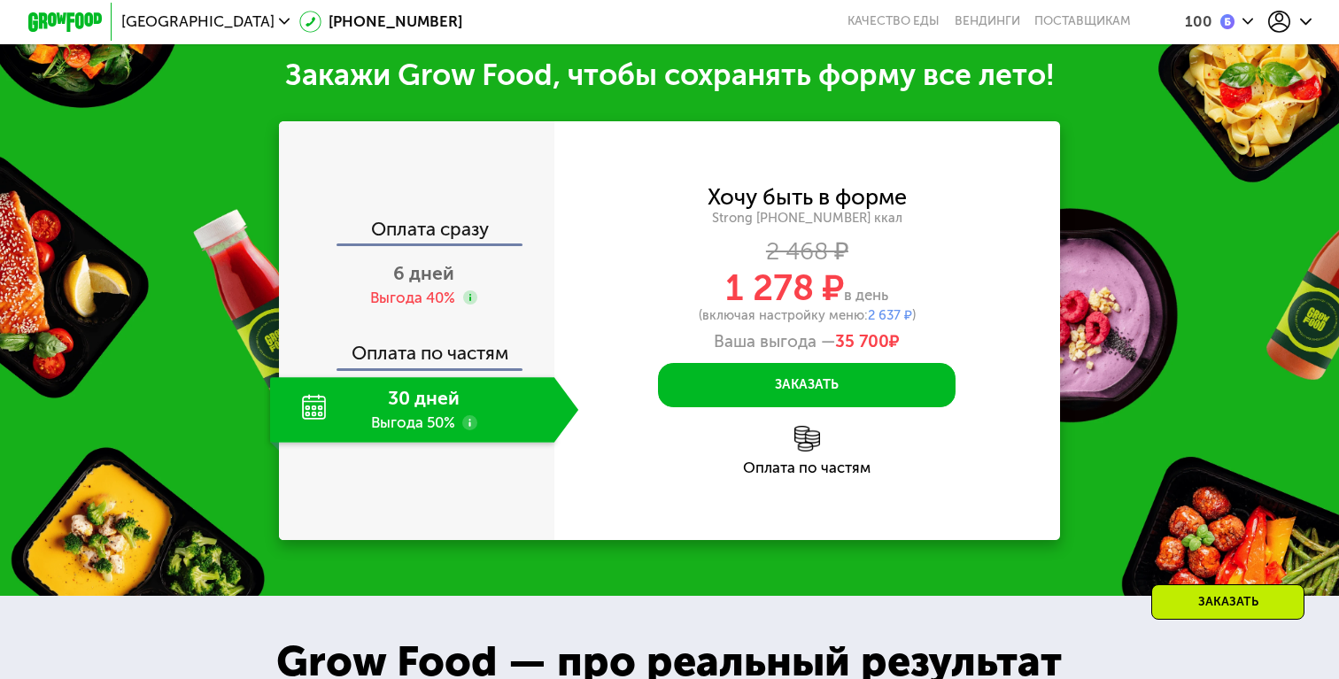
scroll to position [2350, 0]
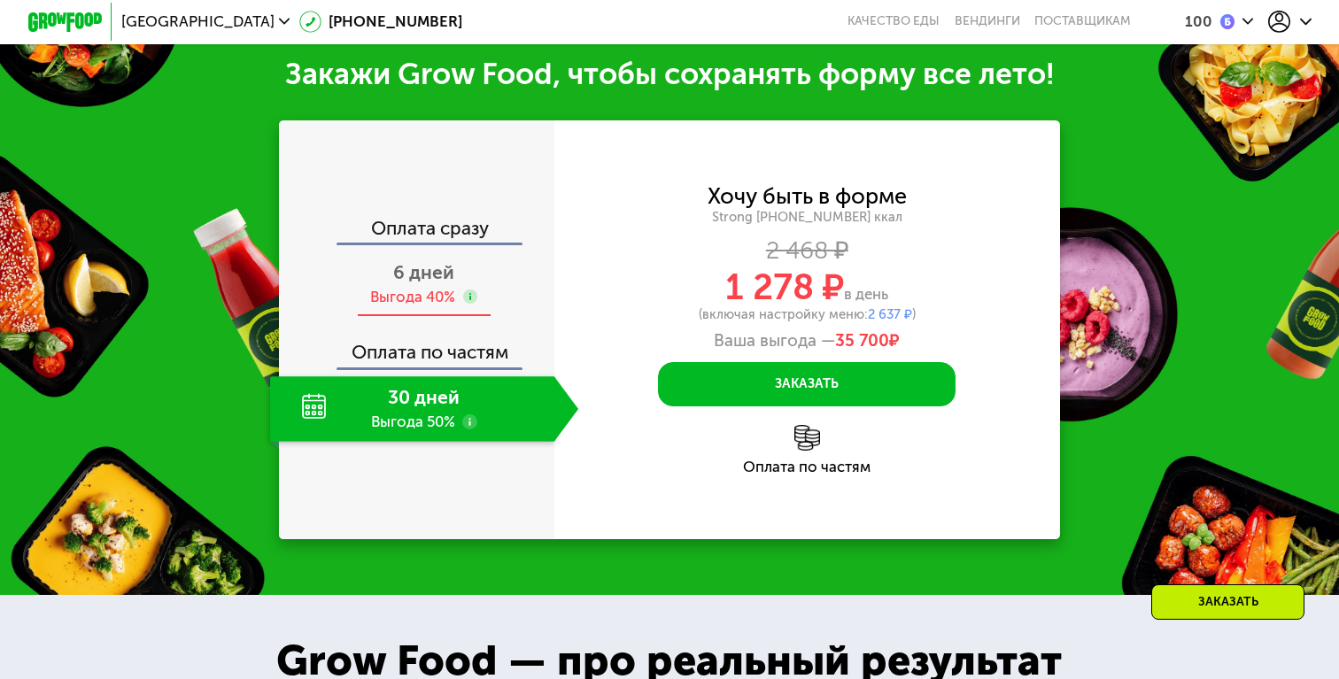
click at [417, 295] on div "Выгода 40%" at bounding box center [412, 297] width 85 height 20
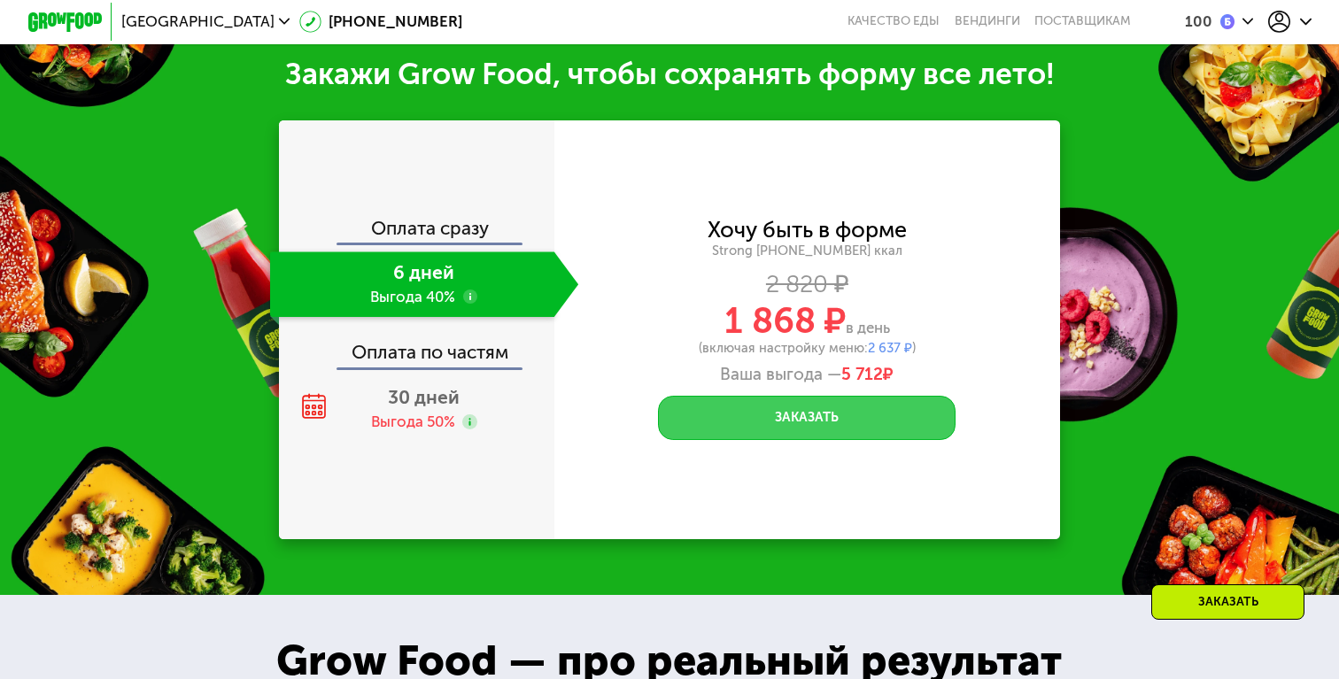
click at [749, 434] on button "Заказать" at bounding box center [807, 418] width 298 height 44
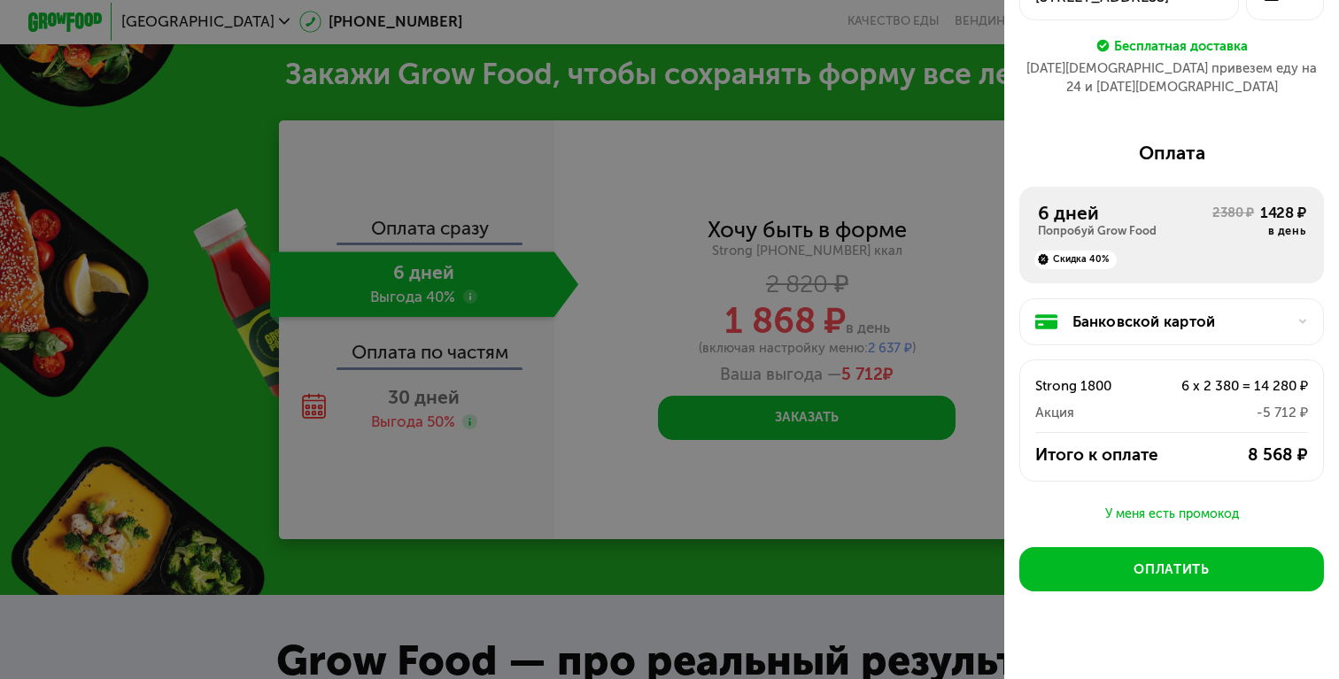
scroll to position [176, 0]
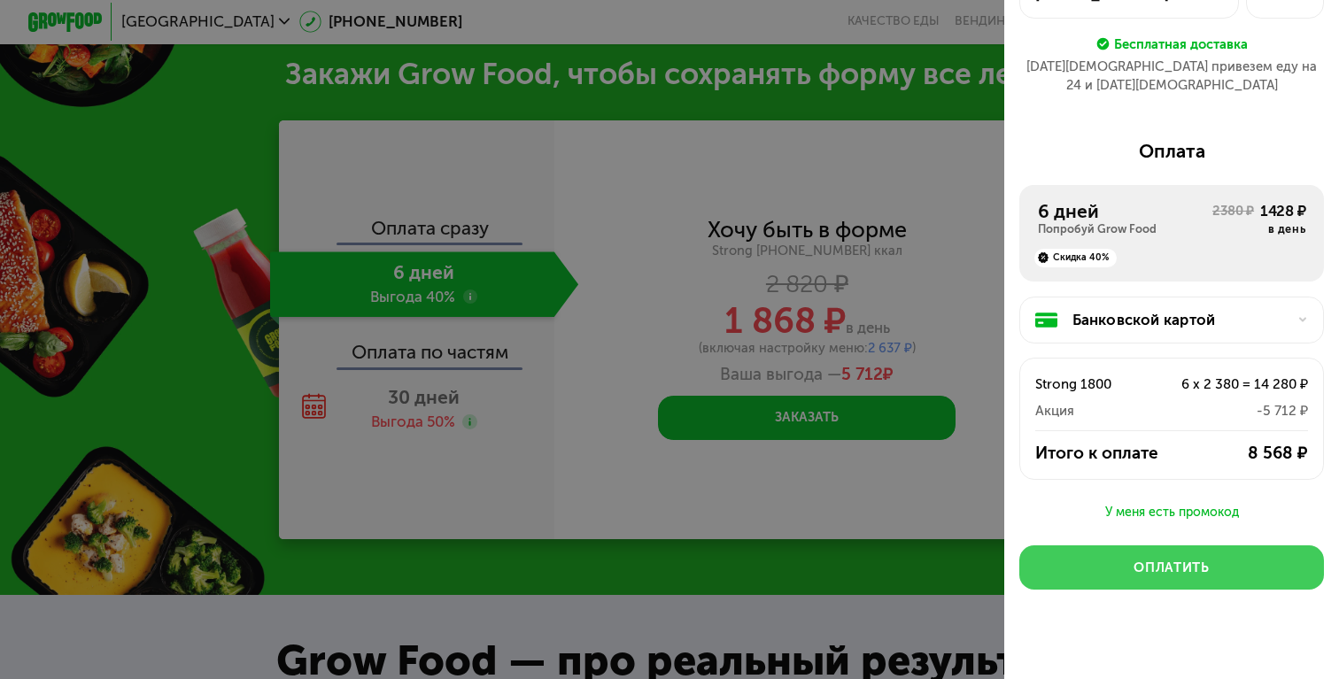
click at [1120, 560] on button "Оплатить" at bounding box center [1171, 567] width 305 height 44
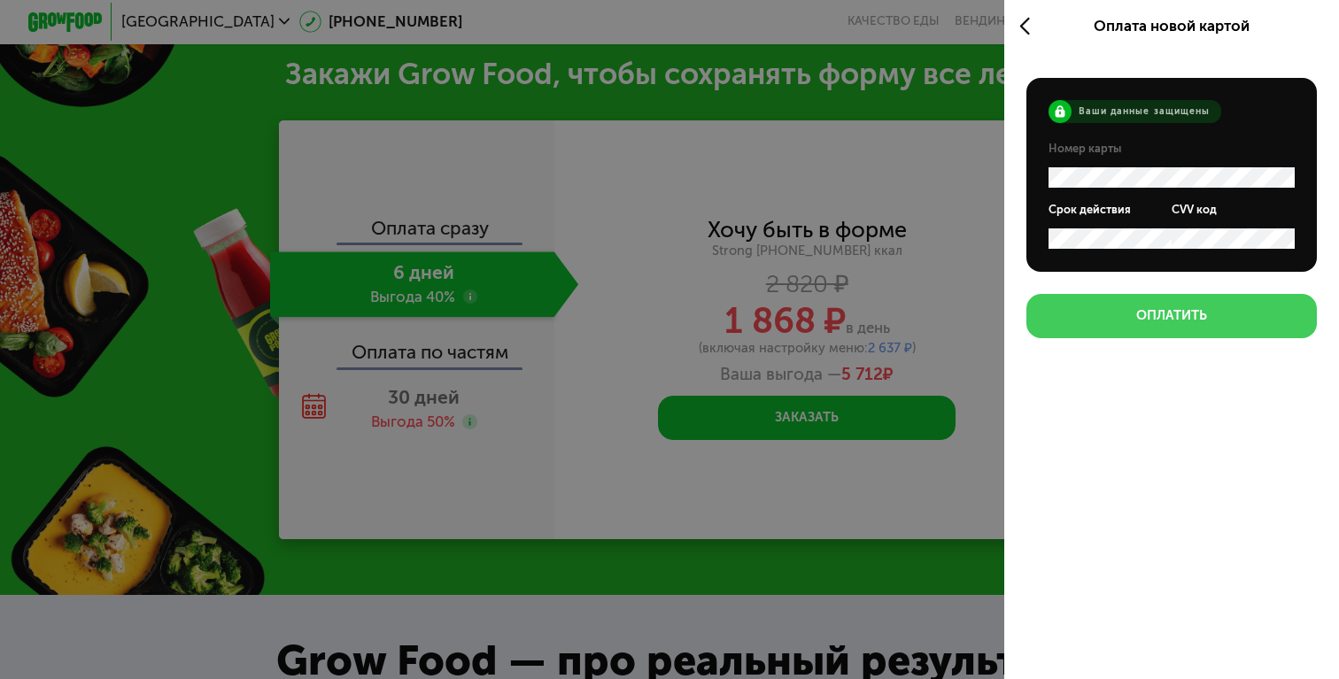
scroll to position [0, 0]
click at [1153, 317] on div "Оплатить" at bounding box center [1171, 315] width 71 height 19
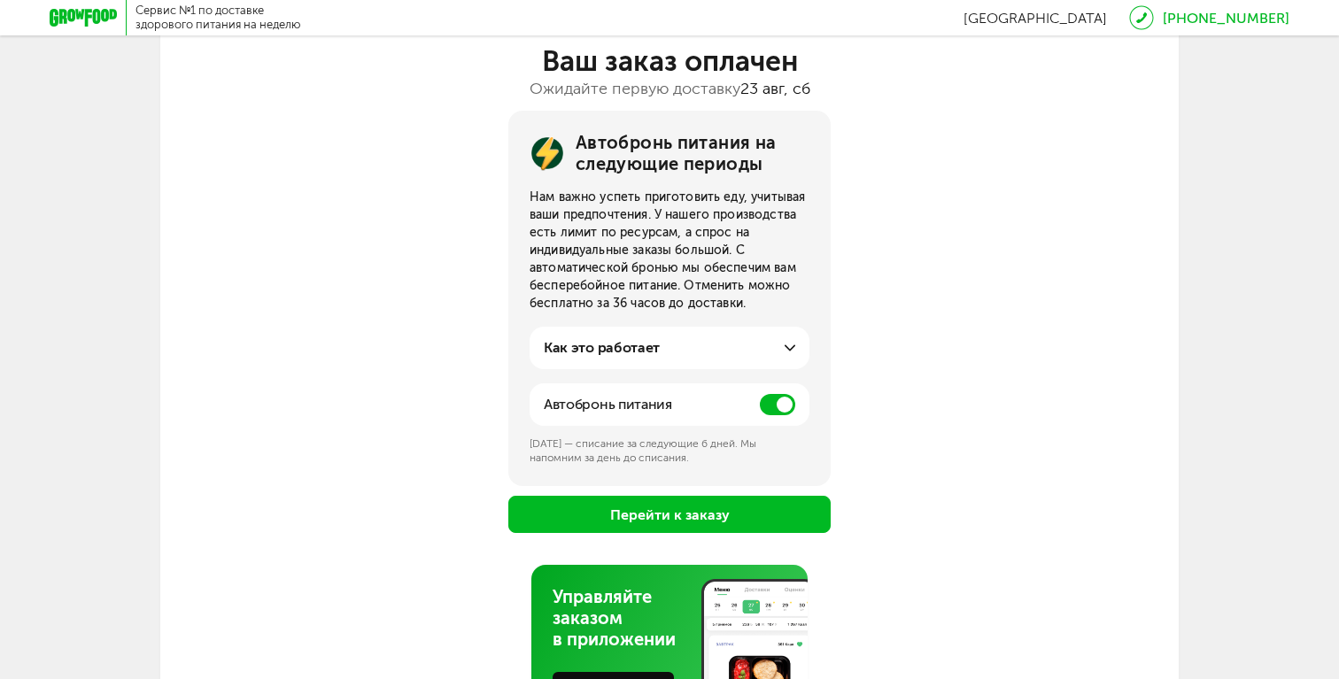
scroll to position [146, 0]
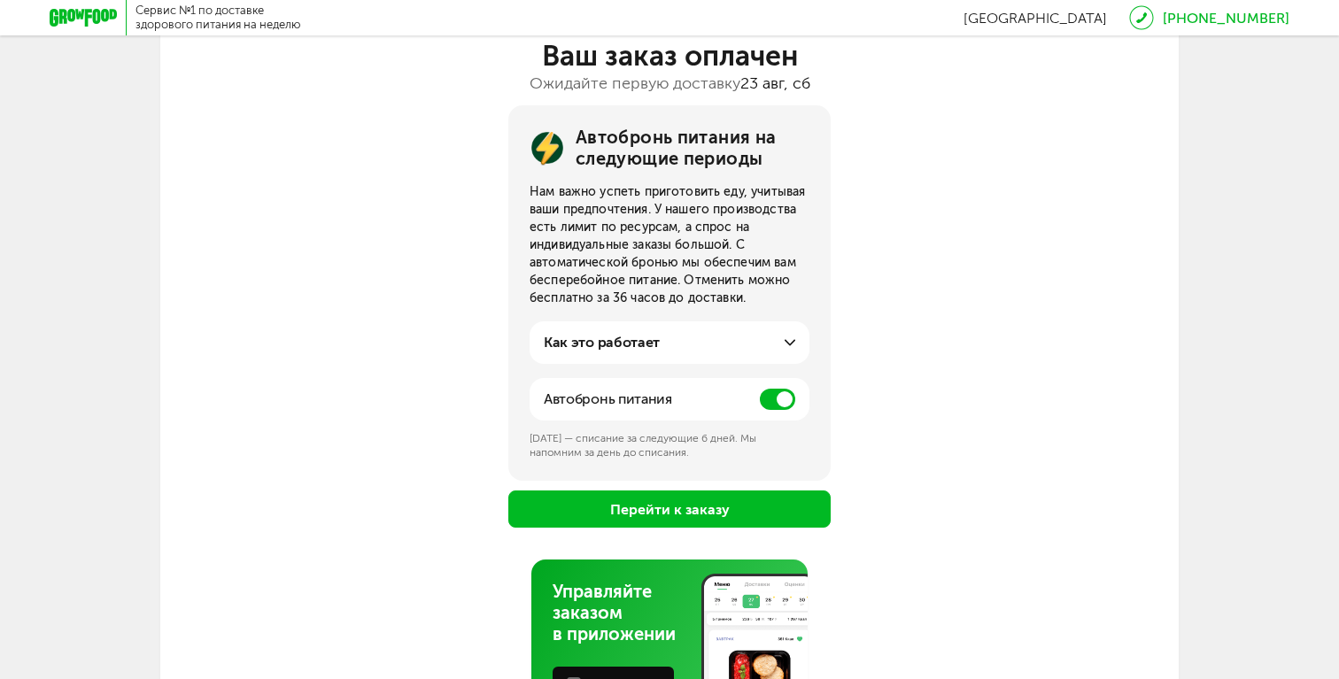
click at [780, 389] on span at bounding box center [777, 399] width 35 height 21
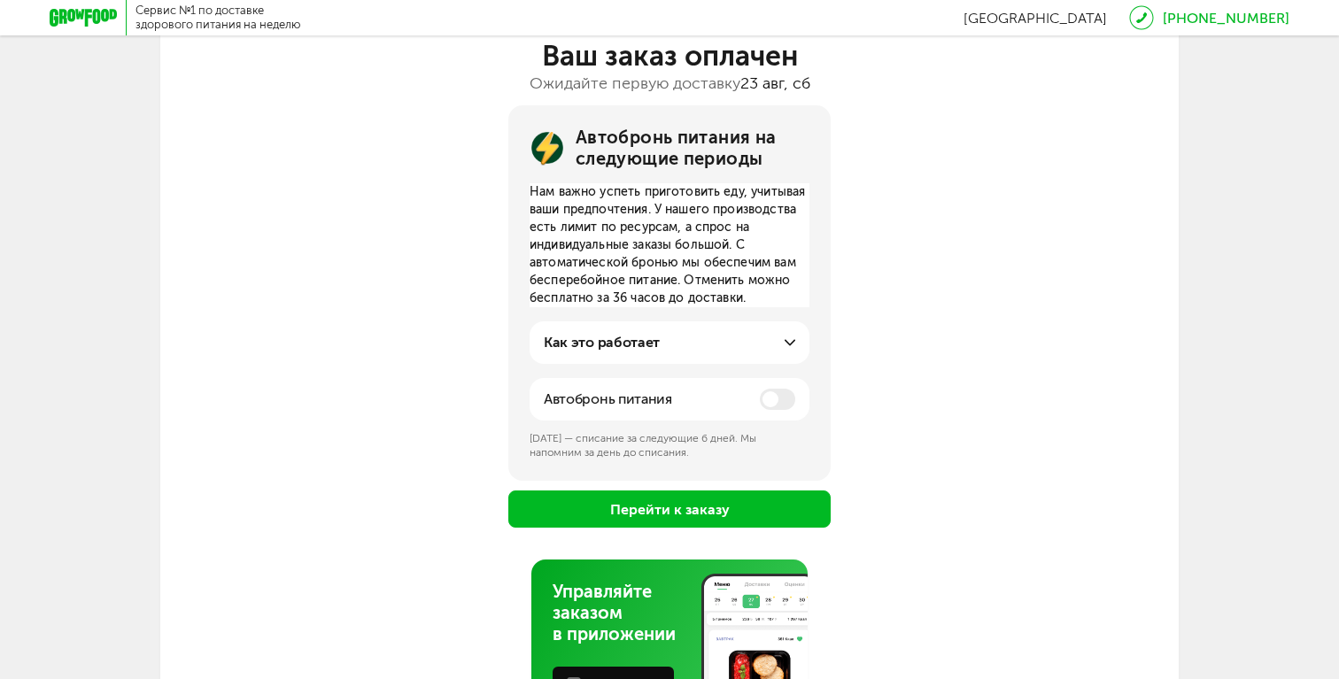
click at [786, 334] on div "Как это работает" at bounding box center [669, 342] width 251 height 21
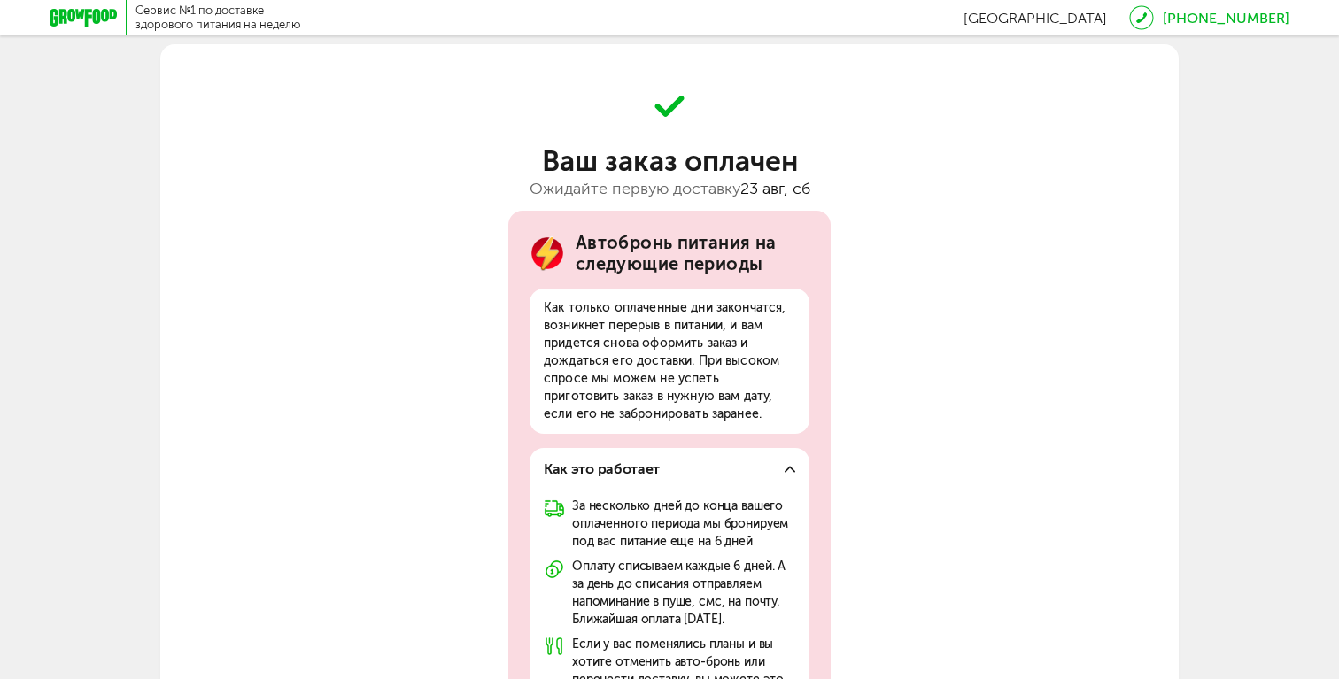
scroll to position [0, 0]
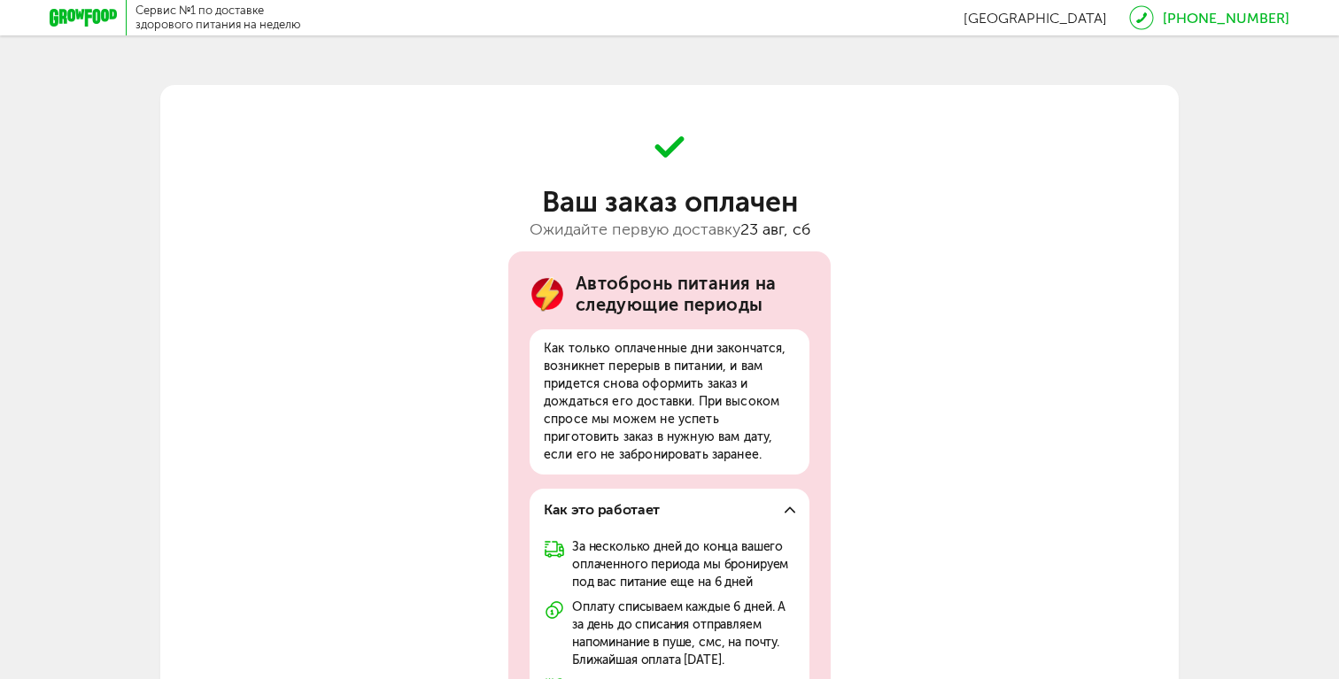
click at [89, 9] on icon at bounding box center [83, 18] width 67 height 18
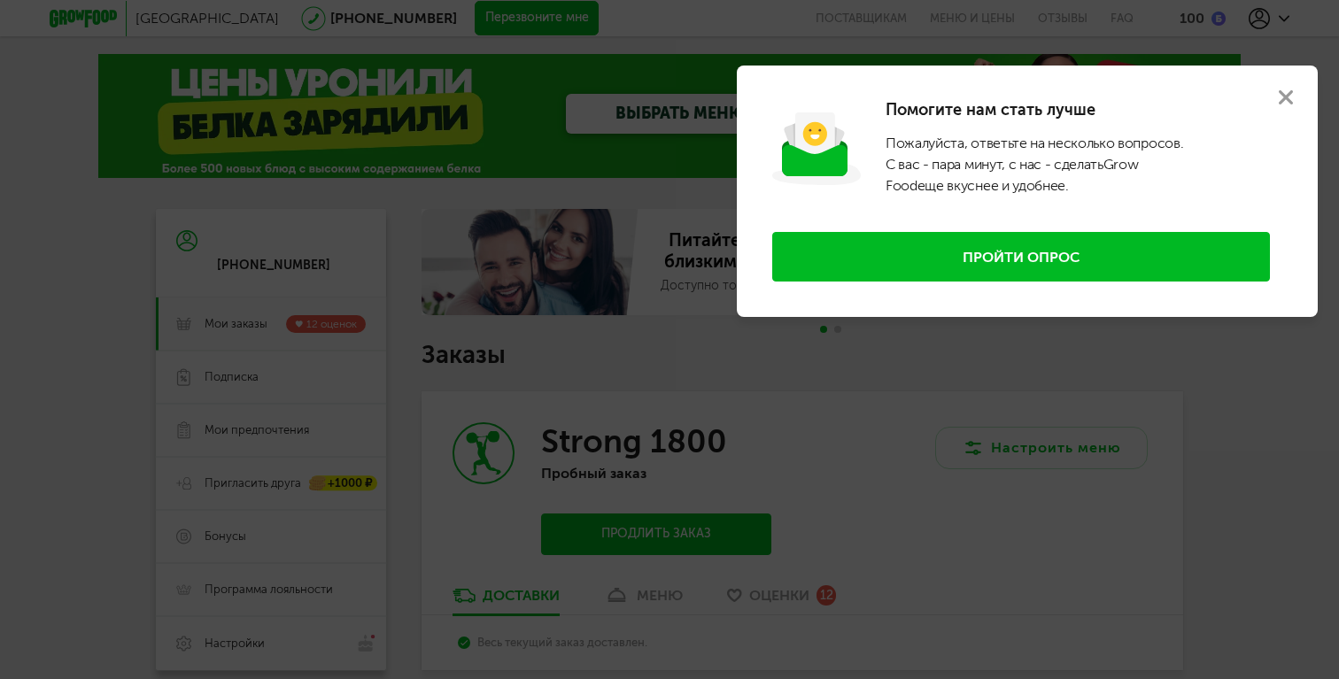
click at [1286, 95] on use at bounding box center [1286, 97] width 14 height 14
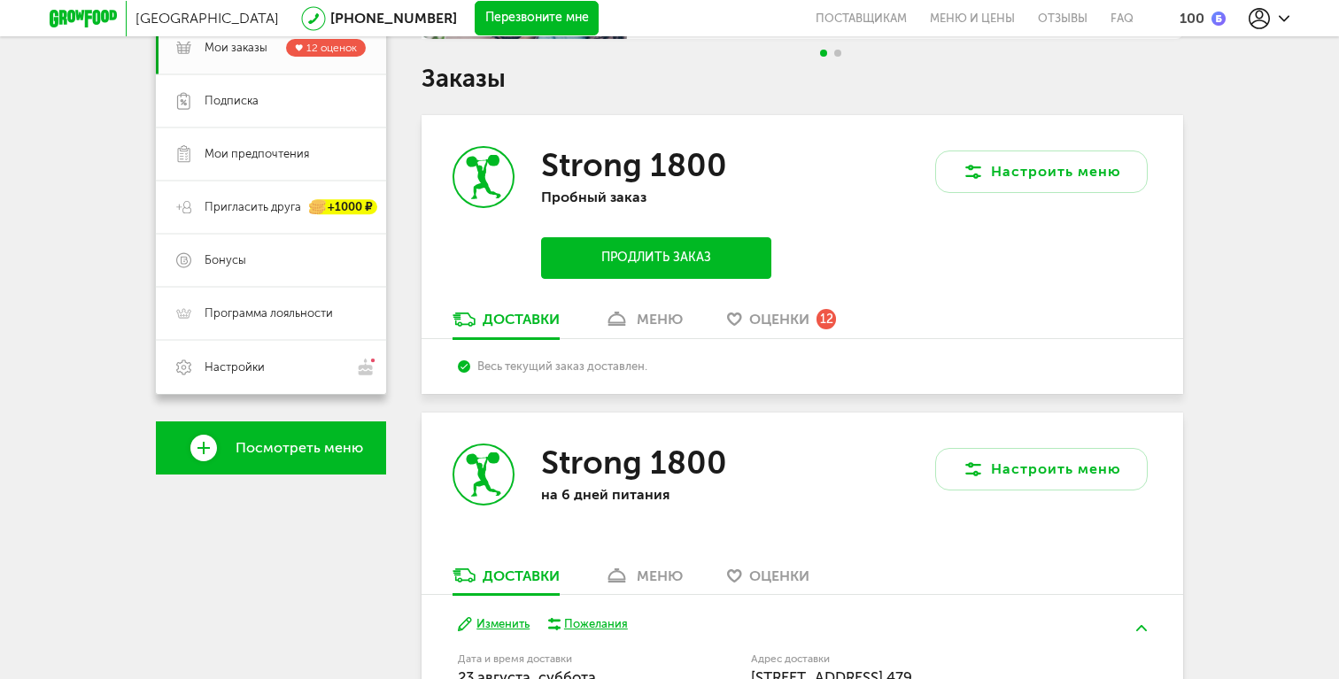
scroll to position [284, 0]
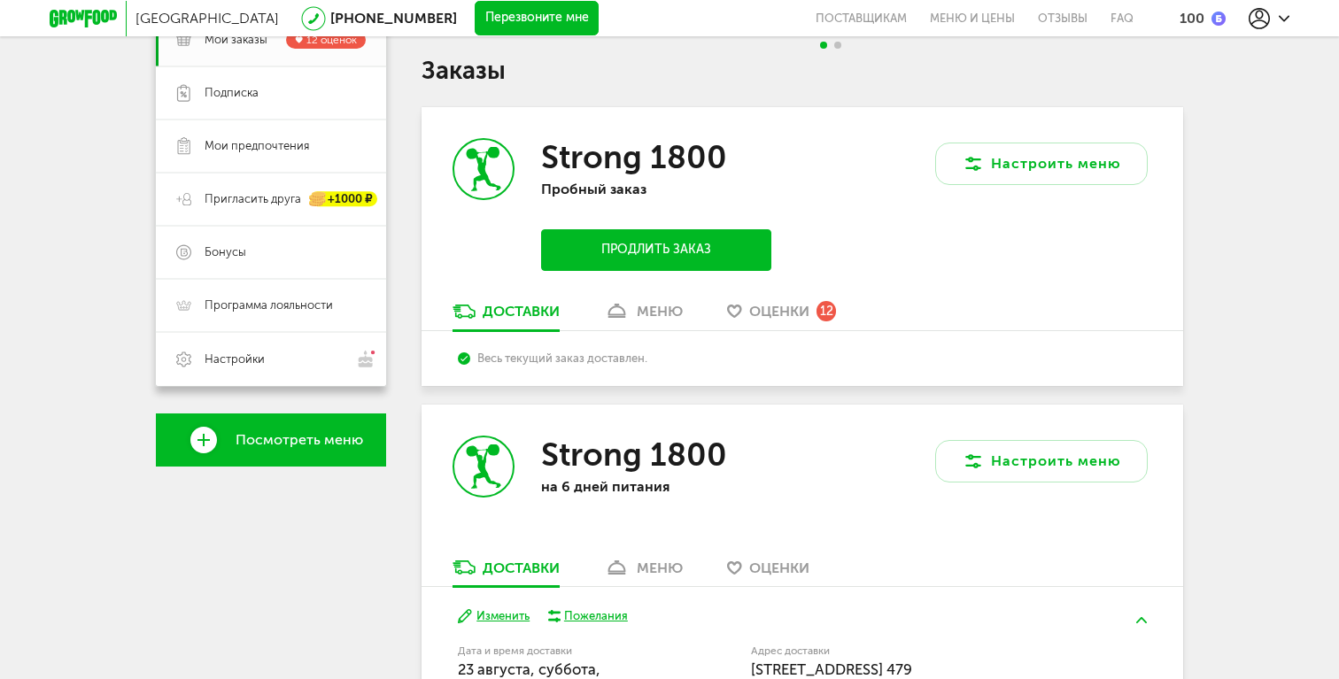
click at [771, 313] on span "Оценки" at bounding box center [779, 311] width 60 height 17
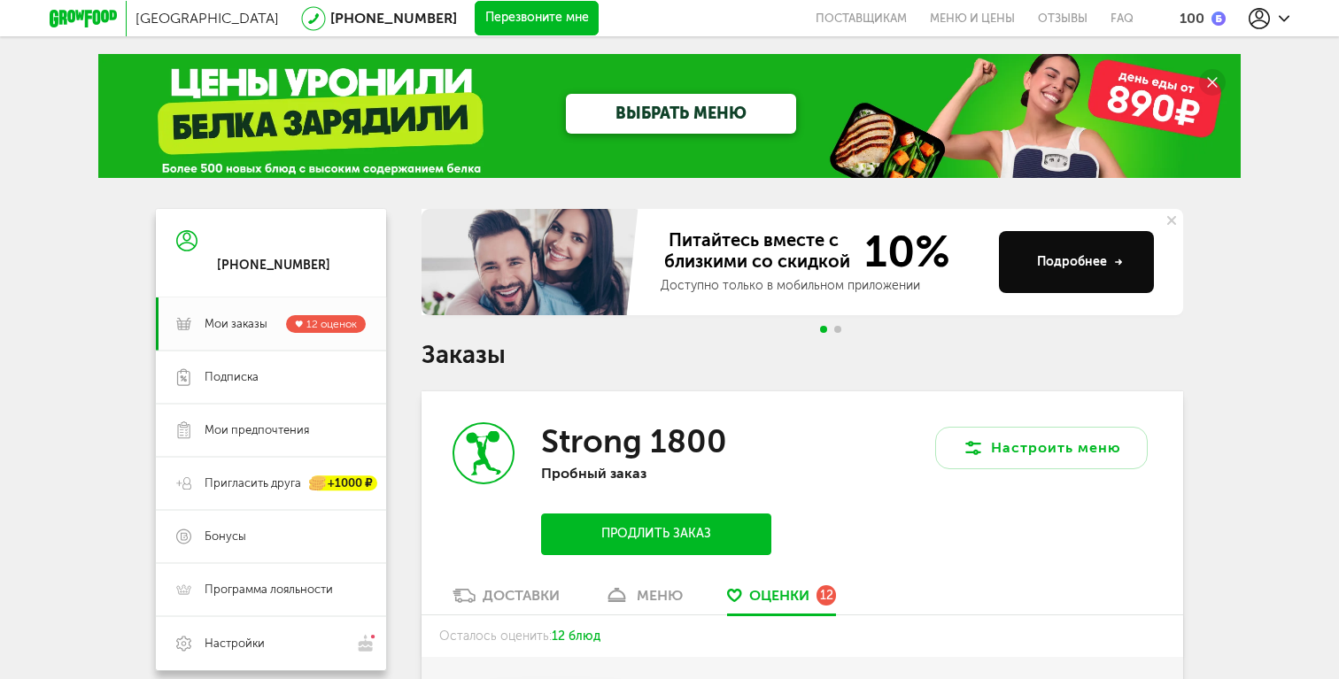
click at [91, 29] on div at bounding box center [88, 18] width 77 height 35
click at [1122, 9] on link "FAQ" at bounding box center [1116, 18] width 35 height 36
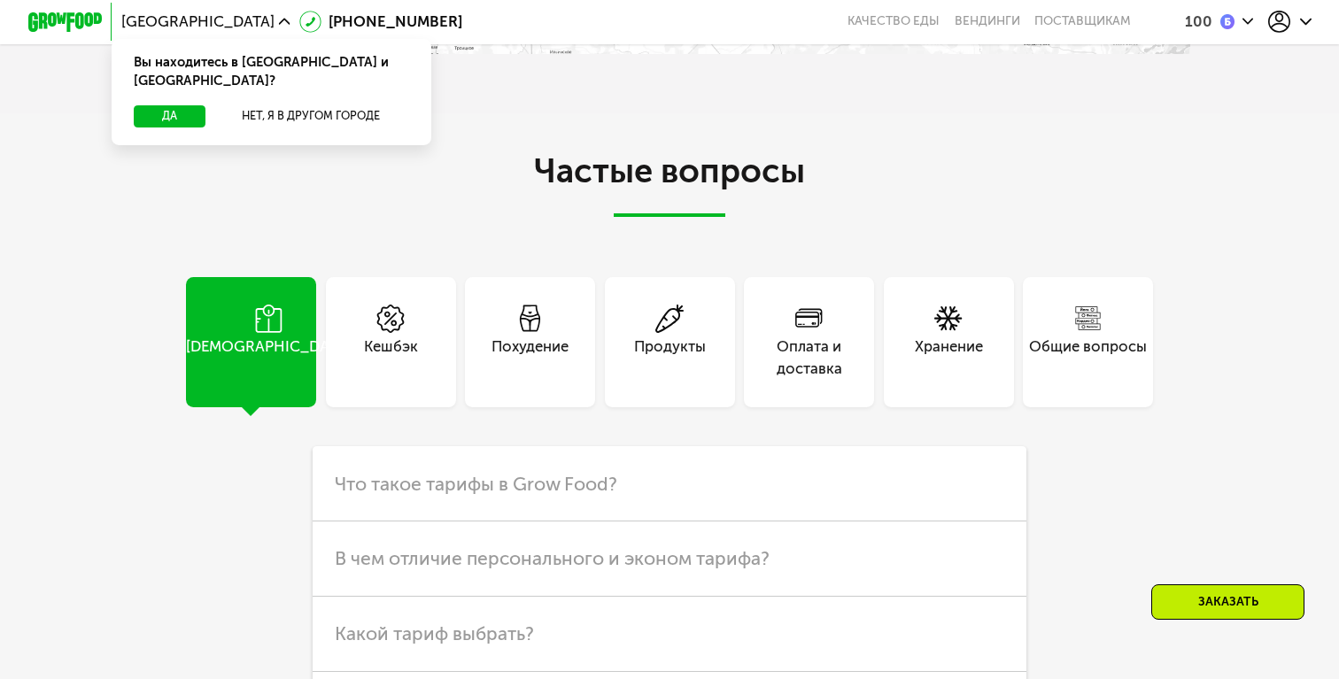
scroll to position [4453, 0]
click at [821, 340] on div "Оплата и доставка" at bounding box center [809, 357] width 130 height 44
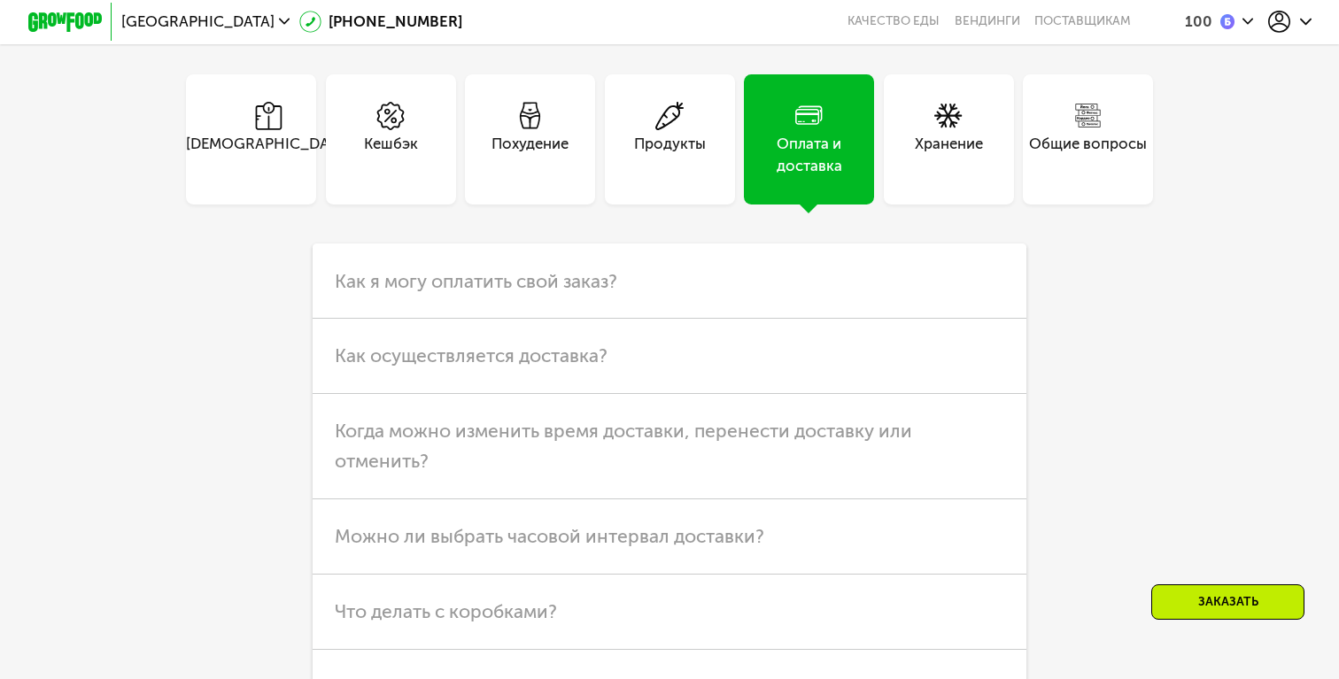
scroll to position [4656, 0]
click at [628, 331] on h3 "Как осуществляется доставка?" at bounding box center [670, 355] width 714 height 75
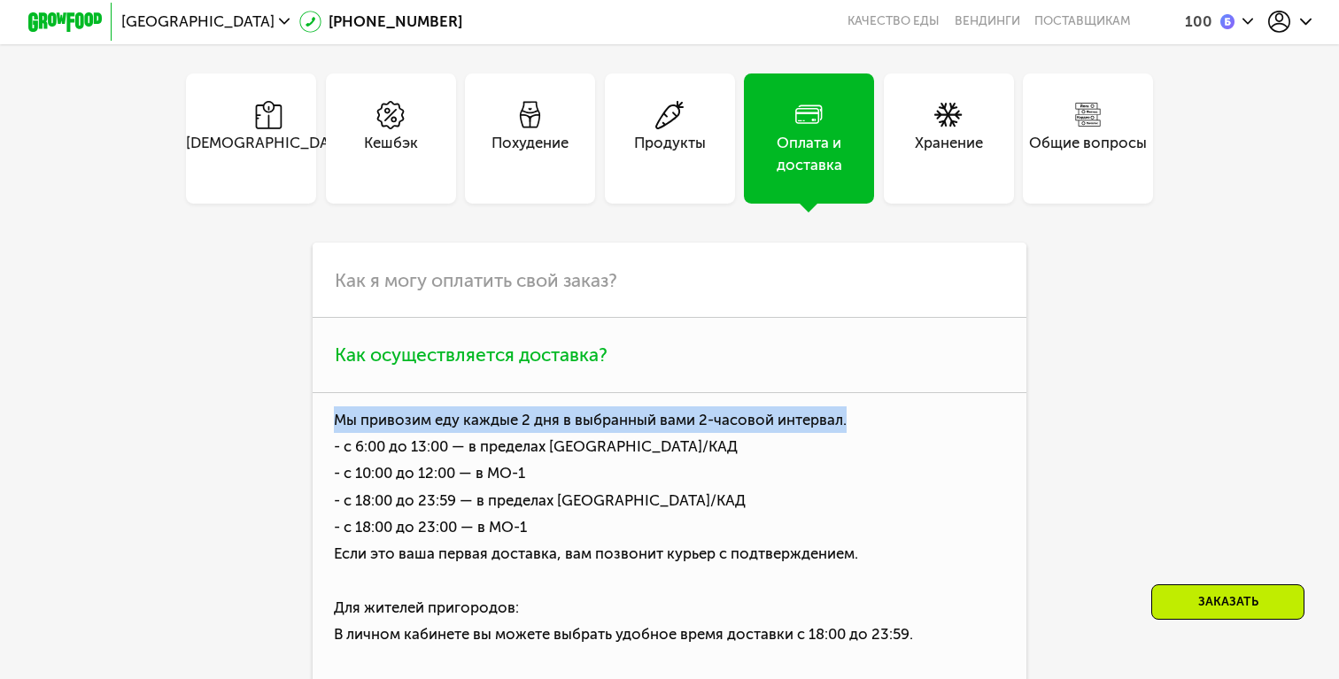
drag, startPoint x: 336, startPoint y: 397, endPoint x: 848, endPoint y: 399, distance: 511.8
click at [848, 399] on p "Мы привозим еду каждые 2 дня в выбранный вами 2-часовой интервал. - с 6:00 до 1…" at bounding box center [670, 637] width 714 height 489
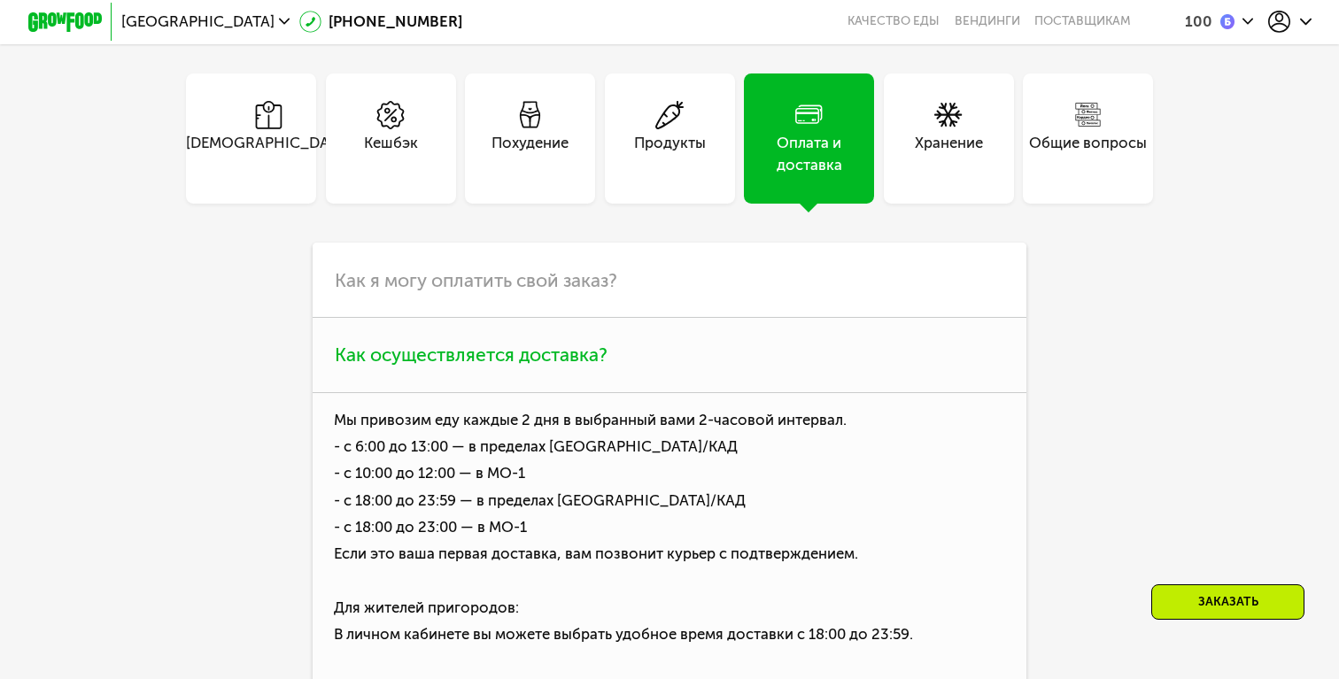
click at [776, 436] on p "Мы привозим еду каждые 2 дня в выбранный вами 2-часовой интервал. - с 6:00 до 1…" at bounding box center [670, 637] width 714 height 489
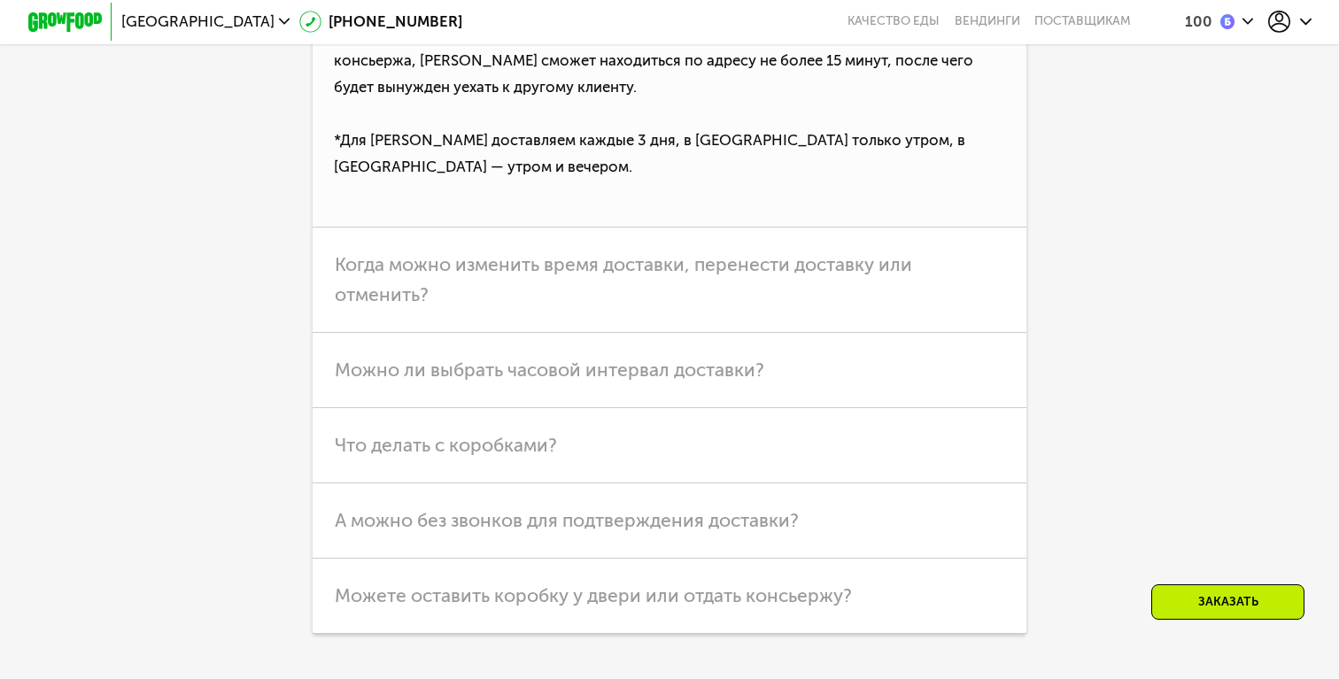
scroll to position [5324, 0]
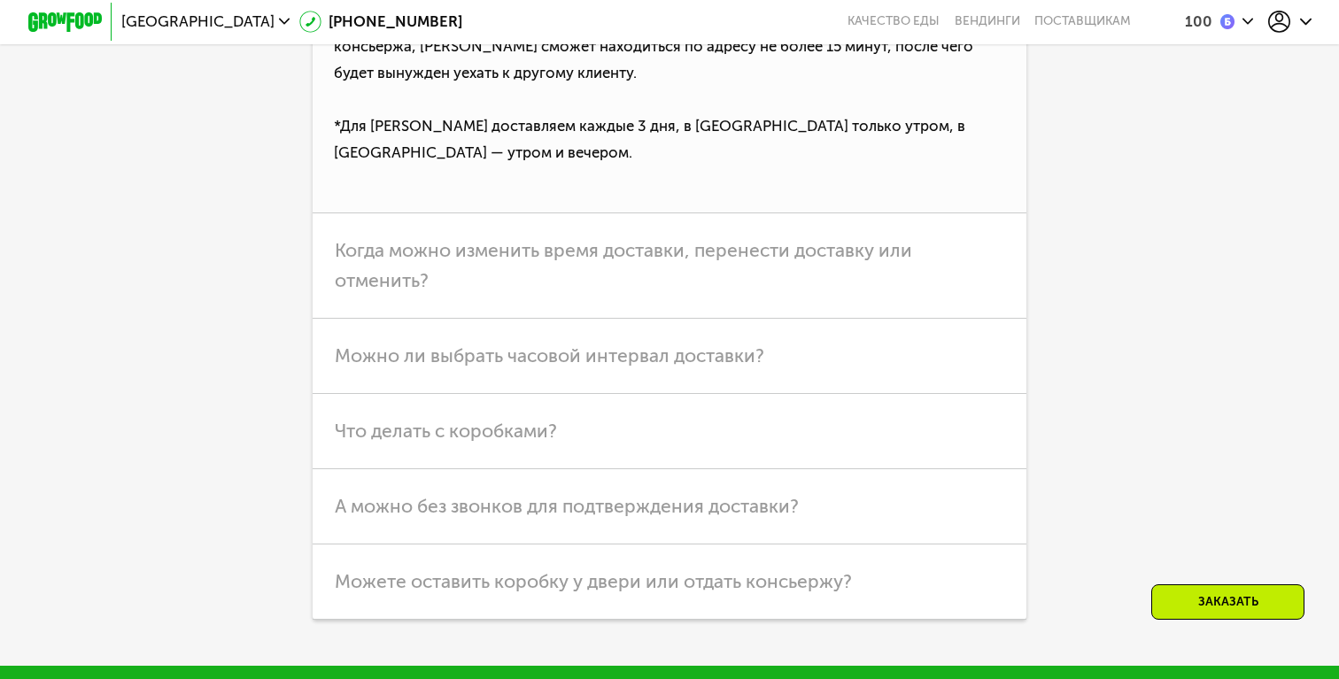
click at [776, 436] on h3 "Что делать с коробками?" at bounding box center [670, 431] width 714 height 75
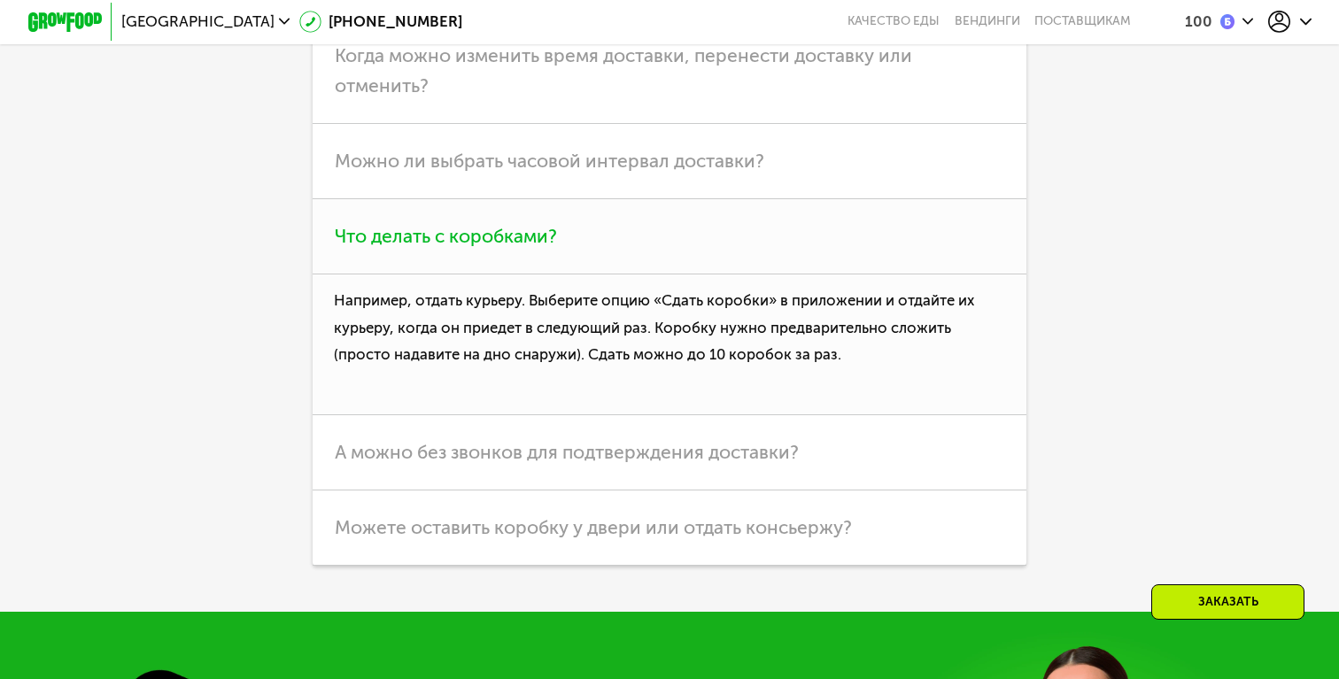
scroll to position [5032, 0]
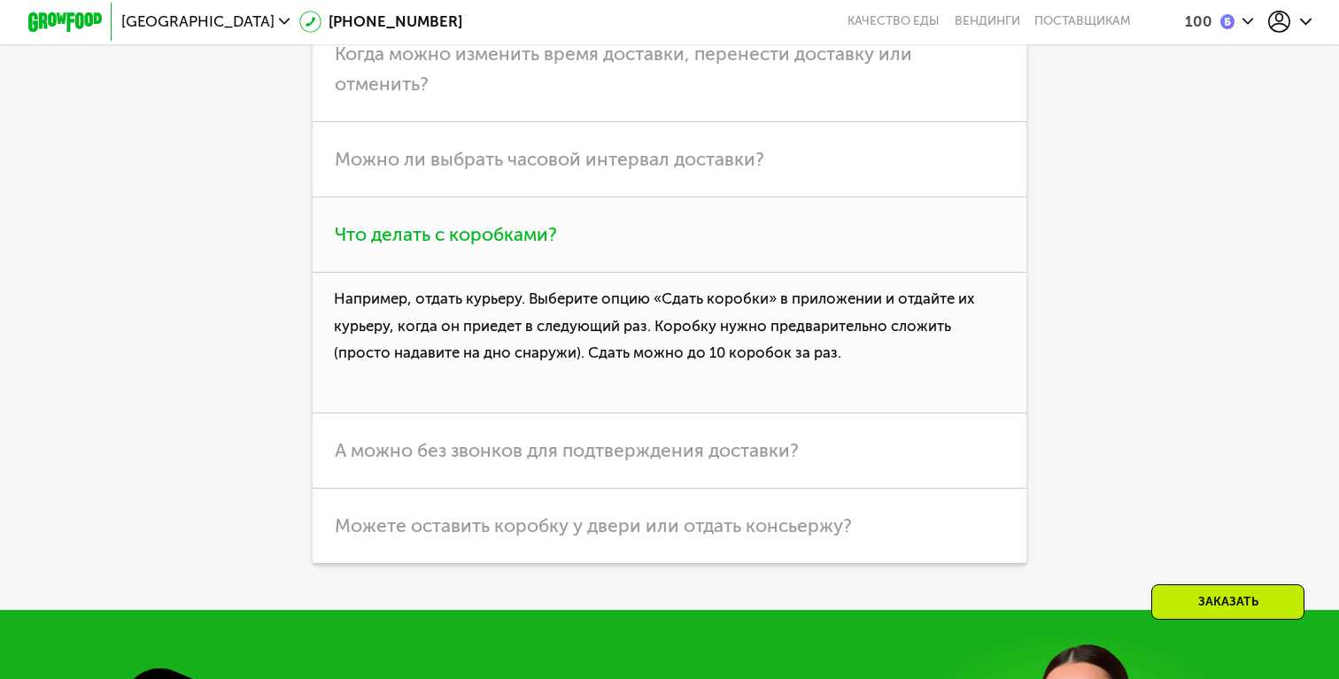
click at [871, 510] on h3 "Можете оставить коробку у двери или отдать консьержу?" at bounding box center [670, 526] width 714 height 75
